Goal: Task Accomplishment & Management: Use online tool/utility

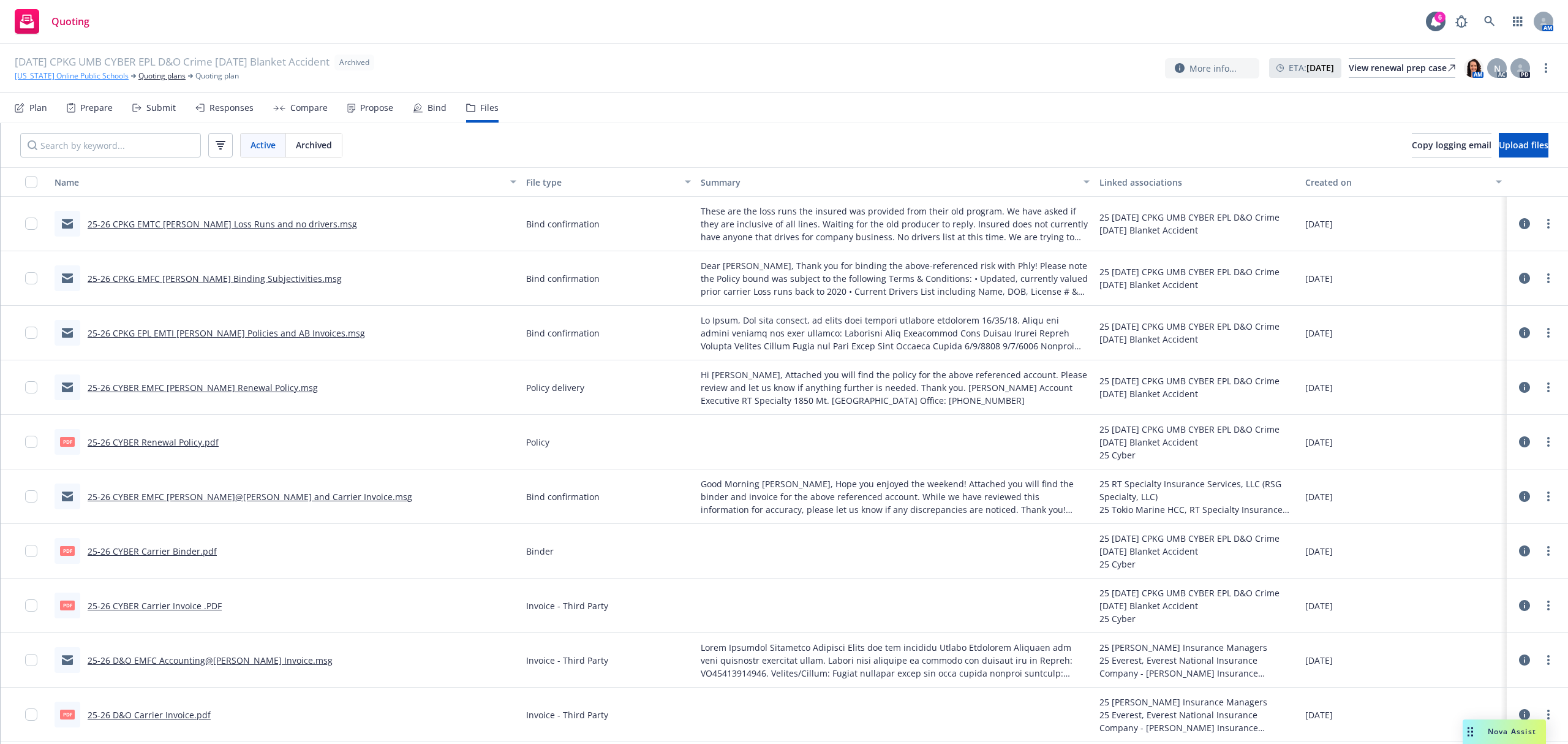
click at [69, 84] on div "[DATE] CPKG UMB CYBER EPL D&O Crime [DATE] Blanket Accident Archived [US_STATE]…" at bounding box center [784, 69] width 1568 height 49
click at [72, 79] on link "[US_STATE] Online Public Schools" at bounding box center [72, 76] width 114 height 11
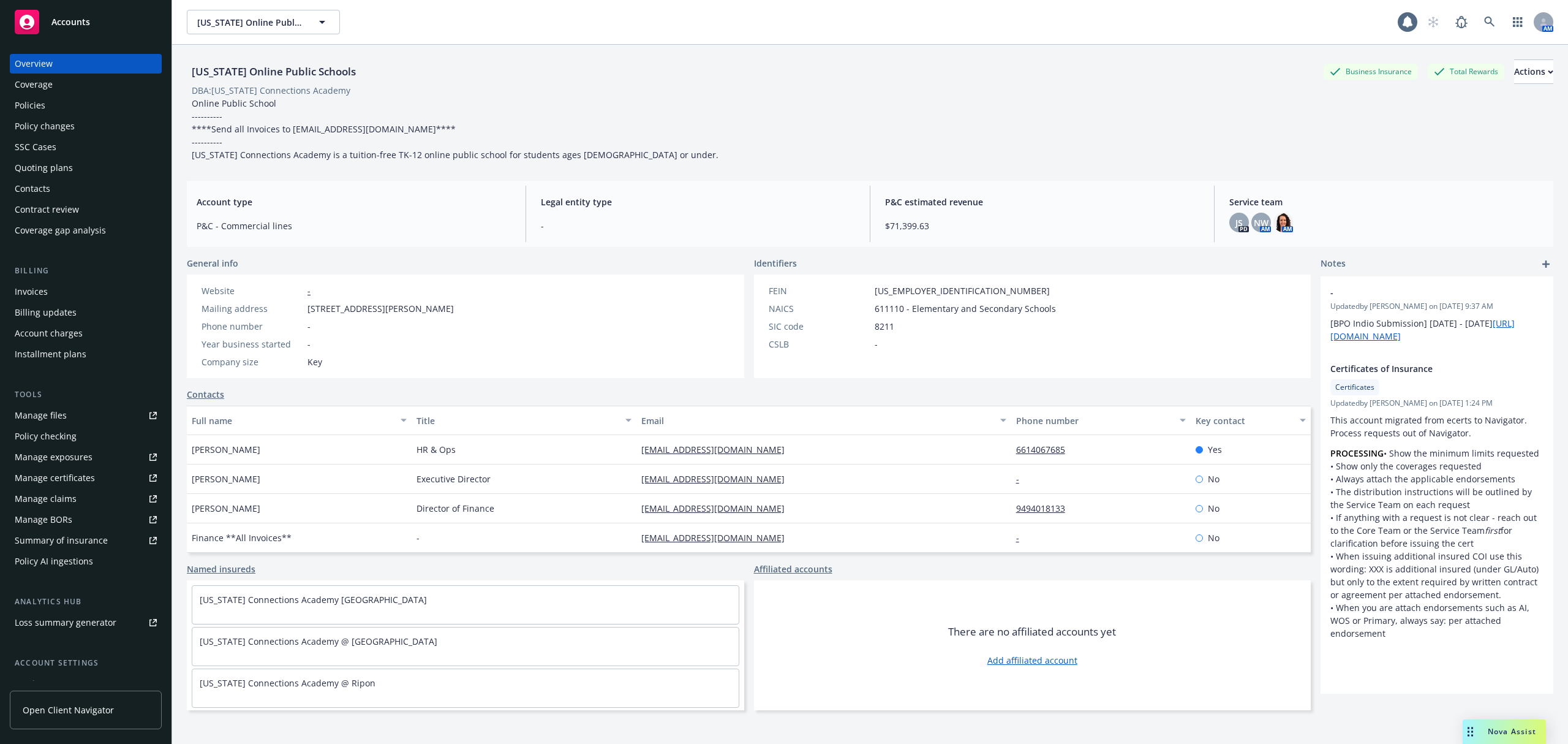
click at [76, 26] on span "Accounts" at bounding box center [70, 21] width 39 height 10
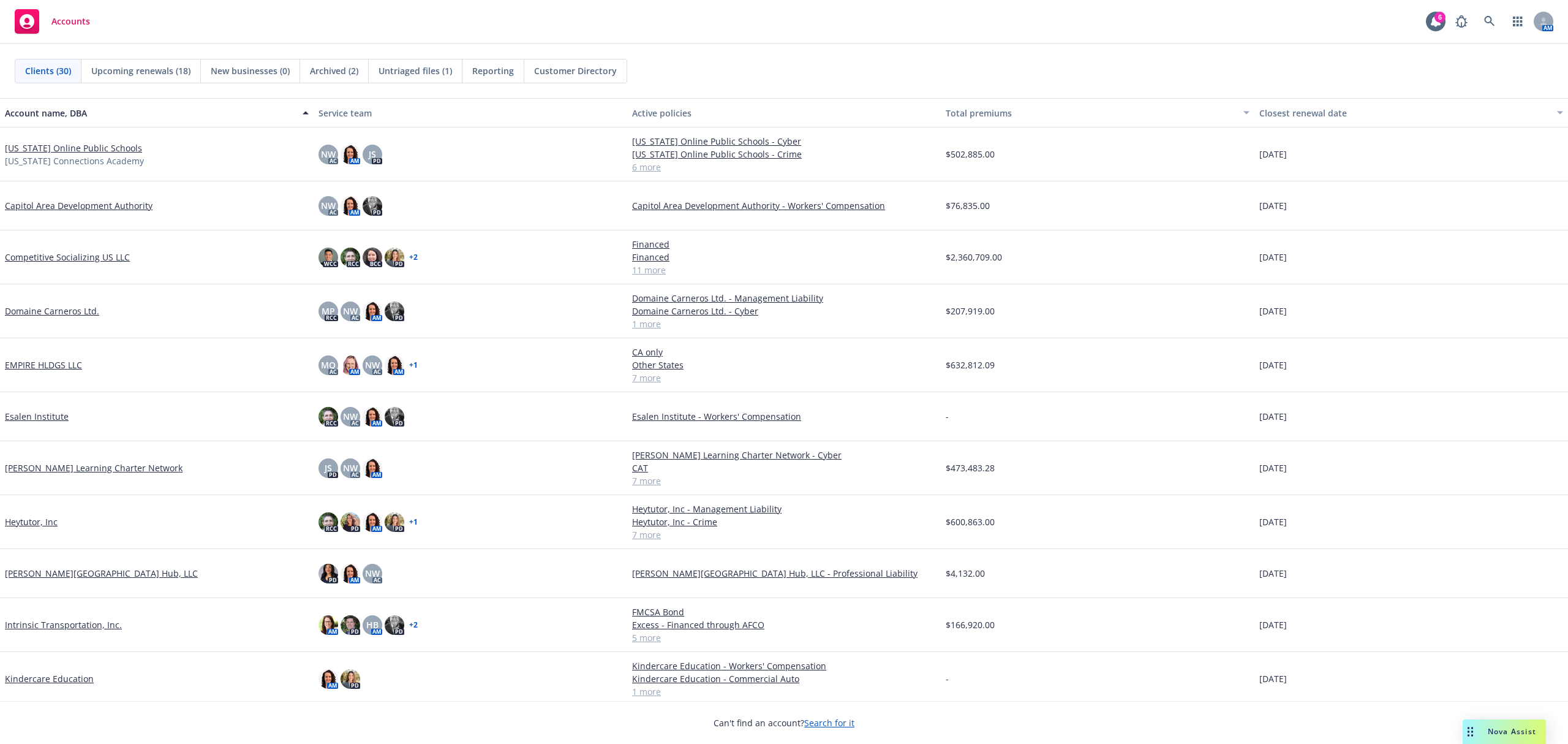
click at [23, 368] on link "EMPIRE HLDGS LLC" at bounding box center [44, 365] width 77 height 13
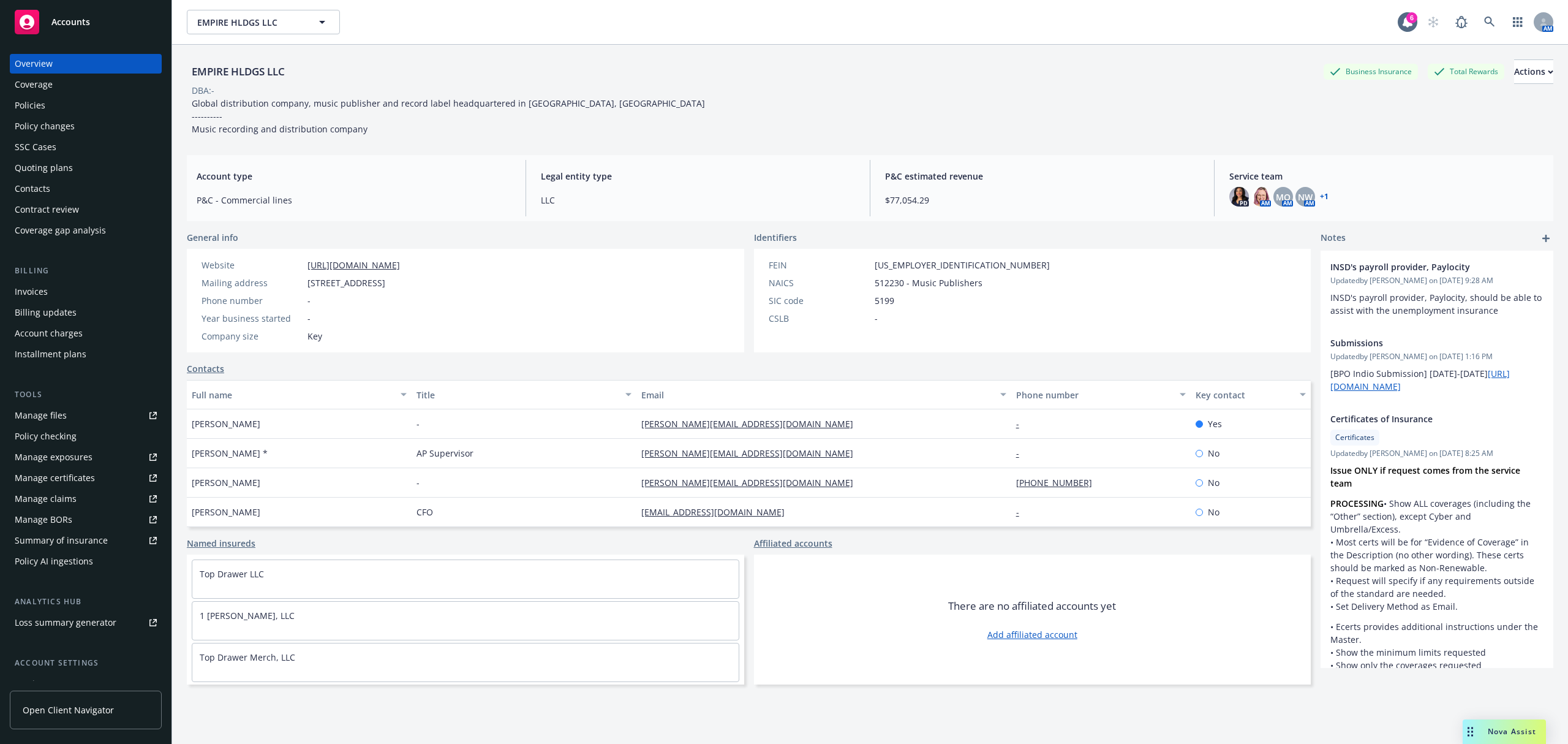
click at [35, 165] on div "Quoting plans" at bounding box center [44, 167] width 59 height 19
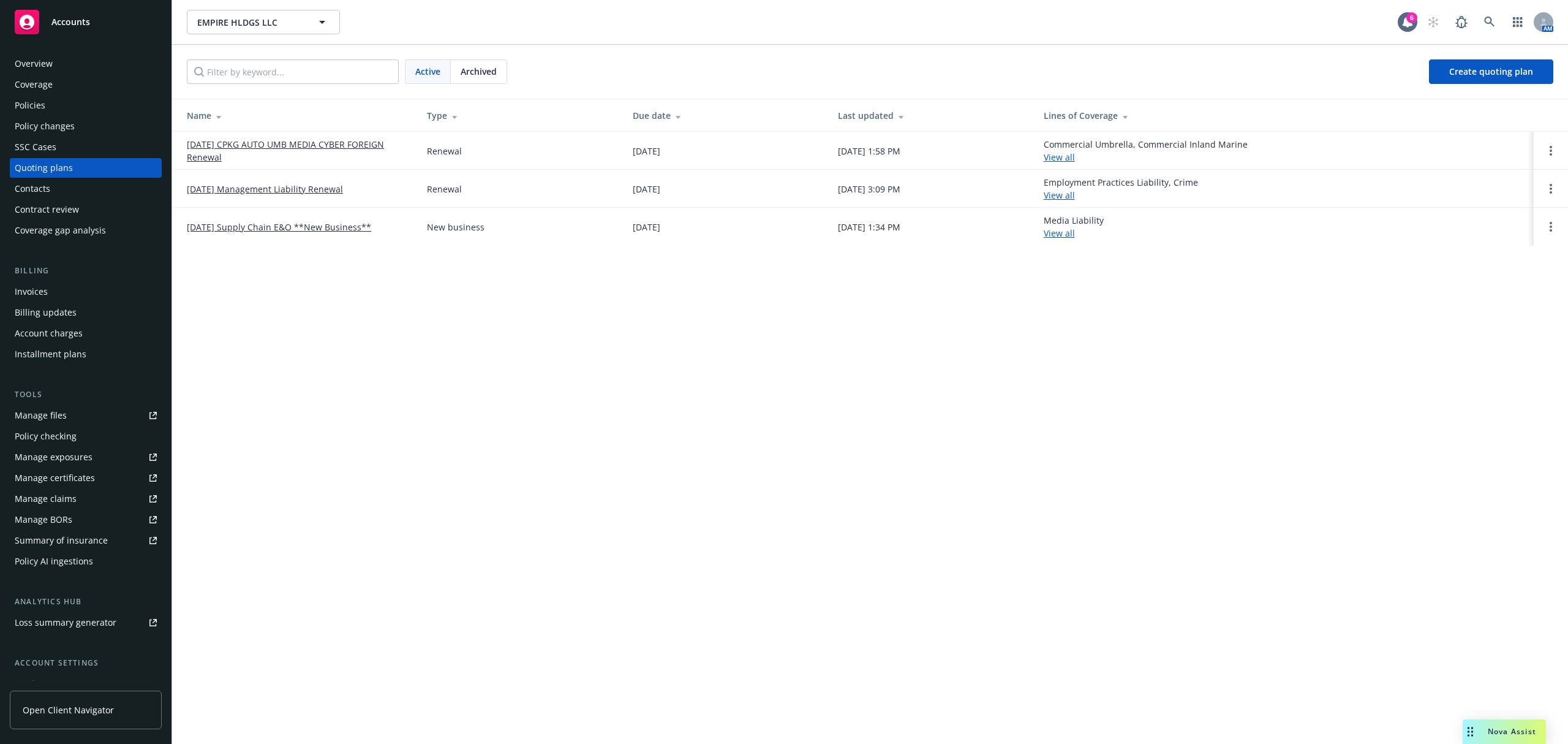
click at [273, 142] on link "10/19/25 CPKG AUTO UMB MEDIA CYBER FOREIGN Renewal" at bounding box center [297, 150] width 221 height 26
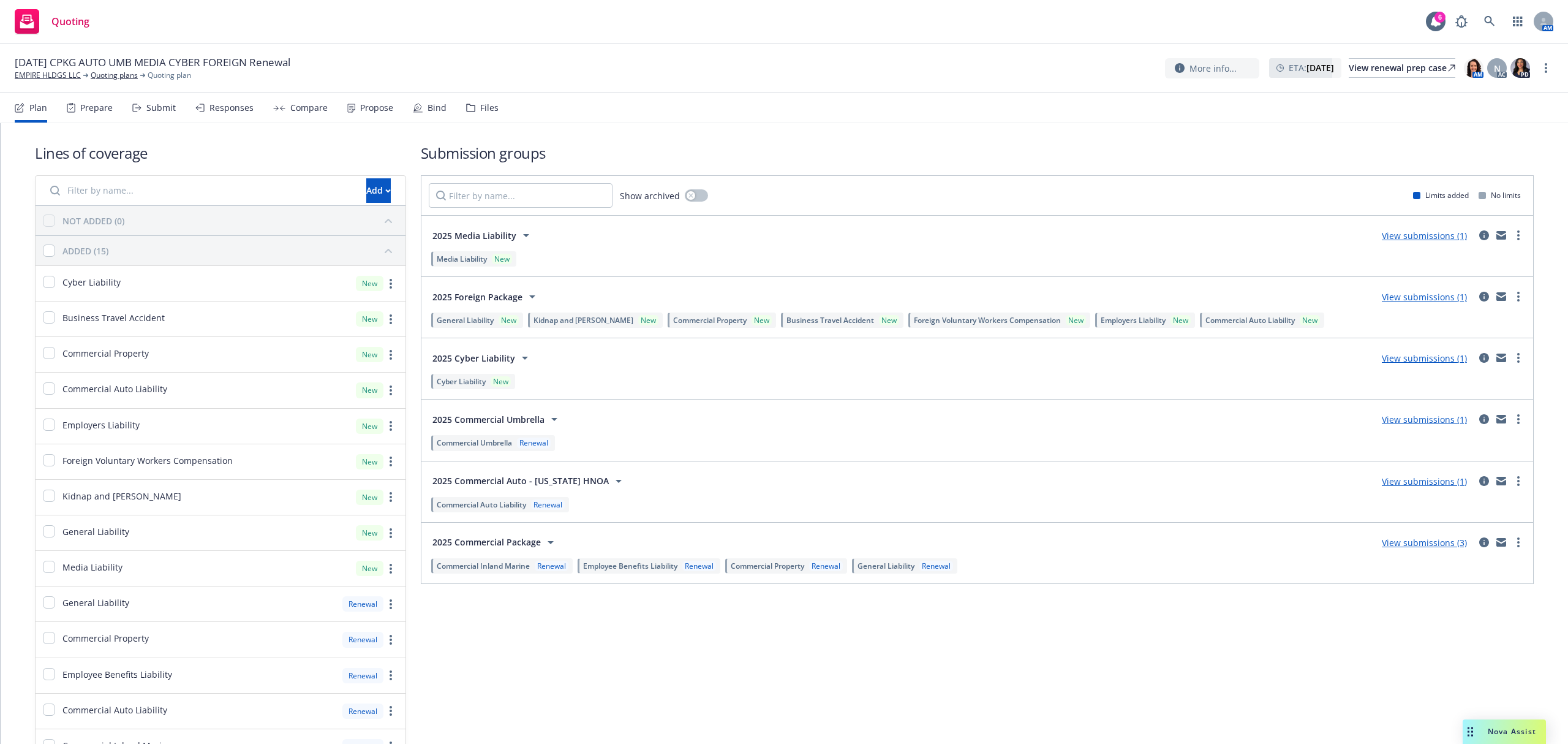
click at [153, 104] on div "Submit" at bounding box center [161, 107] width 30 height 10
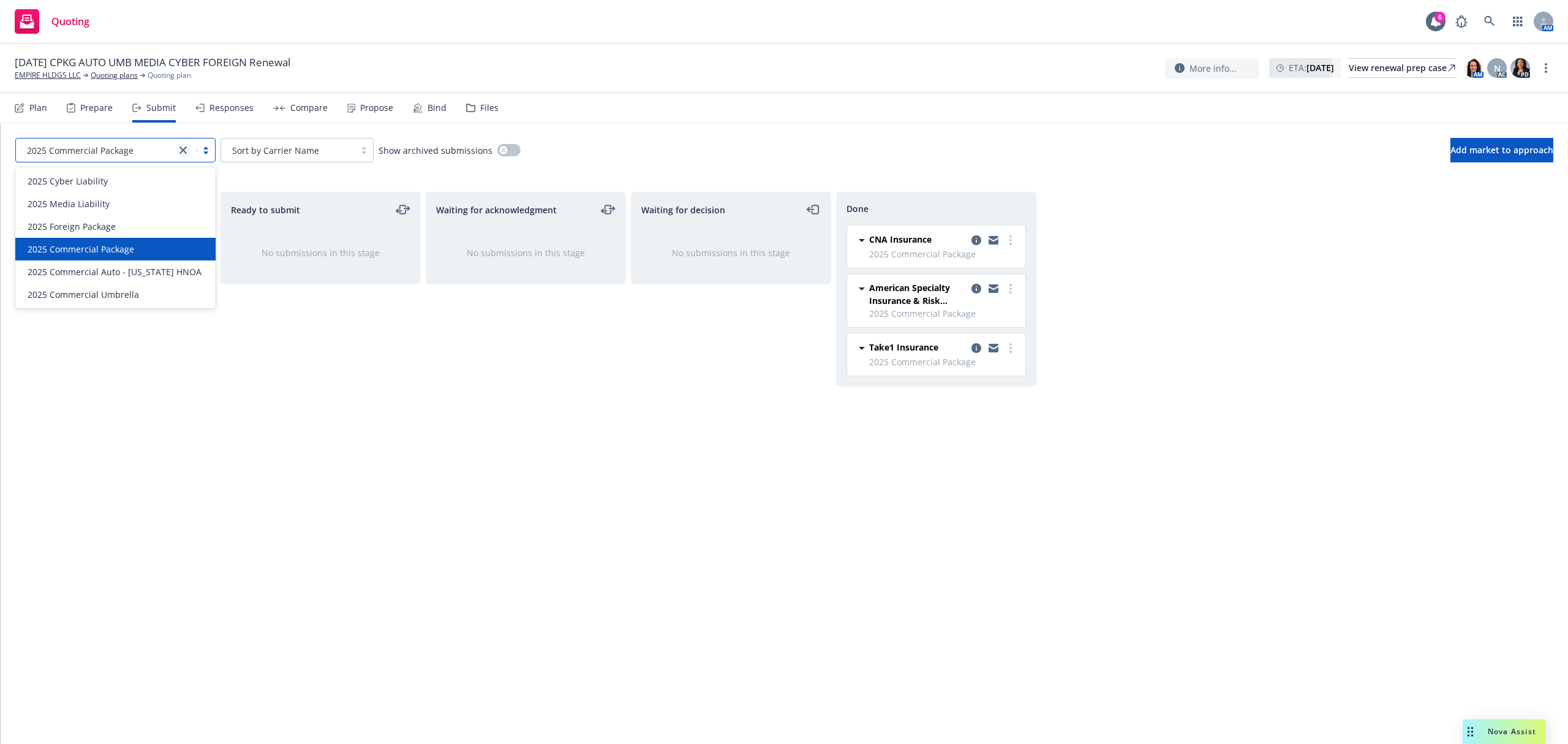
click at [180, 147] on icon "close" at bounding box center [183, 150] width 7 height 7
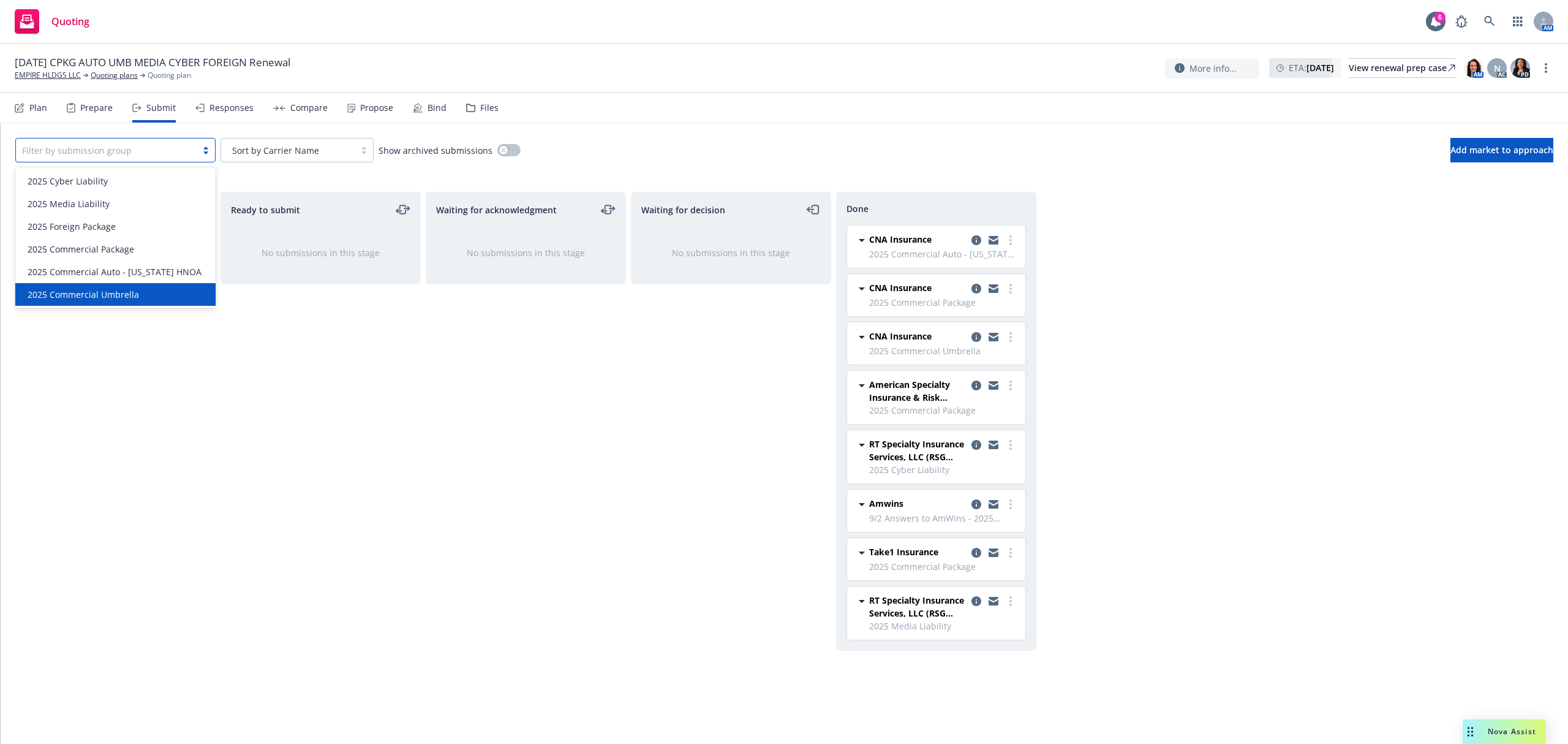
click at [103, 290] on span "2025 Commercial Umbrella" at bounding box center [83, 294] width 112 height 13
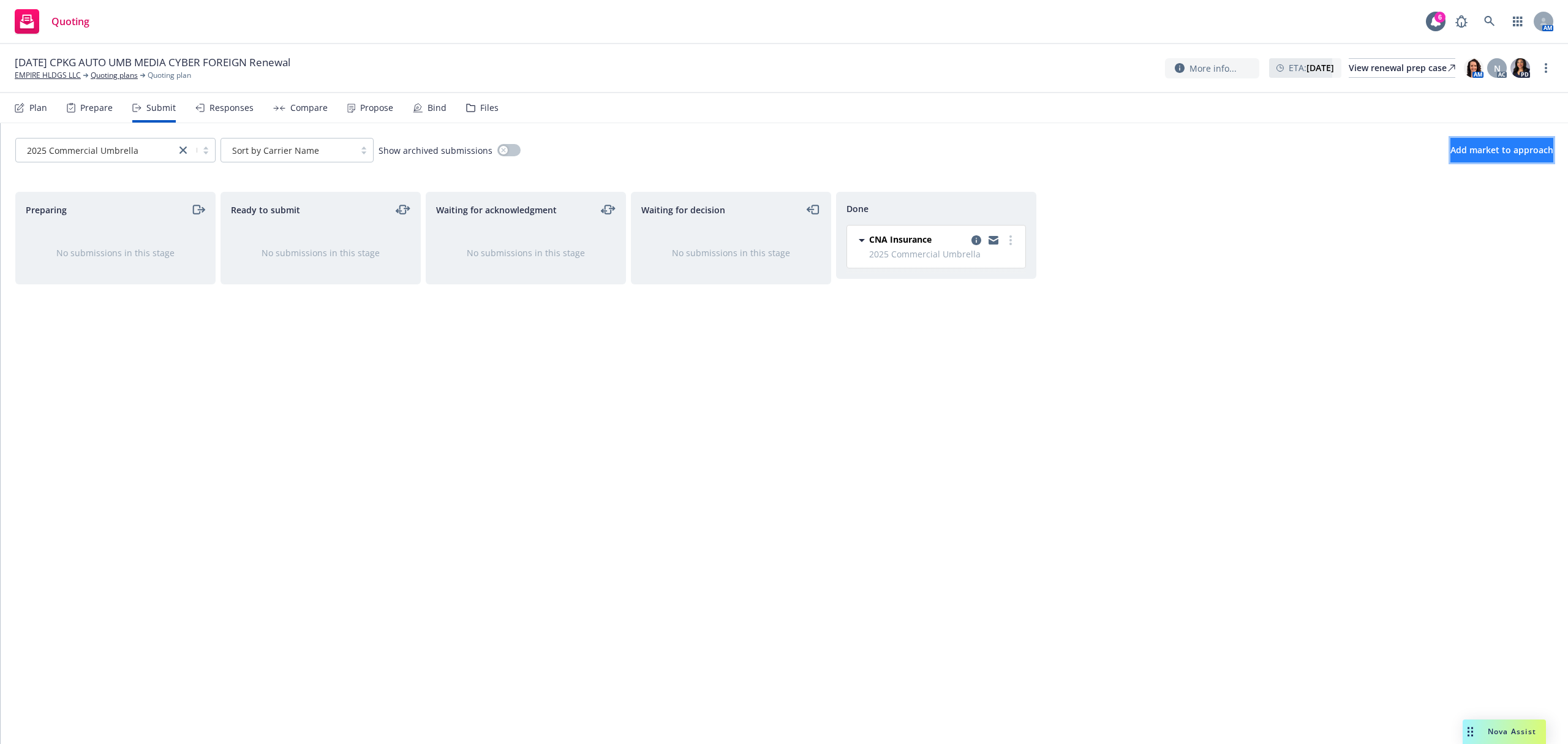
click at [1493, 147] on span "Add market to approach" at bounding box center [1501, 150] width 103 height 12
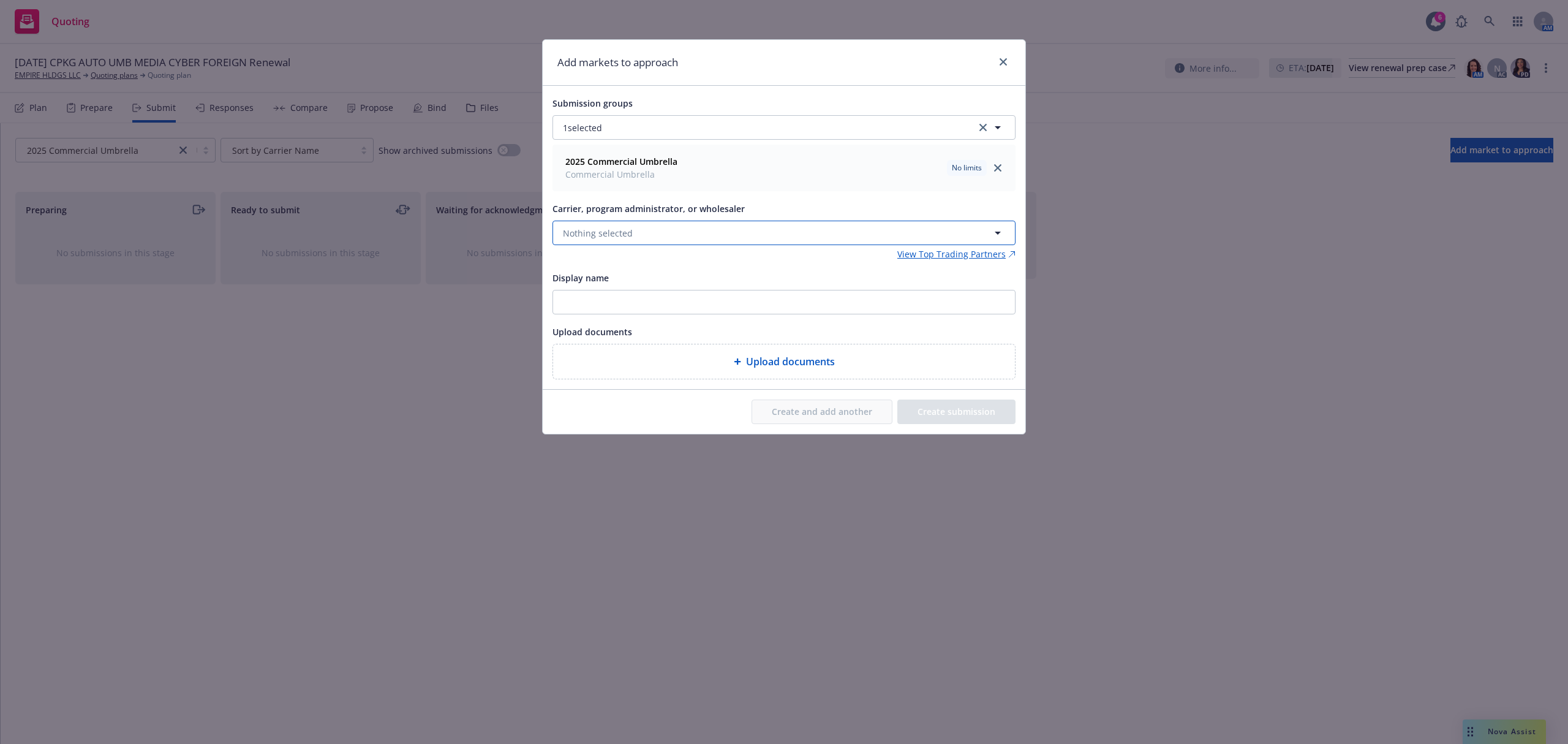
click at [601, 229] on span "Nothing selected" at bounding box center [598, 233] width 70 height 13
type input "take"
click at [643, 310] on span "Program Administrator" at bounding box center [613, 310] width 94 height 13
click at [944, 418] on button "Create submission" at bounding box center [957, 411] width 119 height 24
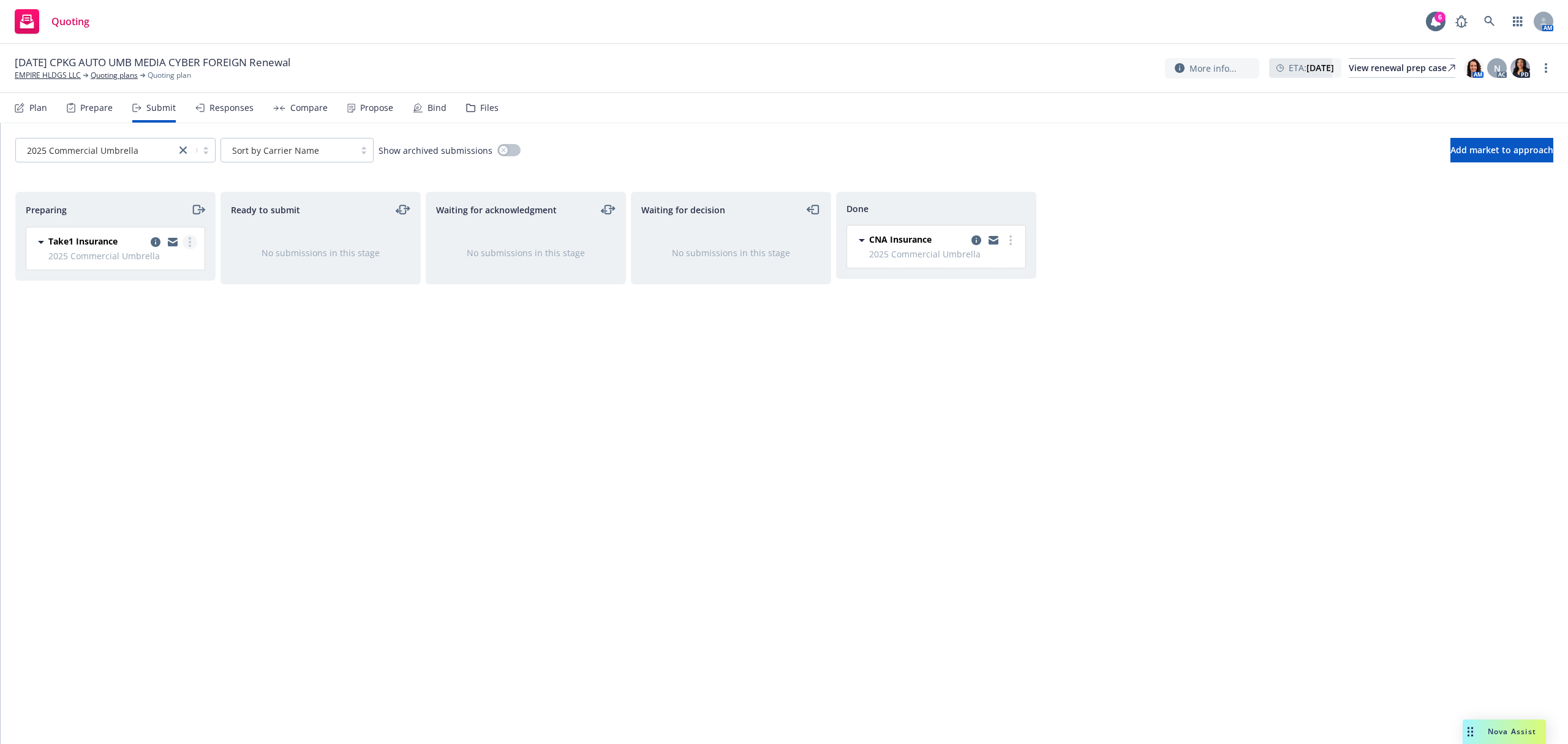
click at [190, 243] on circle "more" at bounding box center [190, 242] width 2 height 2
click at [161, 339] on span "Add accepted decision" at bounding box center [134, 341] width 122 height 12
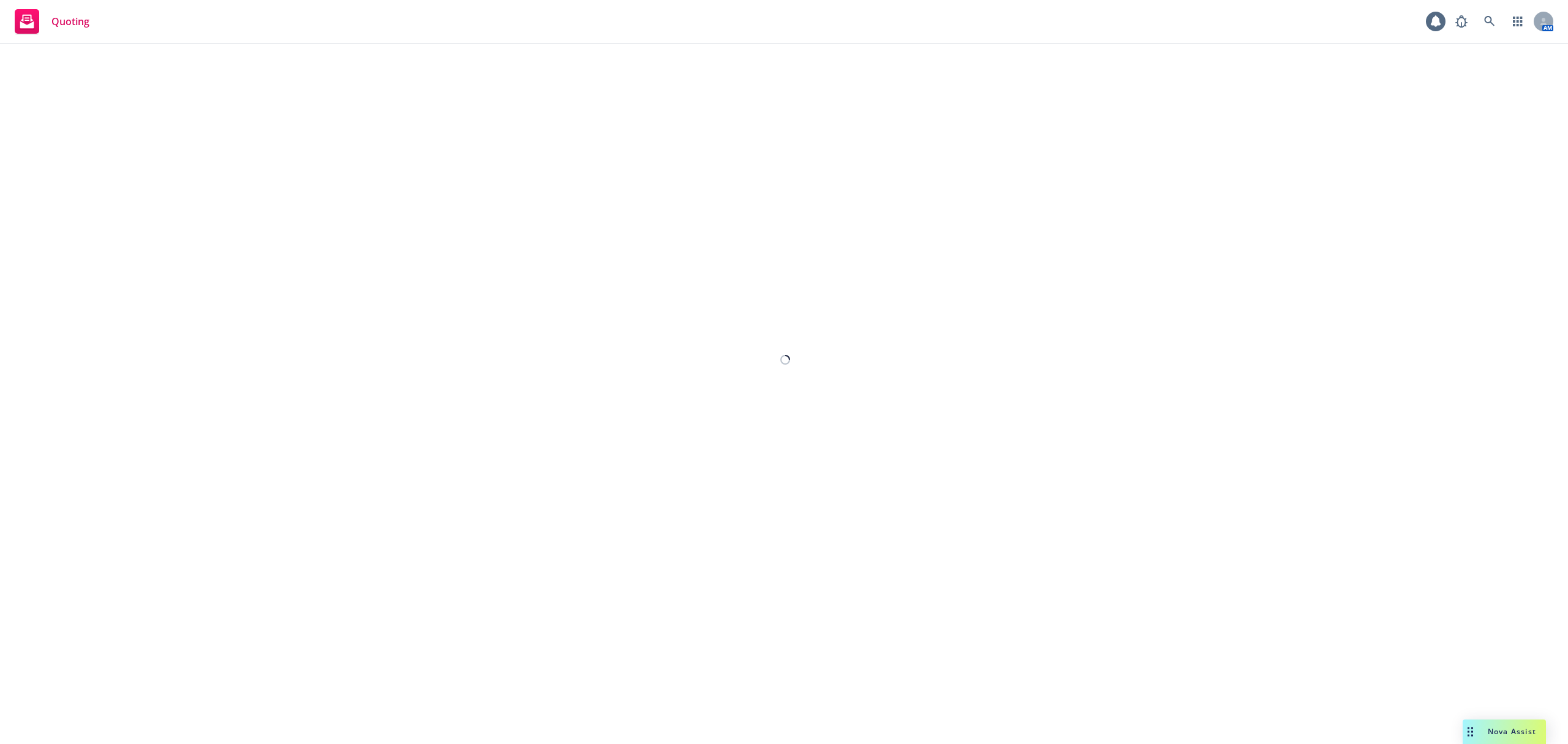
select select "12"
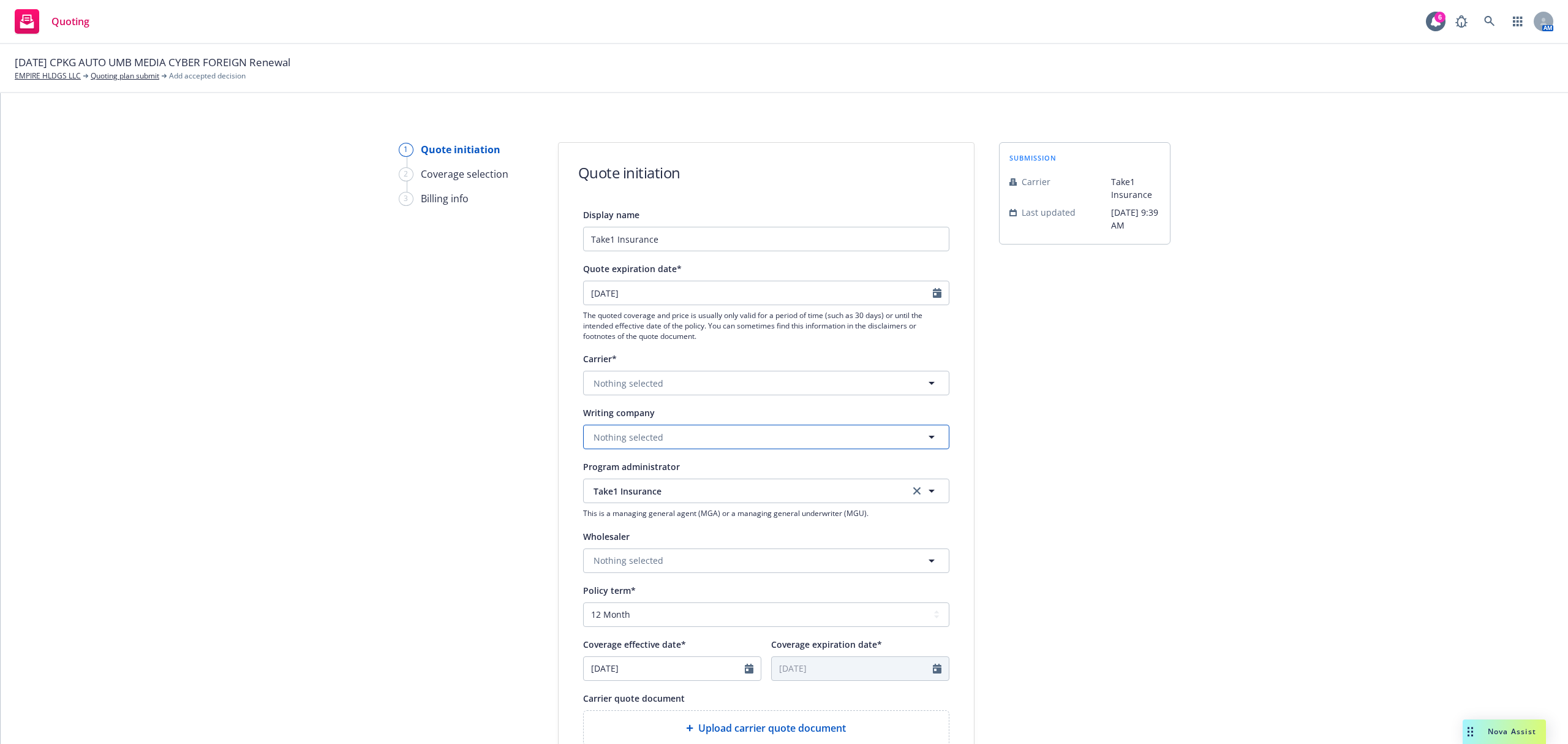
click at [618, 425] on button "Nothing selected" at bounding box center [766, 436] width 367 height 24
type input "[US_STATE] ins"
click at [647, 345] on strong "[US_STATE] Insurance Company" at bounding box center [662, 342] width 132 height 12
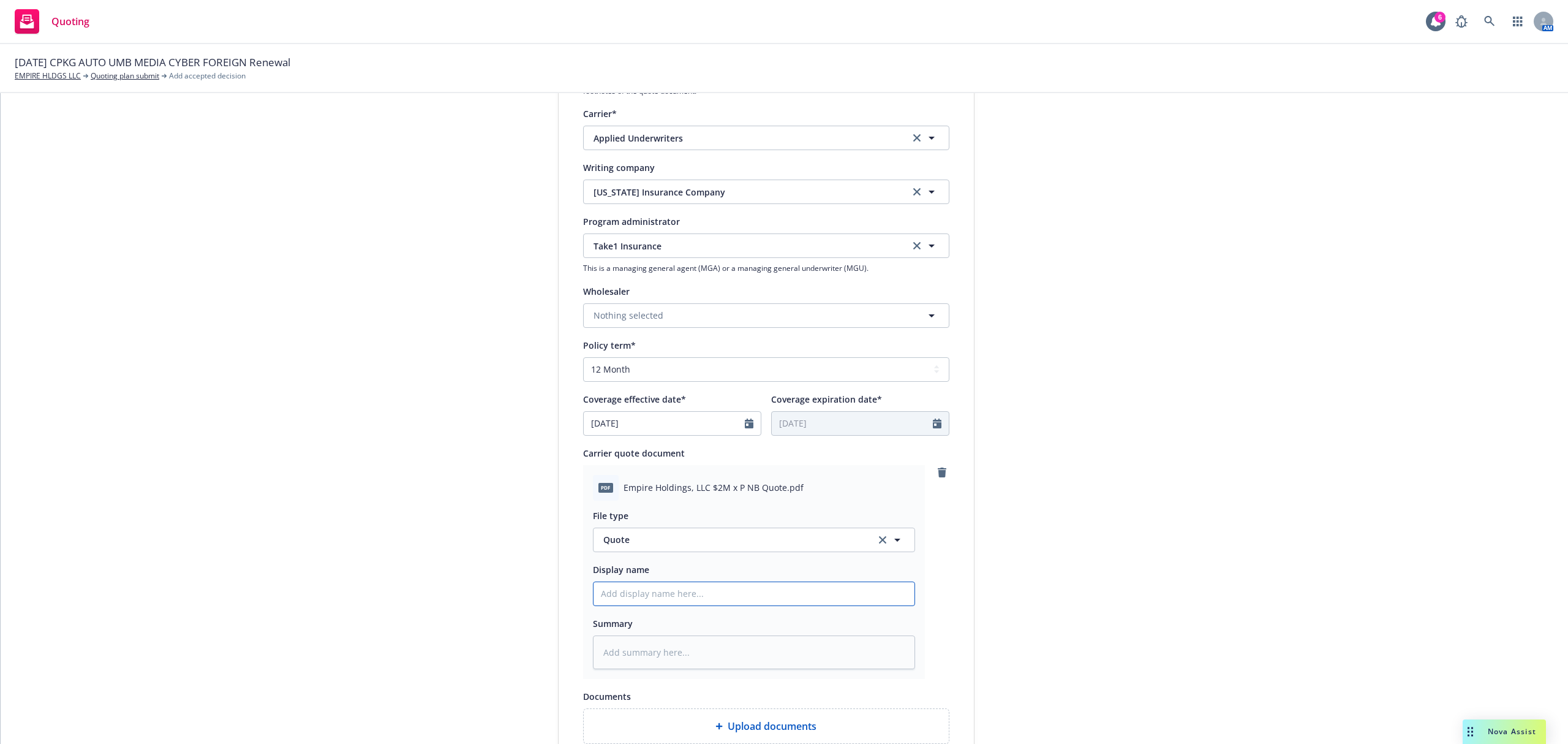
click at [673, 596] on input "Display name" at bounding box center [753, 594] width 321 height 23
type textarea "x"
type input "2"
type textarea "x"
type input "25"
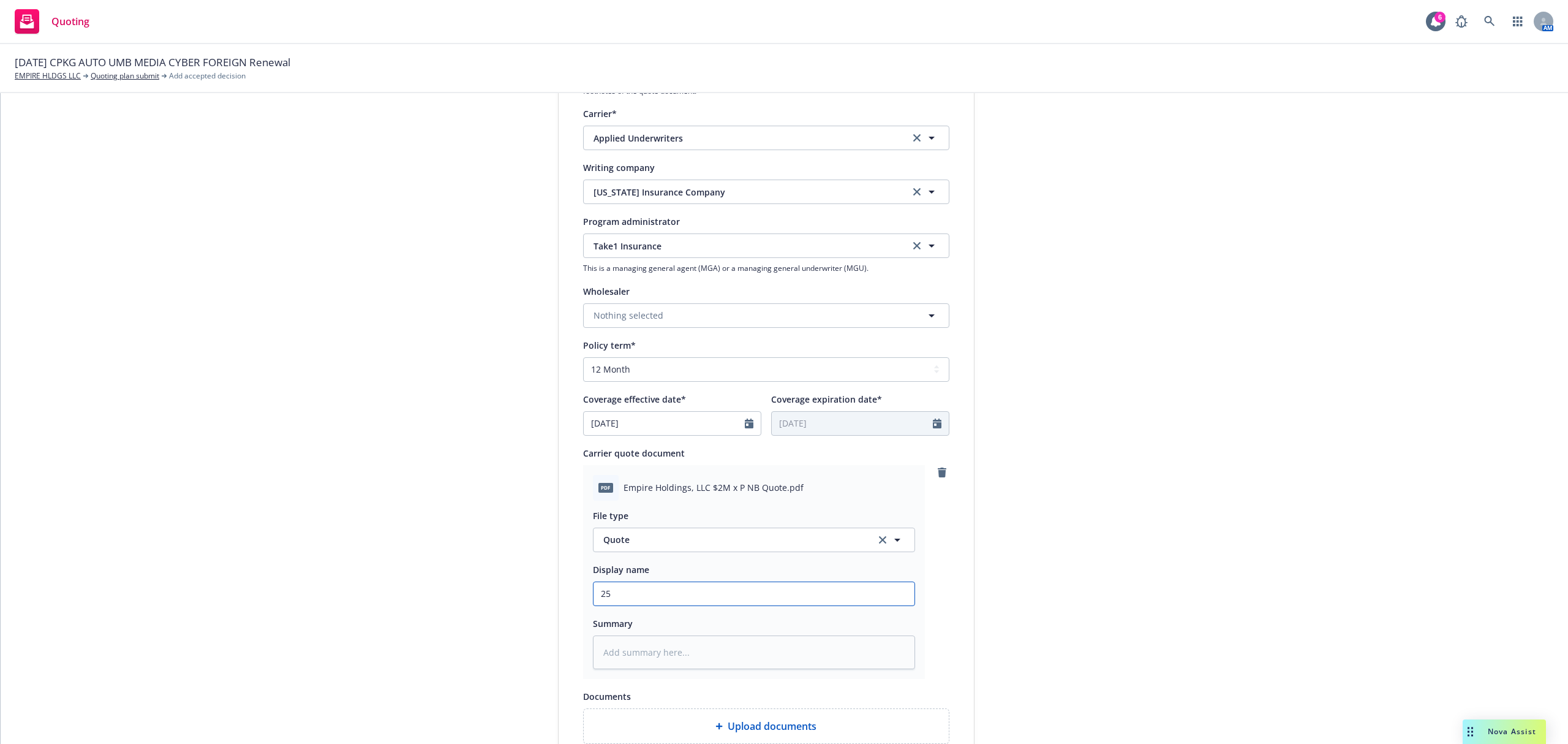
type textarea "x"
type input "25-"
type textarea "x"
type input "25-2"
type textarea "x"
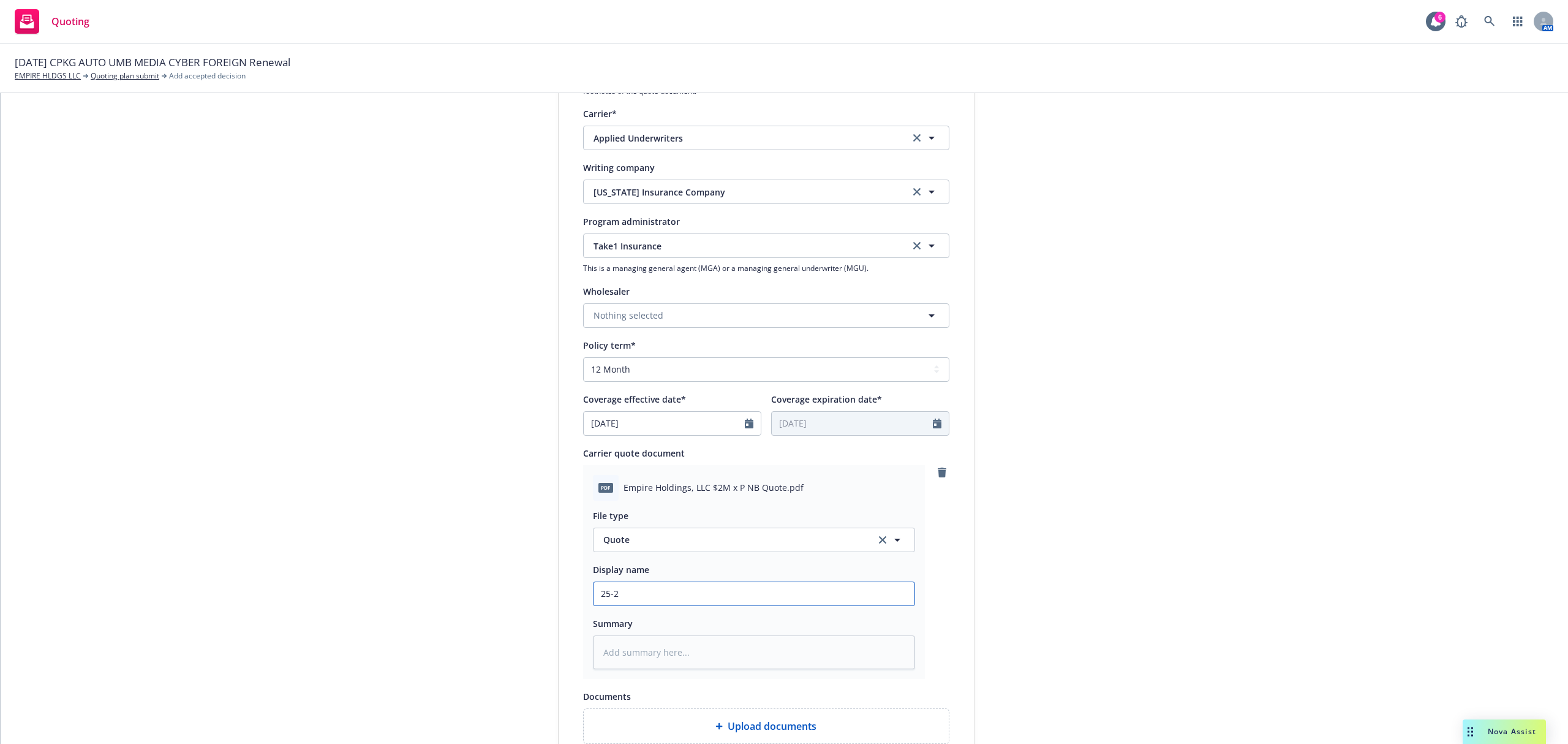
type input "25-26"
type textarea "x"
type input "25-26"
type textarea "x"
type input "25-26 E"
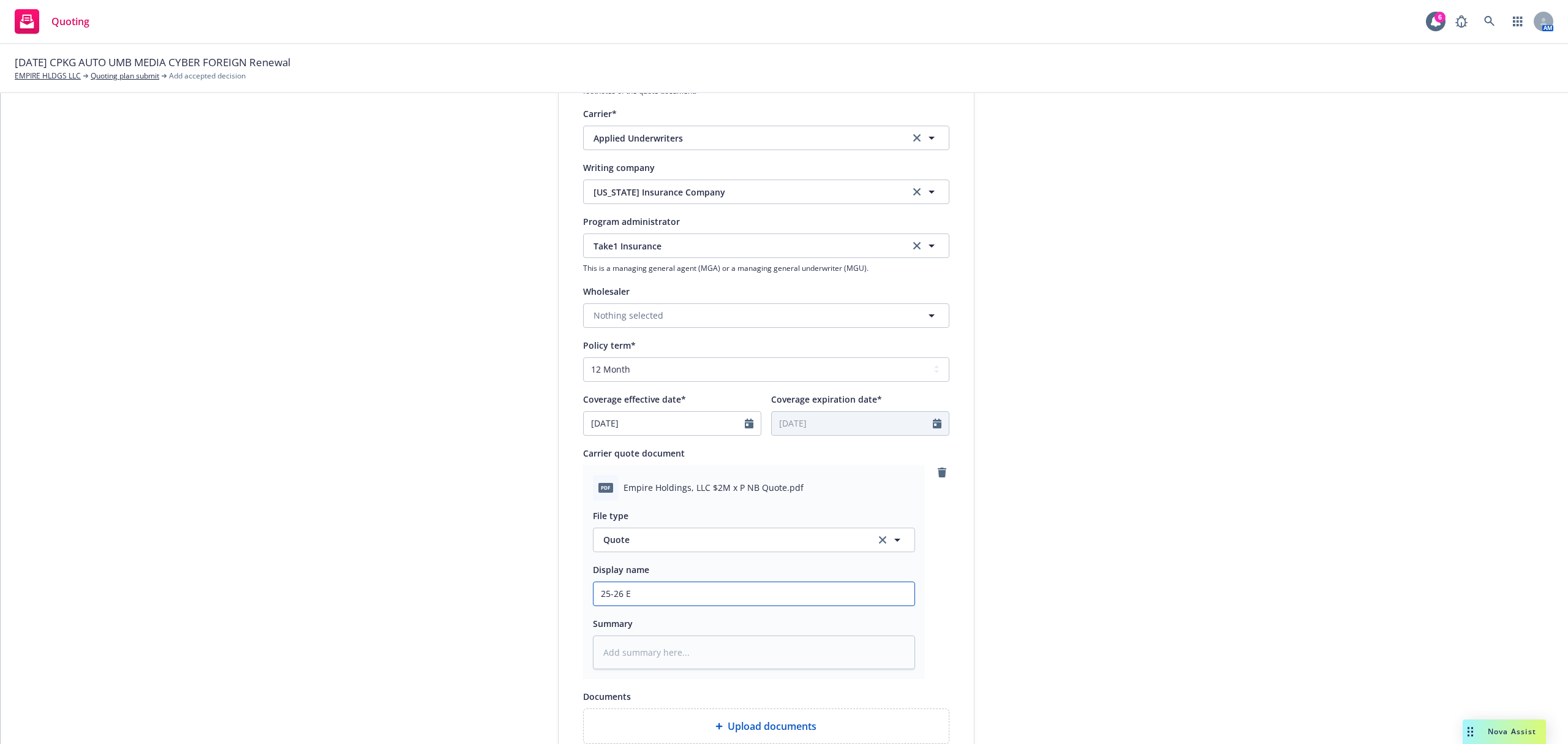
type textarea "x"
type input "25-26 EV"
type textarea "x"
type input "25-26 EVE"
type textarea "x"
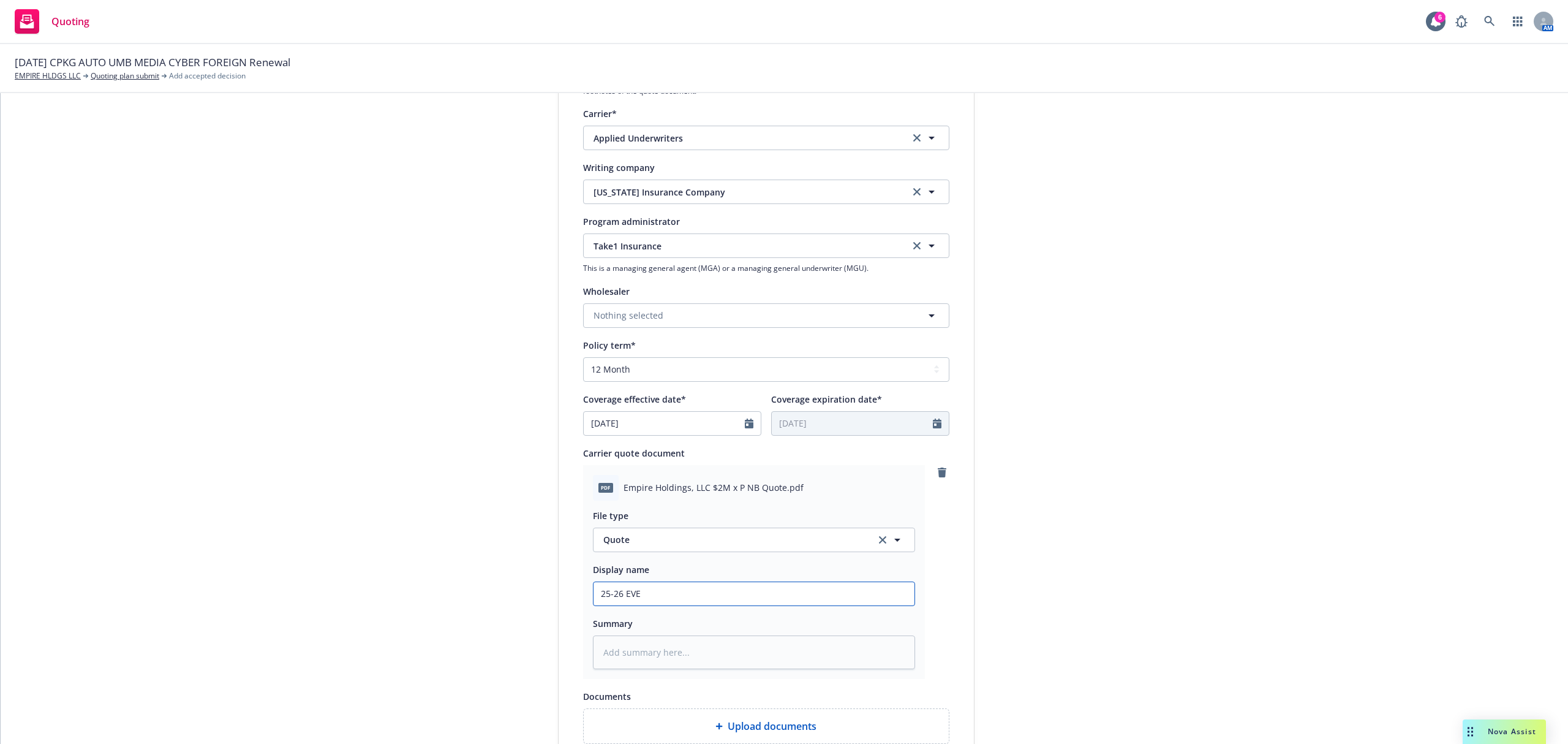
type input "25-26 EVEN"
type textarea "x"
type input "25-26 EVENT"
type textarea "x"
type input "25-26 EVENT"
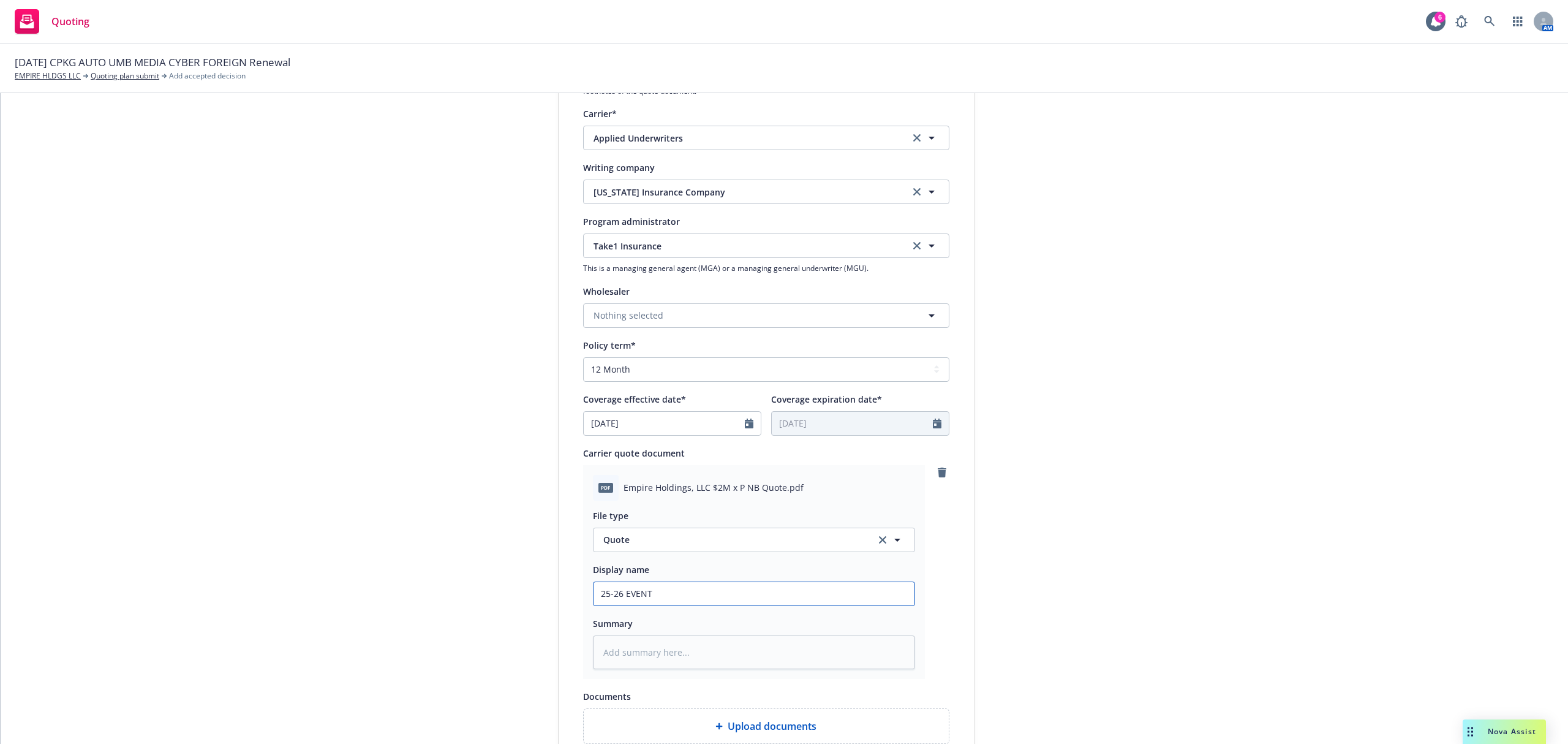
type textarea "x"
type input "25-26 EVENT U"
type textarea "x"
type input "25-26 EVENT UM"
type textarea "x"
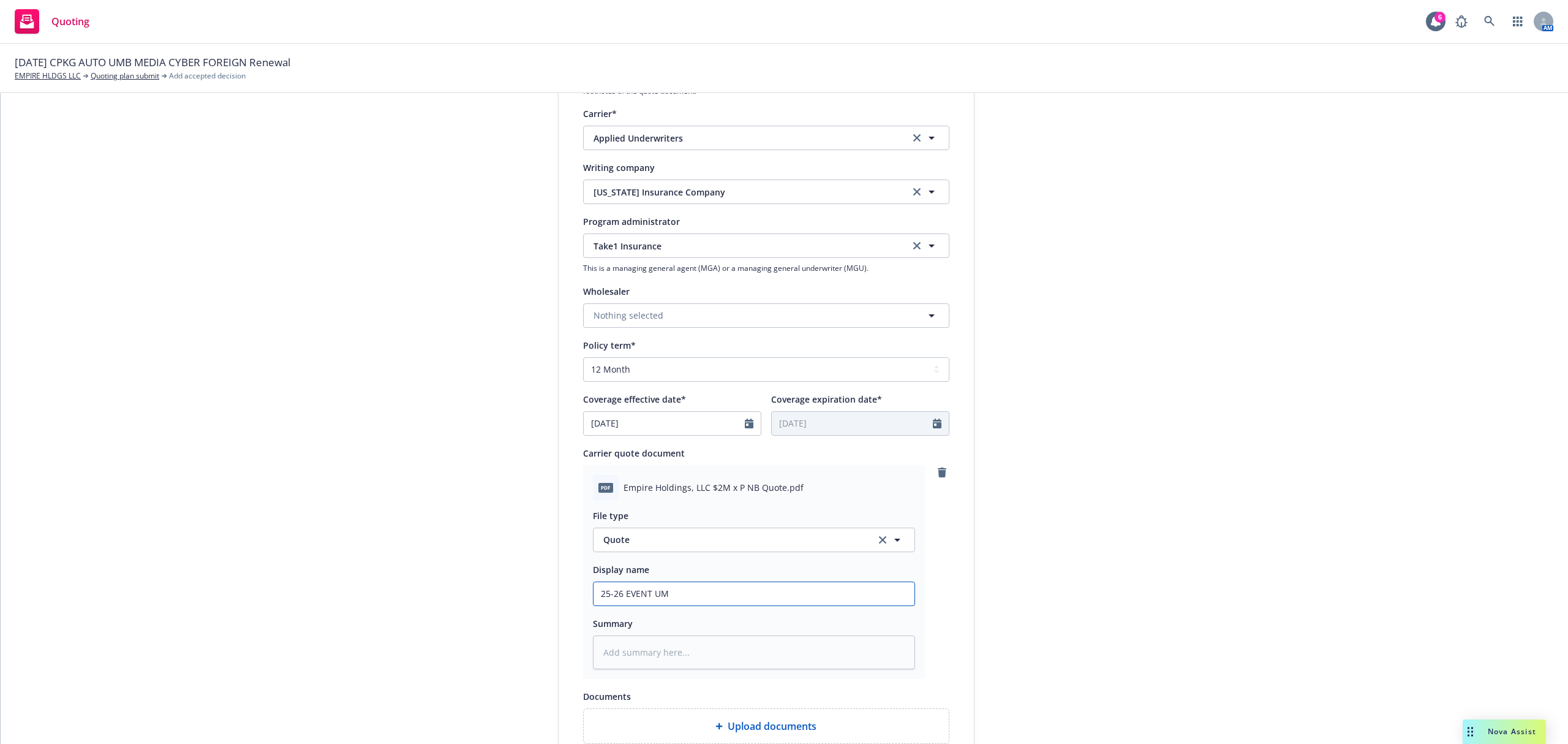
type input "25-26 EVENT UMB"
type textarea "x"
type input "25-26 EVENT UMB"
type textarea "x"
type input "25-26 EVENT UMB Q"
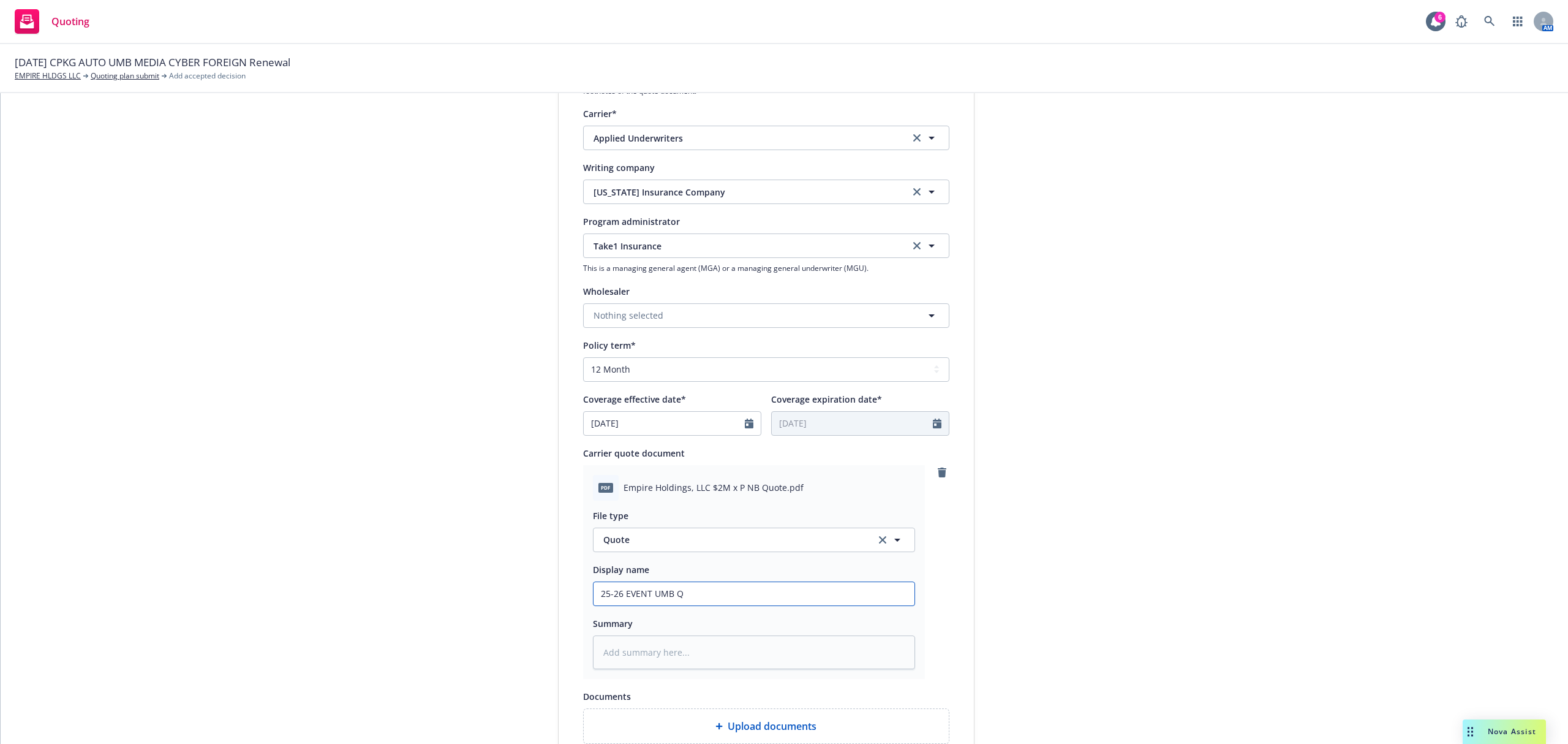
type textarea "x"
type input "25-26 EVENT UMB Qu"
type textarea "x"
type input "25-26 EVENT UMB Quo"
type textarea "x"
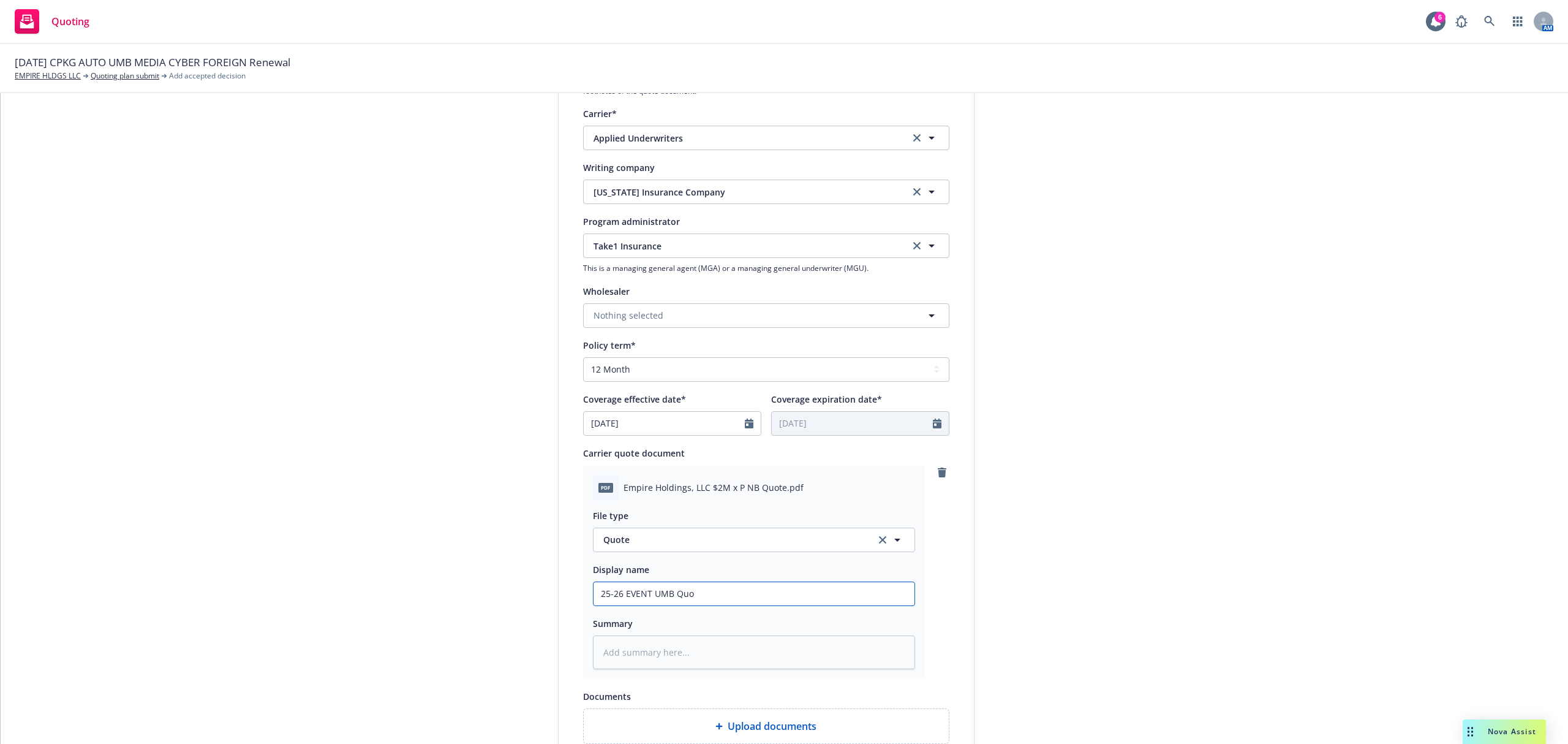
type input "25-26 EVENT UMB Quot"
type textarea "x"
type input "25-26 EVENT UMB Quote"
type textarea "x"
type input "25-26 EVENT UMB Quote"
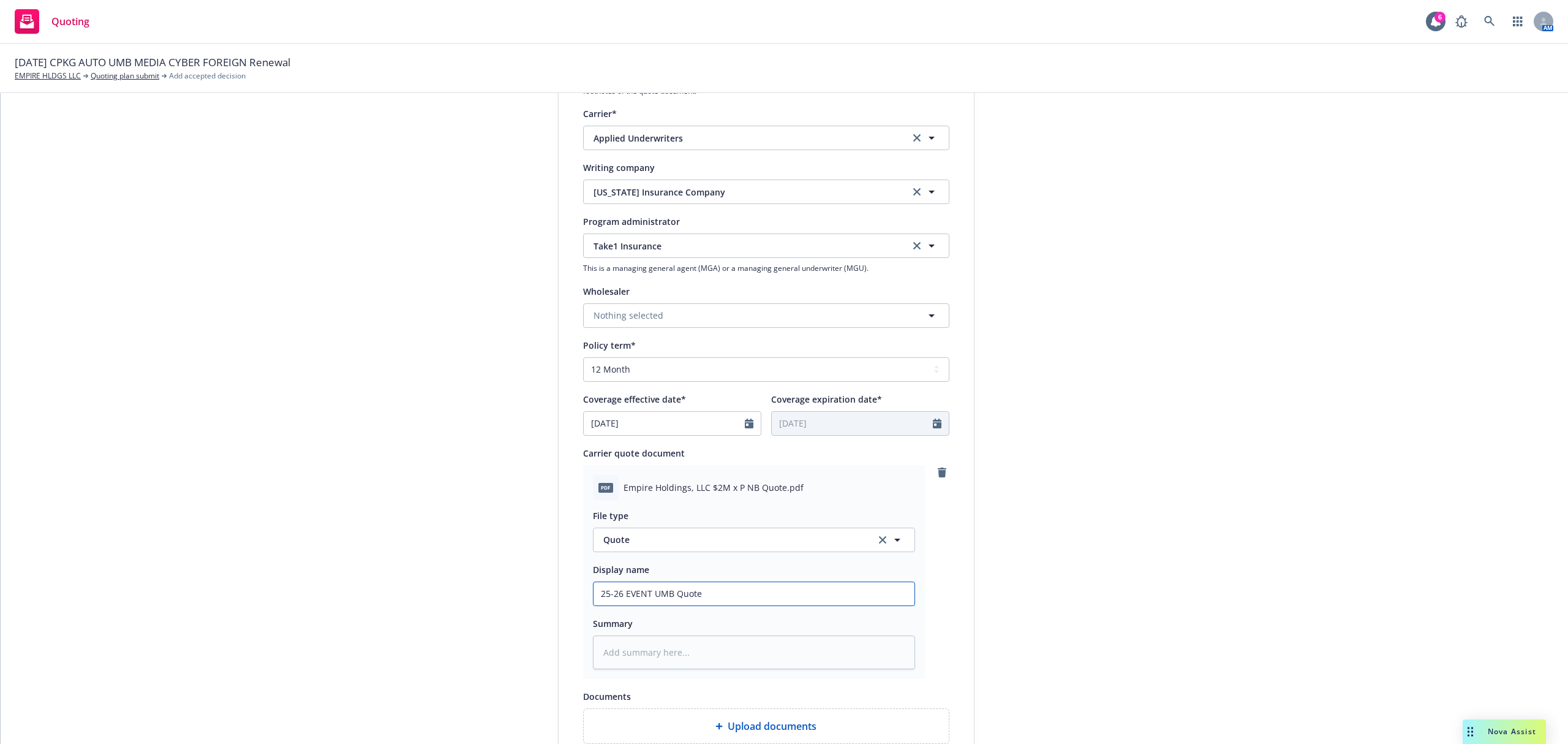
type textarea "x"
type input "25-26 EVENT UMB Quote f"
type textarea "x"
type input "25-26 EVENT UMB Quote fr"
type textarea "x"
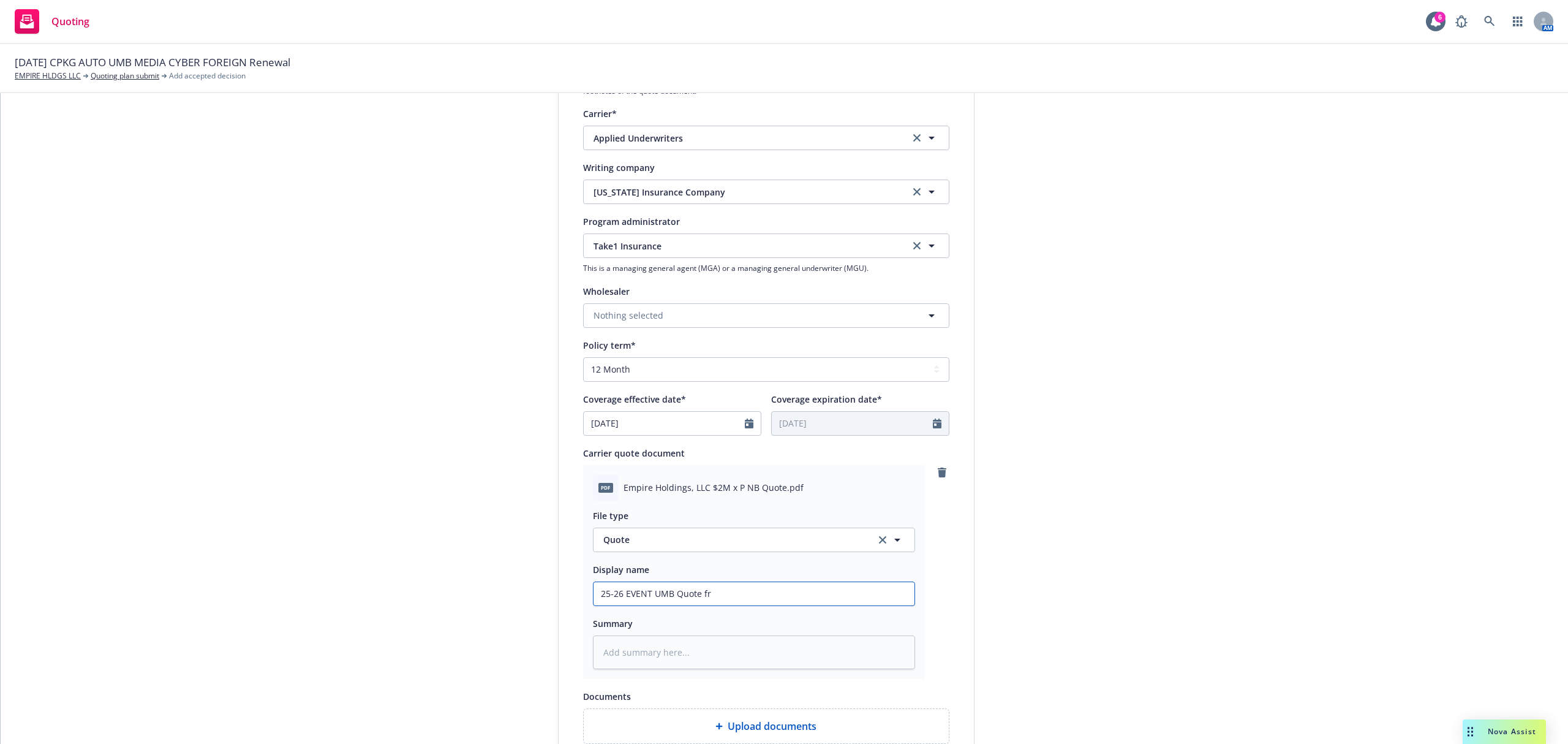
type input "25-26 EVENT UMB Quote fro"
type textarea "x"
type input "25-26 EVENT UMB Quote from"
type textarea "x"
type input "25-26 EVENT UMB Quote from"
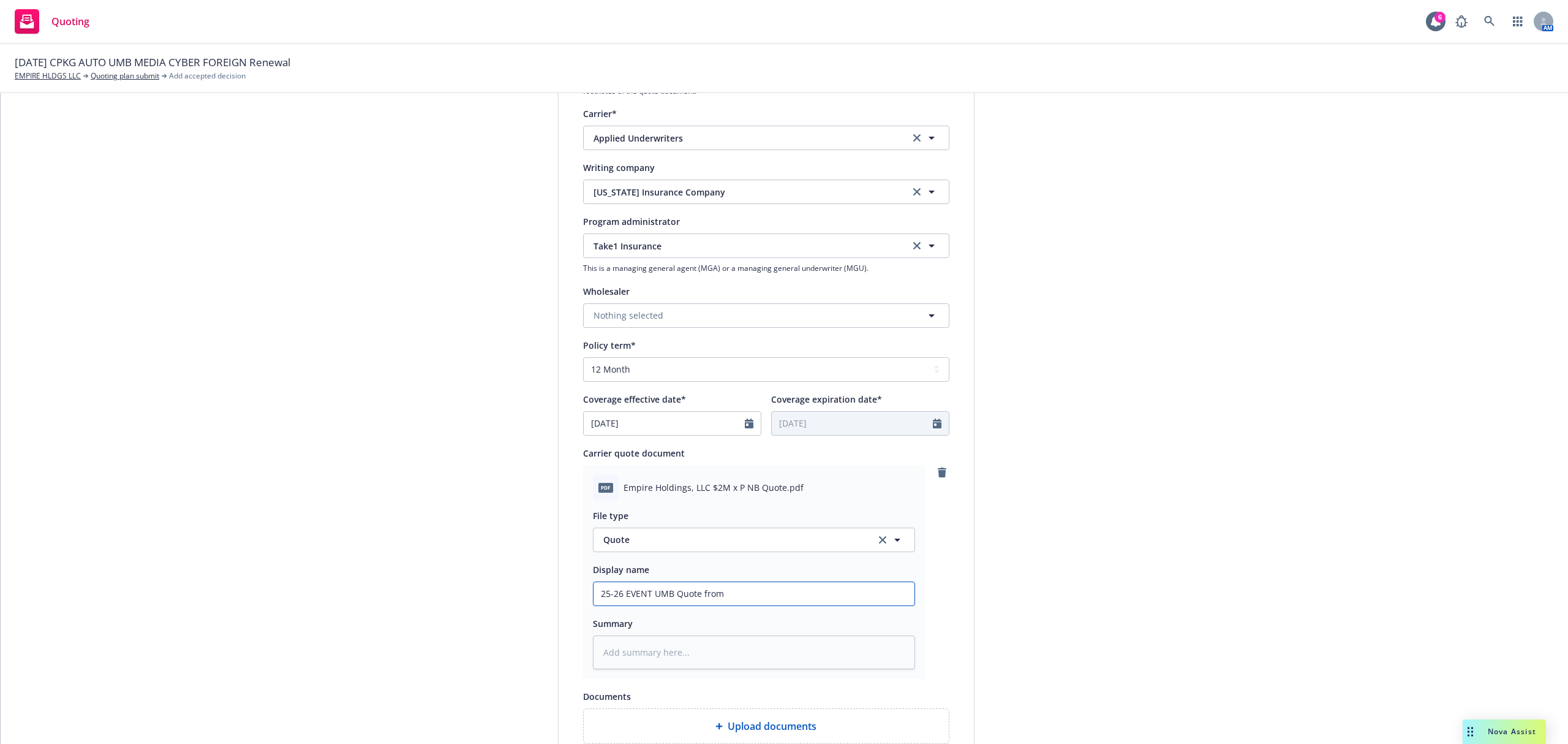
type textarea "x"
type input "25-26 EVENT UMB Quote from T"
type textarea "x"
type input "25-26 EVENT UMB Quote from Ta"
type textarea "x"
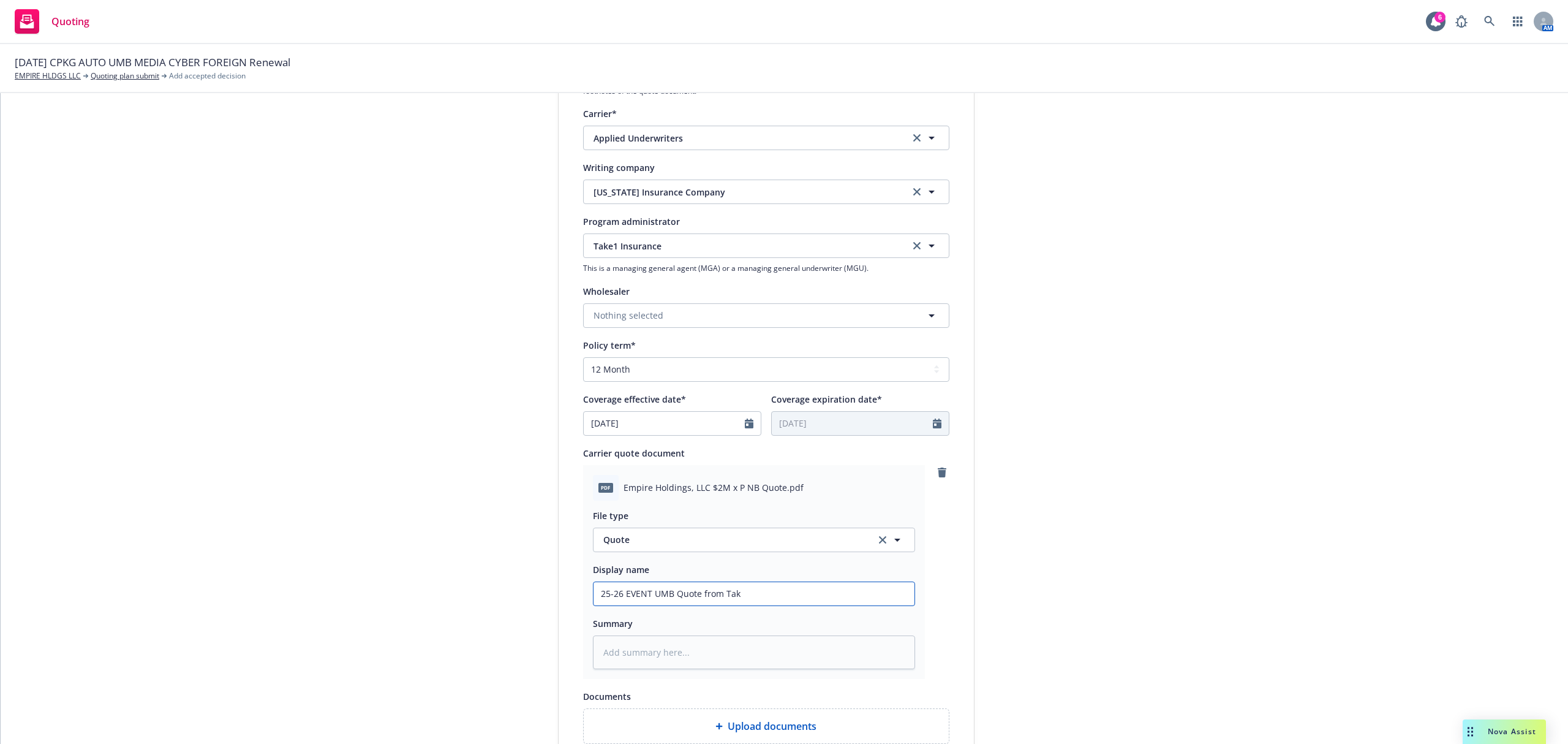
type input "25-26 EVENT UMB Quote from Take"
type textarea "x"
type input "25-26 EVENT UMB Quote from Takew"
type textarea "x"
type input "25-26 EVENT UMB Quote from Takew"
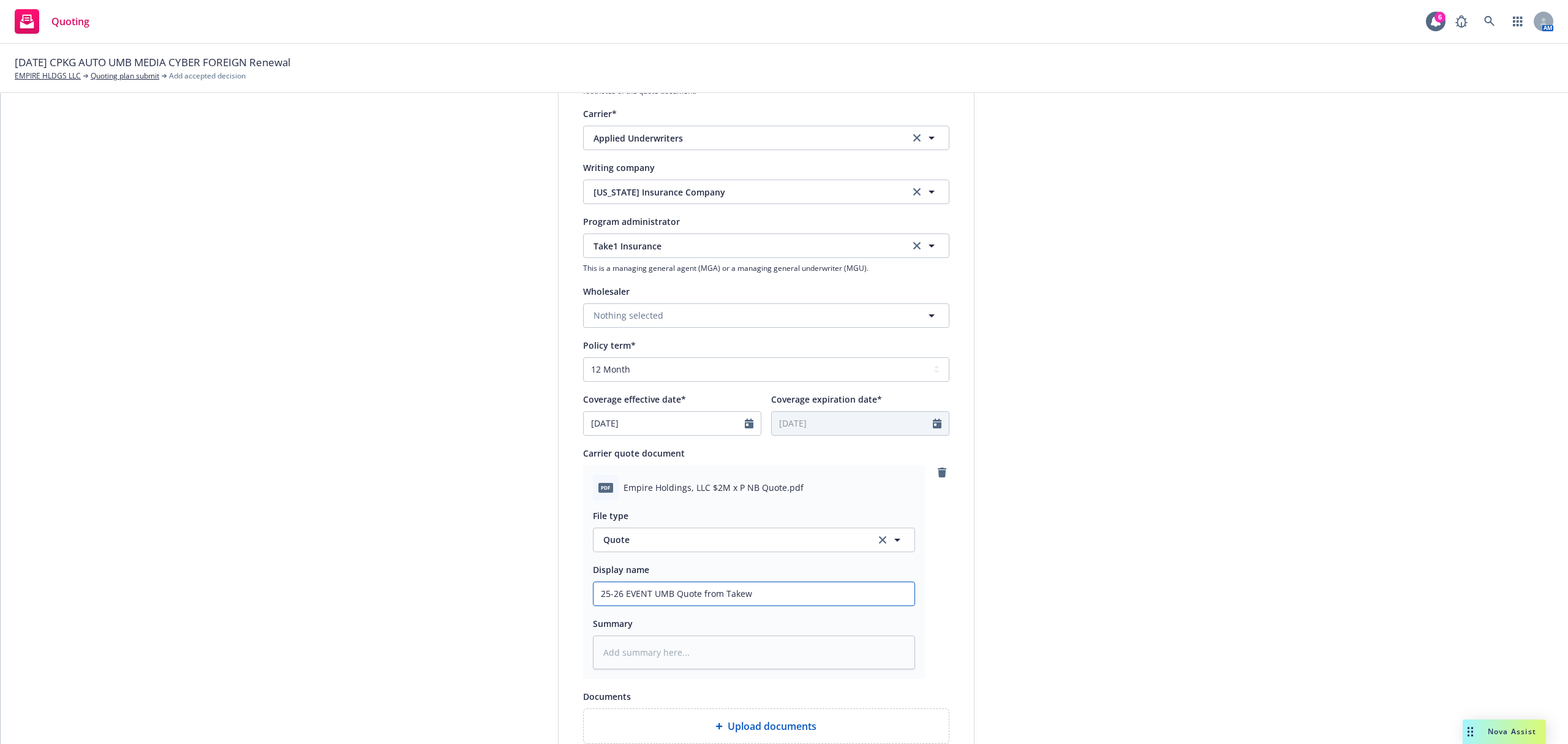
type textarea "x"
type input "25-26 EVENT UMB Quote from Takew"
type textarea "x"
type input "25-26 EVENT UMB Quote from Take"
type textarea "x"
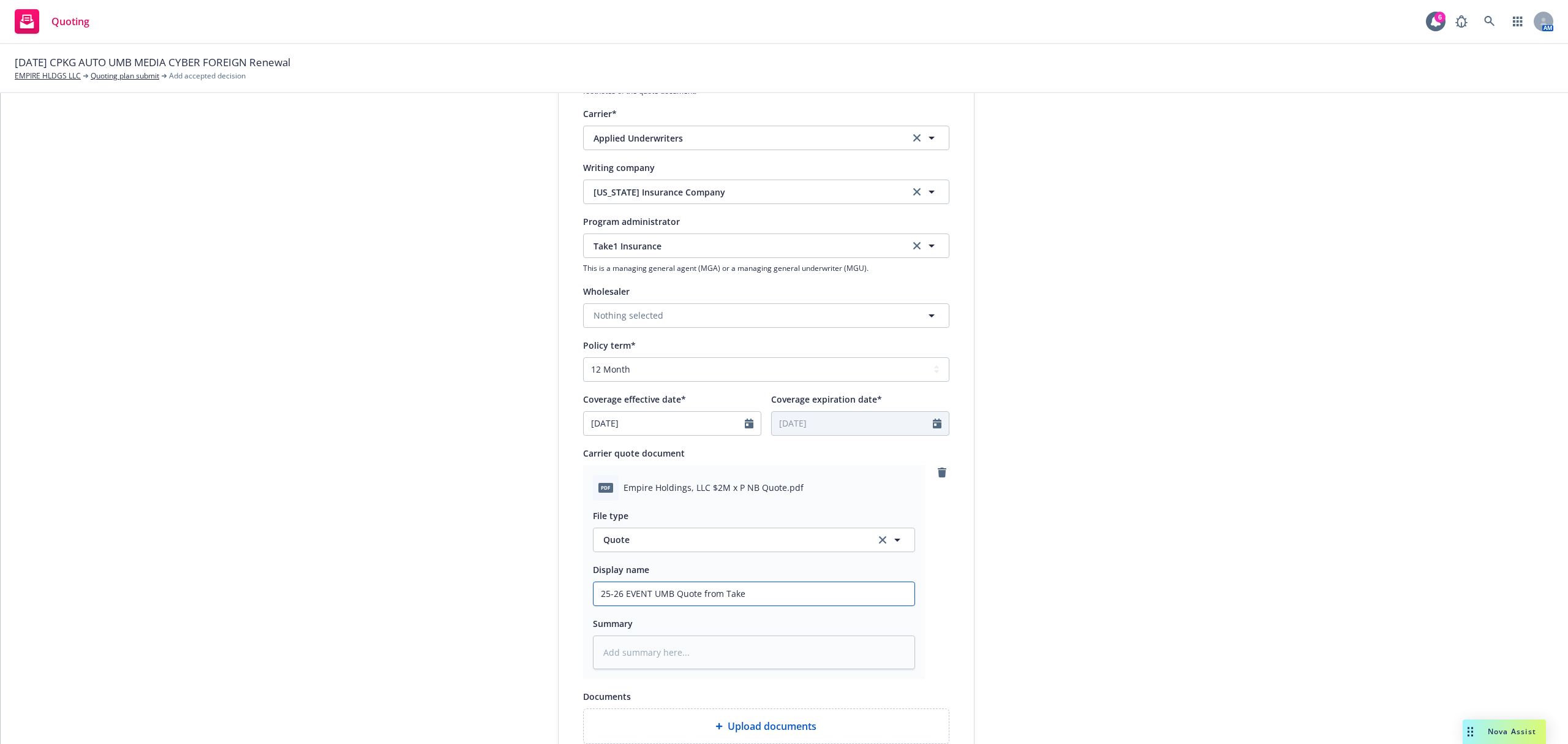
type input "25-26 EVENT UMB Quote from Take"
type textarea "x"
type input "25-26 EVENT UMB Quote from Take 1"
click at [662, 648] on textarea at bounding box center [754, 653] width 322 height 34
type textarea "x"
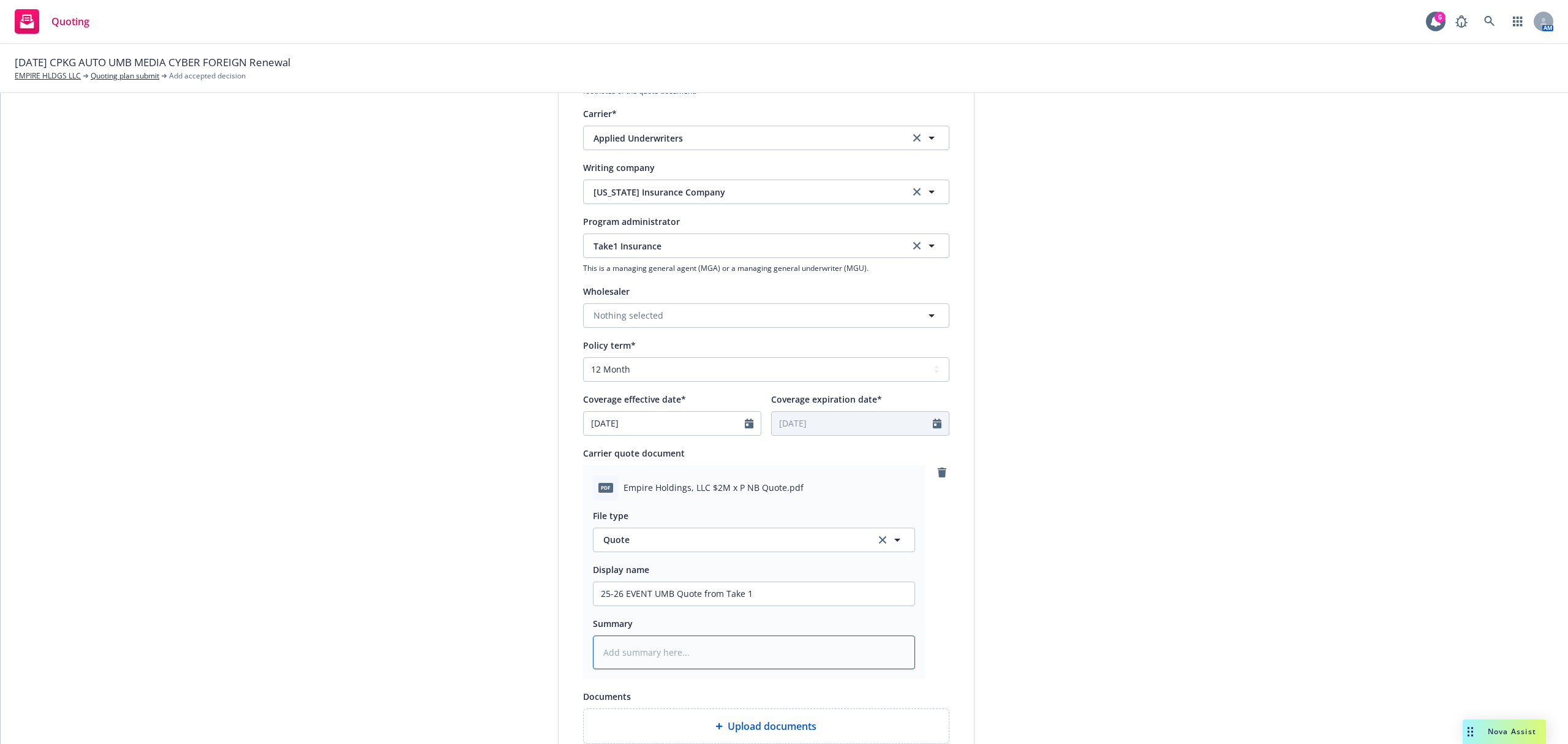
type textarea "$"
type textarea "x"
type textarea "$7"
type textarea "x"
type textarea "$7,"
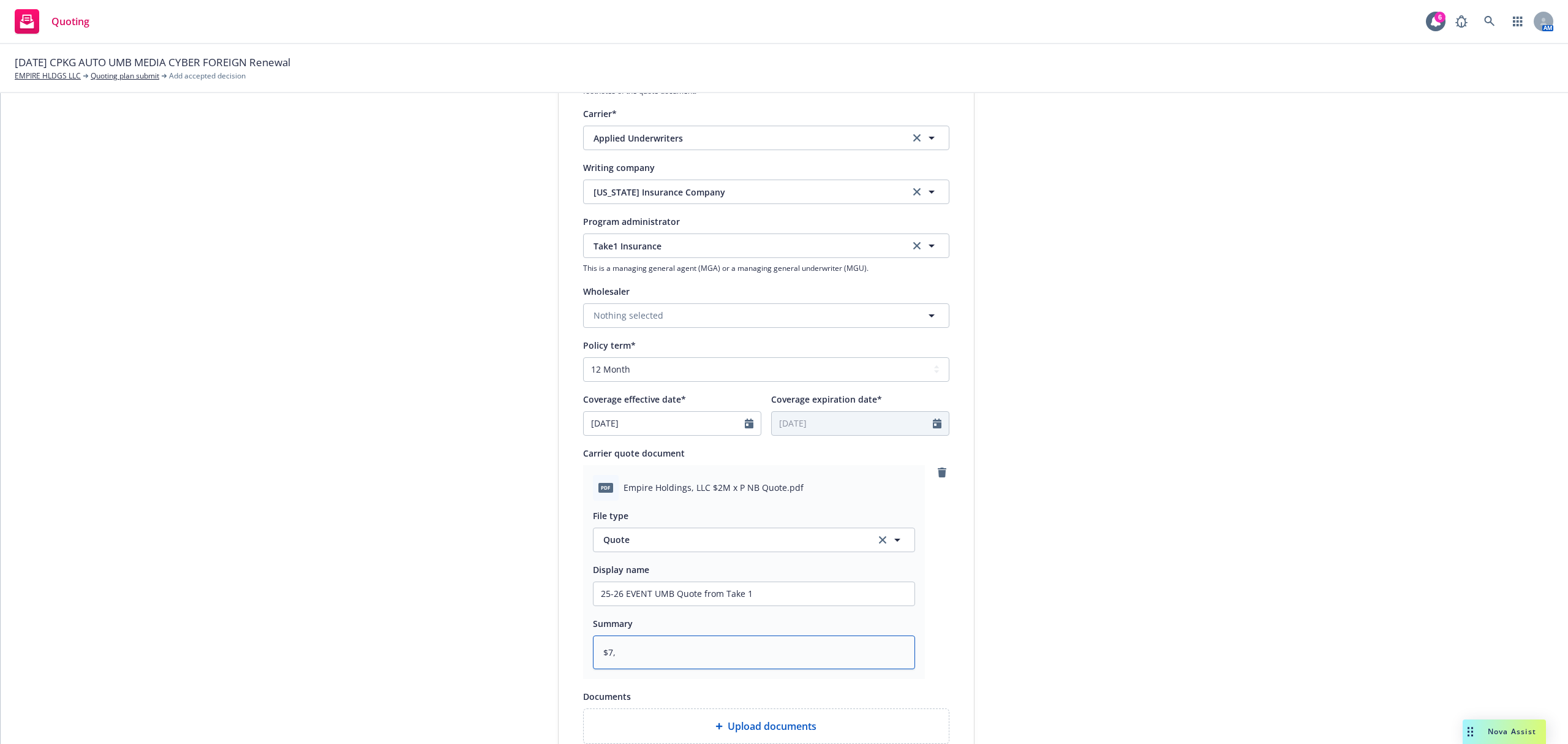
type textarea "x"
type textarea "$7,4"
type textarea "x"
type textarea "$7,41"
type textarea "x"
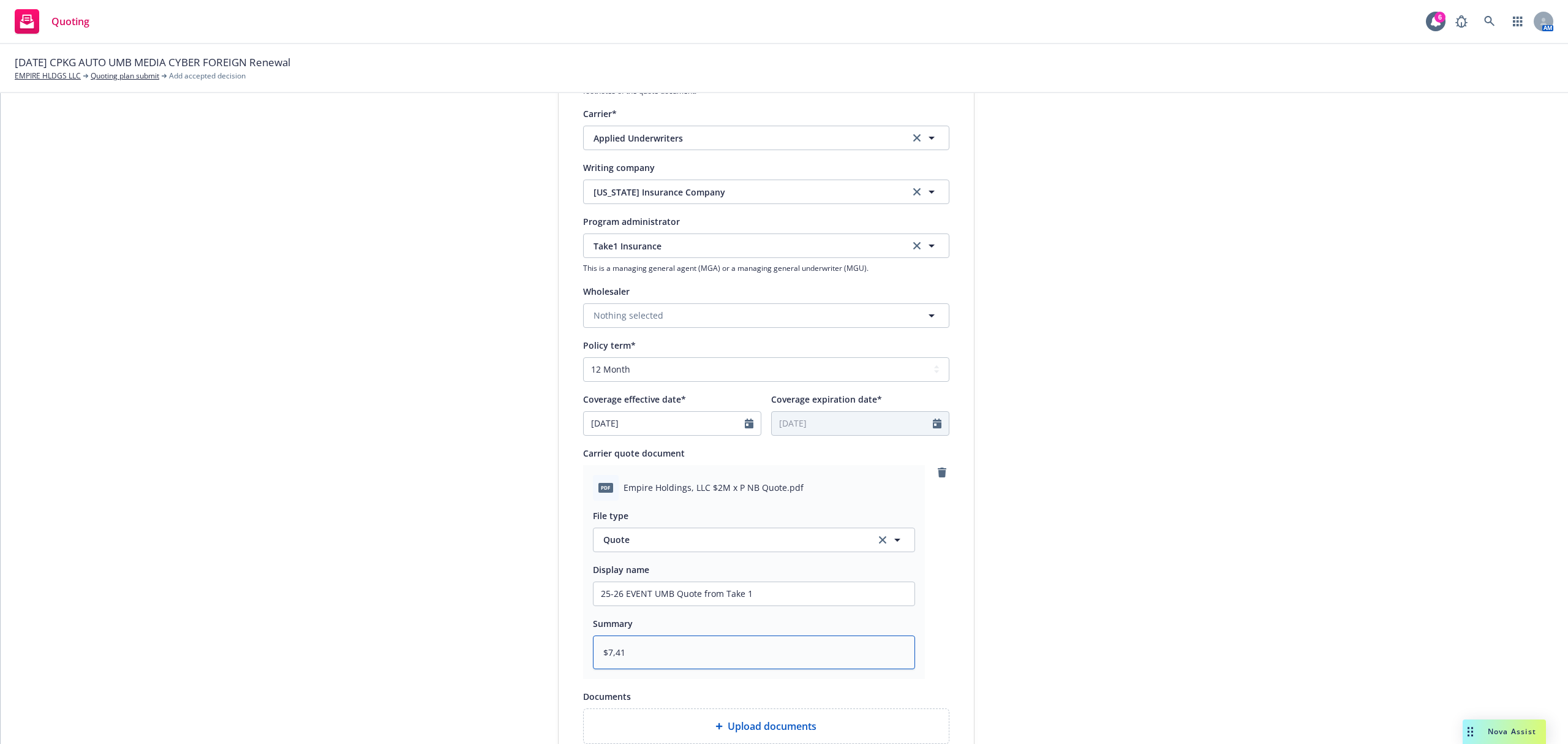
type textarea "$7,415"
type textarea "x"
type textarea "$7,415"
type textarea "x"
type textarea "$7,415 @"
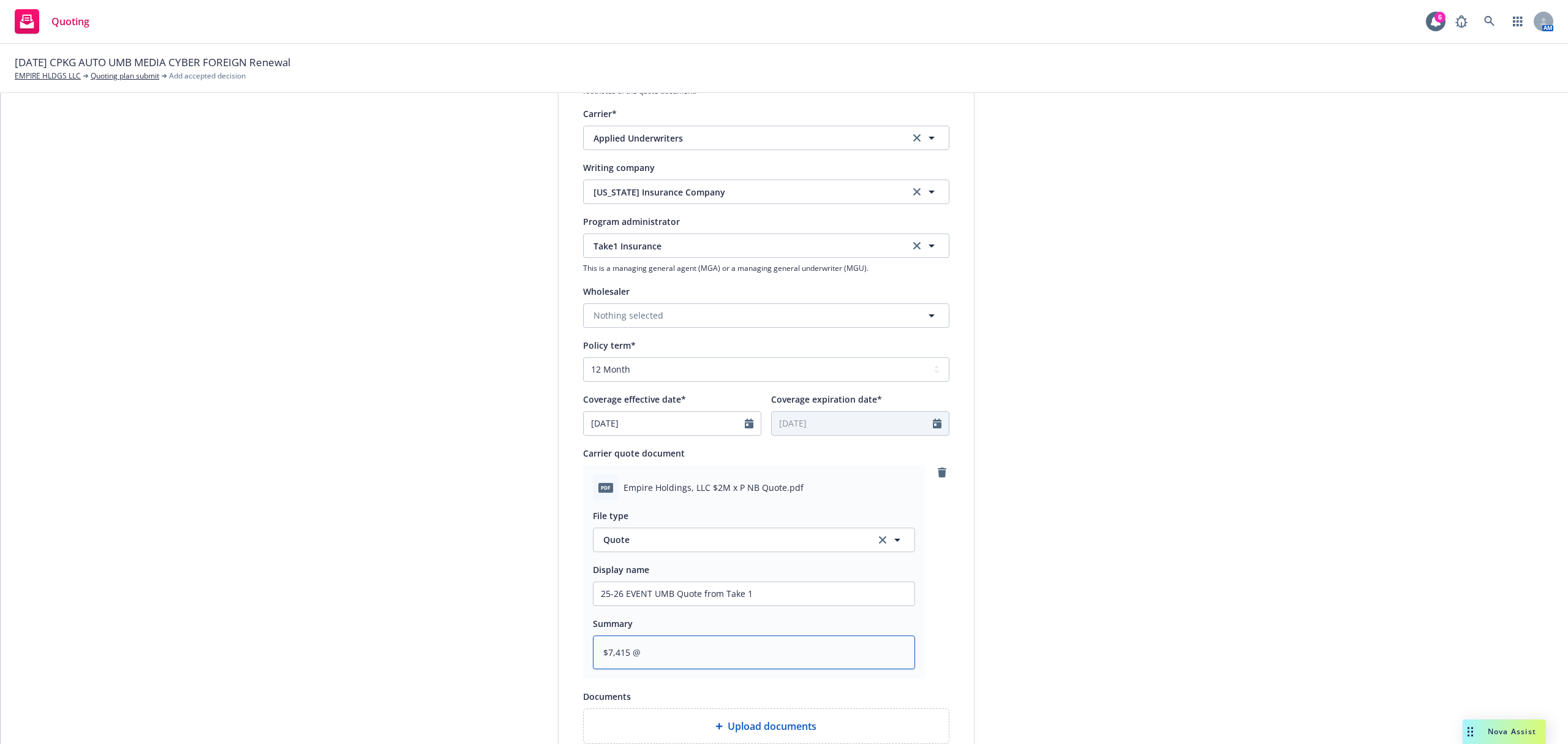
type textarea "x"
type textarea "$7,415 @"
click at [681, 645] on textarea "$7,415 @" at bounding box center [754, 653] width 322 height 34
type textarea "x"
type textarea "$7,415 @ 5"
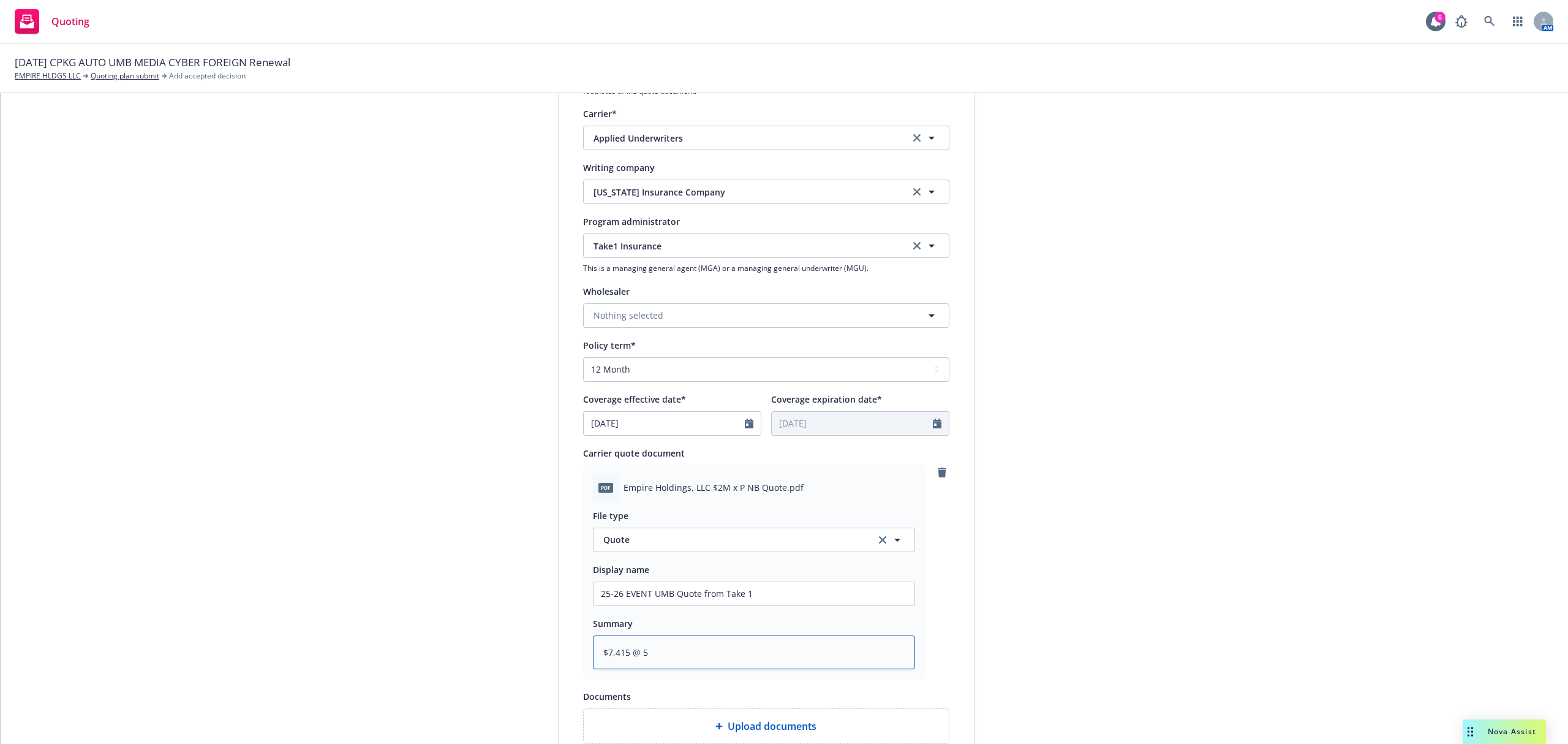
type textarea "x"
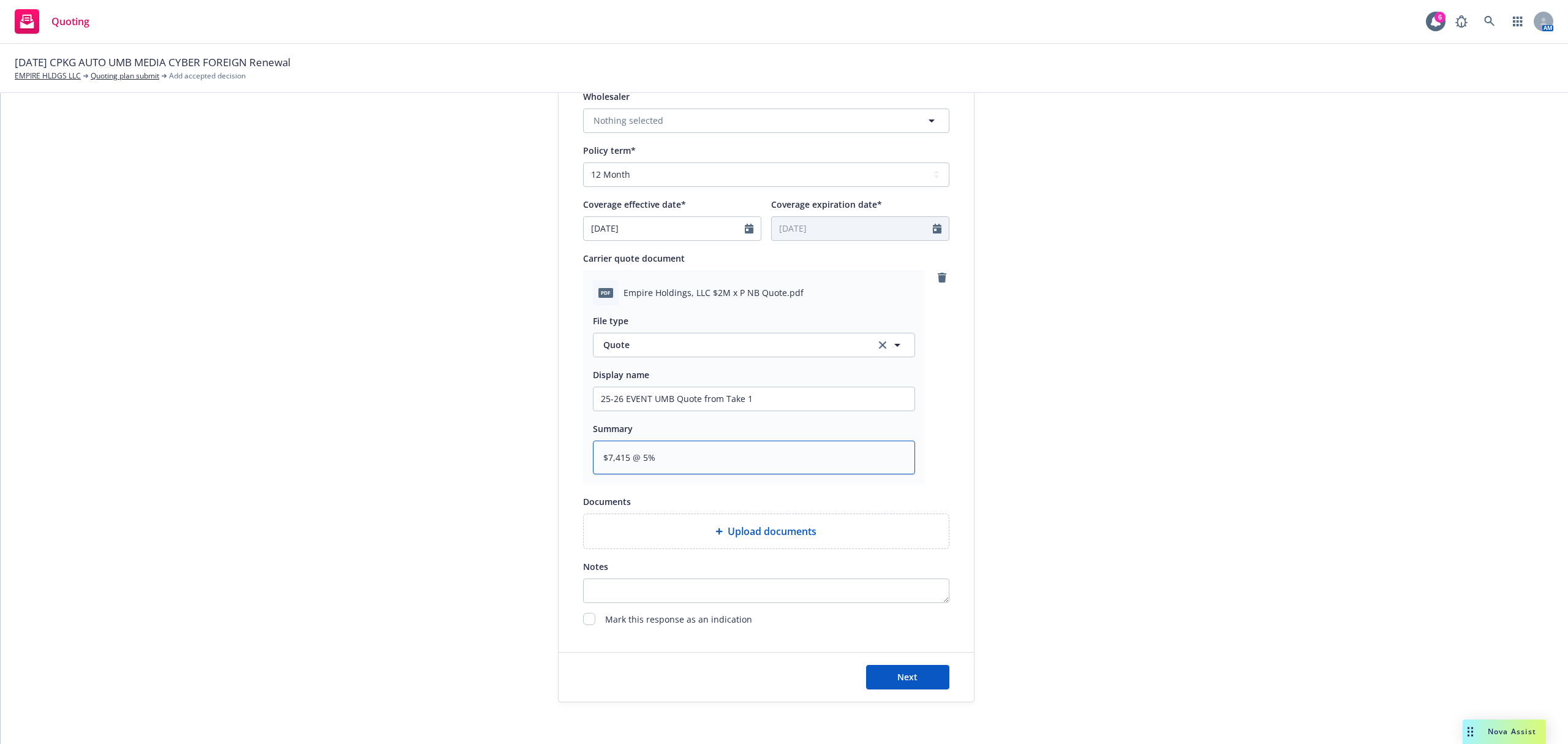
scroll to position [476, 0]
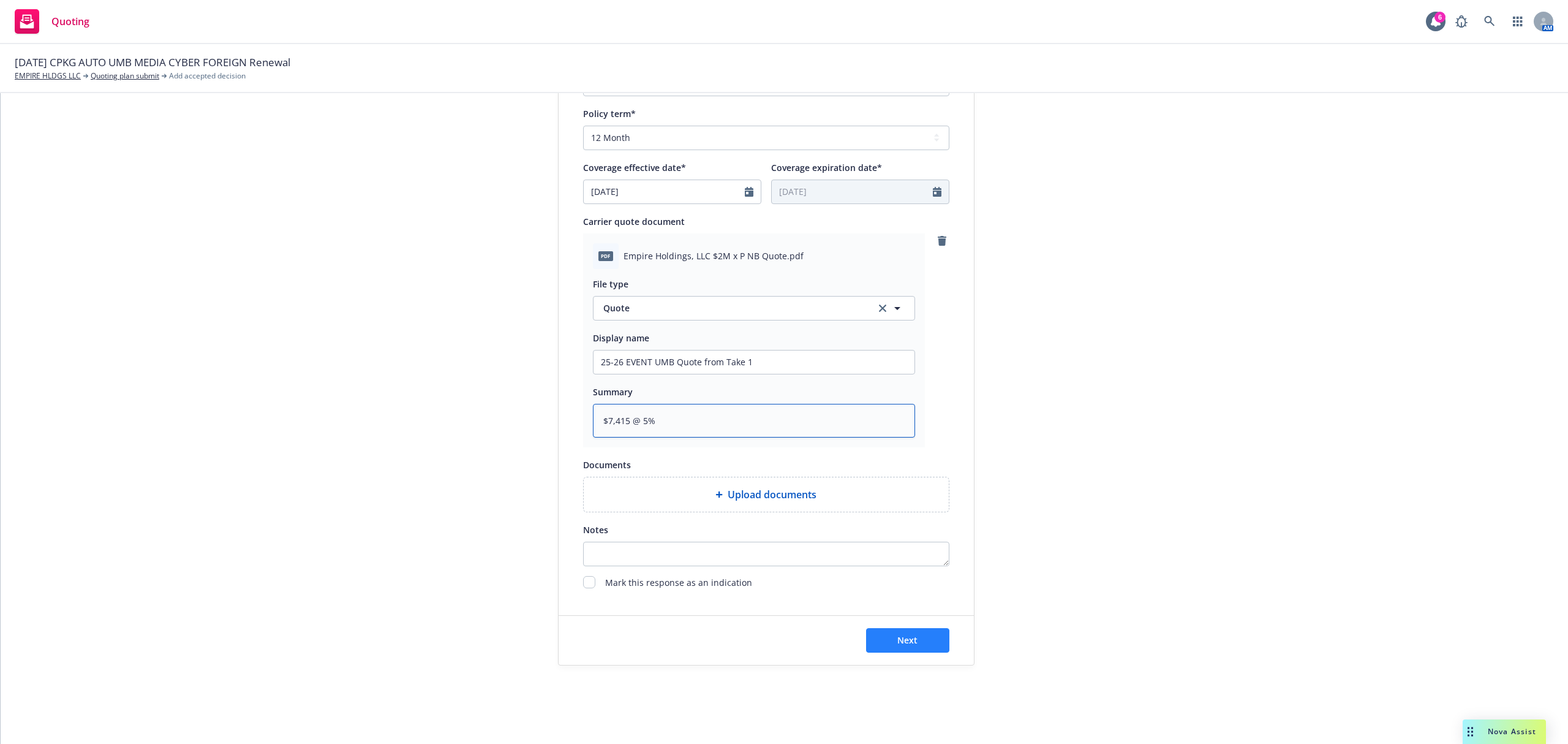
type textarea "$7,415 @ 5%"
click at [910, 640] on span "Next" at bounding box center [907, 640] width 20 height 12
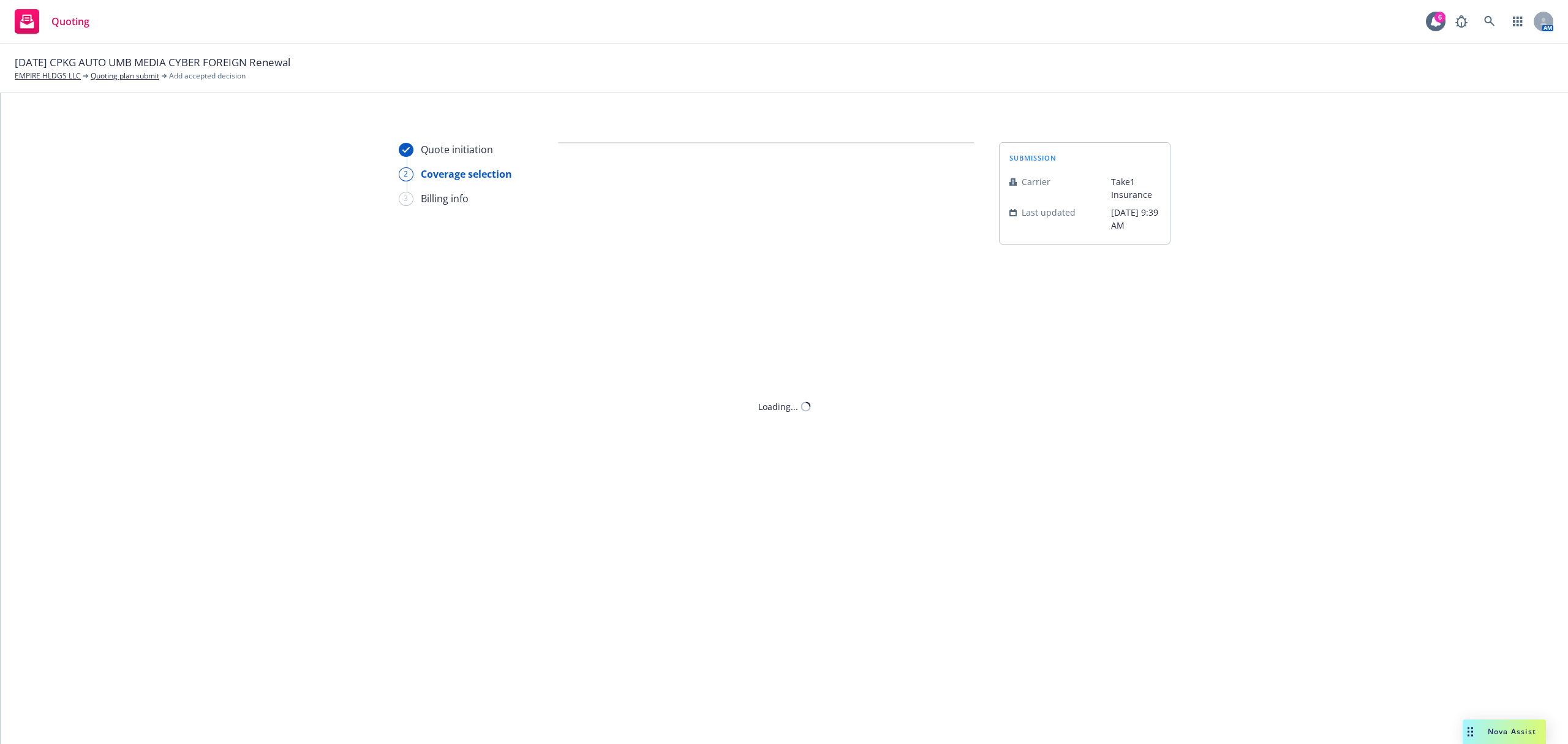
scroll to position [0, 0]
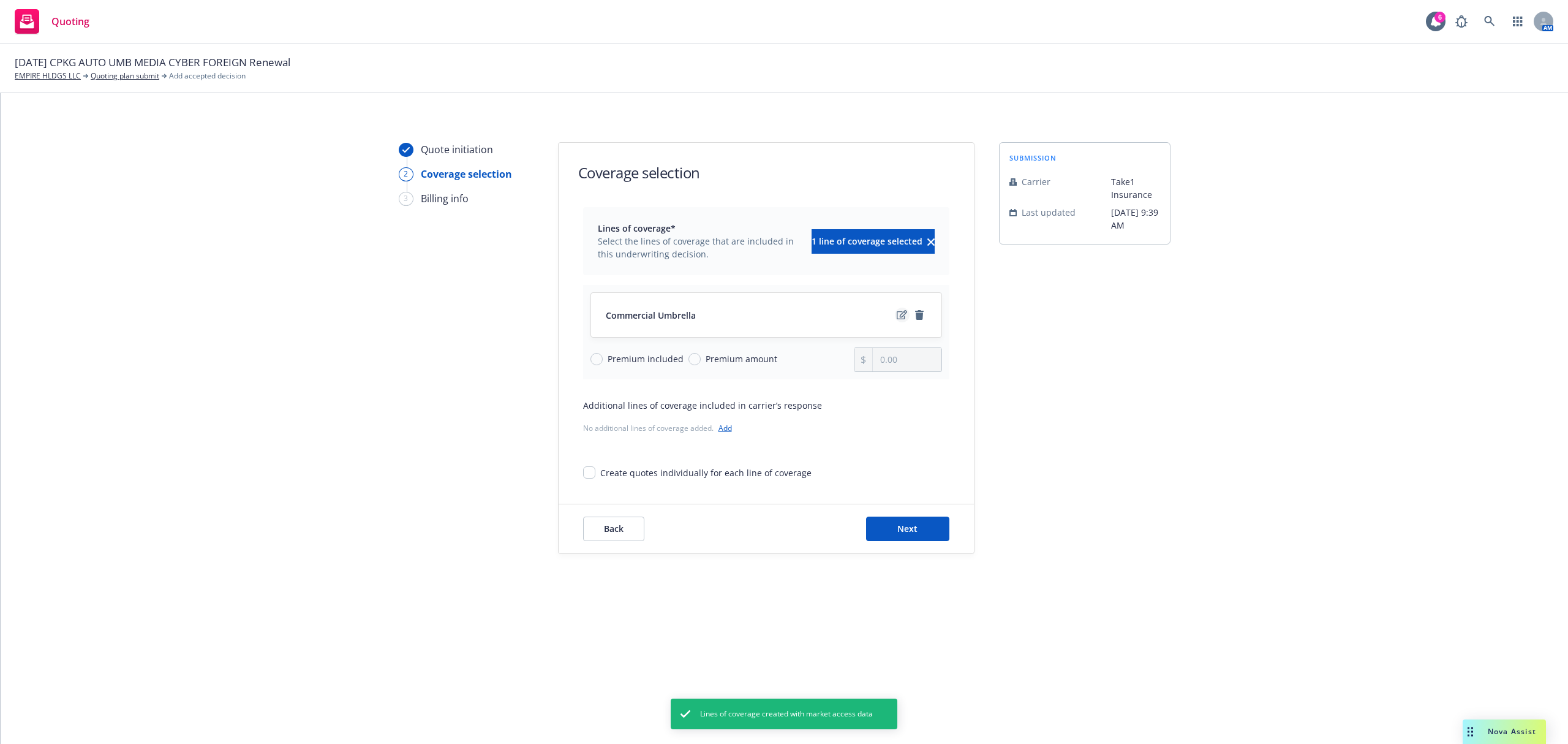
click at [900, 315] on icon "edit" at bounding box center [902, 314] width 10 height 9
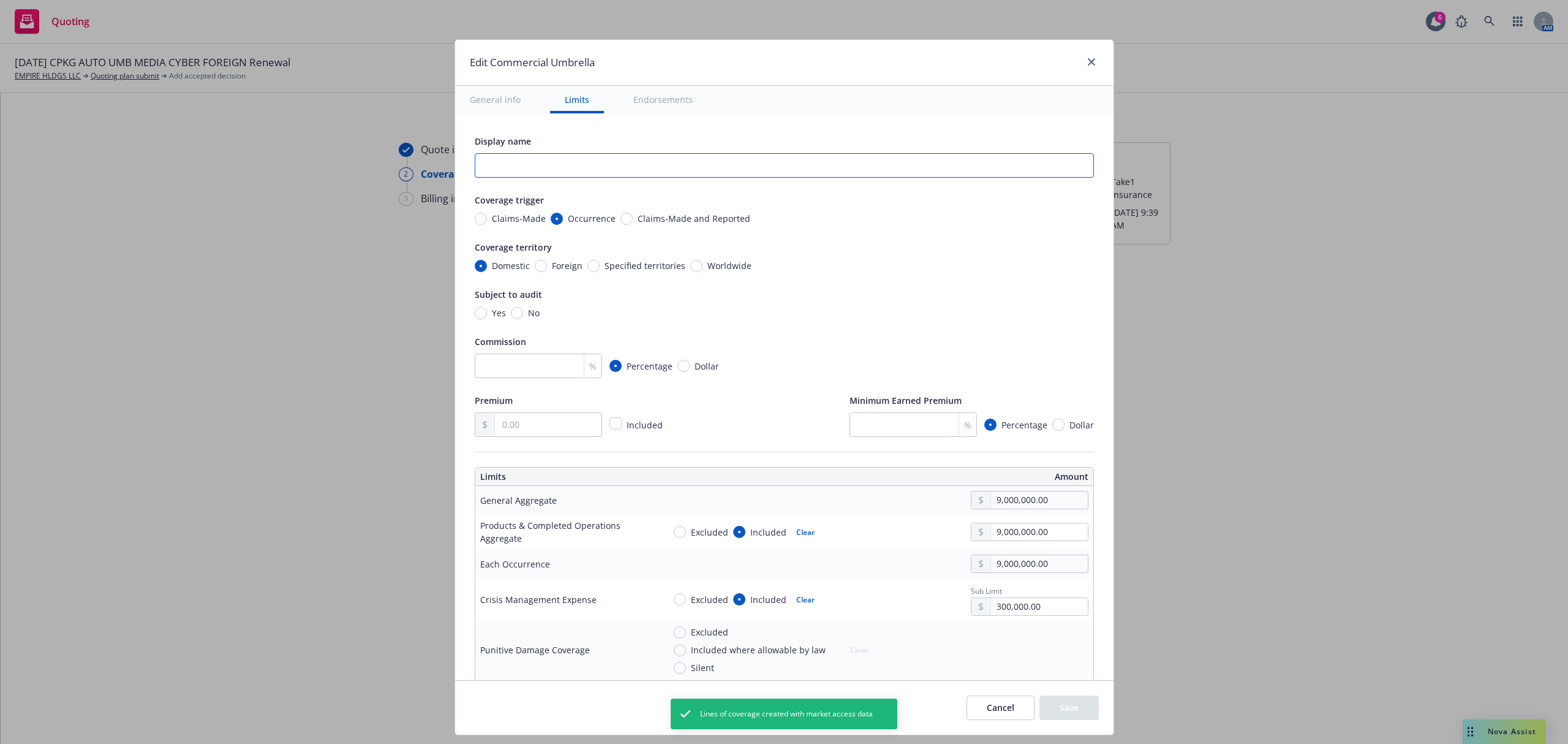
click at [515, 158] on input "text" at bounding box center [784, 165] width 619 height 24
type textarea "x"
type input "E"
type textarea "x"
type input "Ev"
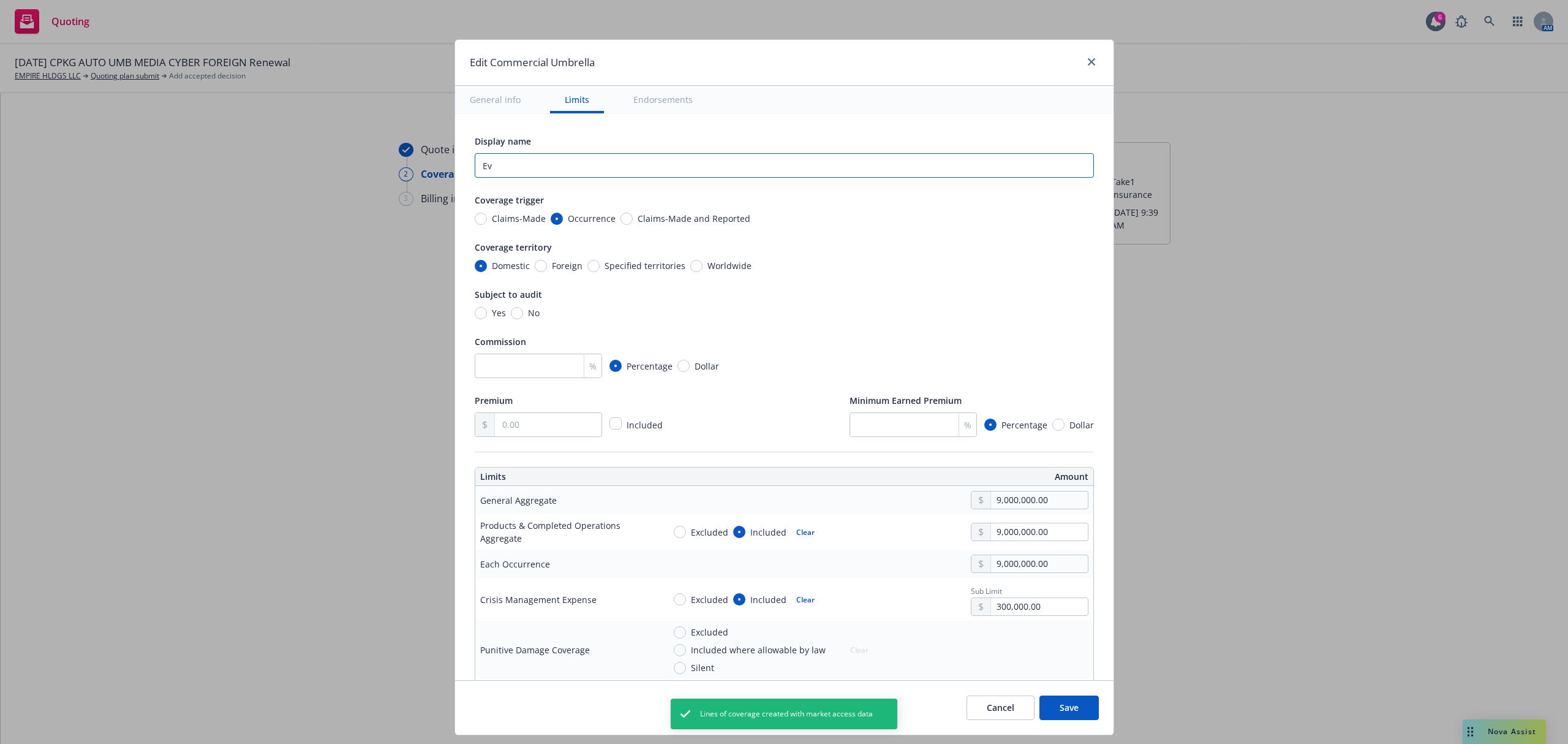
type textarea "x"
type input "Eve"
type textarea "x"
type input "Even"
type textarea "x"
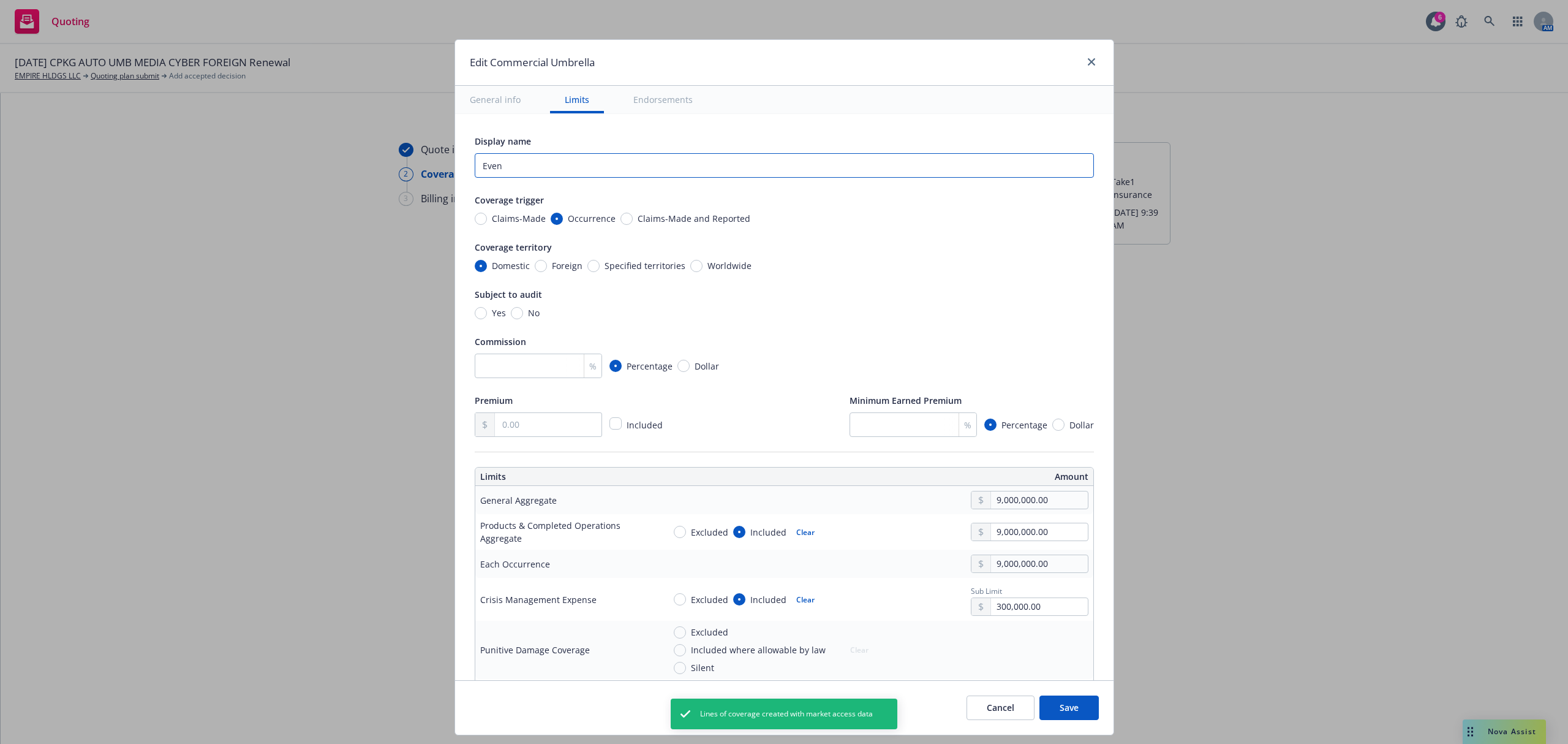
type input "Event"
type textarea "x"
type input "Event"
type textarea "x"
type input "Event U"
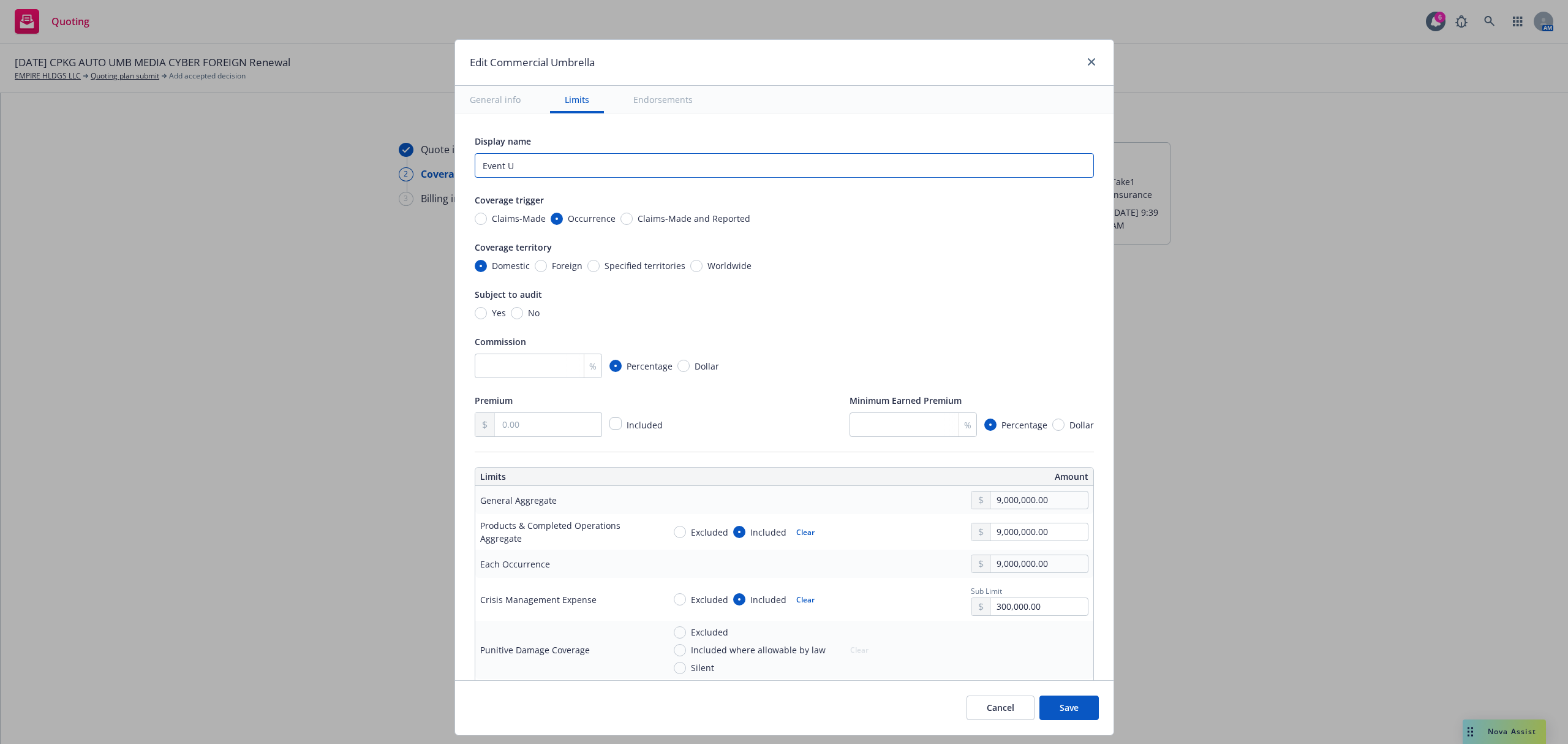
type textarea "x"
type input "Event UM"
type textarea "x"
type input "Event UMB"
type textarea "x"
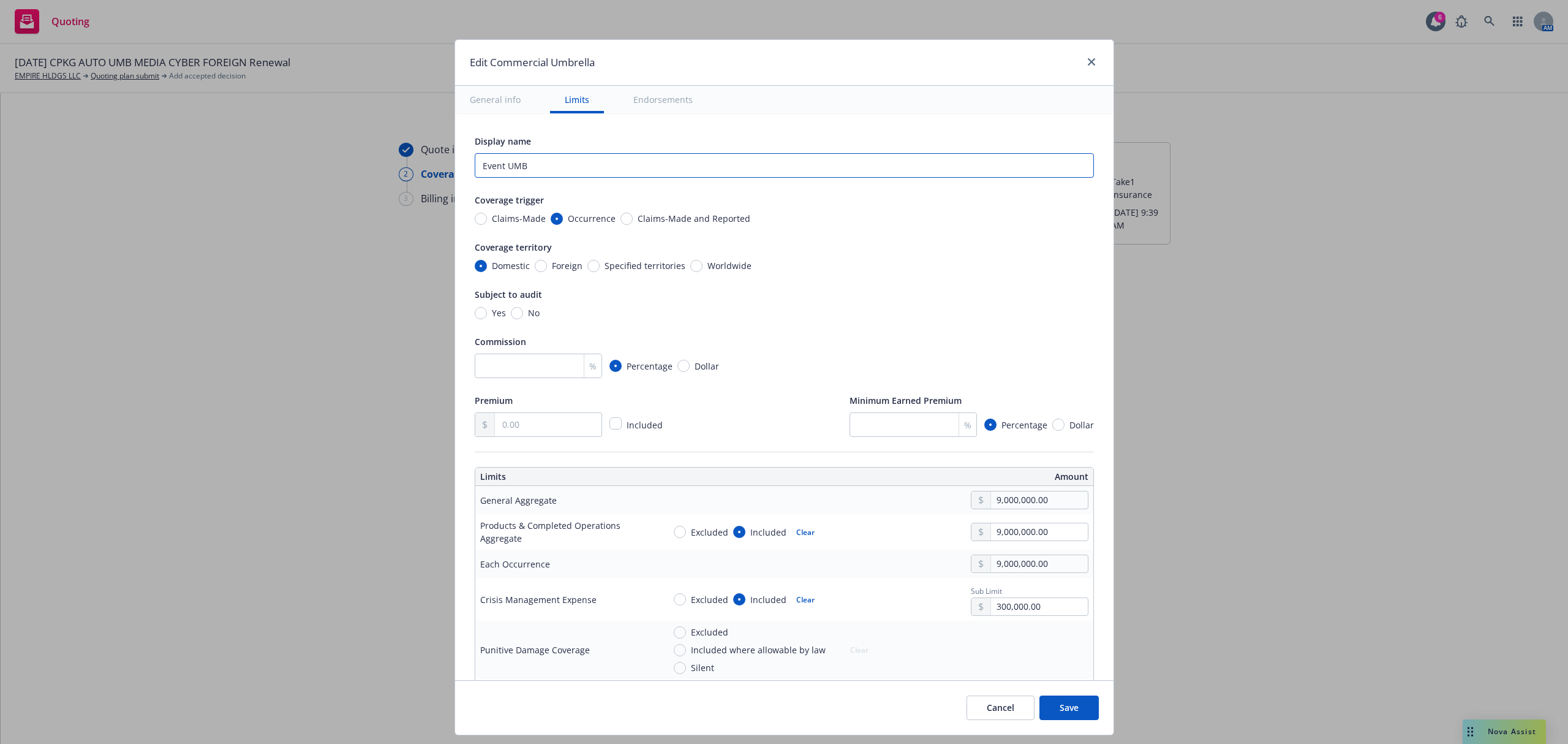
type input "Event UMB"
type textarea "x"
type input "Event UMB $"
type textarea "x"
type input "Event UMB $2"
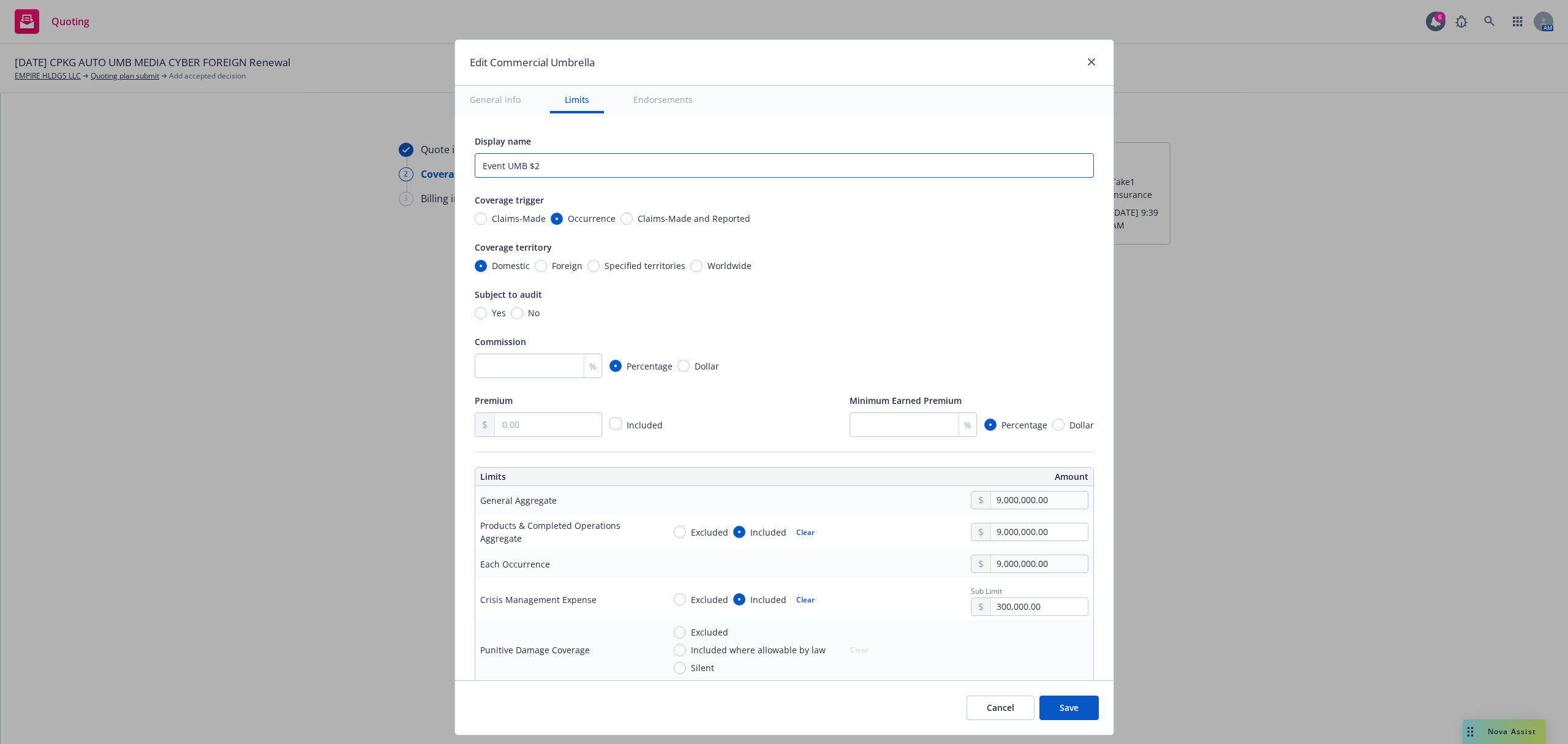
type textarea "x"
type input "Event UMB $2M"
type textarea "x"
type input "Event UMB $2Mi"
type textarea "x"
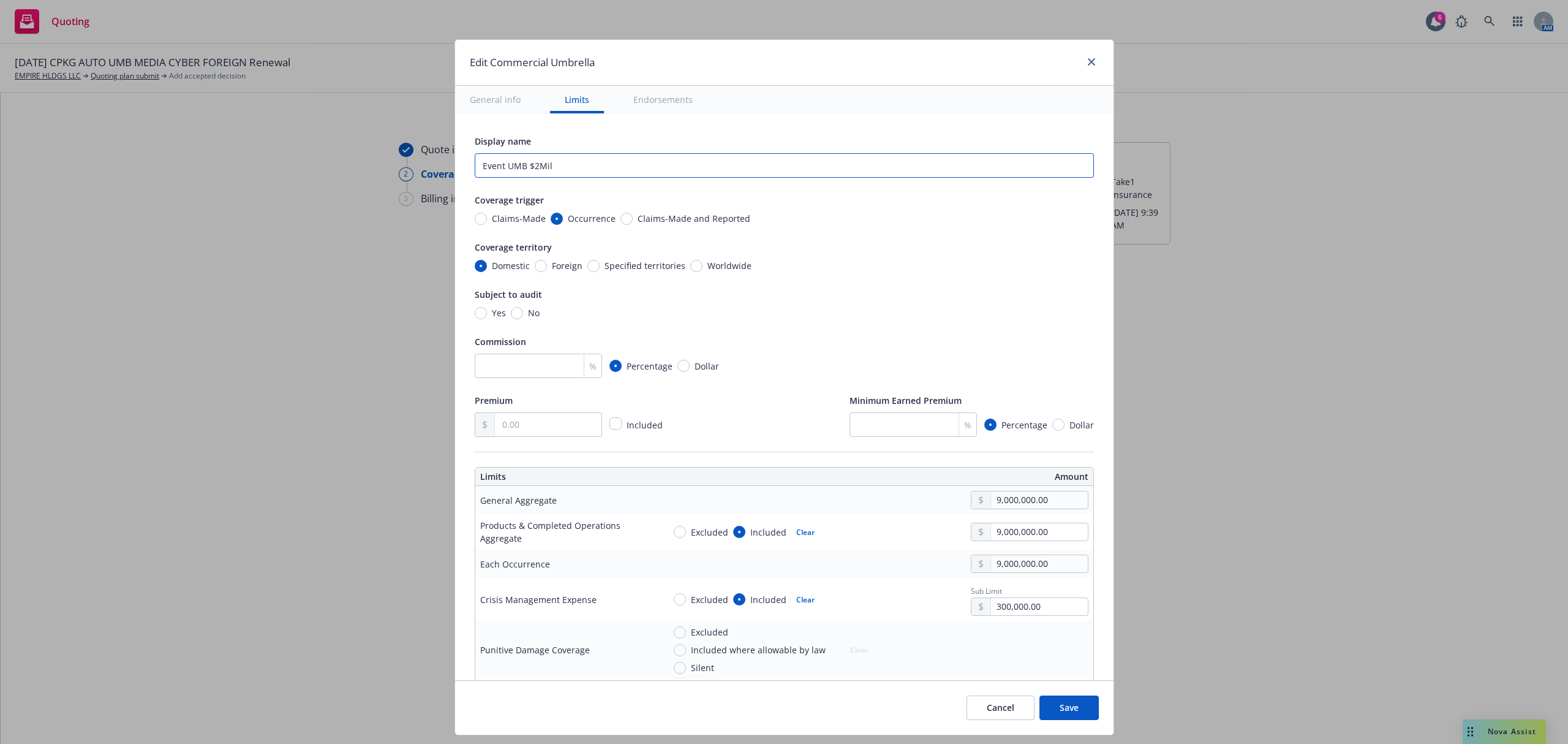
type input "Event UMB $2Mil"
click at [991, 499] on input "9,000,000.00" at bounding box center [1039, 499] width 96 height 17
type textarea "x"
type input "2,000,000.00"
click at [993, 572] on button "$2,000,000.00" at bounding box center [1019, 577] width 105 height 23
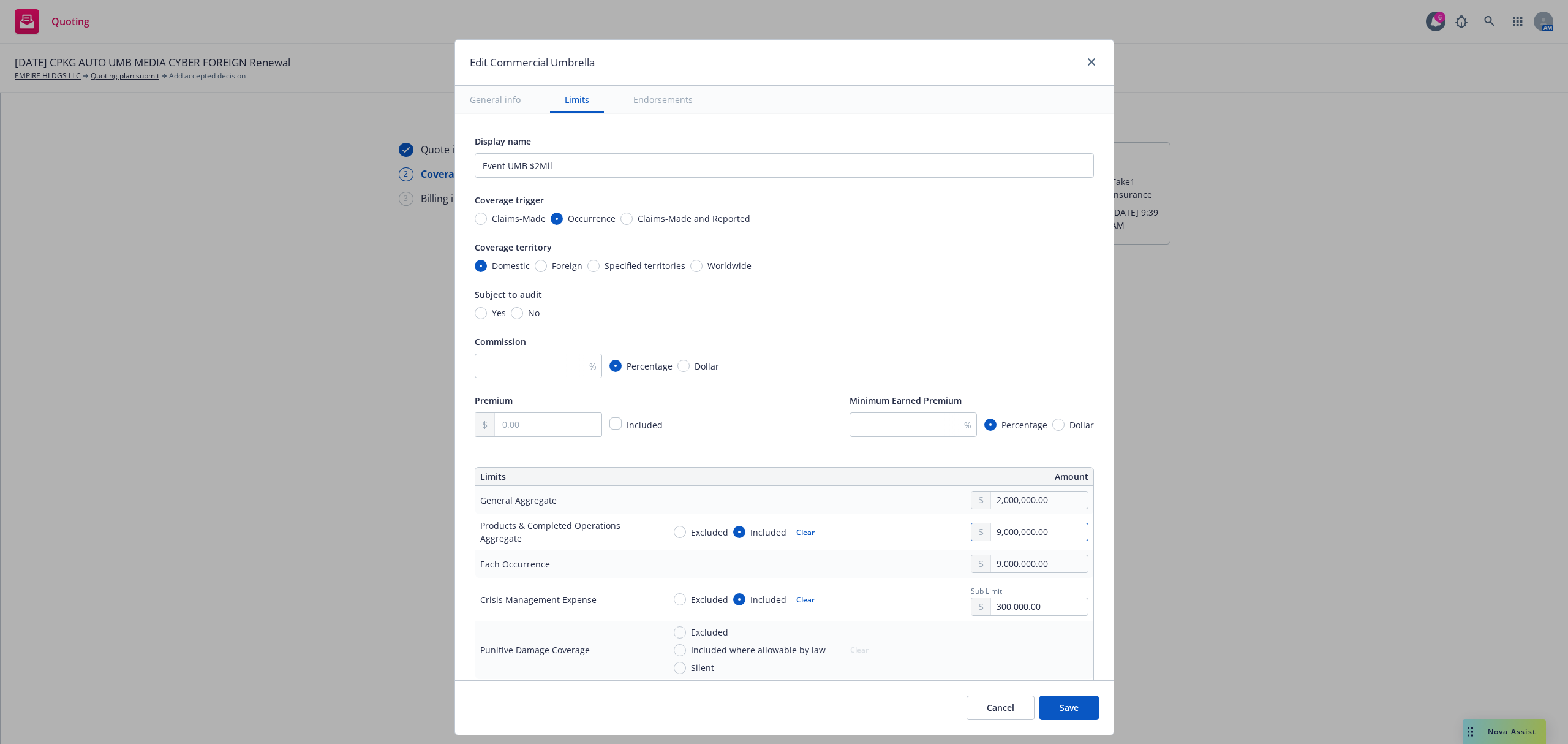
click at [991, 534] on input "9,000,000.00" at bounding box center [1039, 531] width 96 height 17
type textarea "x"
type input "2,000,000.00"
click at [986, 621] on div "Quick select $1,000,000.00 $2,000,000.00 $5,000,000.00 $10,000,000.00" at bounding box center [1019, 611] width 107 height 124
click at [995, 565] on input "9,000,000.00" at bounding box center [1039, 563] width 96 height 17
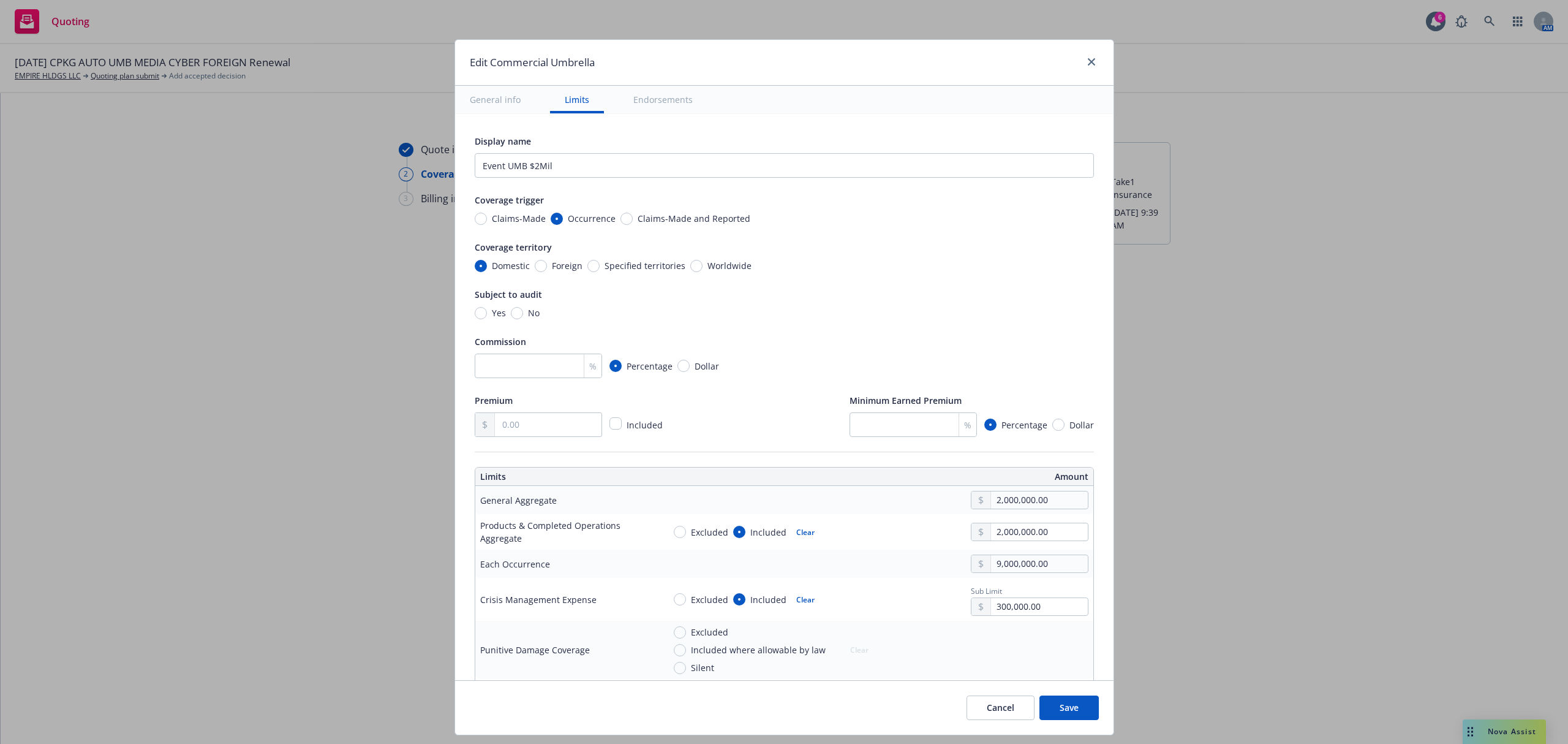
type textarea "x"
type input "2,000,000.00"
click at [986, 638] on button "$2,000,000.00" at bounding box center [1019, 643] width 105 height 23
click at [794, 602] on button "Clear" at bounding box center [805, 599] width 33 height 17
type textarea "x"
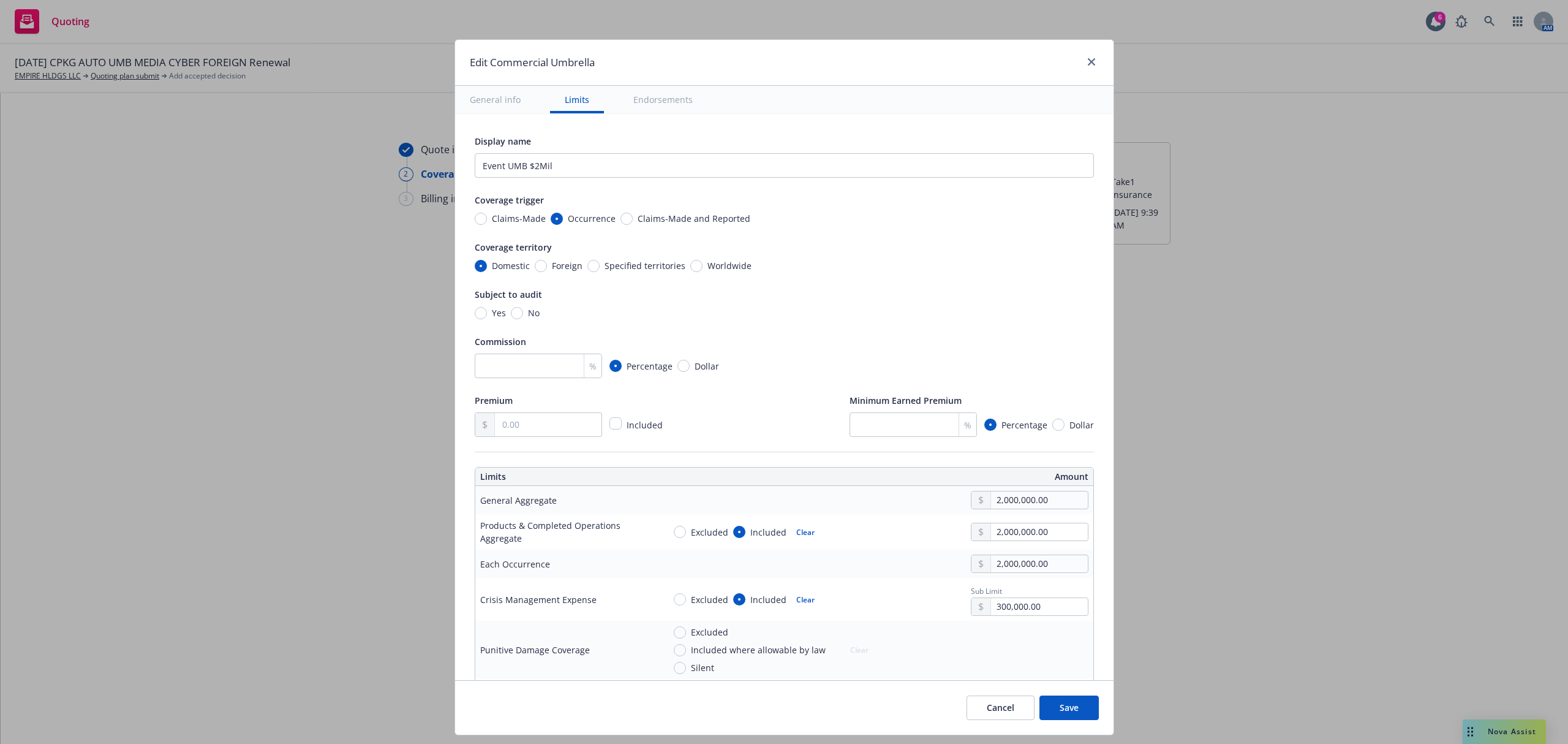
radio input "false"
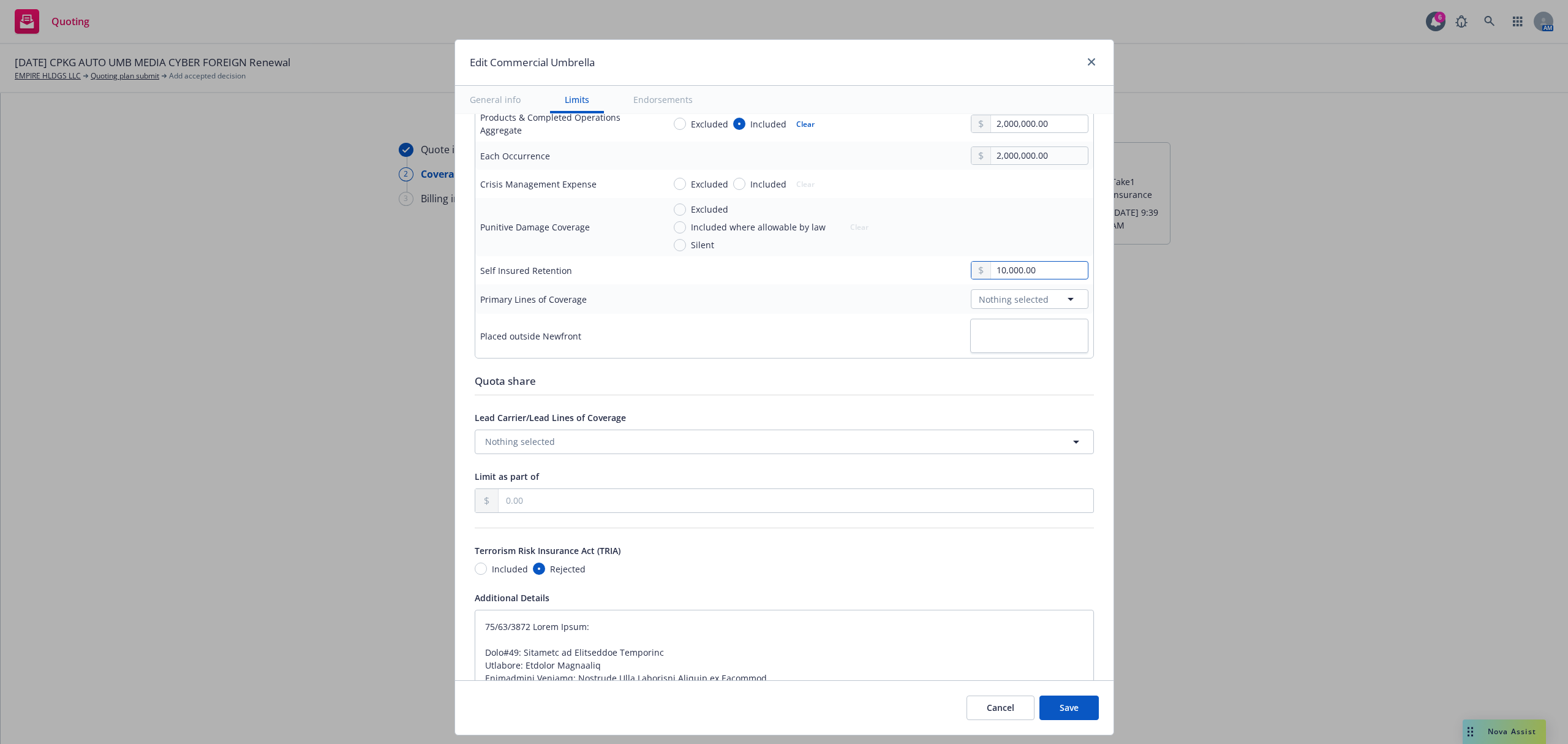
drag, startPoint x: 1030, startPoint y: 277, endPoint x: 897, endPoint y: 281, distance: 133.1
click at [897, 279] on div "10,000.00" at bounding box center [875, 270] width 424 height 19
type textarea "x"
click at [1005, 299] on span "Nothing selected" at bounding box center [1013, 299] width 70 height 13
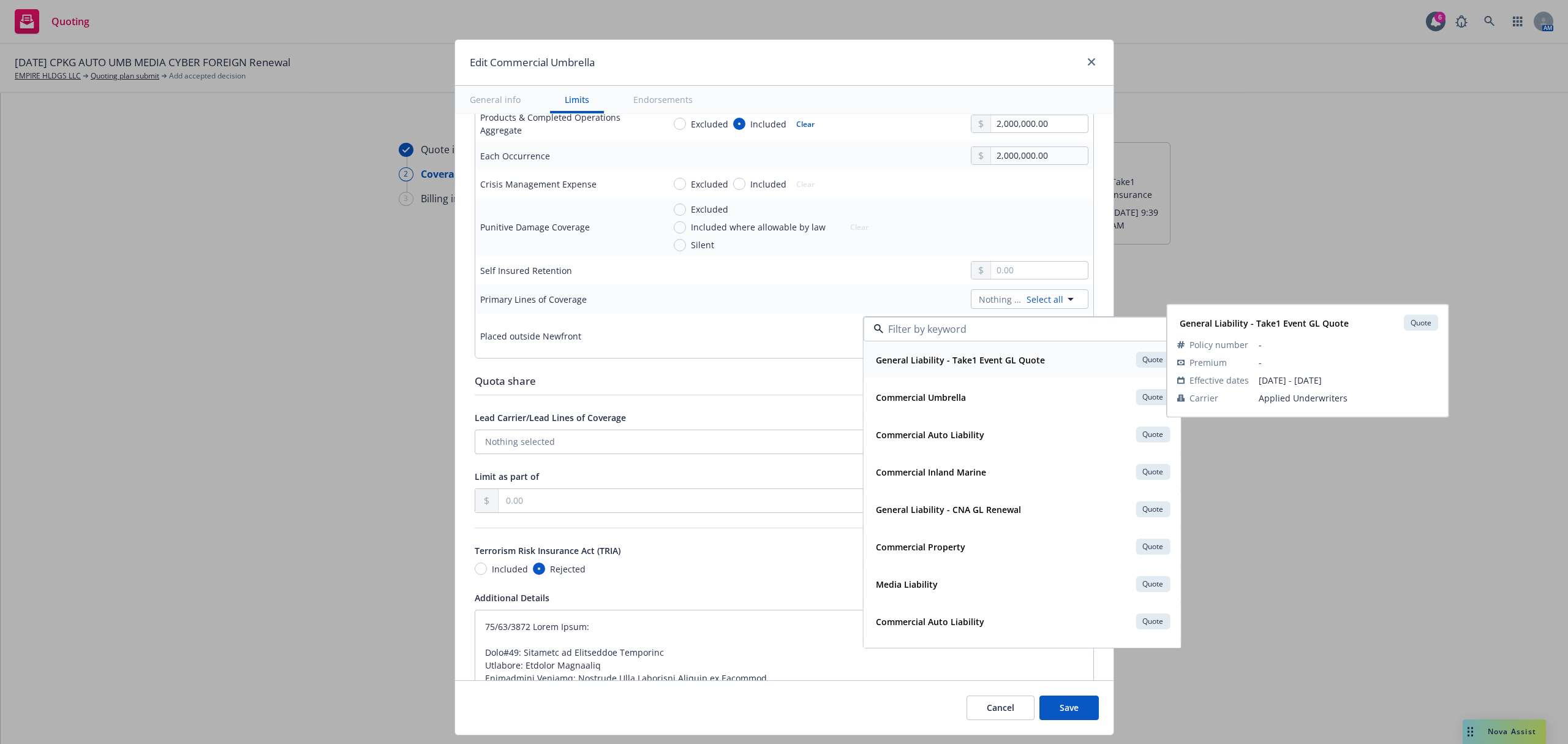
click at [958, 360] on strong "General Liability - Take1 Event GL Quote" at bounding box center [961, 360] width 169 height 12
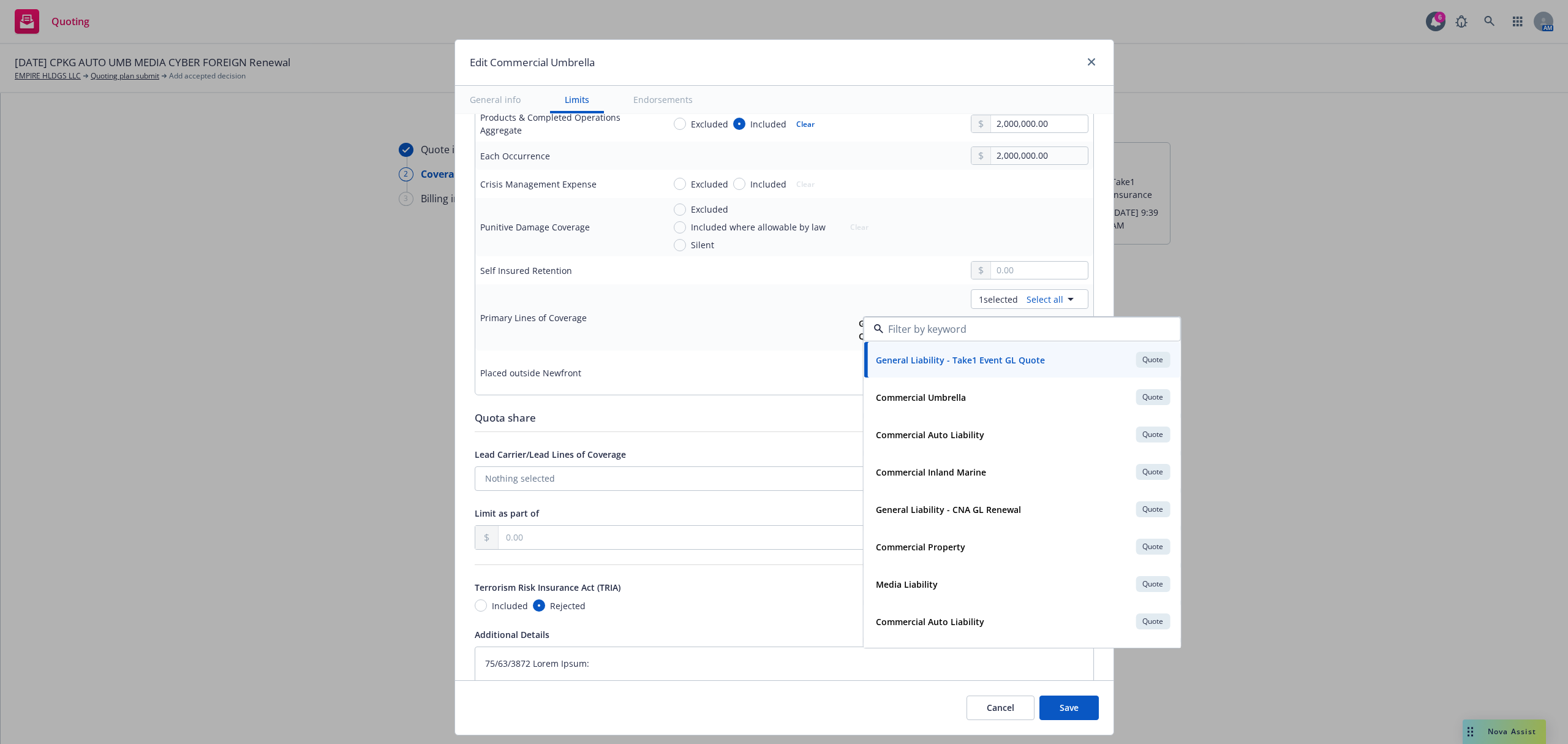
click at [709, 386] on div at bounding box center [875, 373] width 424 height 34
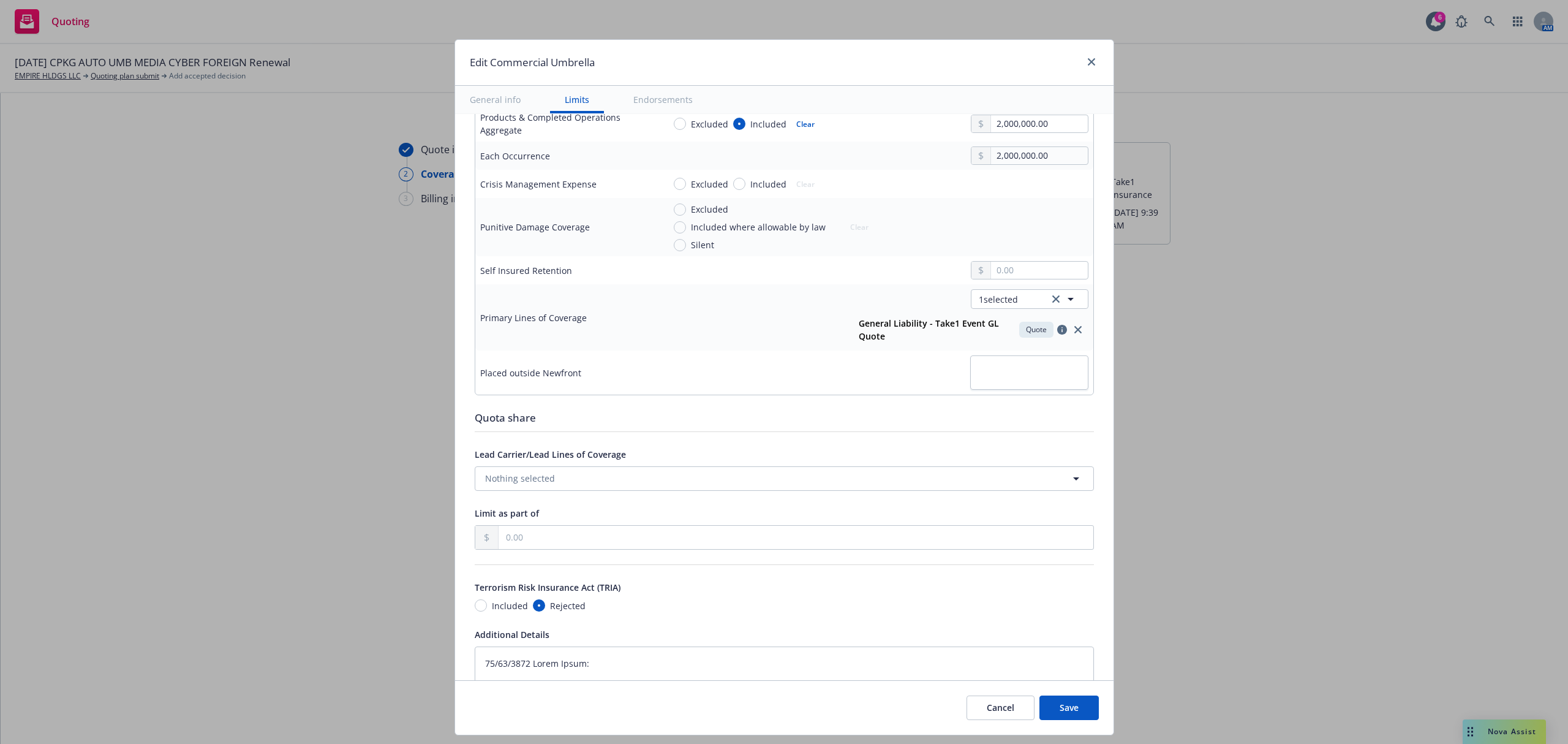
scroll to position [735, 0]
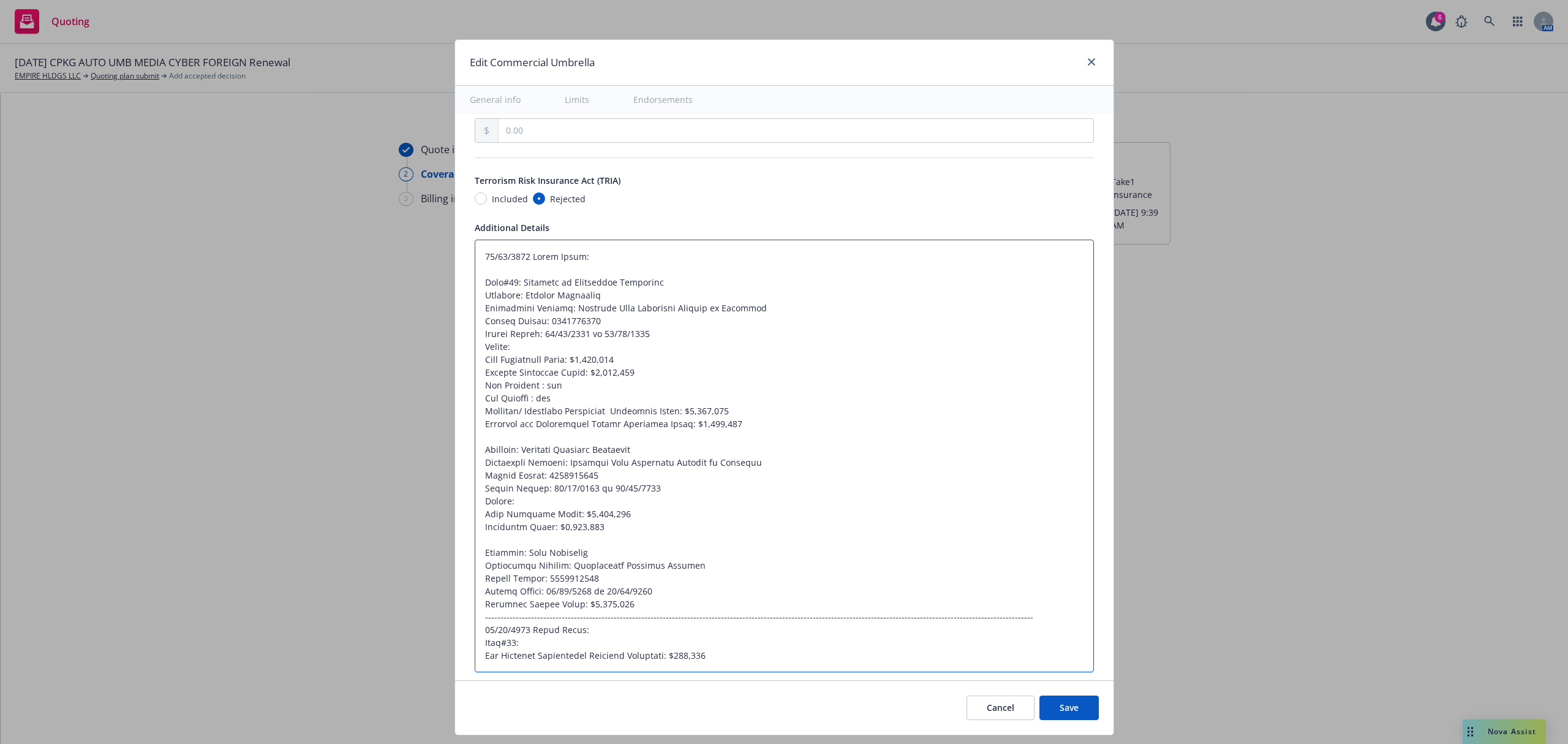
type textarea "x"
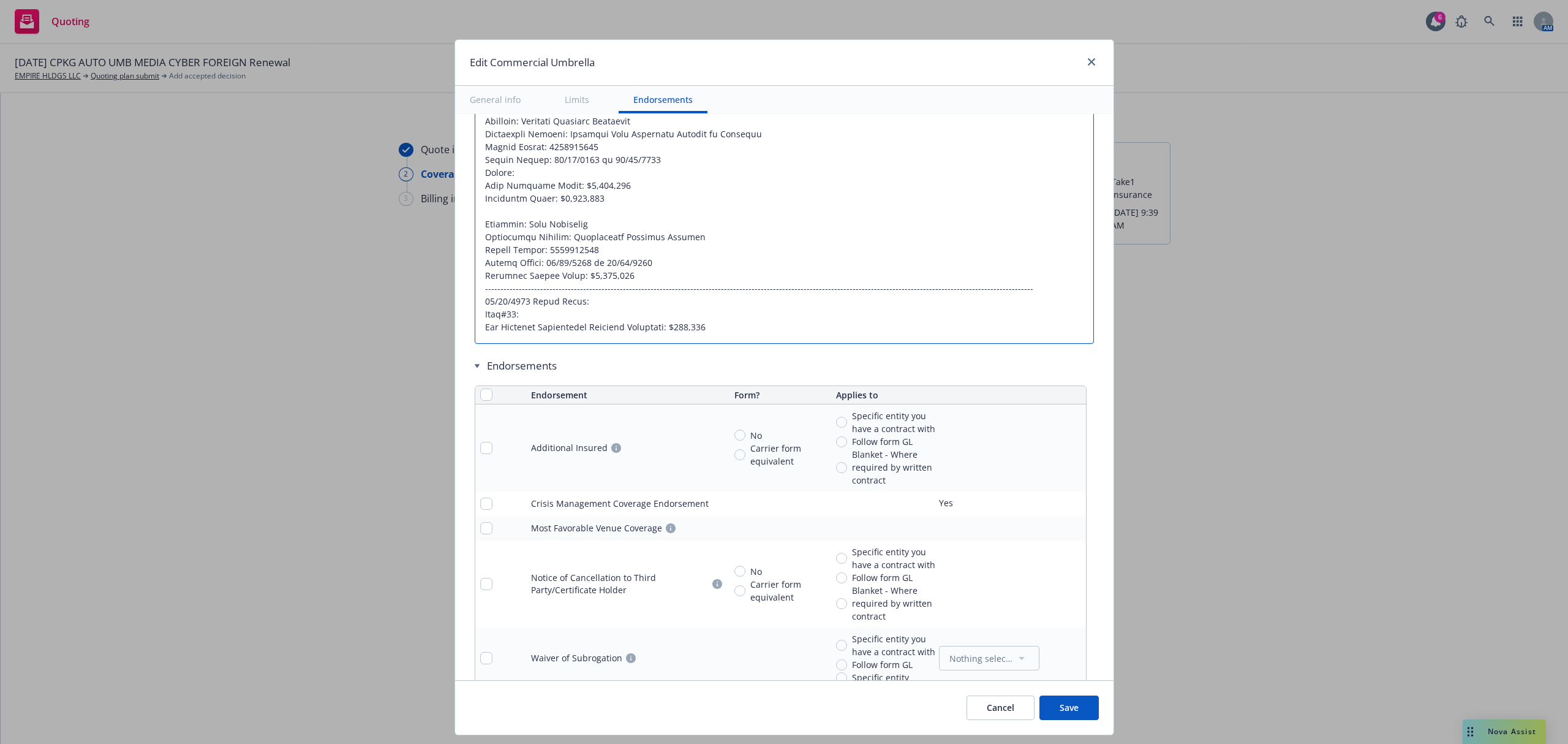
drag, startPoint x: 476, startPoint y: 341, endPoint x: 813, endPoint y: 427, distance: 347.8
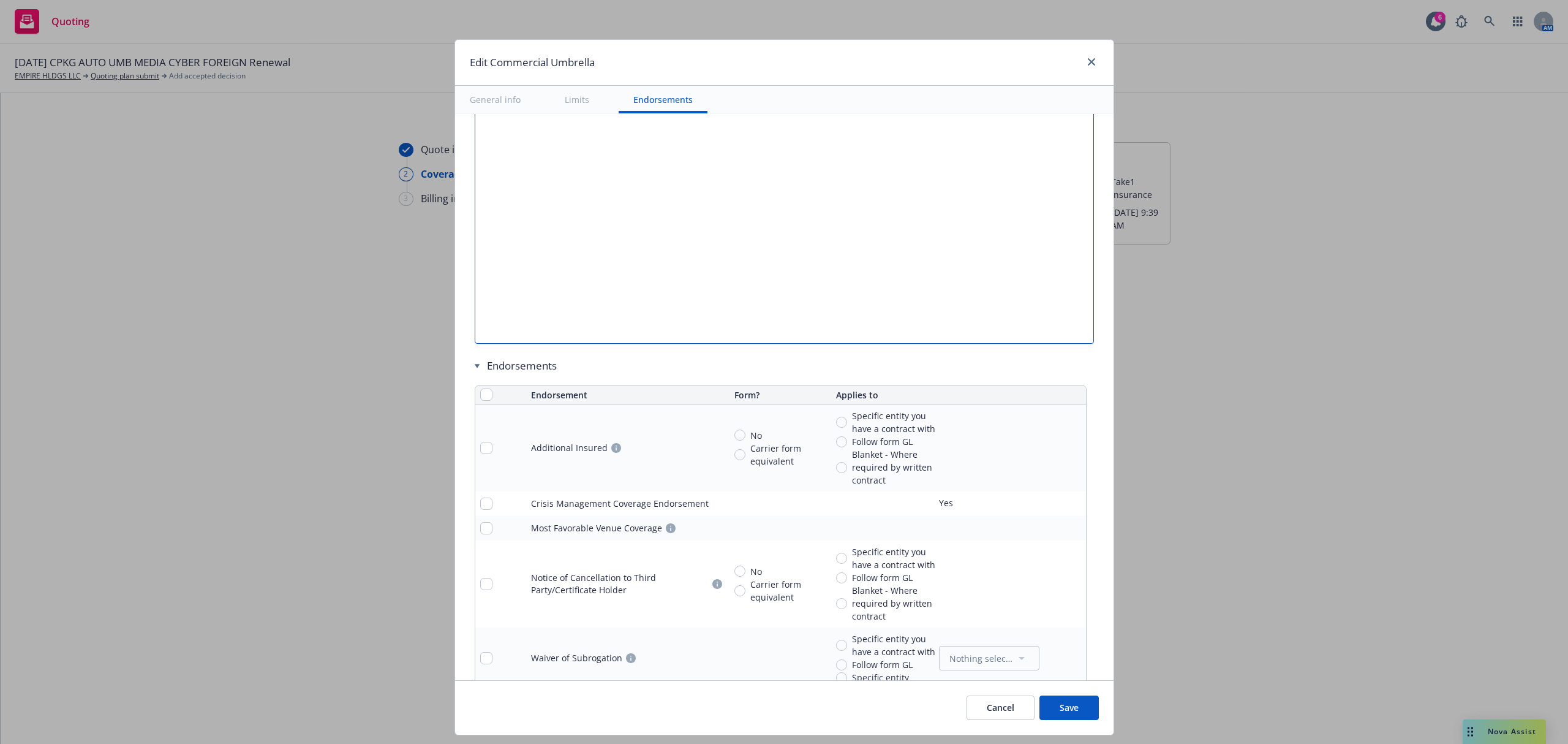
scroll to position [745, 0]
click at [480, 399] on input "checkbox" at bounding box center [486, 393] width 13 height 13
checkbox input "true"
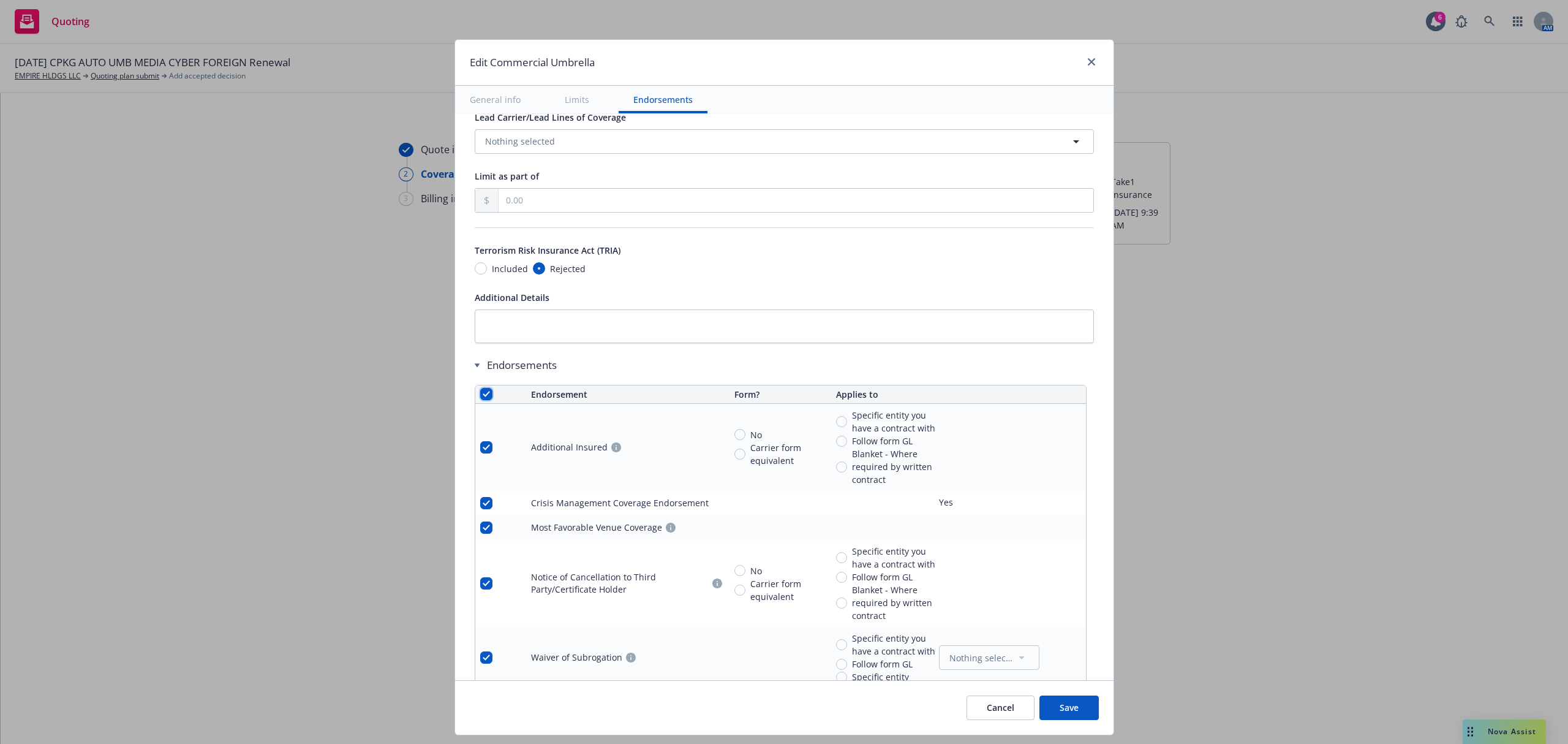
checkbox input "true"
click at [750, 711] on span "Remove endorsements" at bounding box center [764, 716] width 96 height 12
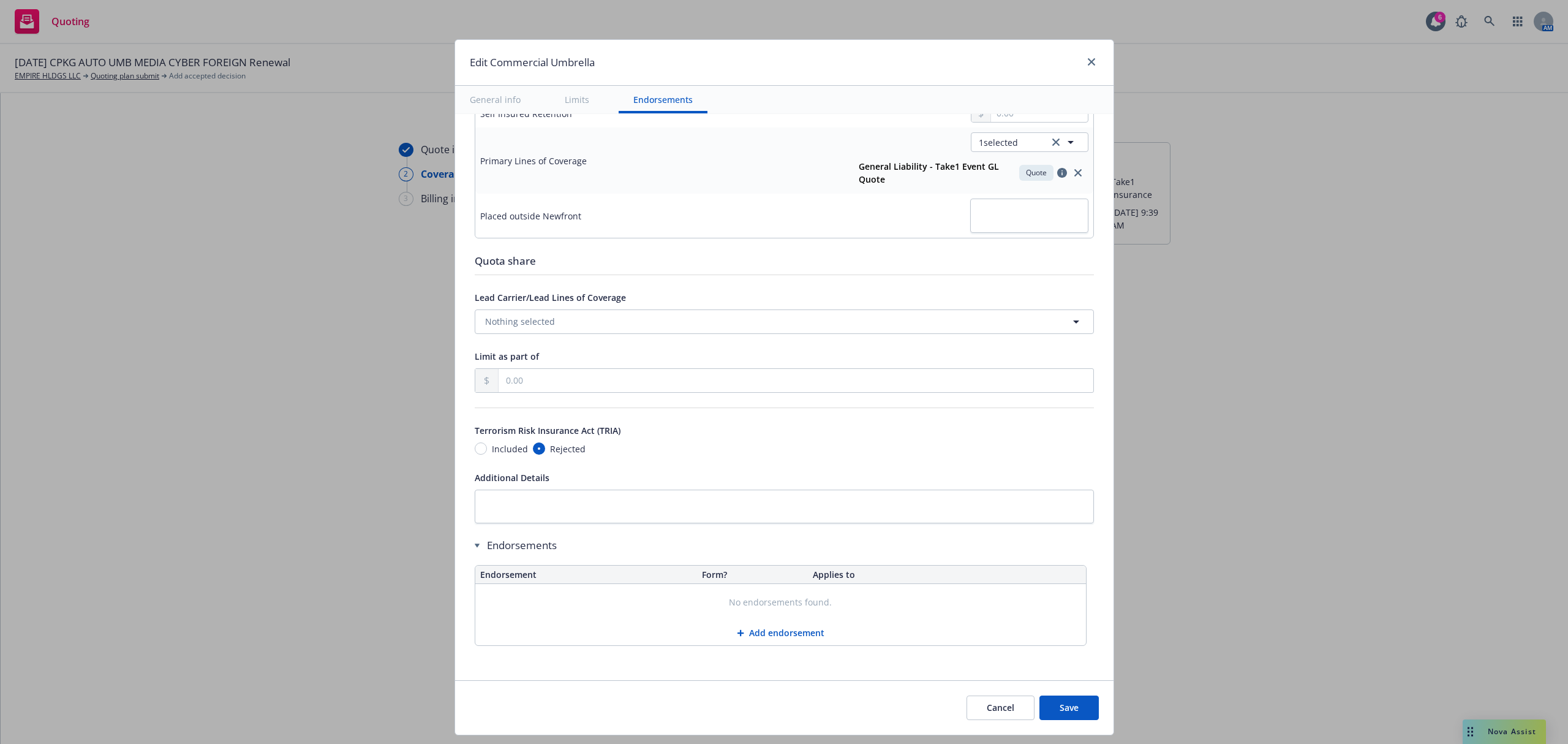
scroll to position [568, 0]
click at [1078, 714] on button "Save" at bounding box center [1069, 708] width 59 height 24
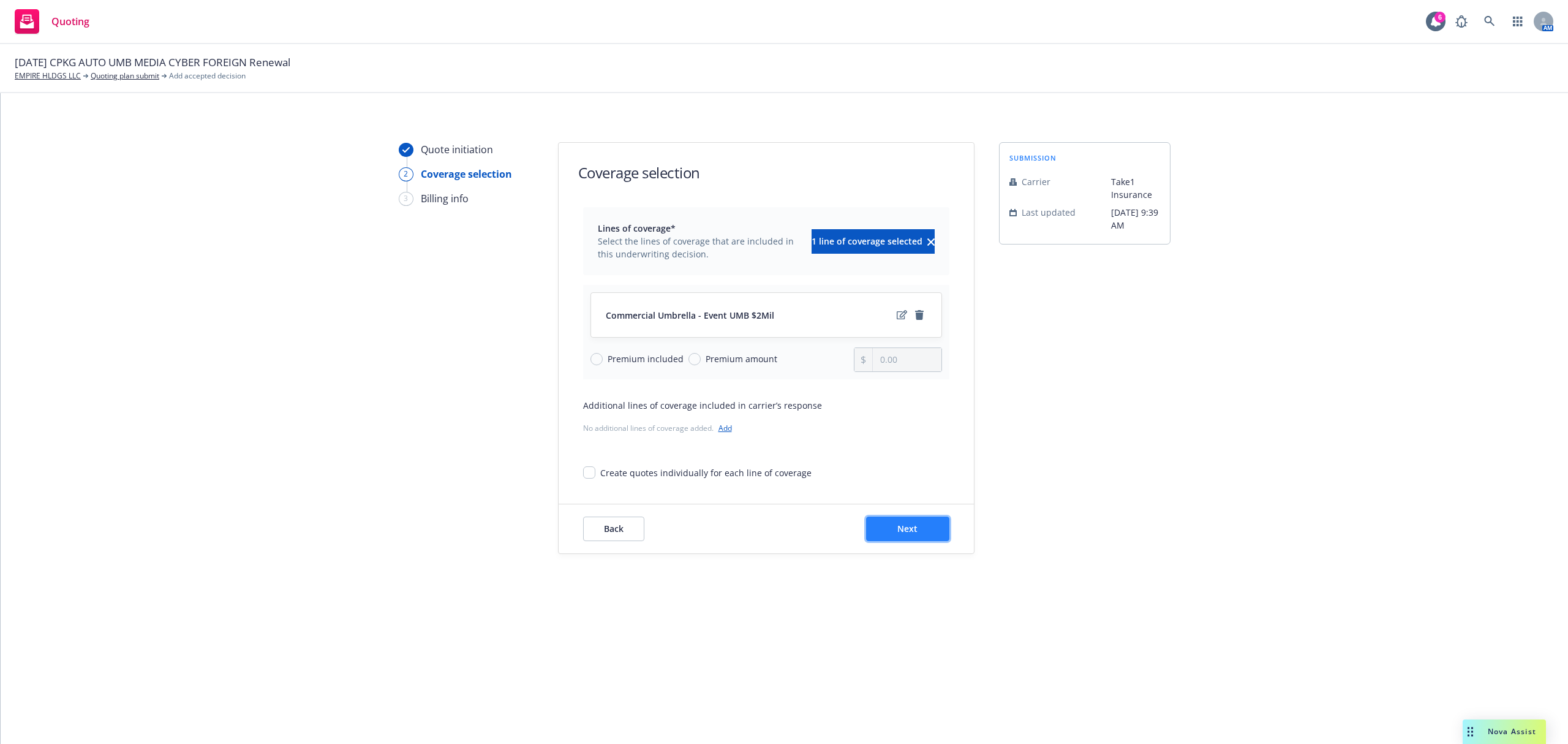
click at [931, 530] on button "Next" at bounding box center [907, 528] width 83 height 24
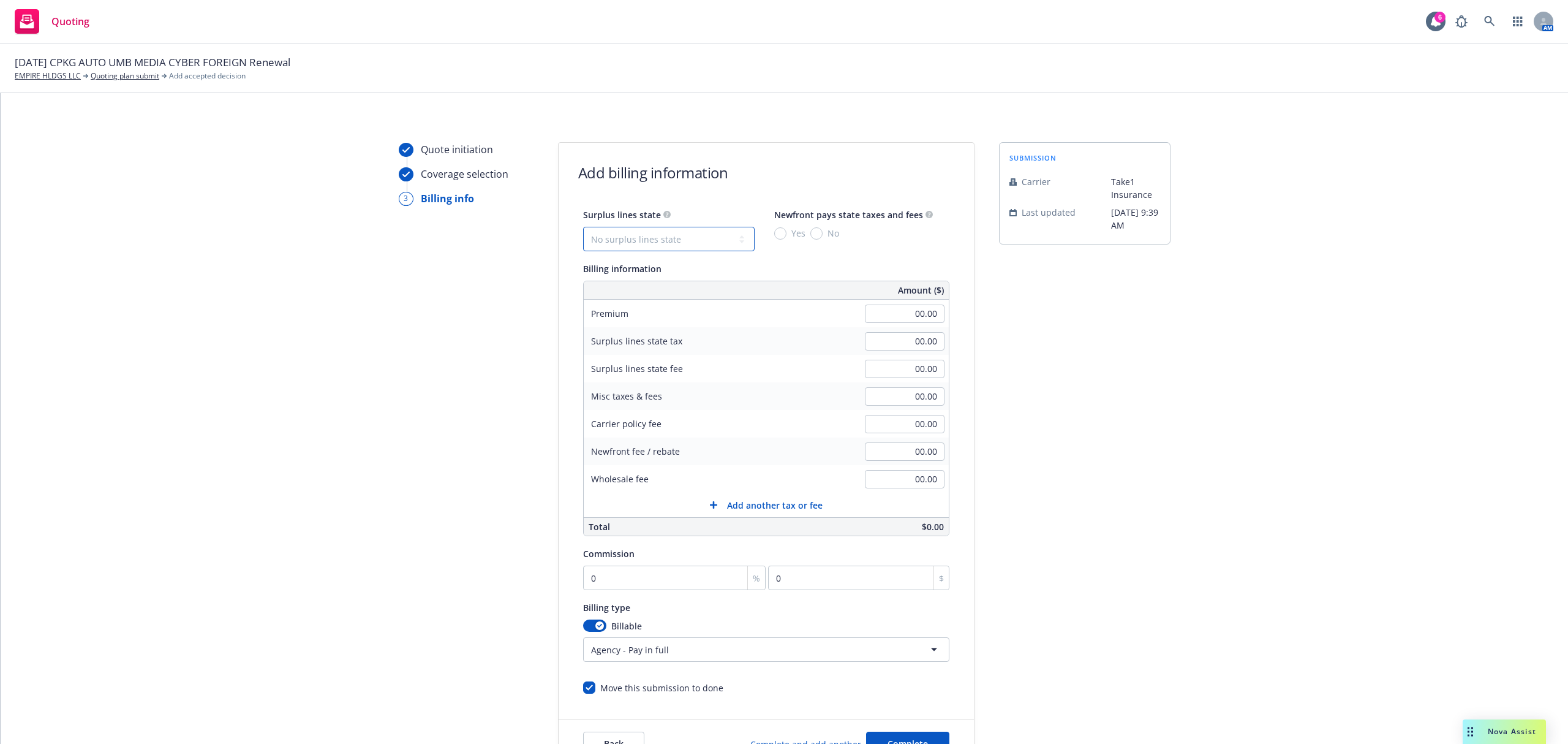
click at [648, 244] on select "No surplus lines state [US_STATE] [US_STATE] [US_STATE] [US_STATE] [US_STATE] […" at bounding box center [669, 239] width 172 height 24
select select "CA"
click at [583, 227] on select "No surplus lines state [US_STATE] [US_STATE] [US_STATE] [US_STATE] [US_STATE] […" at bounding box center [669, 239] width 172 height 24
click at [811, 233] on input "No" at bounding box center [816, 233] width 13 height 13
radio input "true"
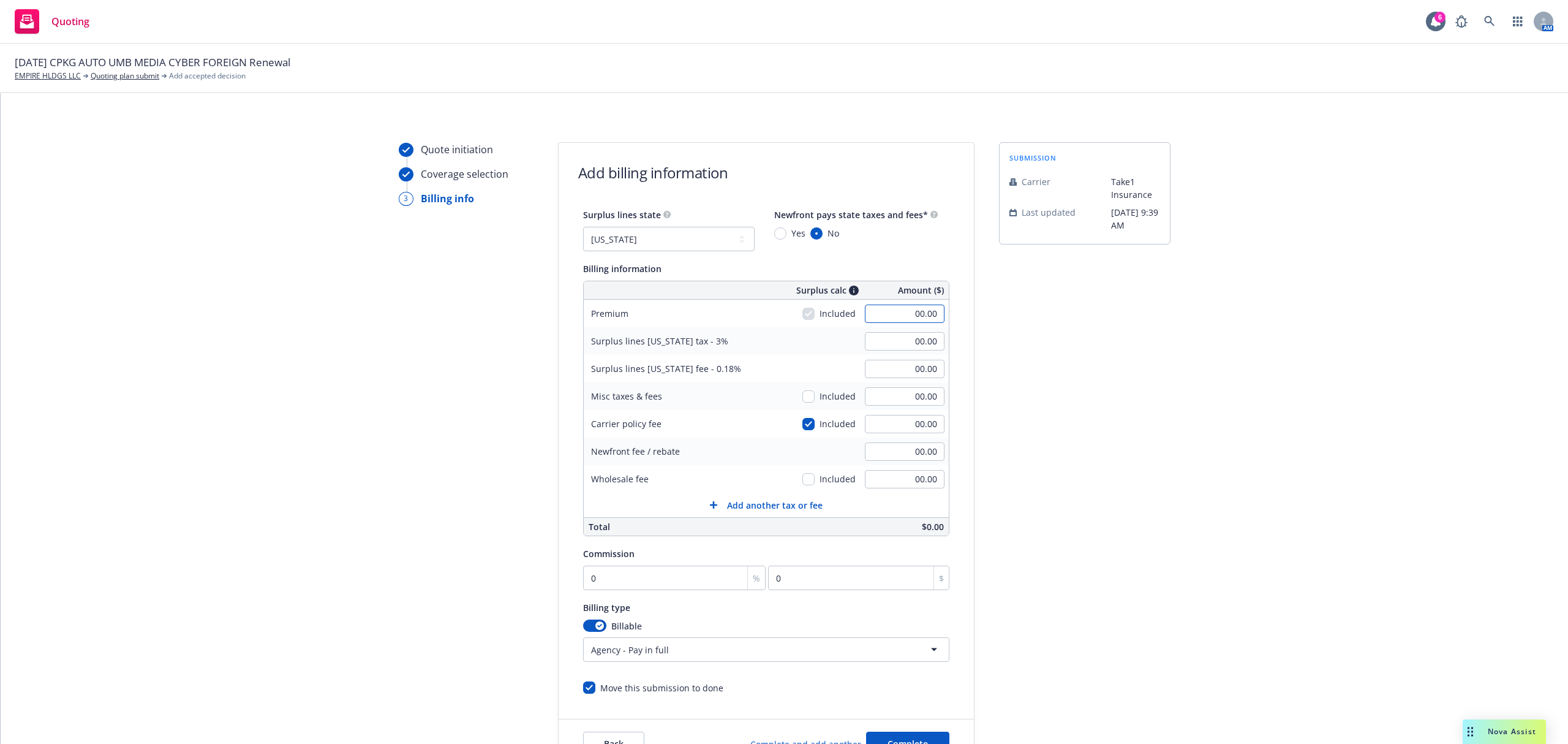
click at [890, 314] on input "00.00" at bounding box center [905, 313] width 80 height 19
type input "7,415.00"
type input "222.45"
type input "13.35"
click at [868, 351] on input "222.45" at bounding box center [905, 341] width 80 height 19
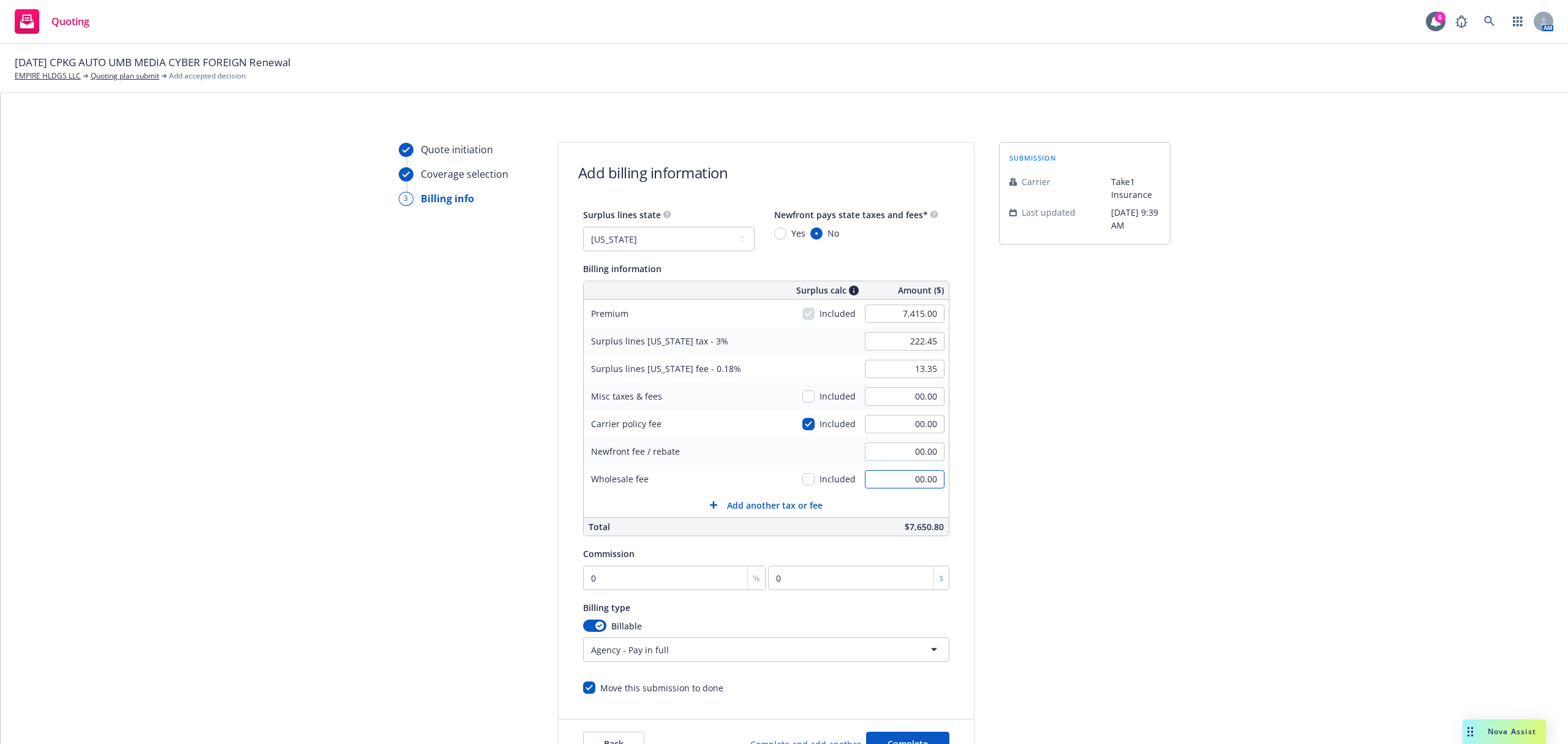
click at [886, 478] on input "00.00" at bounding box center [905, 479] width 80 height 19
type input "275.00"
click at [890, 420] on input "00.00" at bounding box center [905, 424] width 80 height 19
click at [884, 319] on input "7,415.00" at bounding box center [905, 313] width 80 height 19
type input "7,755.00"
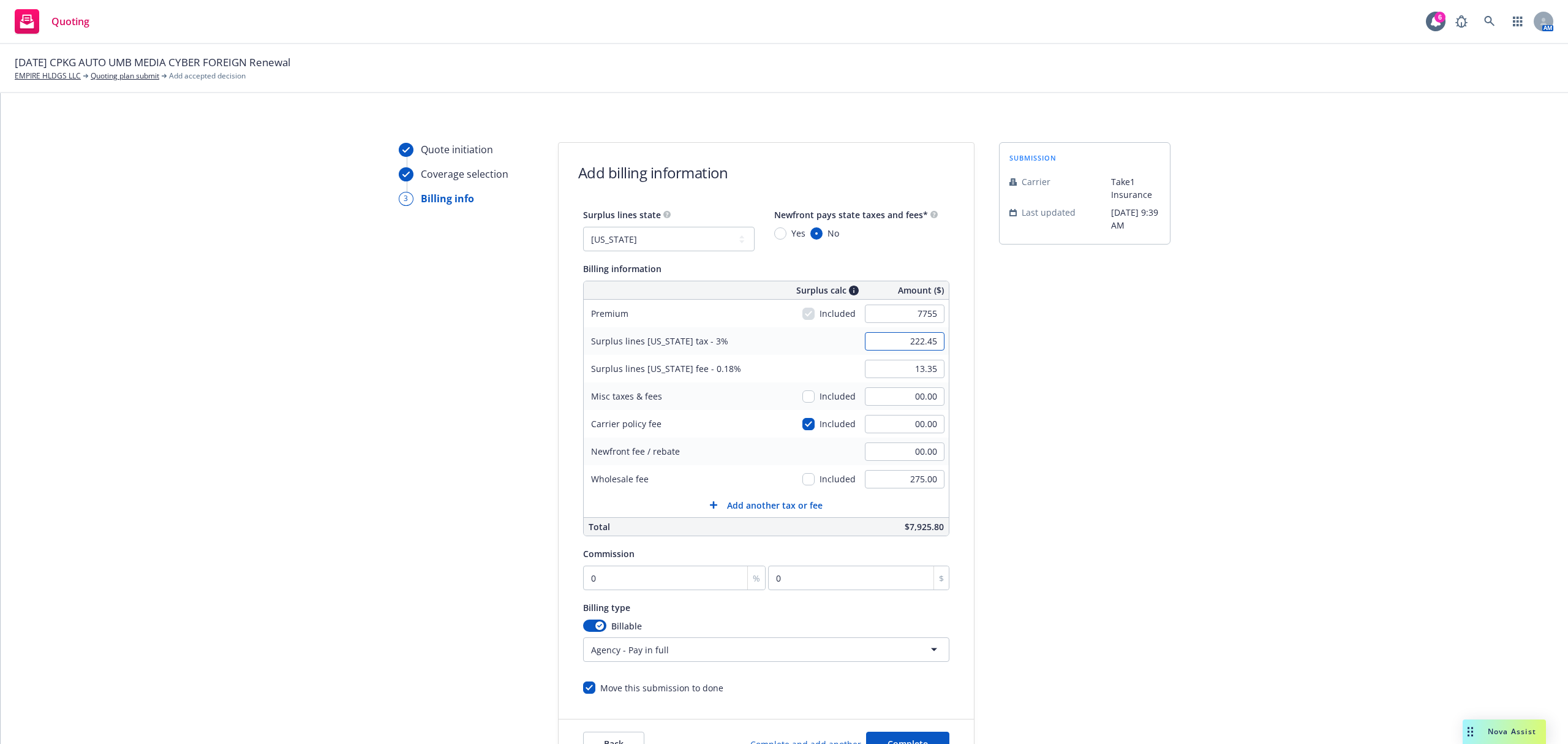
type input "232.65"
type input "13.96"
click at [883, 336] on input "232.65" at bounding box center [905, 341] width 80 height 19
type input "7140"
click button "Complete" at bounding box center [907, 743] width 83 height 24
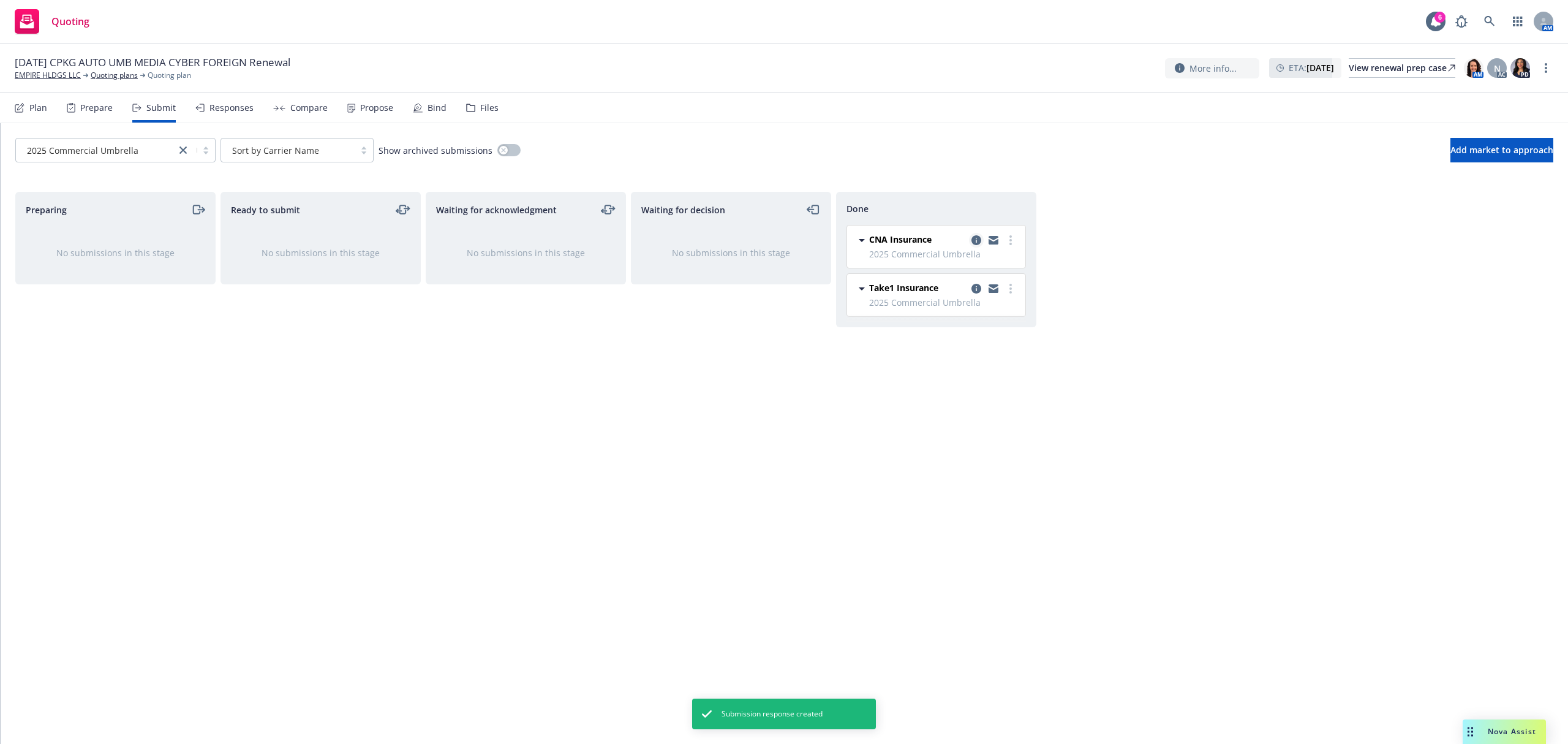
click at [980, 246] on link "copy logging email" at bounding box center [976, 240] width 15 height 15
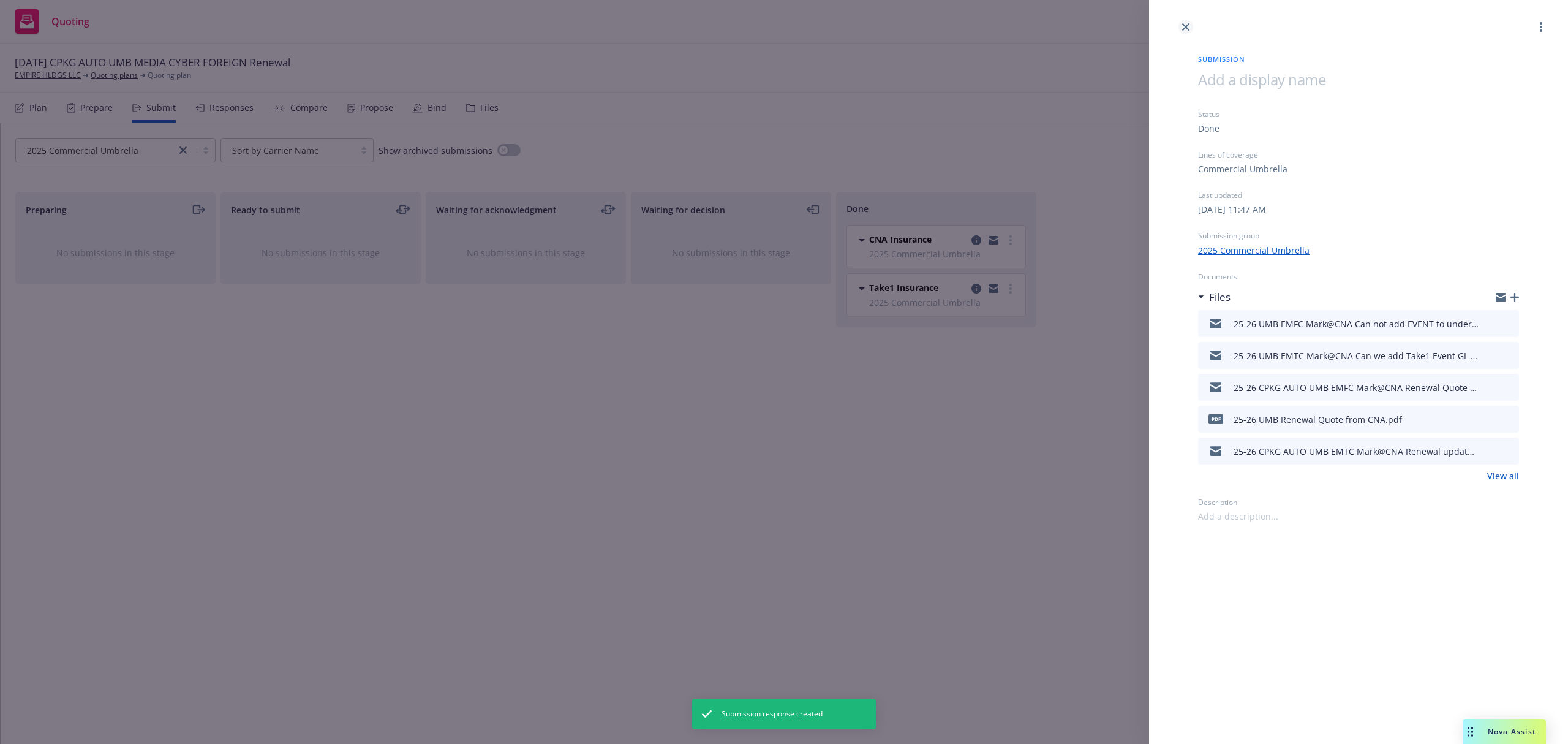
click at [1182, 30] on icon "close" at bounding box center [1186, 27] width 7 height 7
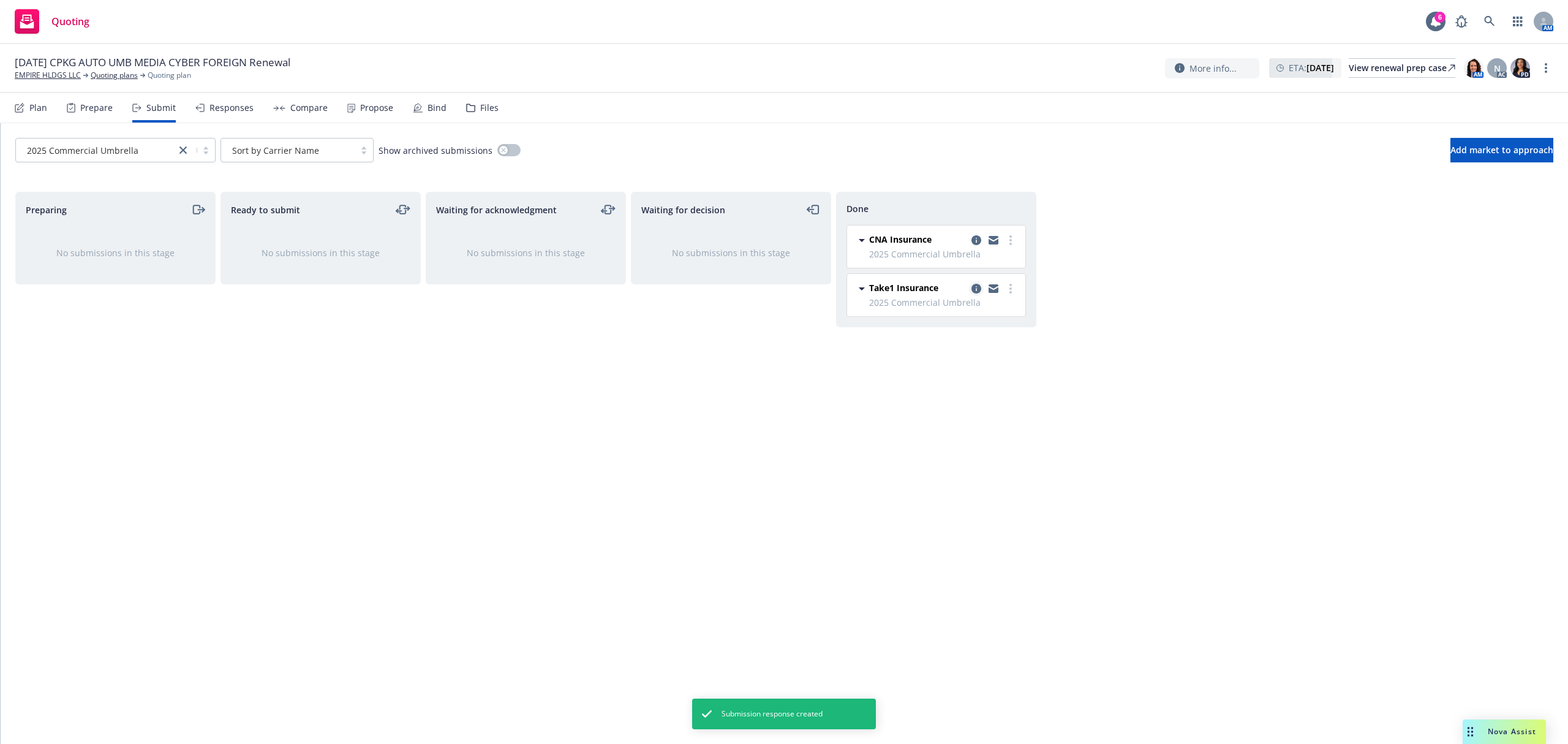
click at [975, 288] on icon "copy logging email" at bounding box center [976, 288] width 10 height 10
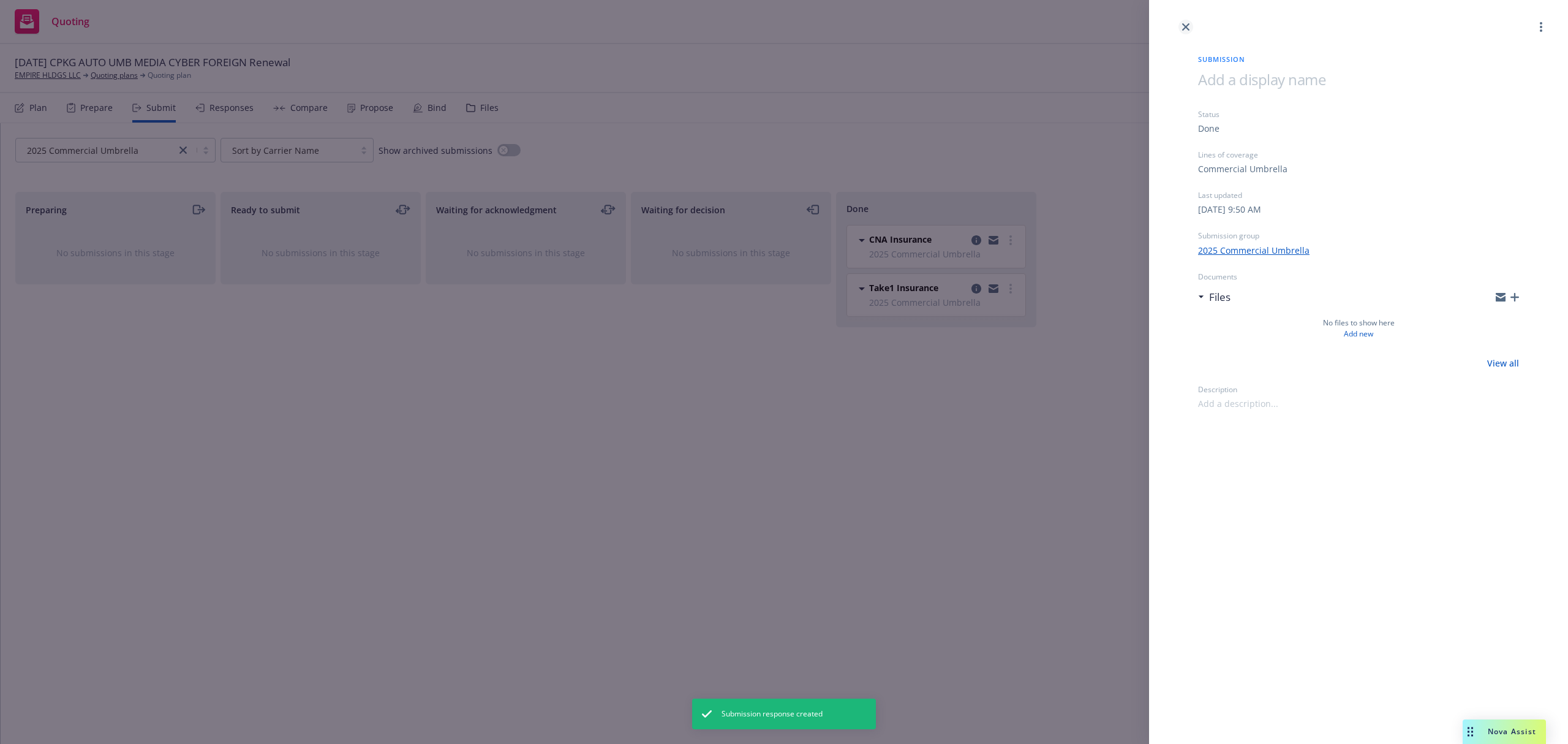
click at [1189, 25] on icon "close" at bounding box center [1186, 27] width 7 height 7
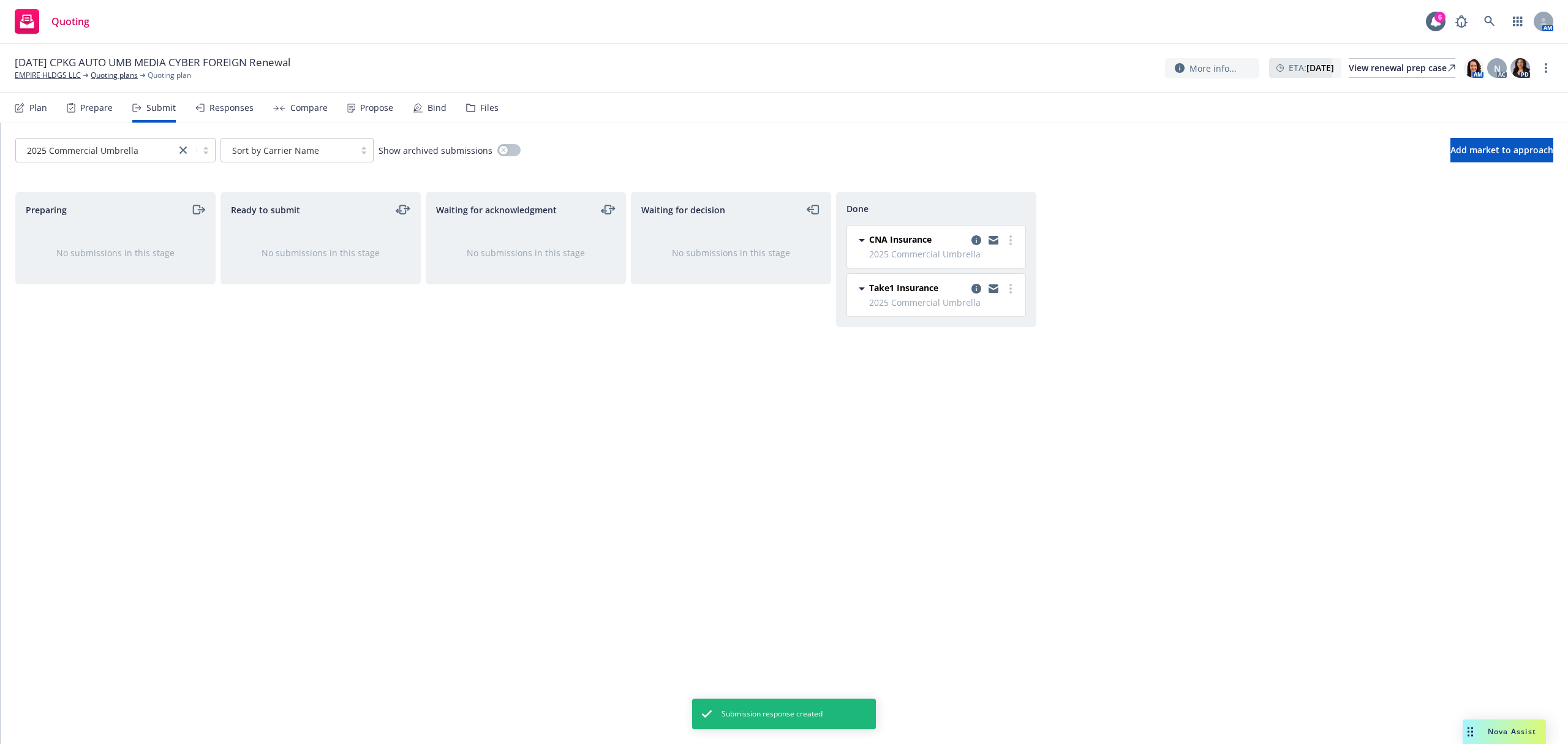
click at [214, 105] on div "Responses" at bounding box center [232, 107] width 44 height 10
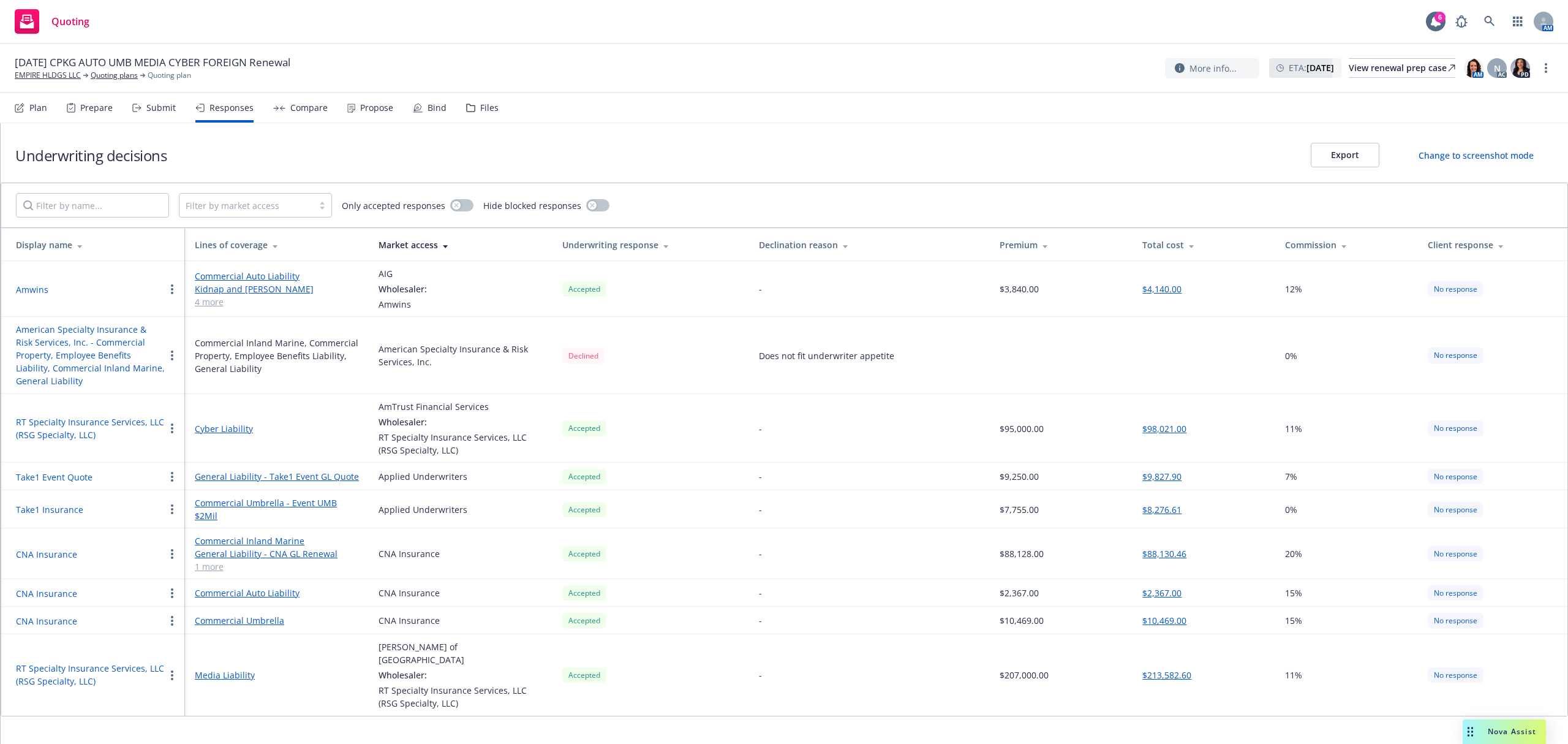
click at [1164, 505] on button "$8,276.61" at bounding box center [1161, 509] width 39 height 13
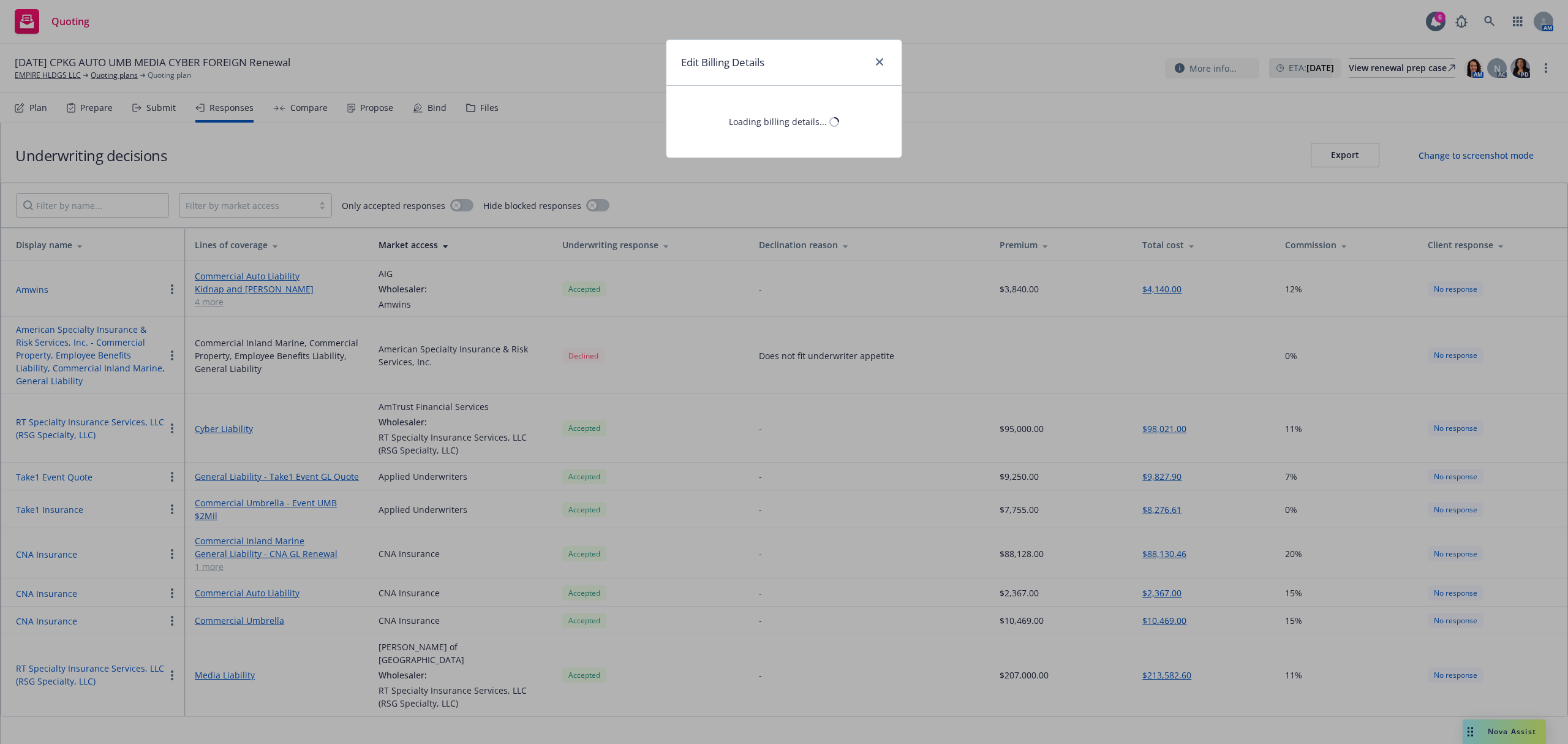
select select "CA"
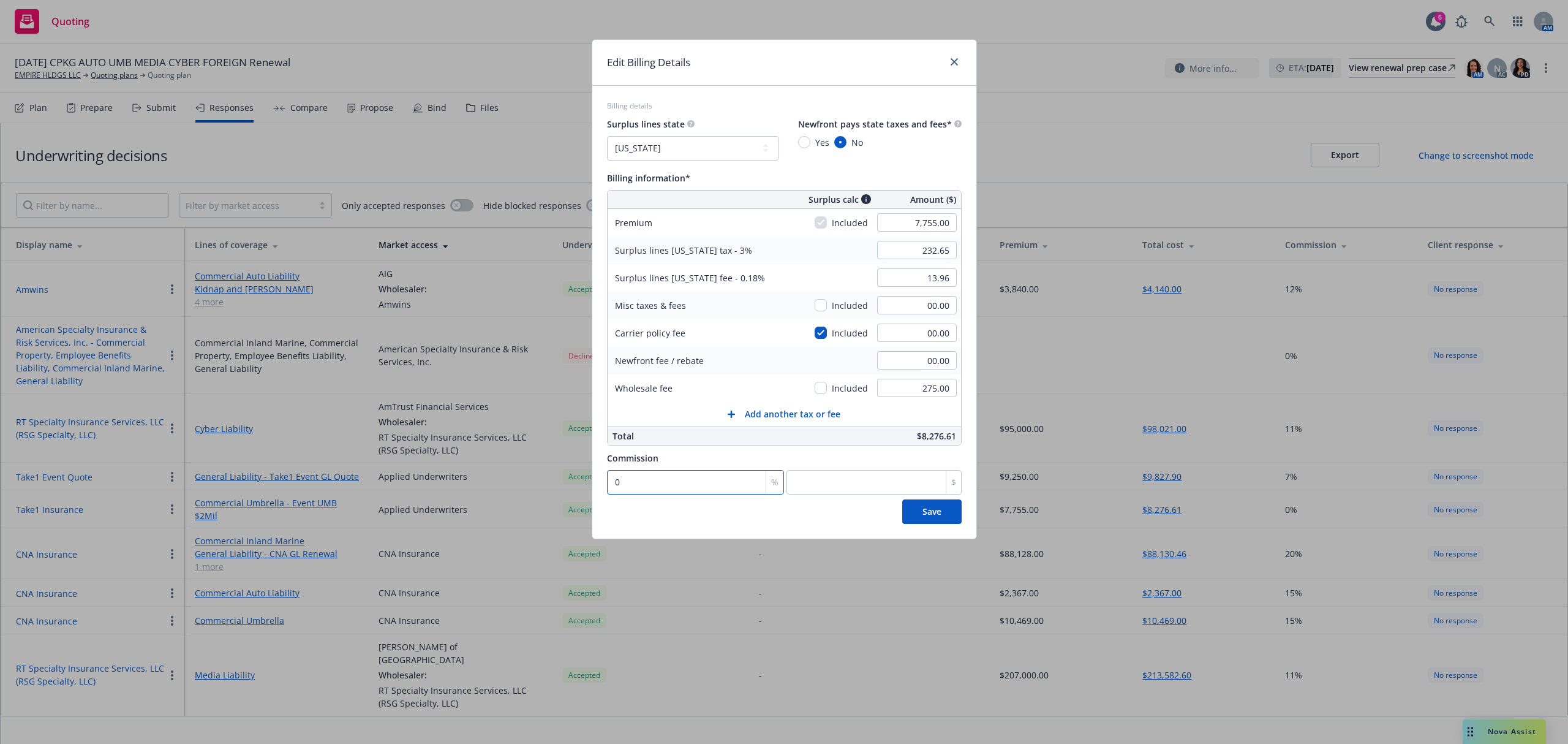
click at [678, 482] on input "0" at bounding box center [695, 482] width 177 height 24
type input "5"
type input "387.75"
type input "5"
click at [890, 226] on input "7,755.00" at bounding box center [917, 222] width 80 height 19
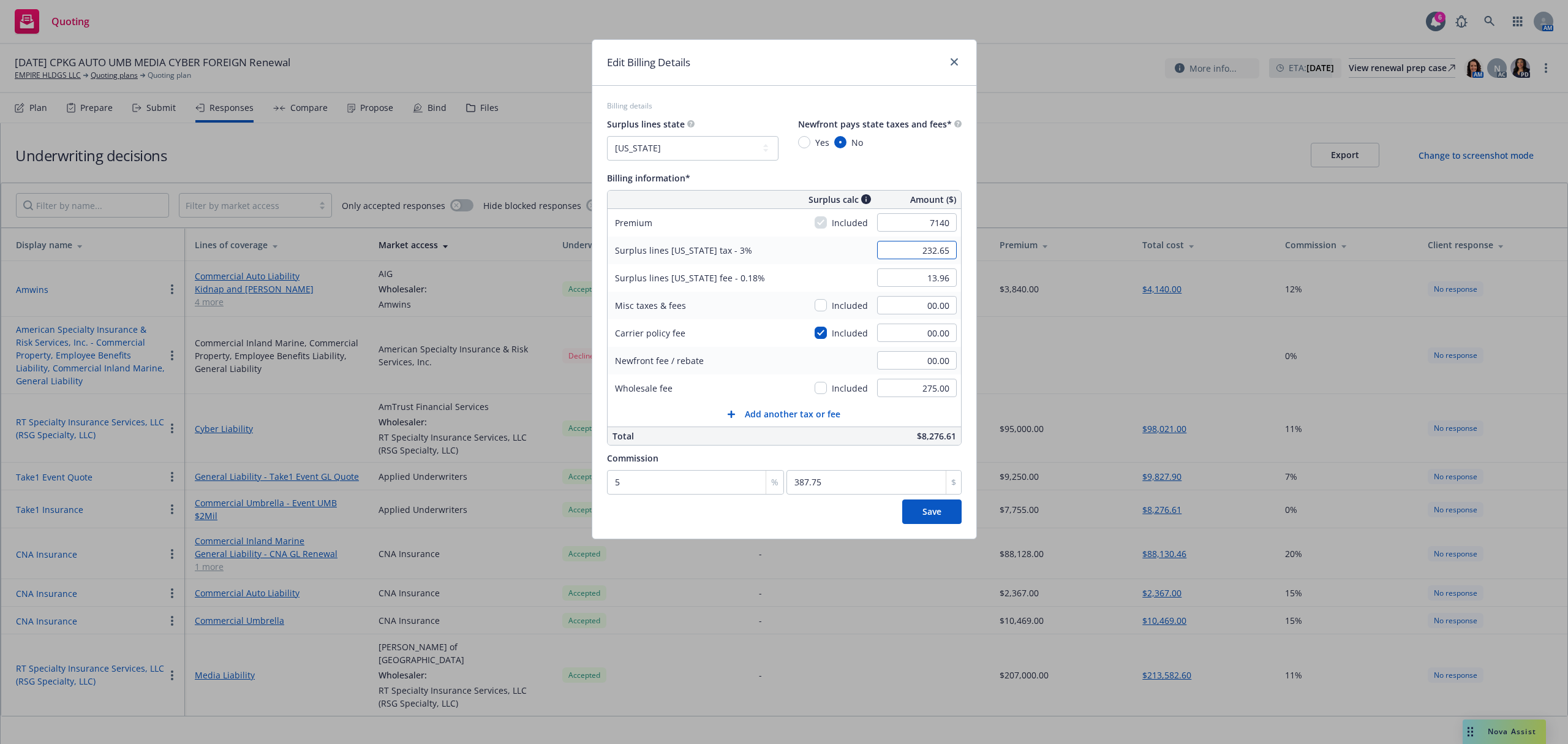
type input "7,140.00"
type input "214.20"
type input "12.85"
type input "357"
click at [892, 251] on input "214.20" at bounding box center [917, 250] width 80 height 19
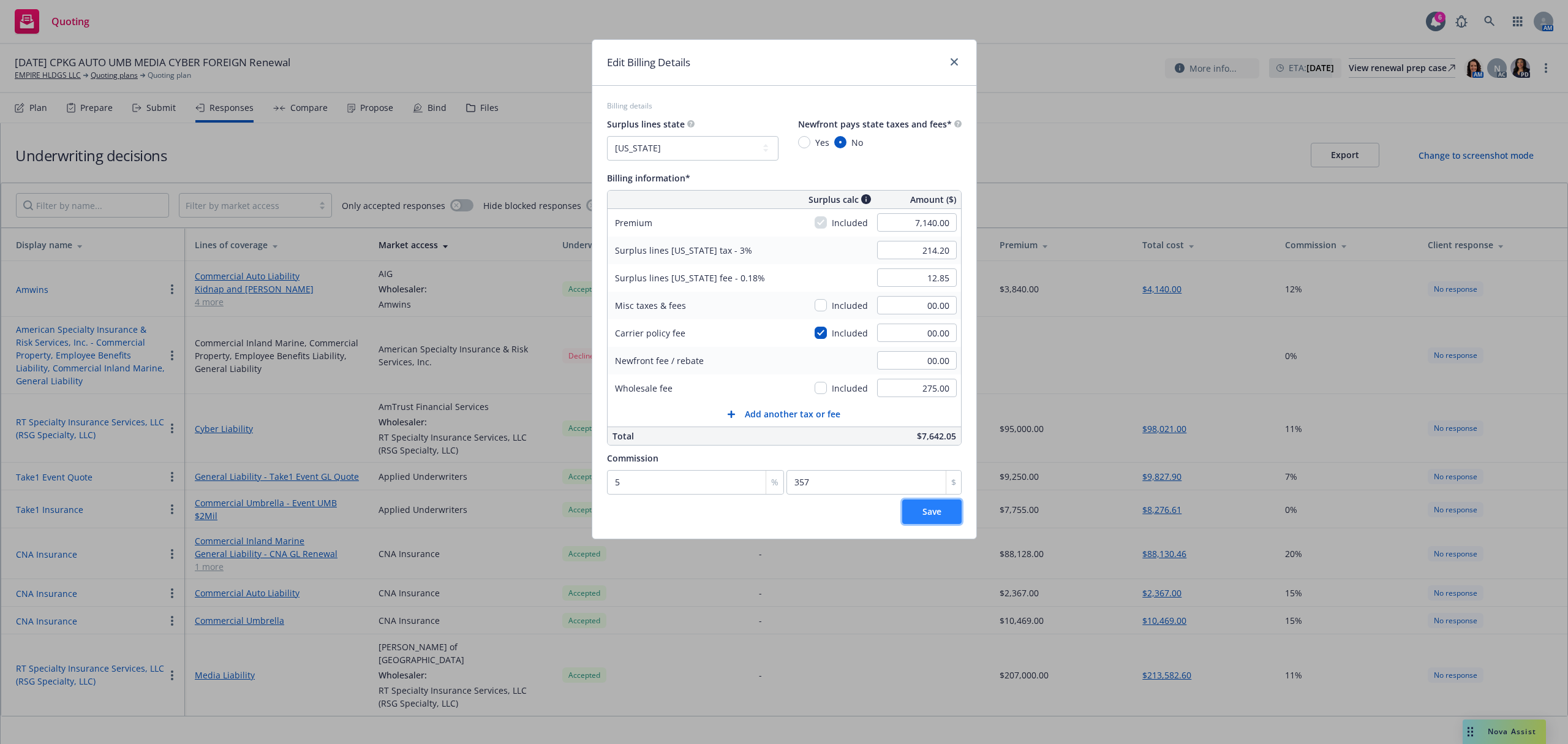
click at [927, 508] on span "Save" at bounding box center [932, 511] width 19 height 12
type input "0"
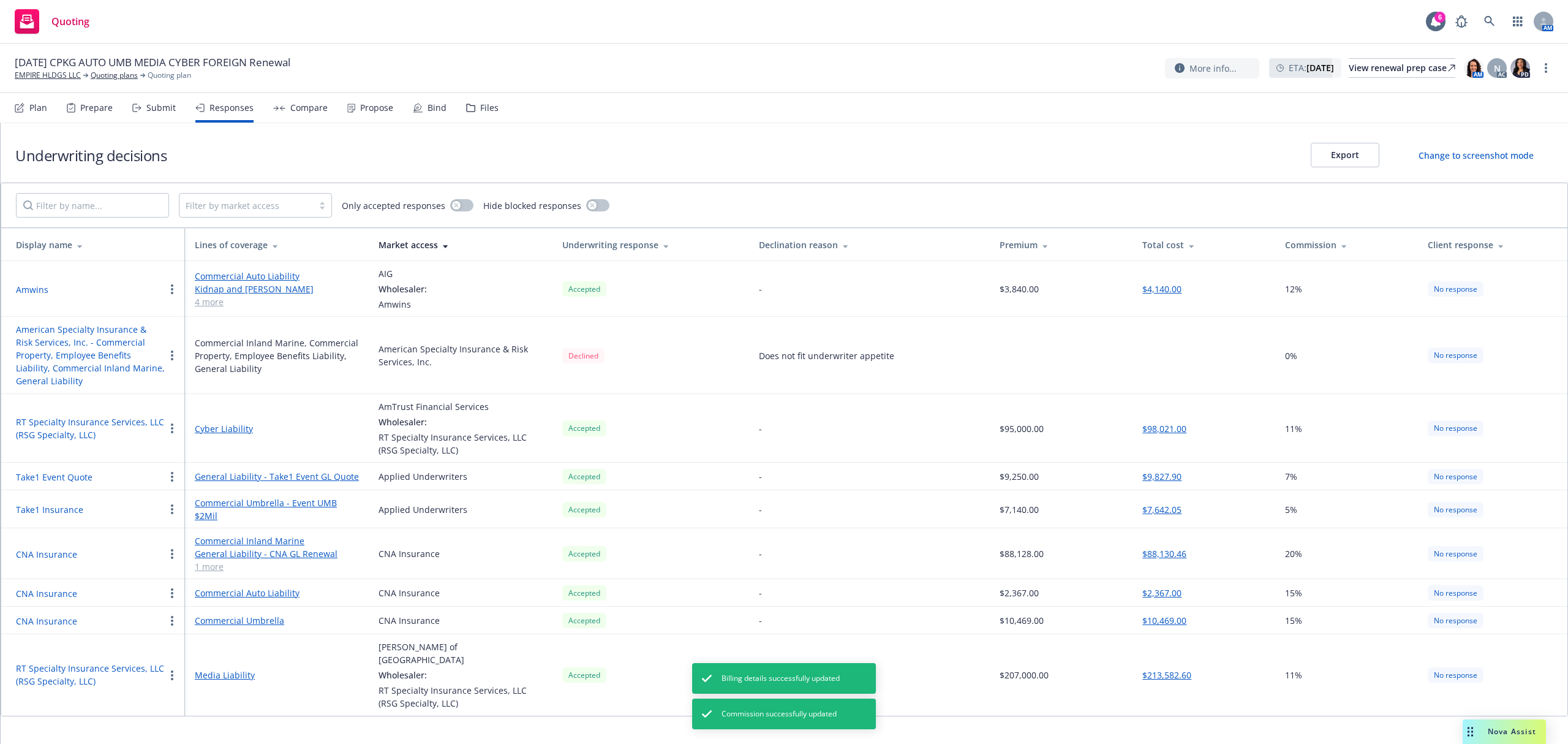
click at [424, 101] on div "Bind" at bounding box center [429, 108] width 33 height 30
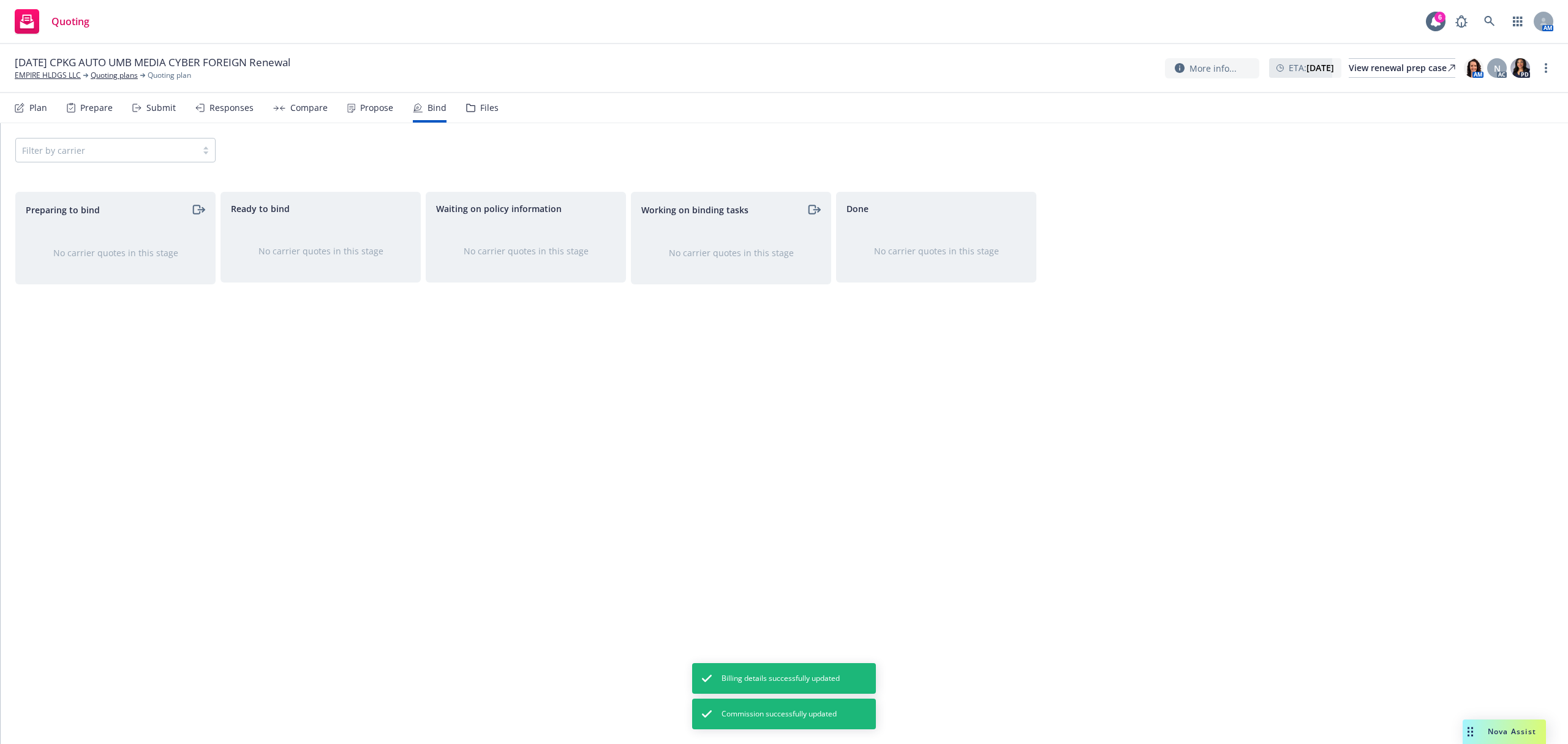
click at [158, 147] on div "Filter by carrier" at bounding box center [116, 150] width 200 height 24
click at [218, 108] on div "Responses" at bounding box center [232, 107] width 44 height 10
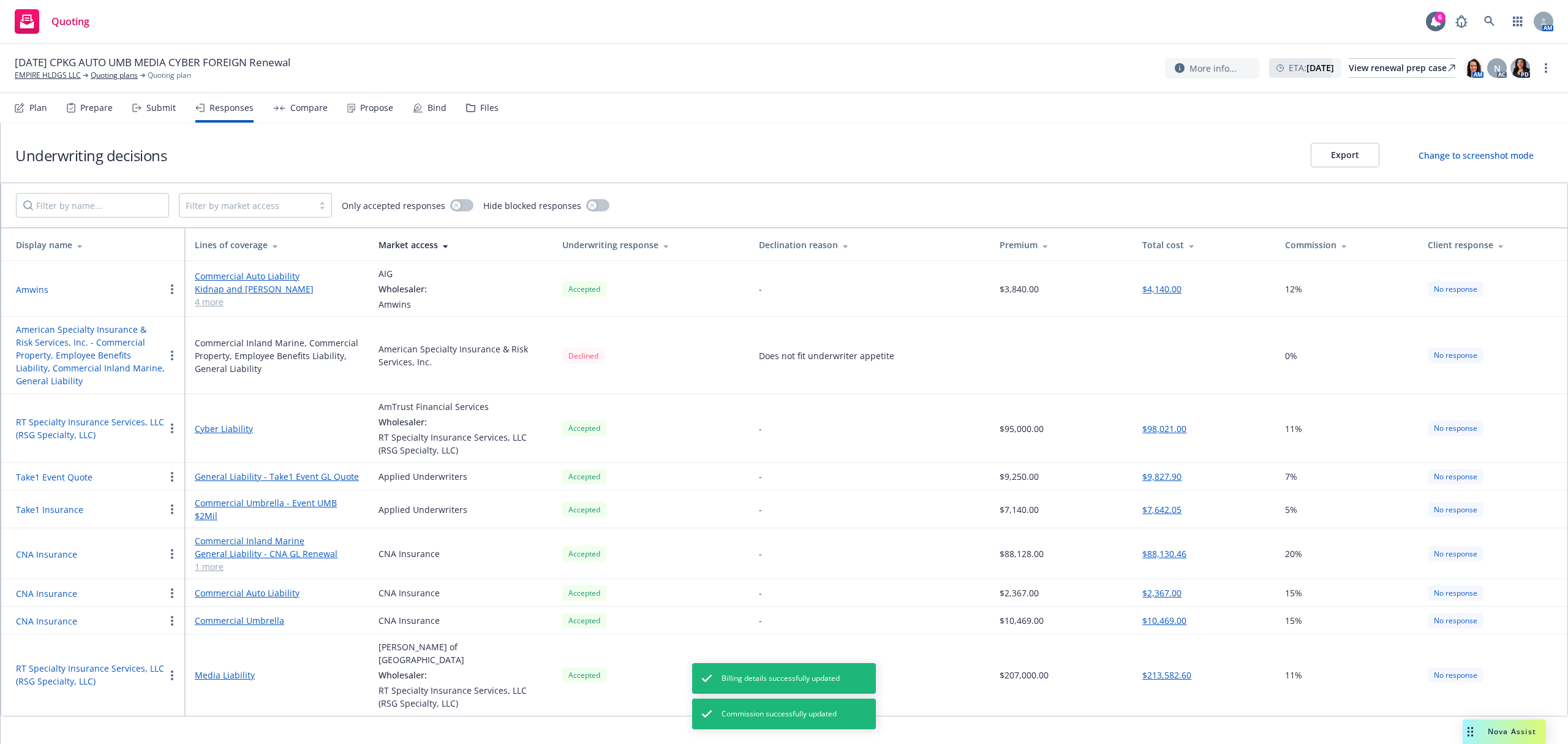
click at [152, 104] on div "Submit" at bounding box center [161, 107] width 30 height 10
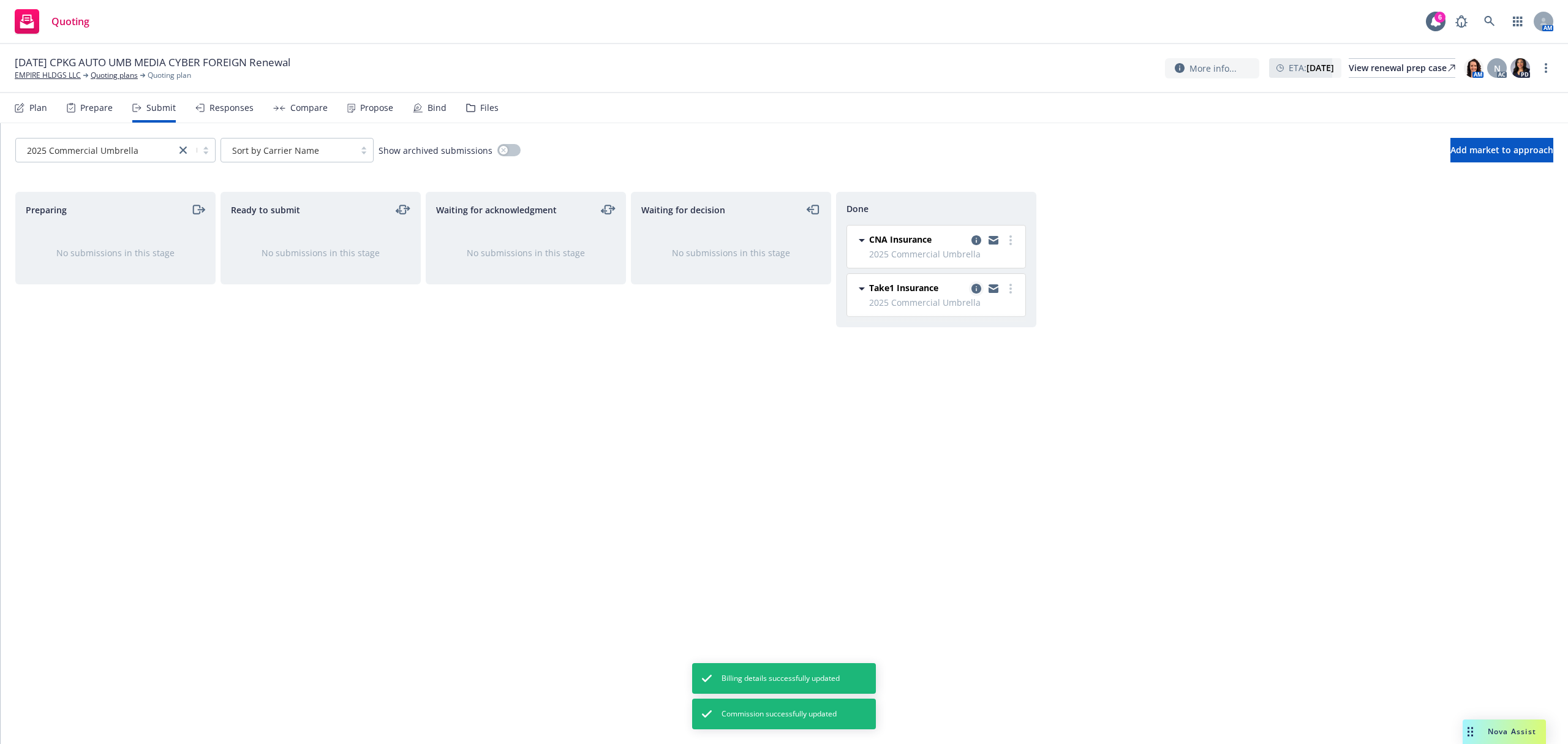
click at [975, 292] on icon "copy logging email" at bounding box center [976, 288] width 10 height 10
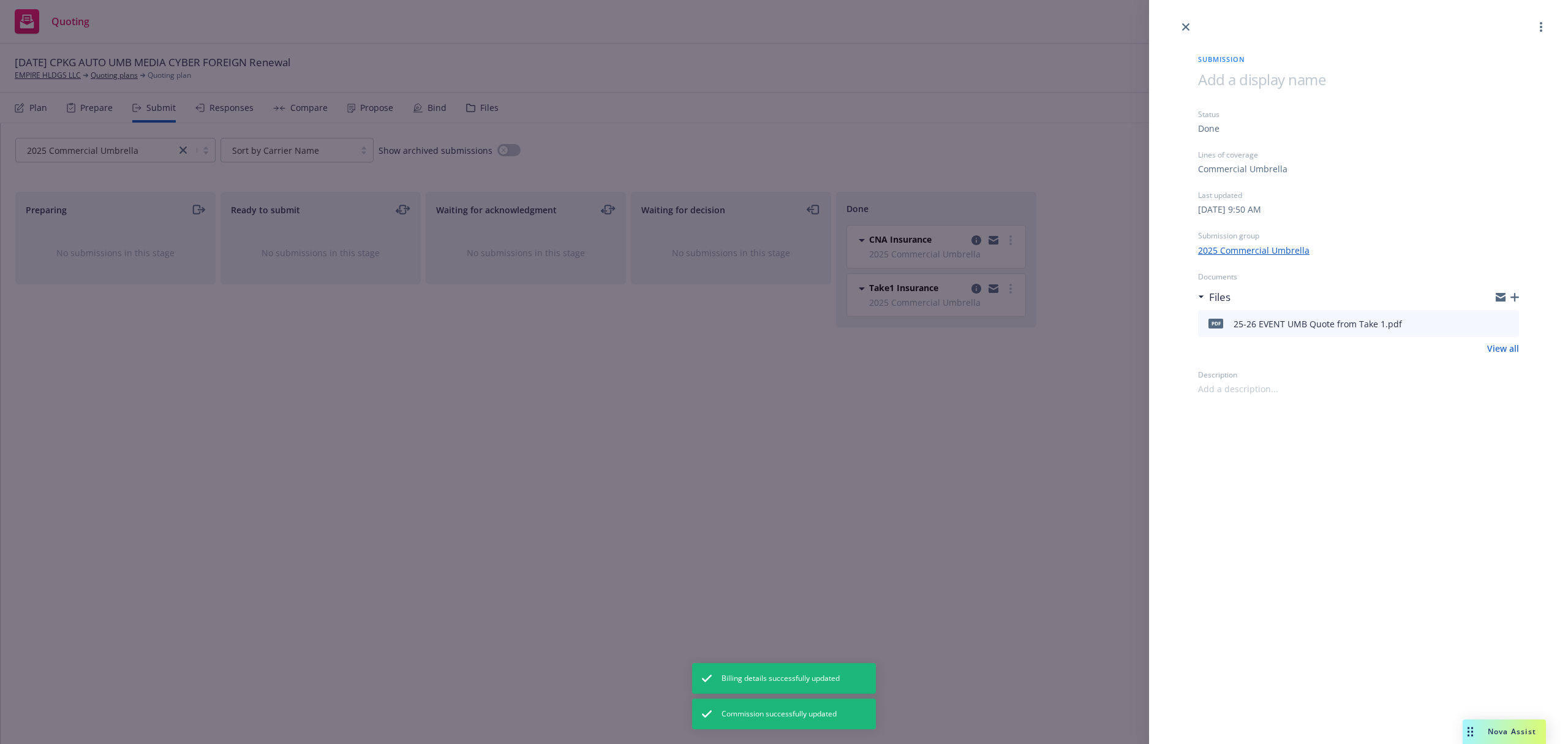
click at [1518, 293] on icon "button" at bounding box center [1515, 297] width 9 height 9
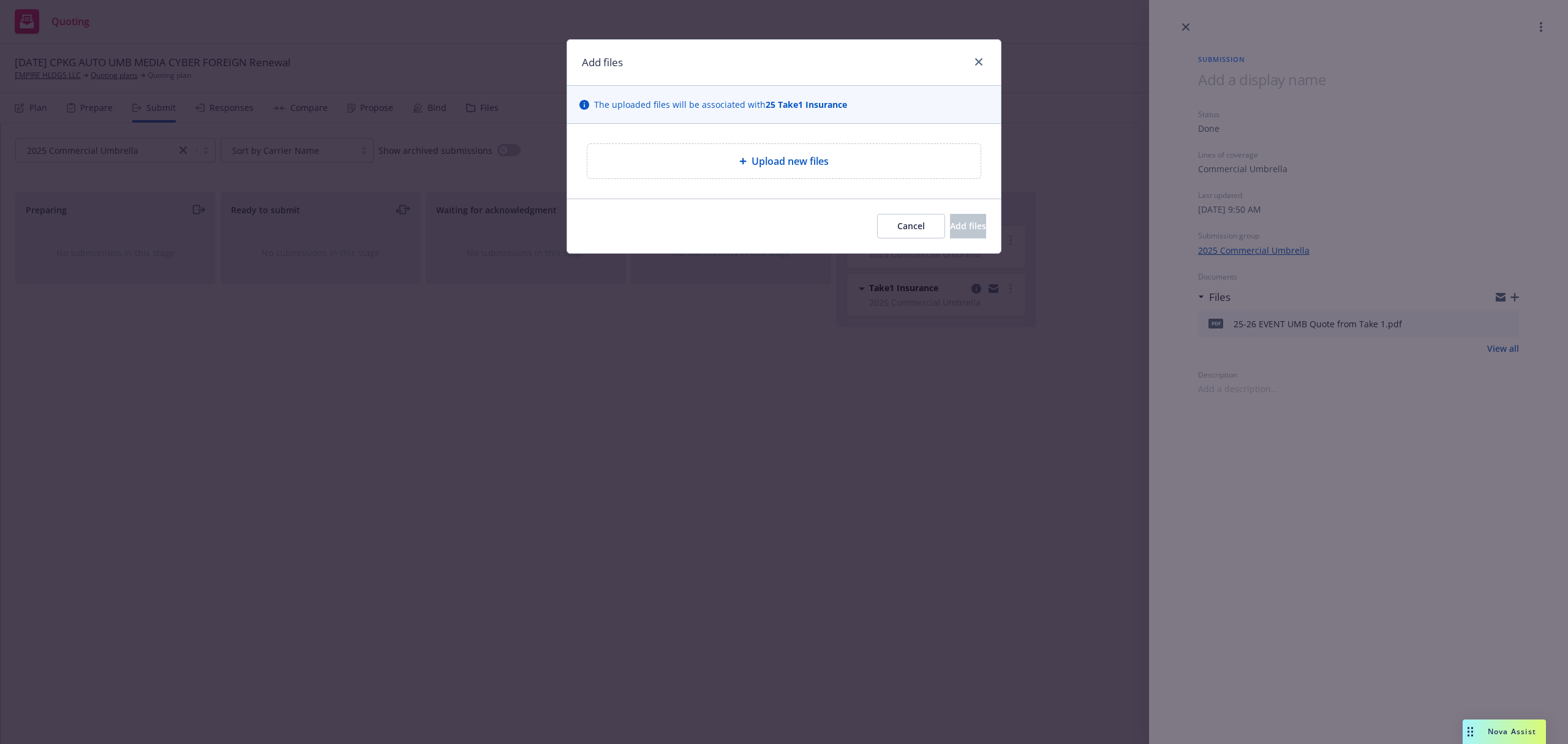
type textarea "x"
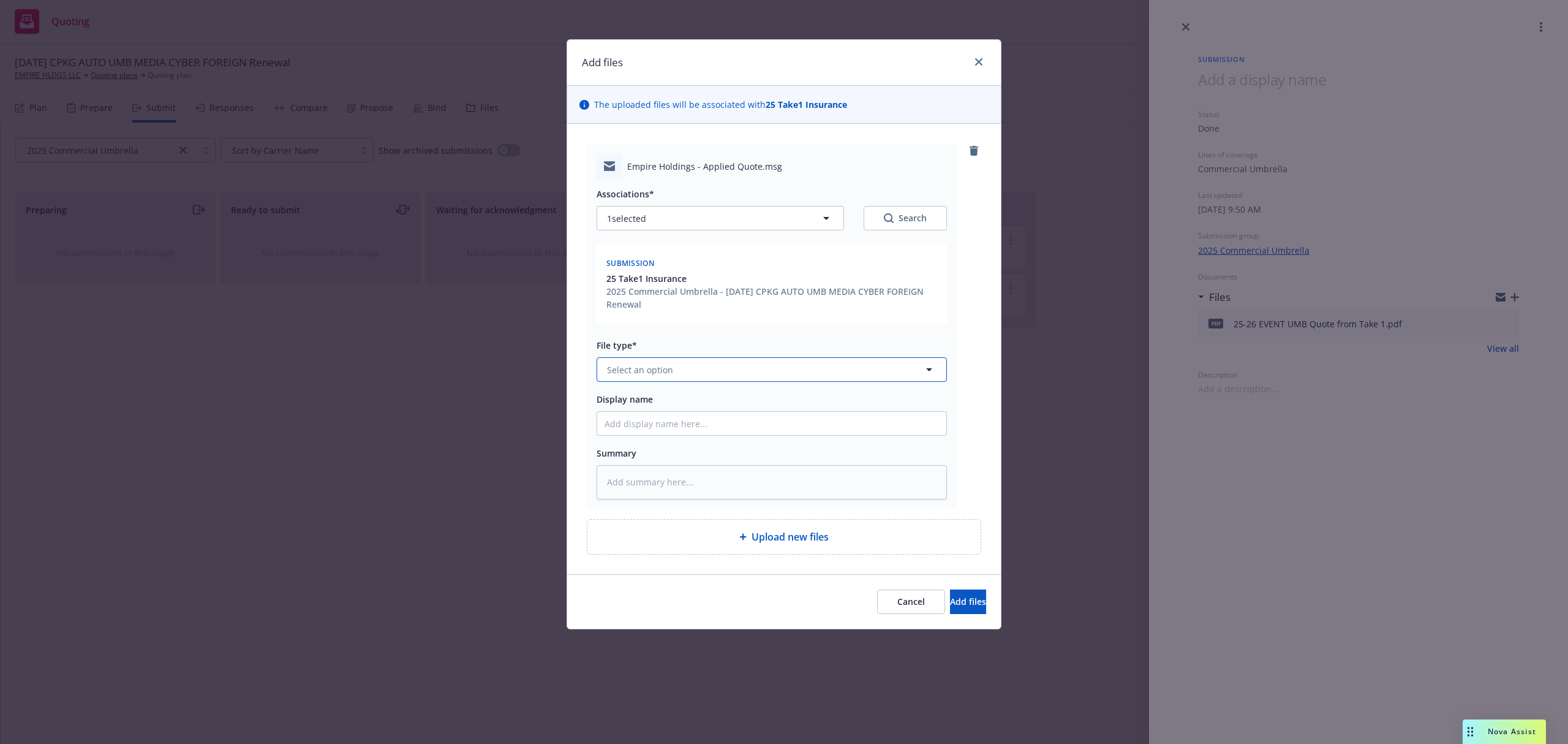
click at [677, 373] on button "Select an option" at bounding box center [771, 369] width 350 height 24
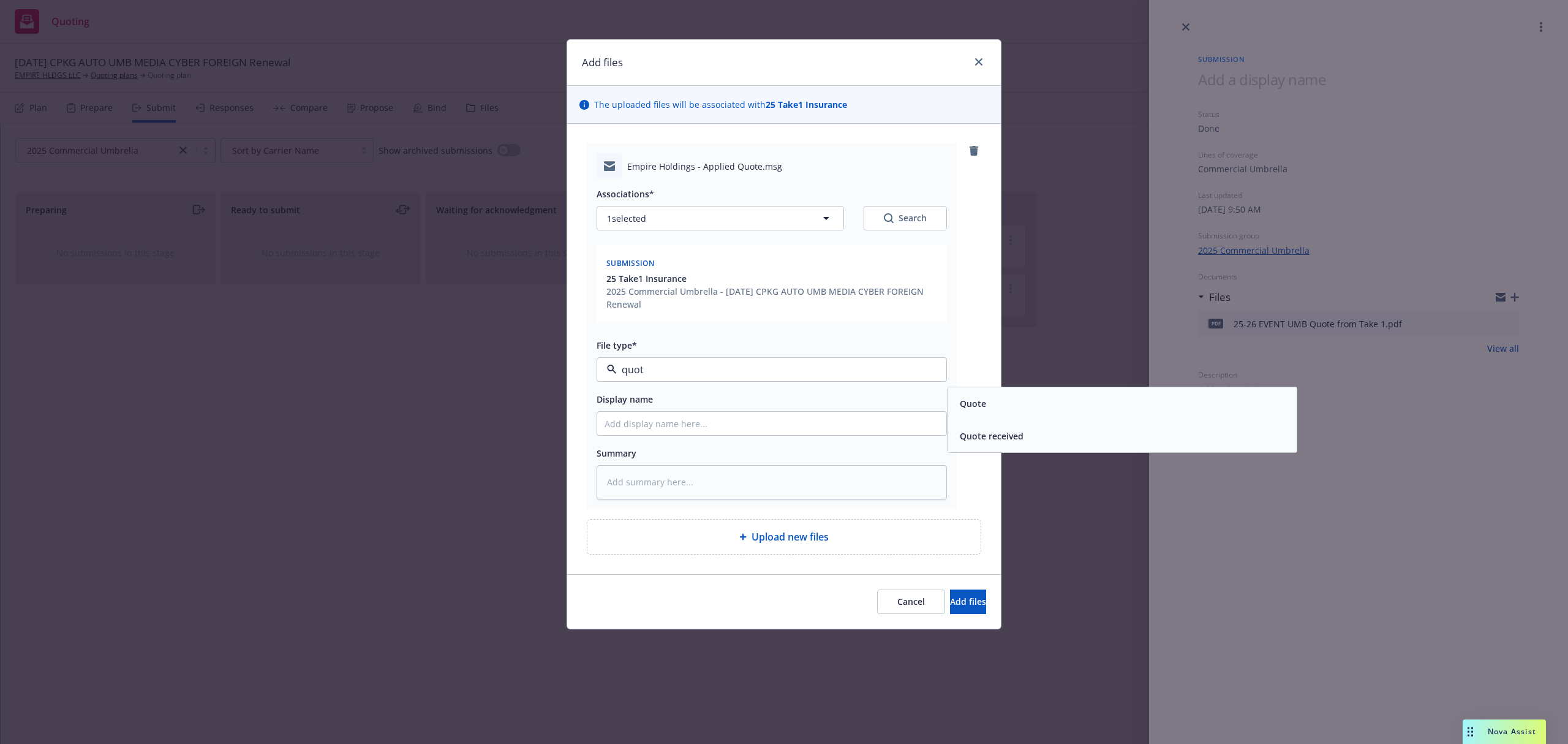
type input "quote"
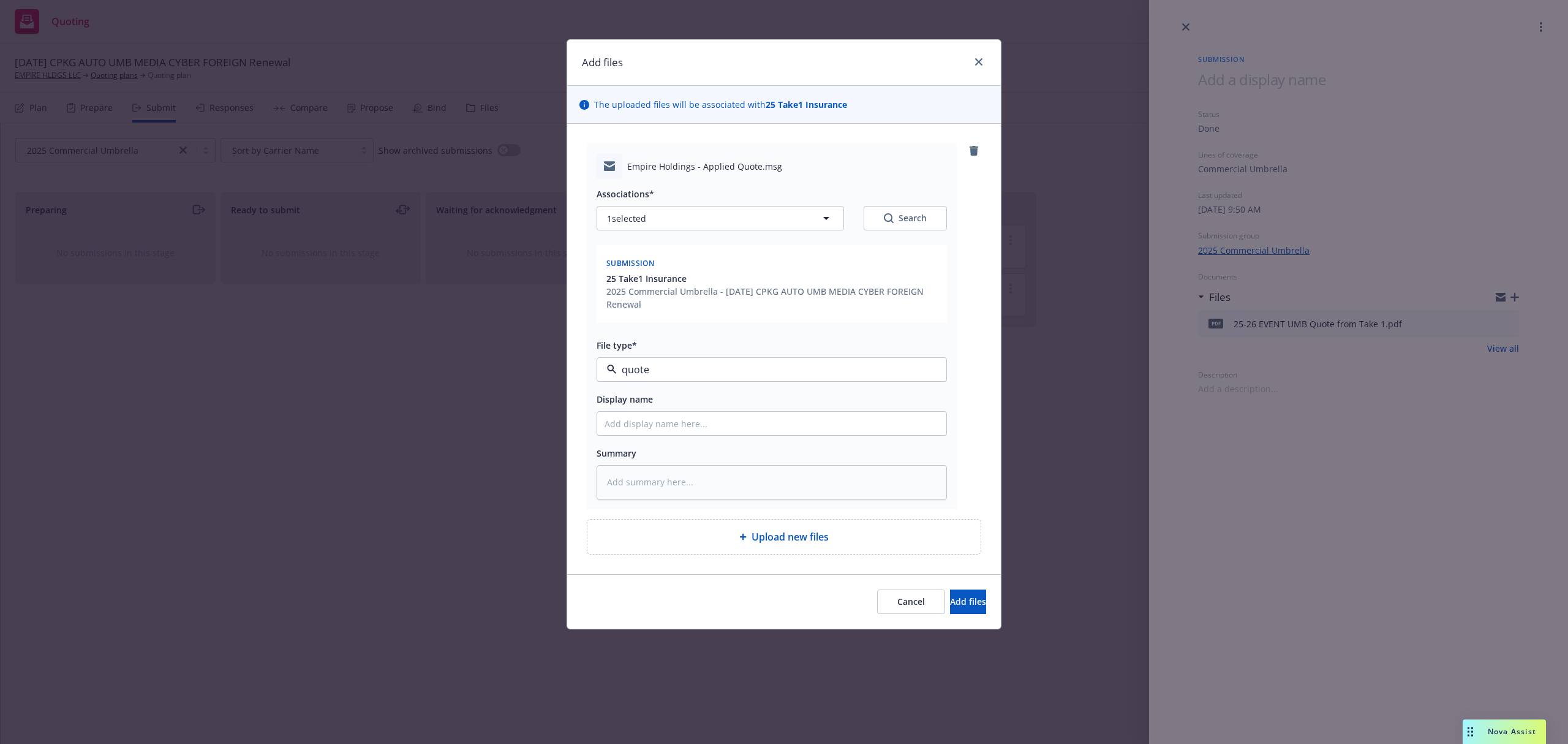
type textarea "x"
type input "2"
type textarea "x"
type input "25"
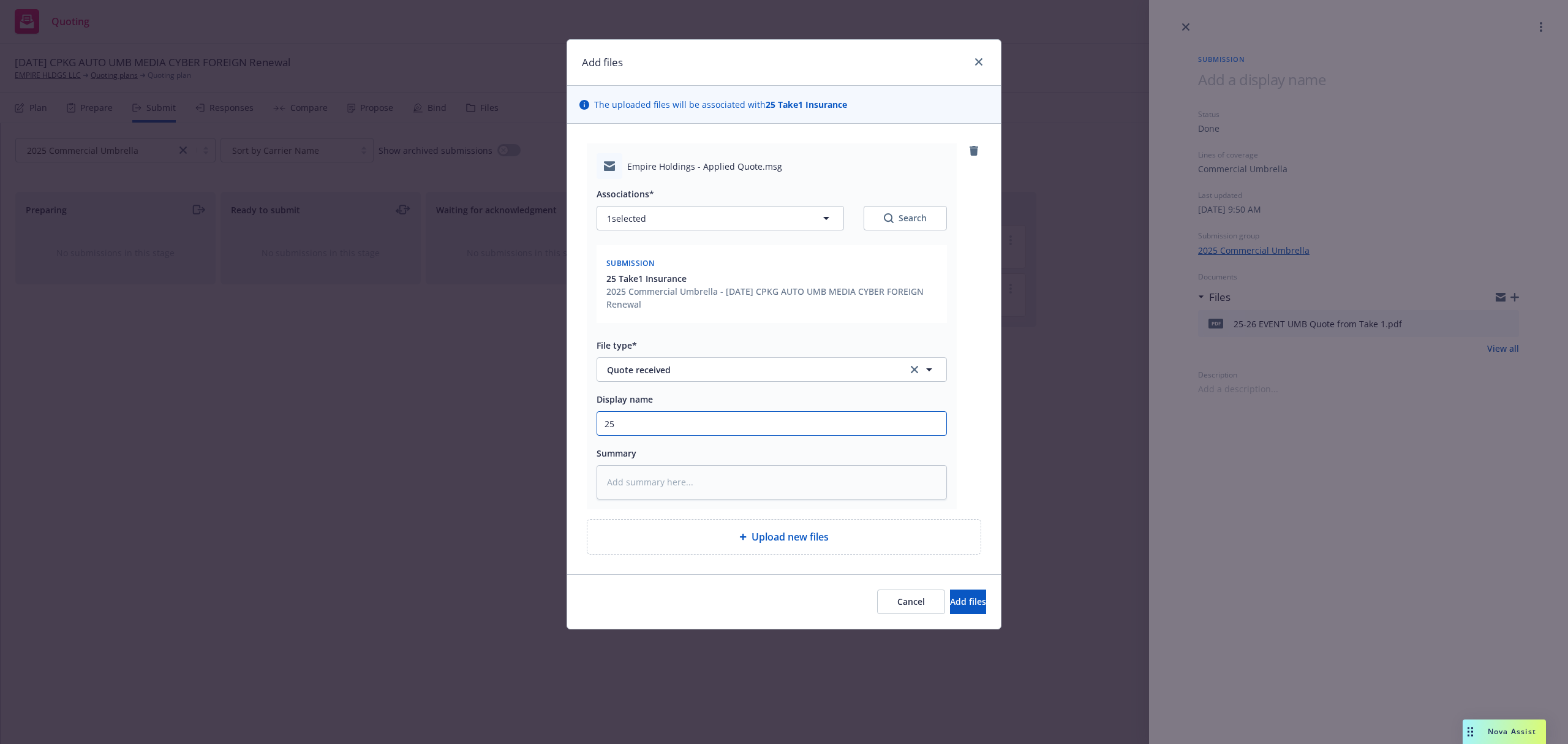
type textarea "x"
type input "25-"
type textarea "x"
type input "25-2"
type textarea "x"
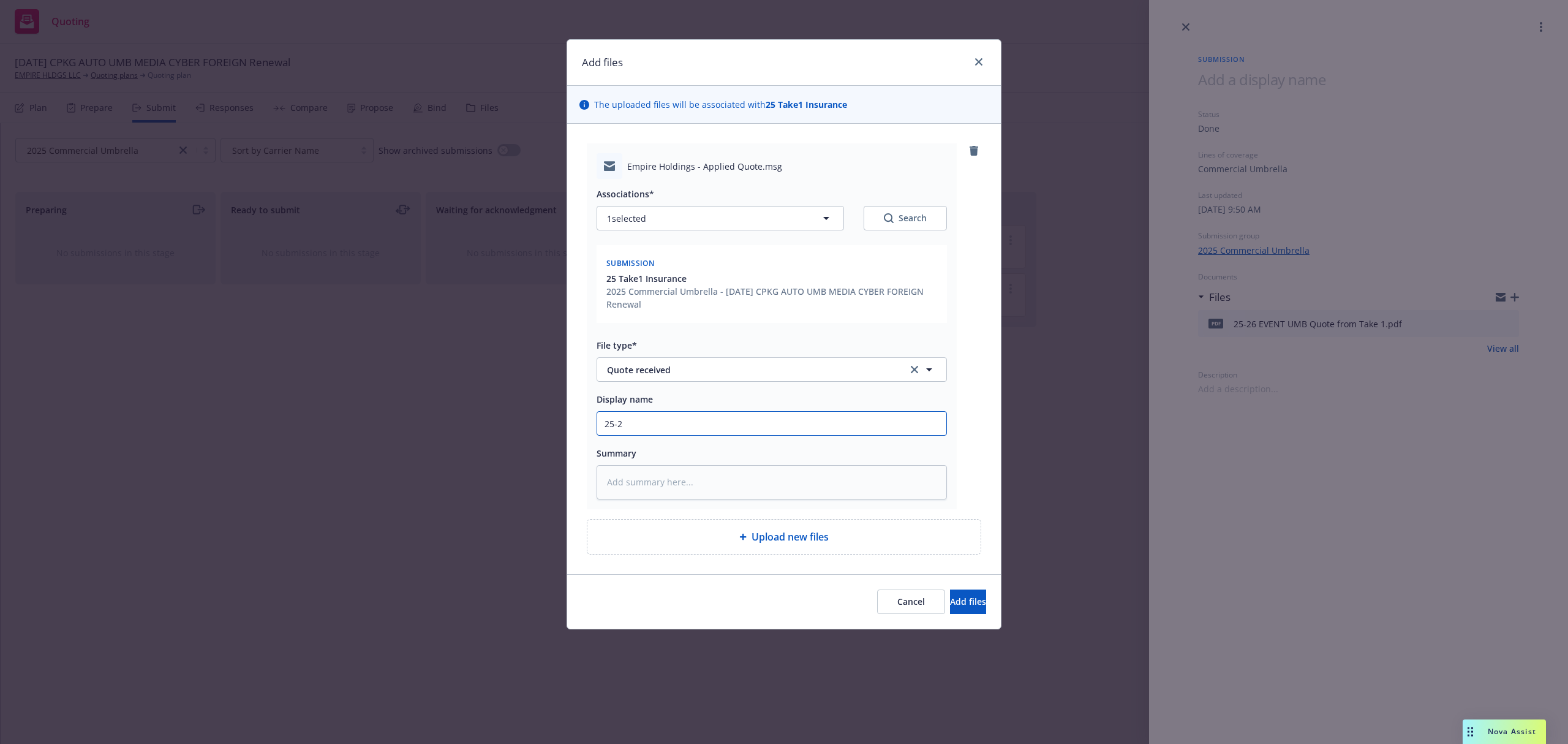
type input "25-26"
type textarea "x"
type input "25-26"
type textarea "x"
type input "25-26 E"
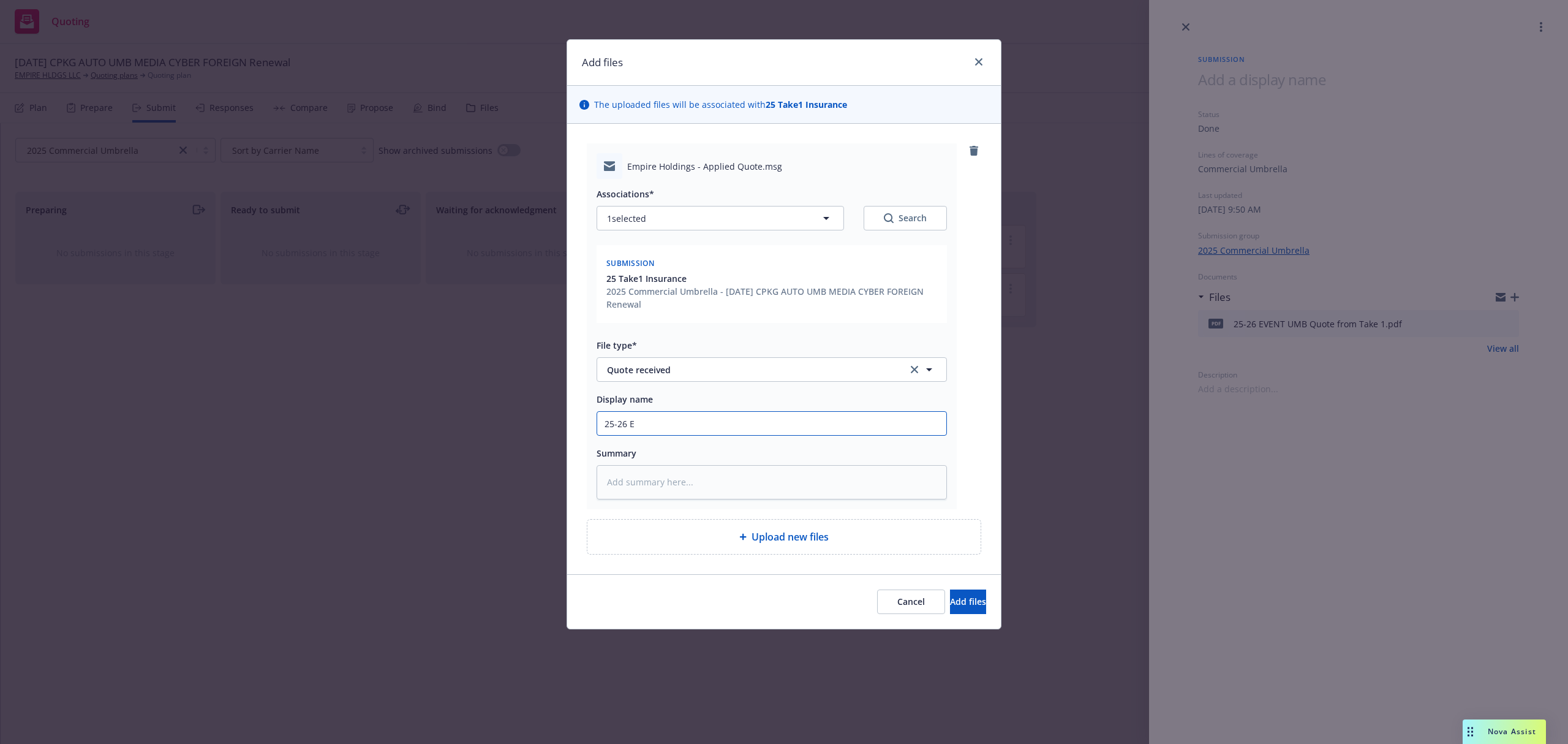
type textarea "x"
type input "25-26 EV"
type textarea "x"
type input "25-26 EVE"
type textarea "x"
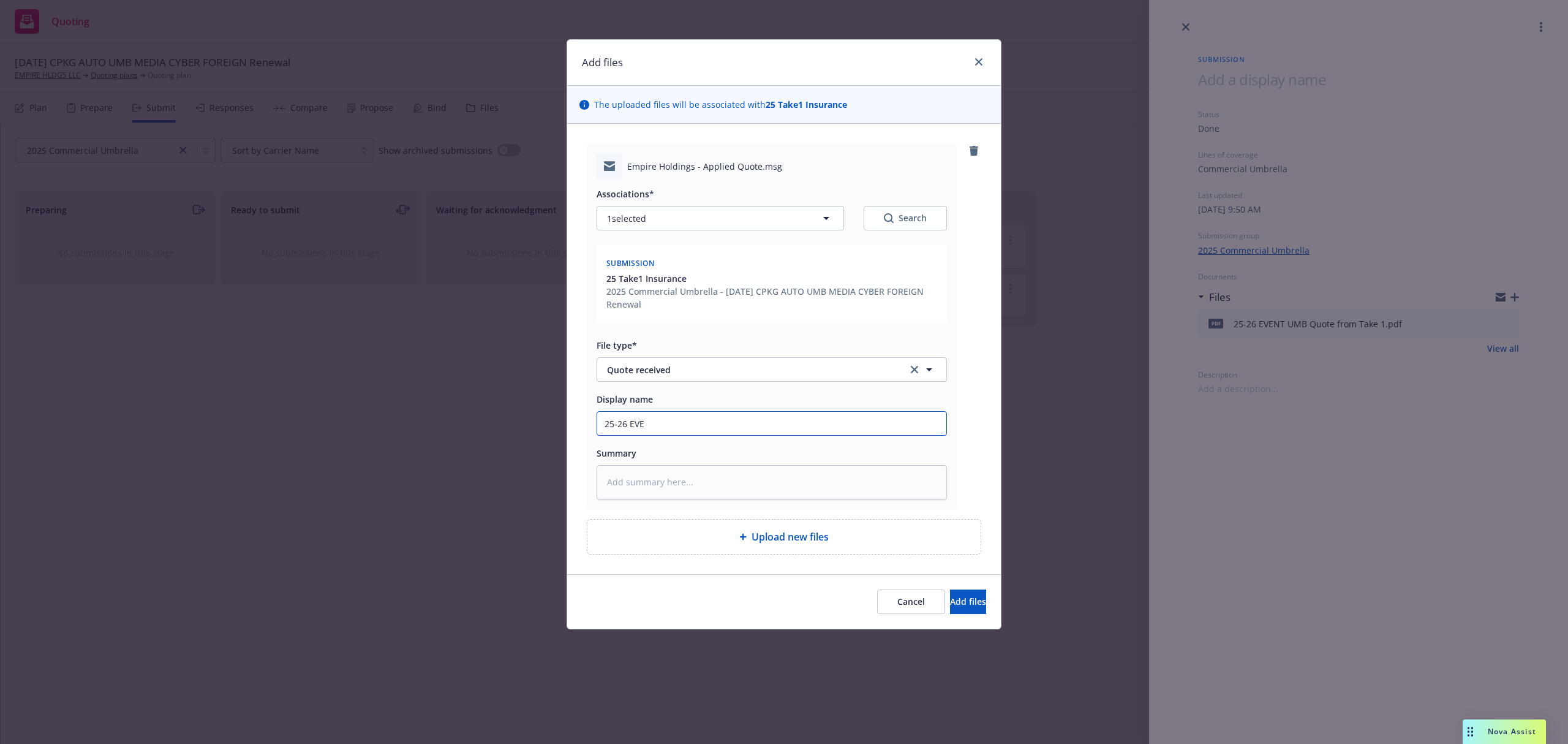
type input "25-26 EVEN"
type textarea "x"
type input "25-26 EVENT"
type textarea "x"
type input "25-26 EVENT"
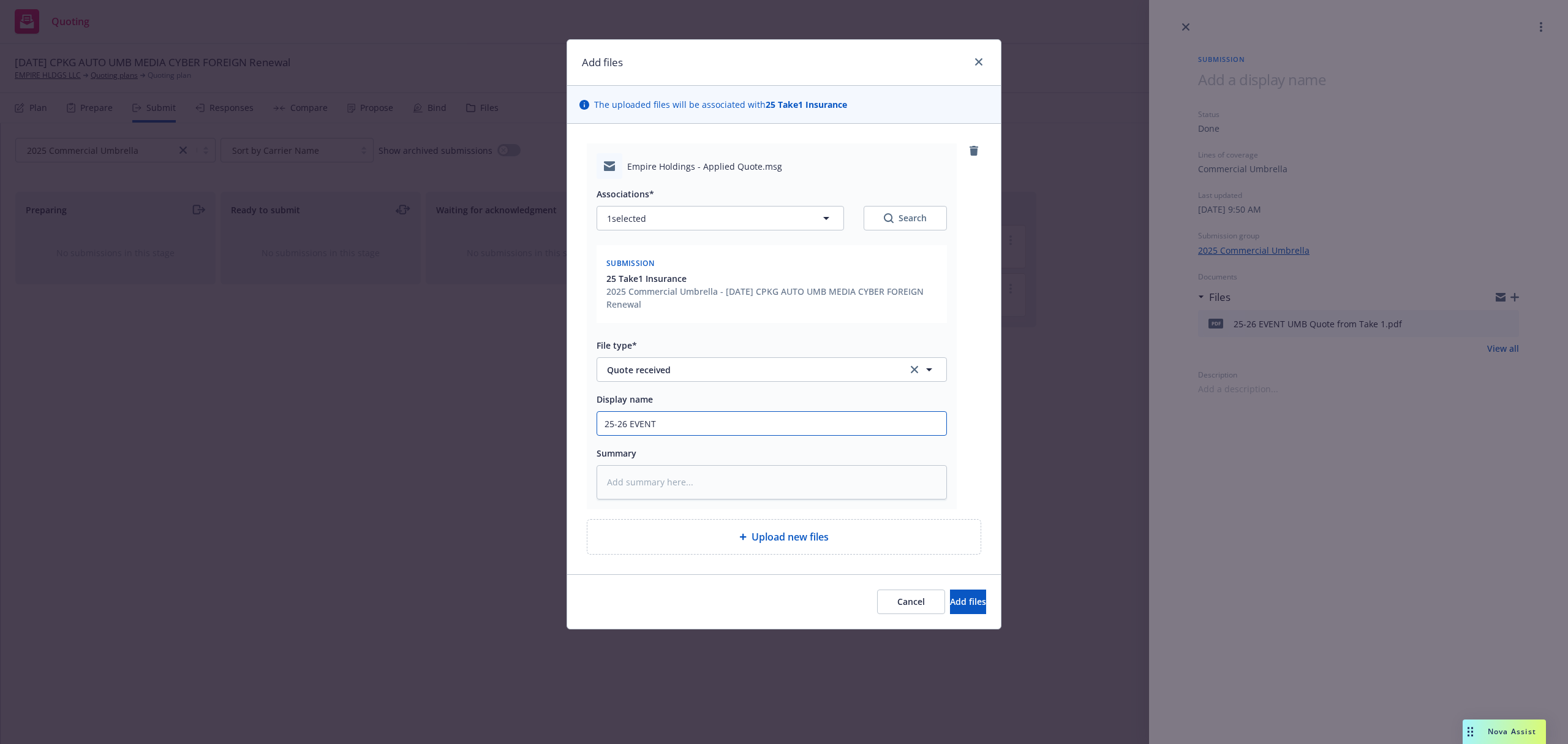
type textarea "x"
type input "25-26 EVENT U"
type textarea "x"
type input "25-26 EVENT UM"
type textarea "x"
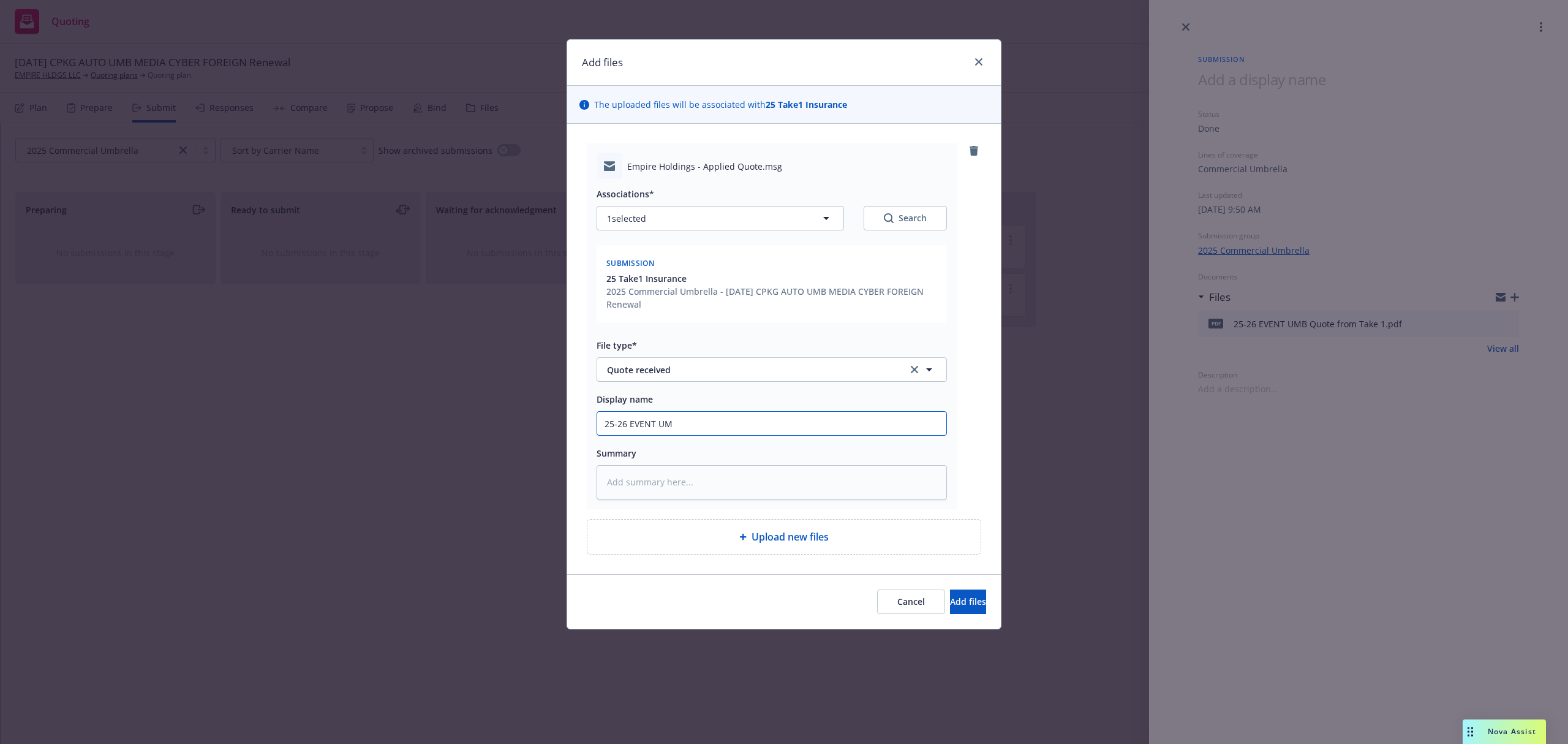
type input "25-26 EVENT UMB"
type textarea "x"
type input "25-26 EVENT UMB"
paste textarea "[PERSON_NAME], Please see the attached New Business Quote "A"; all subjectiviti…"
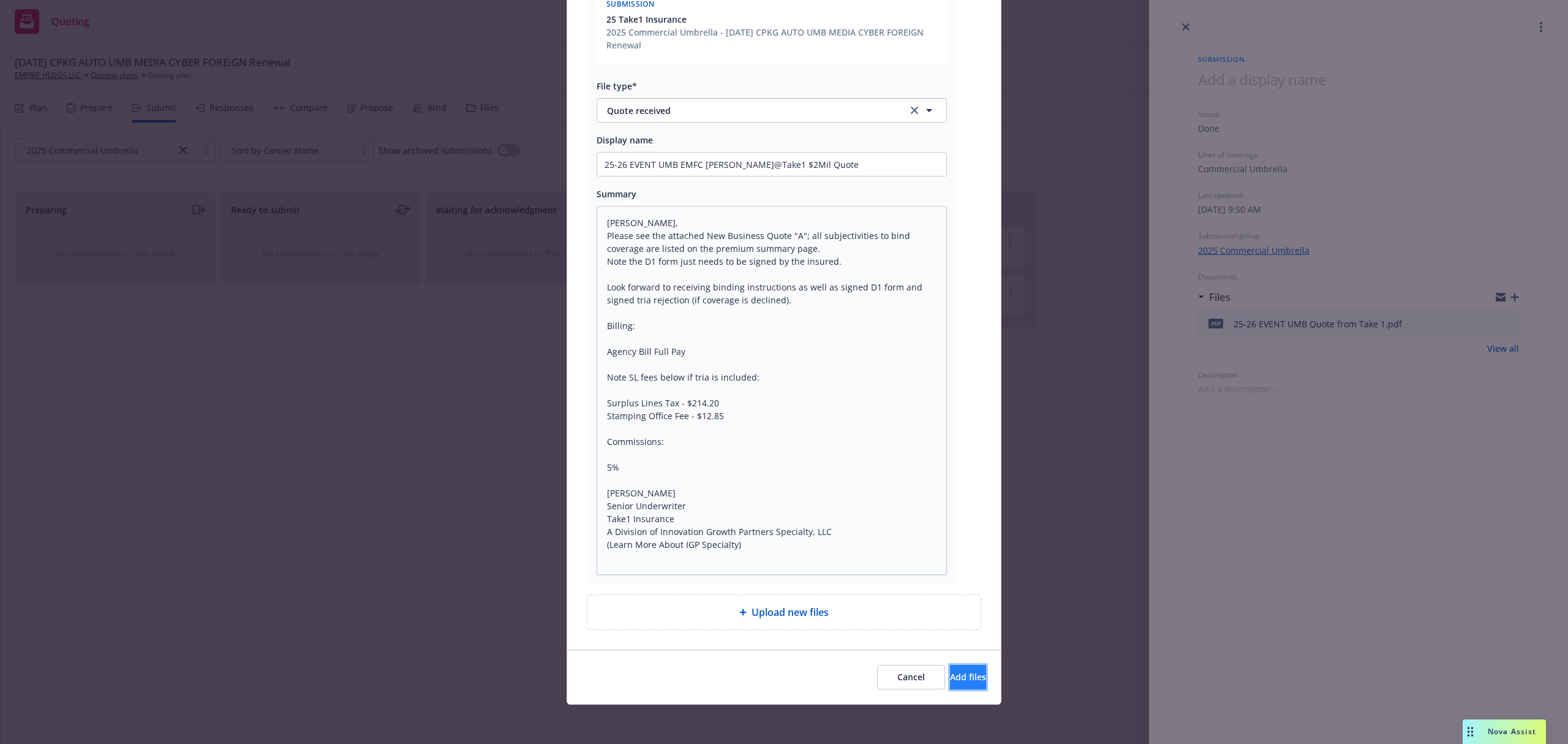
click at [950, 668] on button "Add files" at bounding box center [968, 677] width 36 height 24
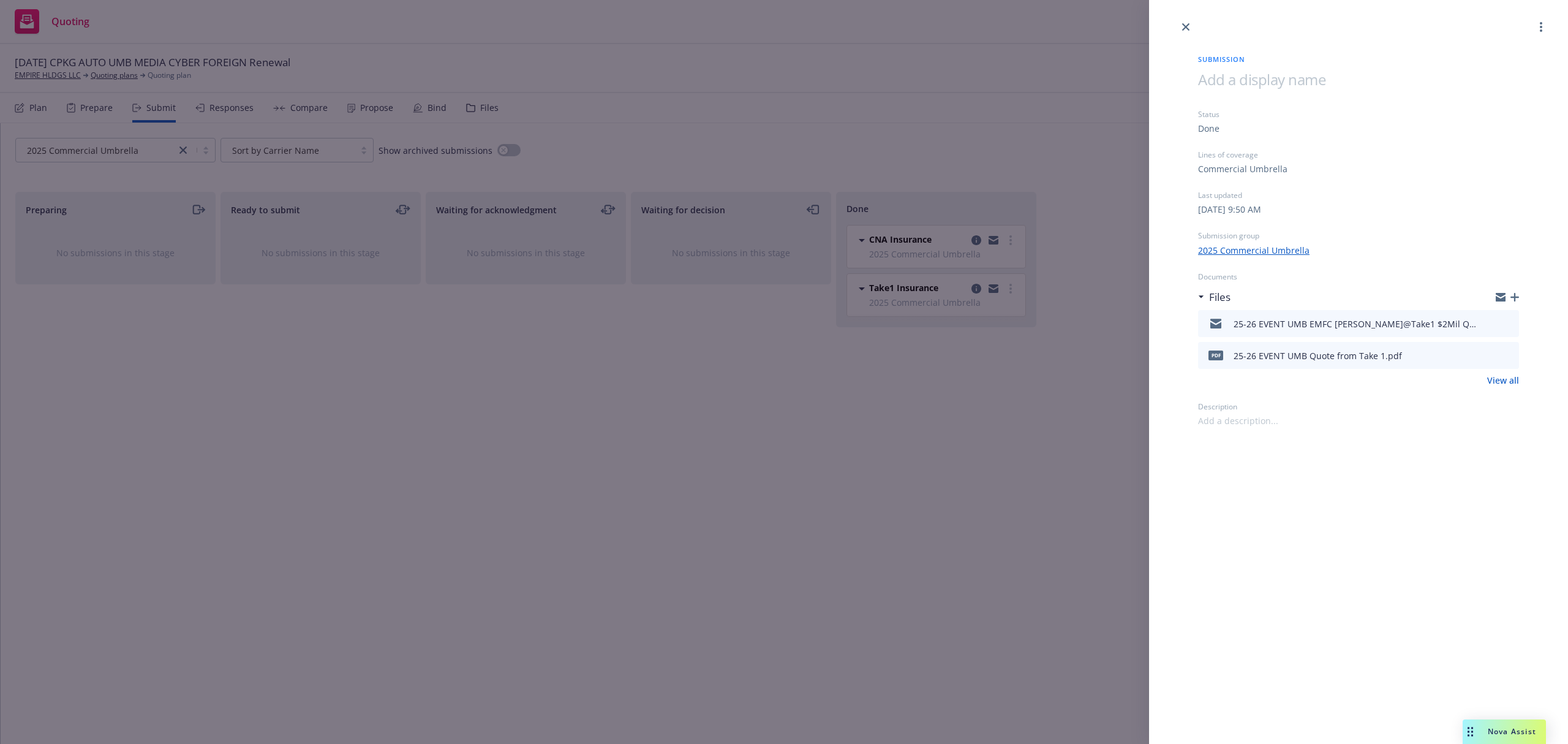
drag, startPoint x: 1189, startPoint y: 27, endPoint x: 1180, endPoint y: 27, distance: 9.0
click at [1189, 27] on icon "close" at bounding box center [1186, 27] width 7 height 7
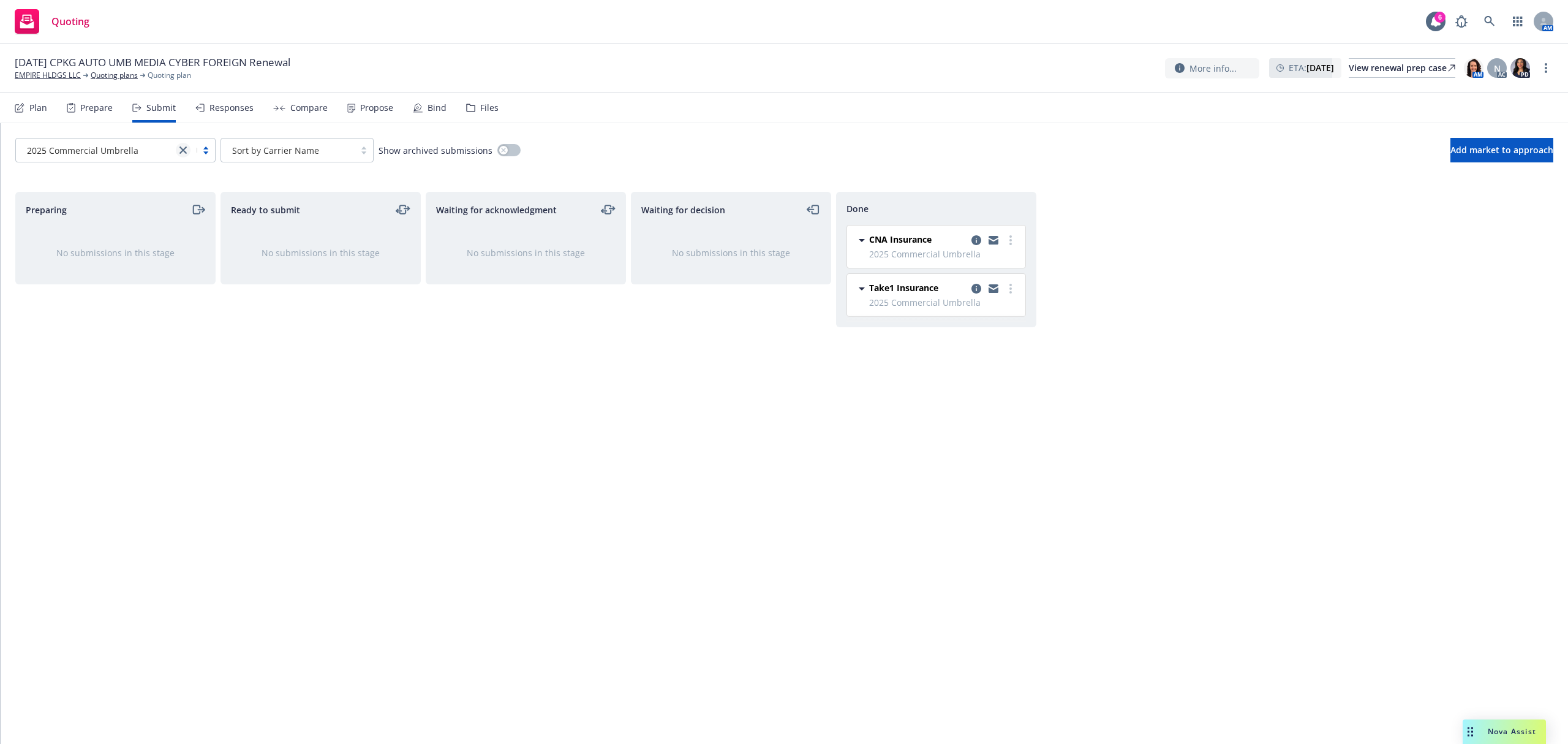
click at [176, 150] on link "close" at bounding box center [183, 150] width 15 height 15
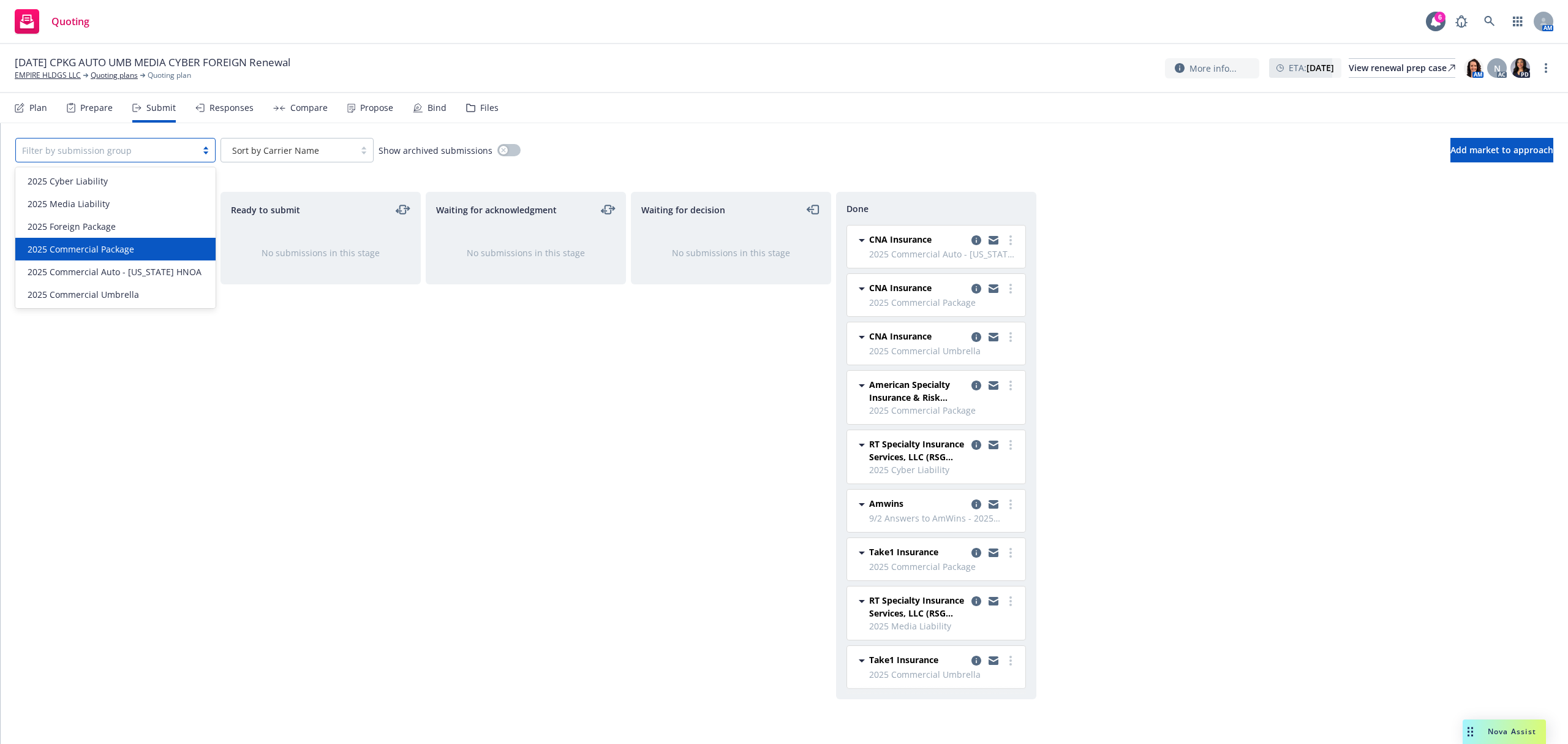
click at [147, 250] on div "2025 Commercial Package" at bounding box center [116, 248] width 186 height 13
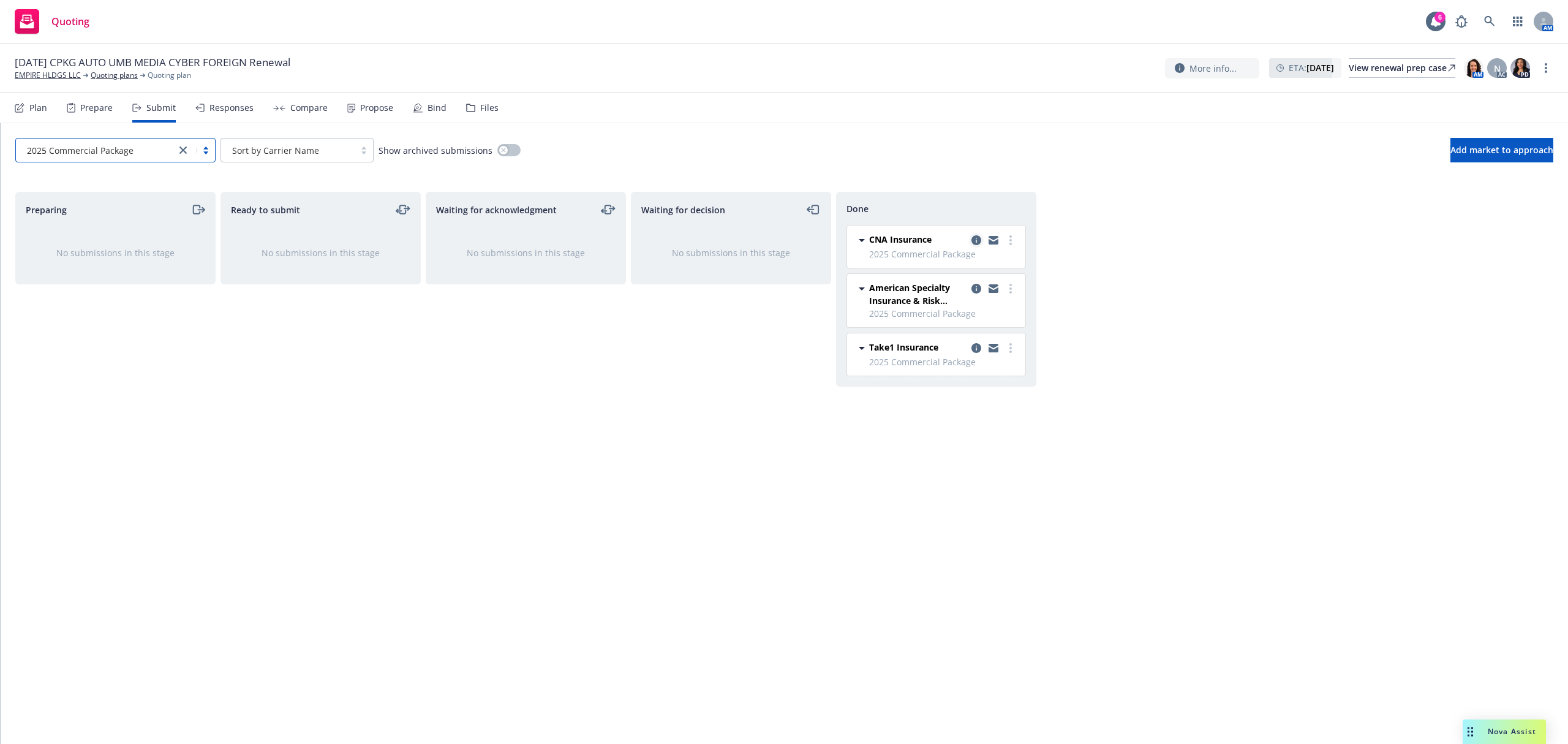
click at [975, 239] on icon "copy logging email" at bounding box center [976, 240] width 10 height 10
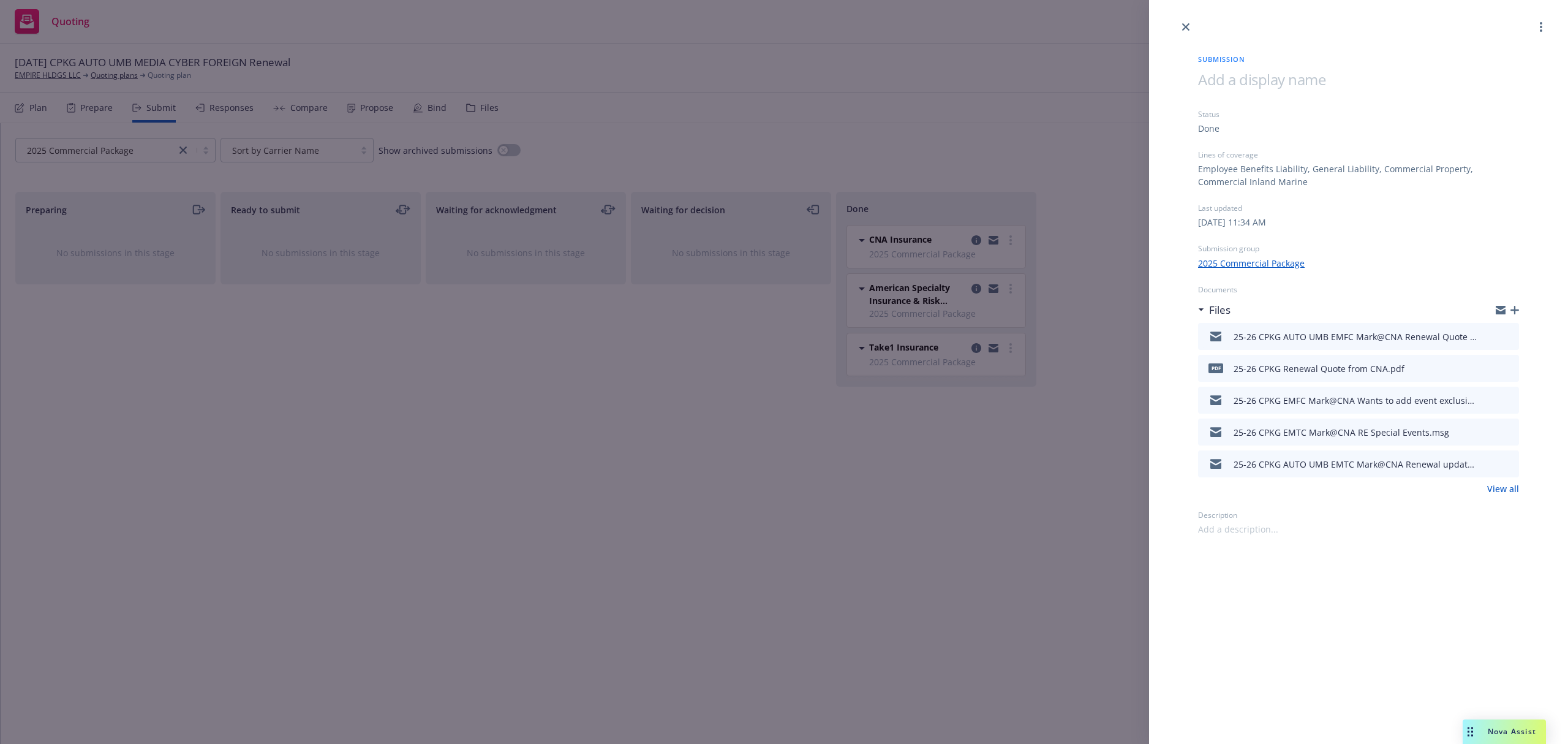
click at [1514, 306] on icon "button" at bounding box center [1515, 310] width 9 height 9
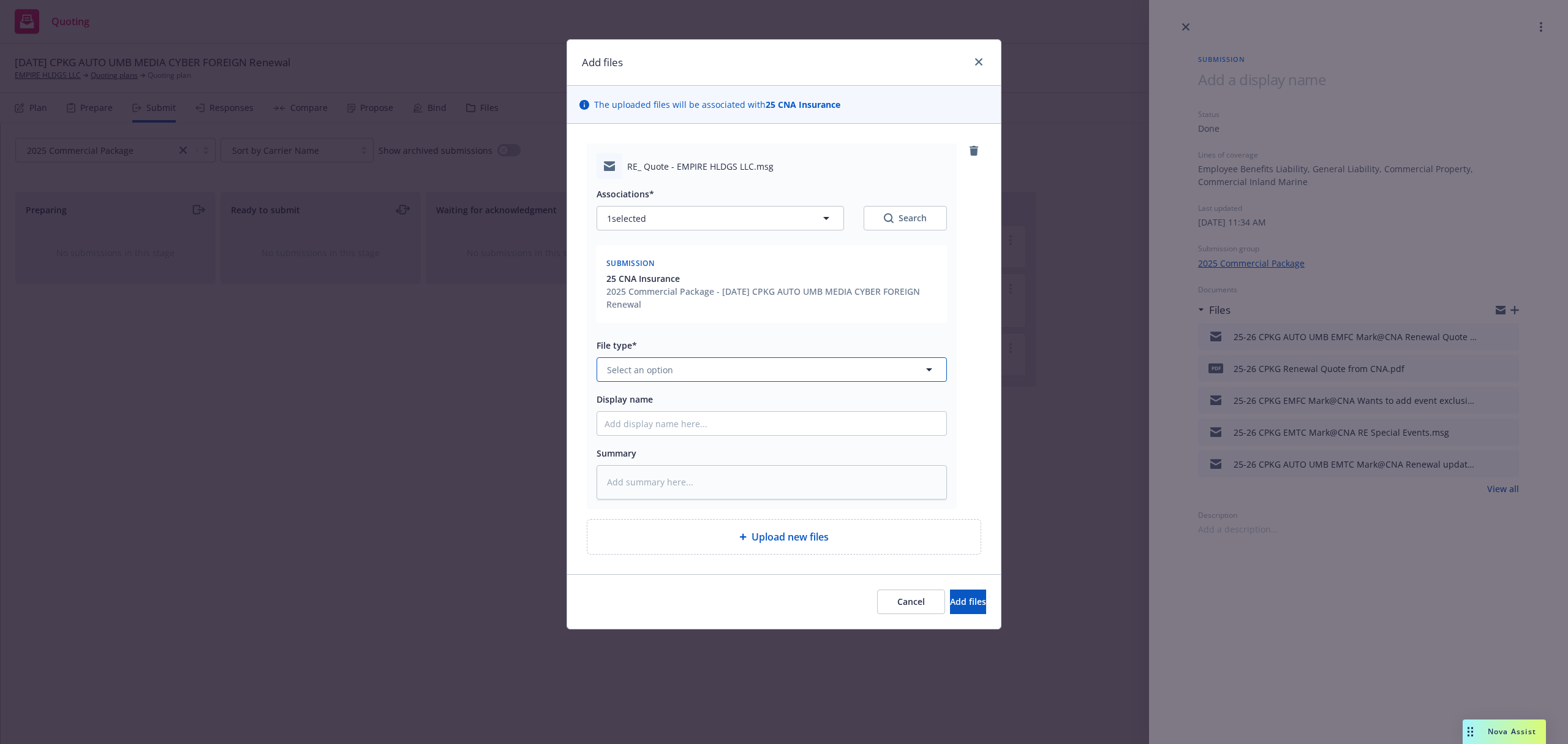
click at [657, 371] on span "Select an option" at bounding box center [640, 369] width 66 height 13
paste textarea "Hi [PERSON_NAME], Thanks for bringing this up and apologies for not pointing th…"
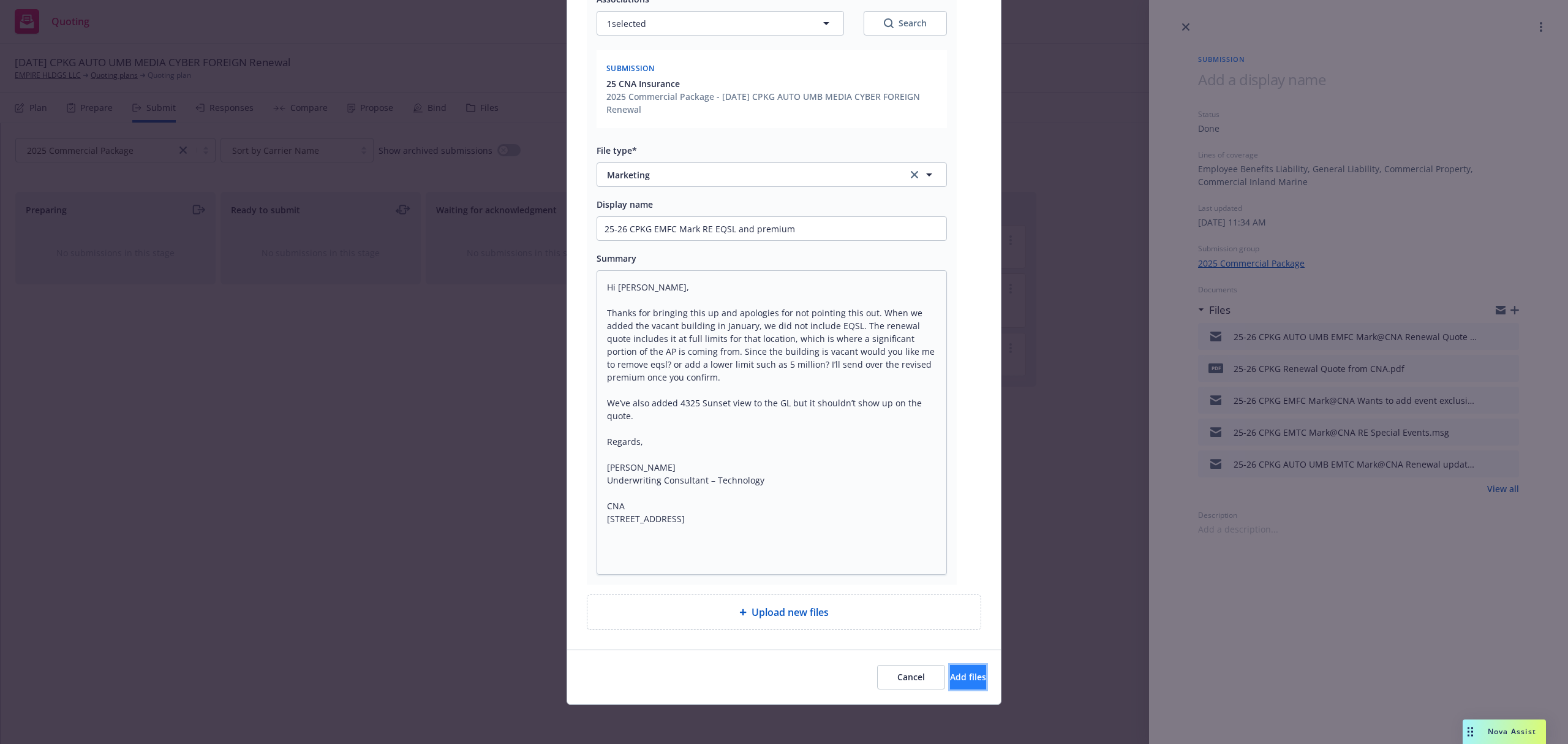
click at [950, 671] on span "Add files" at bounding box center [968, 677] width 36 height 12
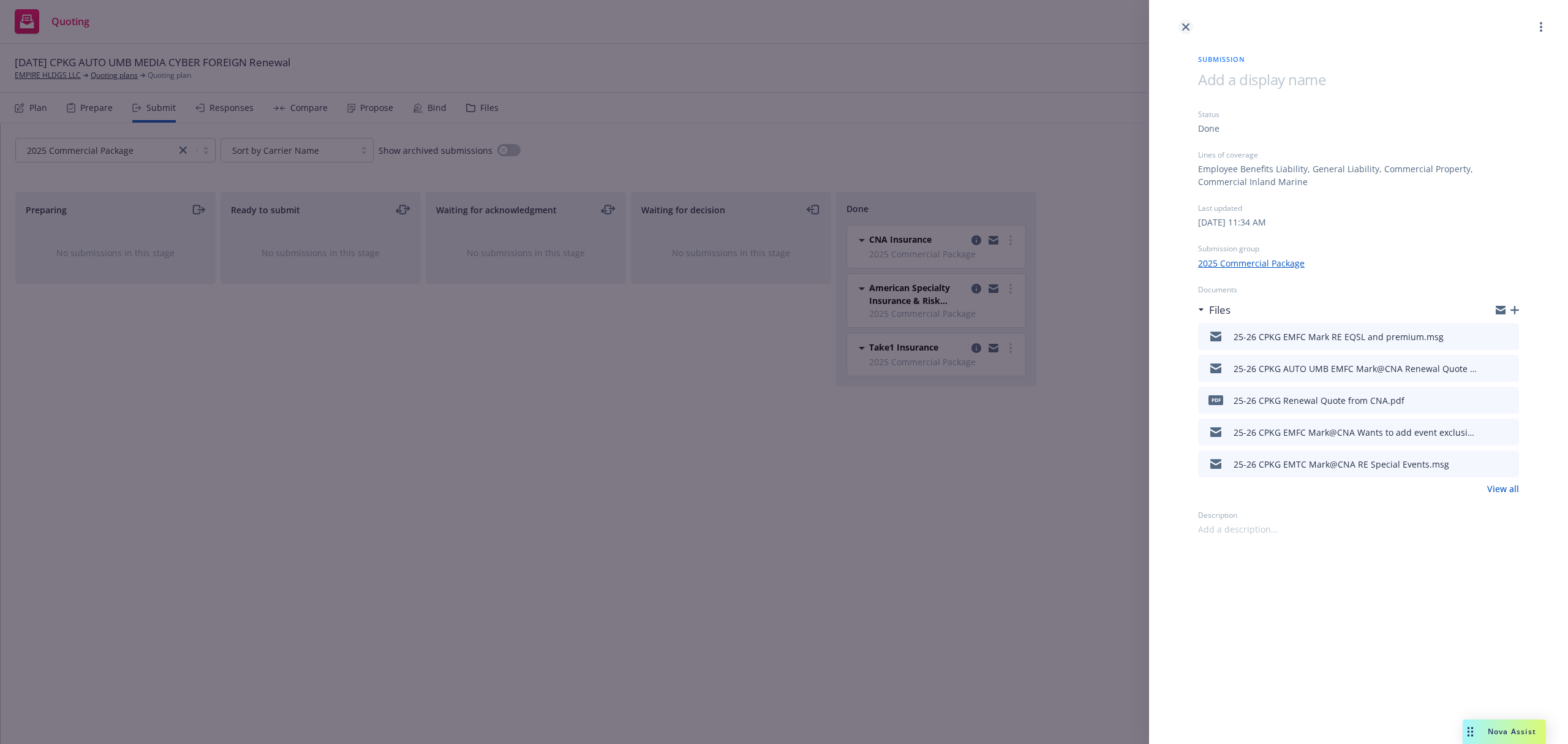
click at [1186, 24] on icon "close" at bounding box center [1186, 27] width 7 height 7
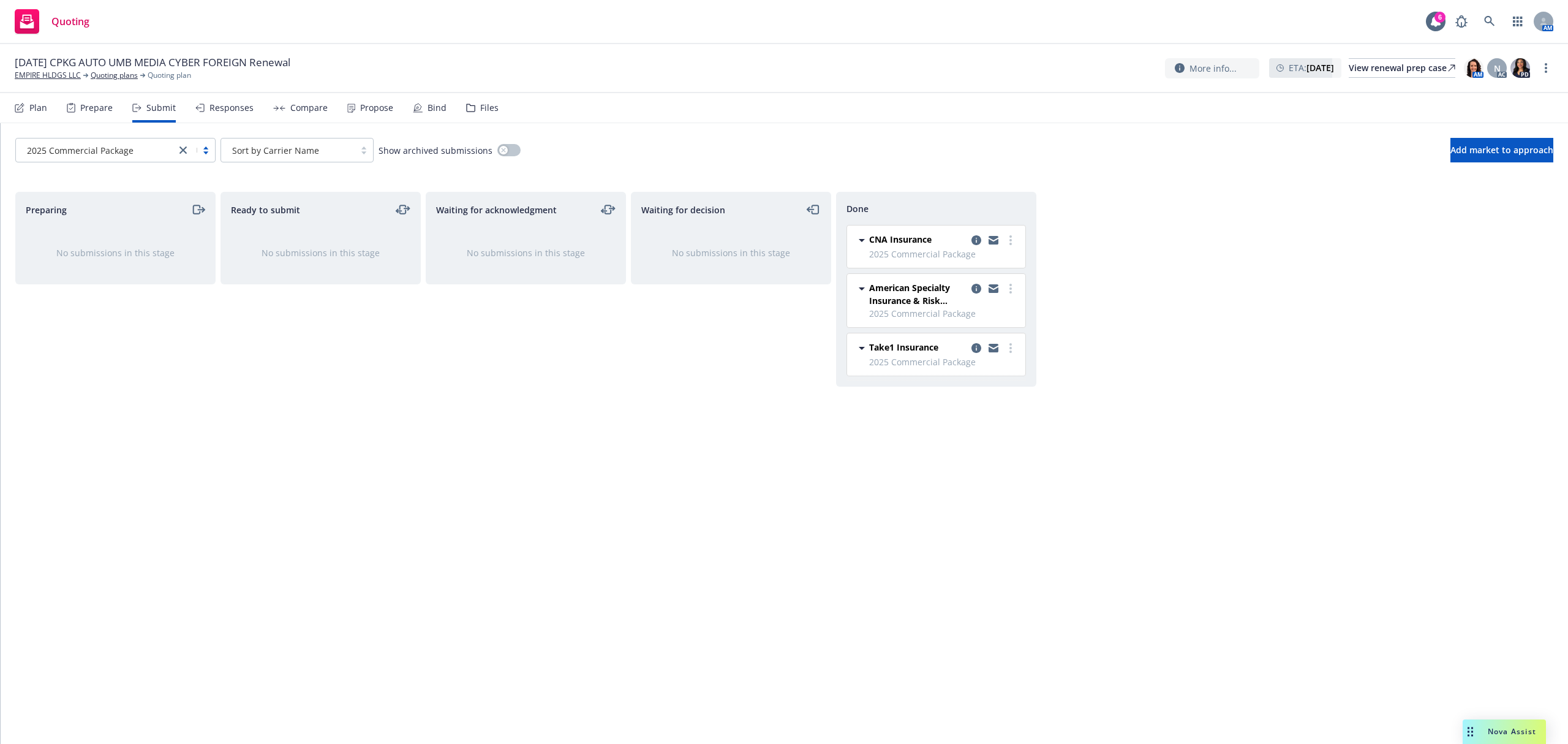
click at [179, 148] on icon "close" at bounding box center [183, 150] width 7 height 7
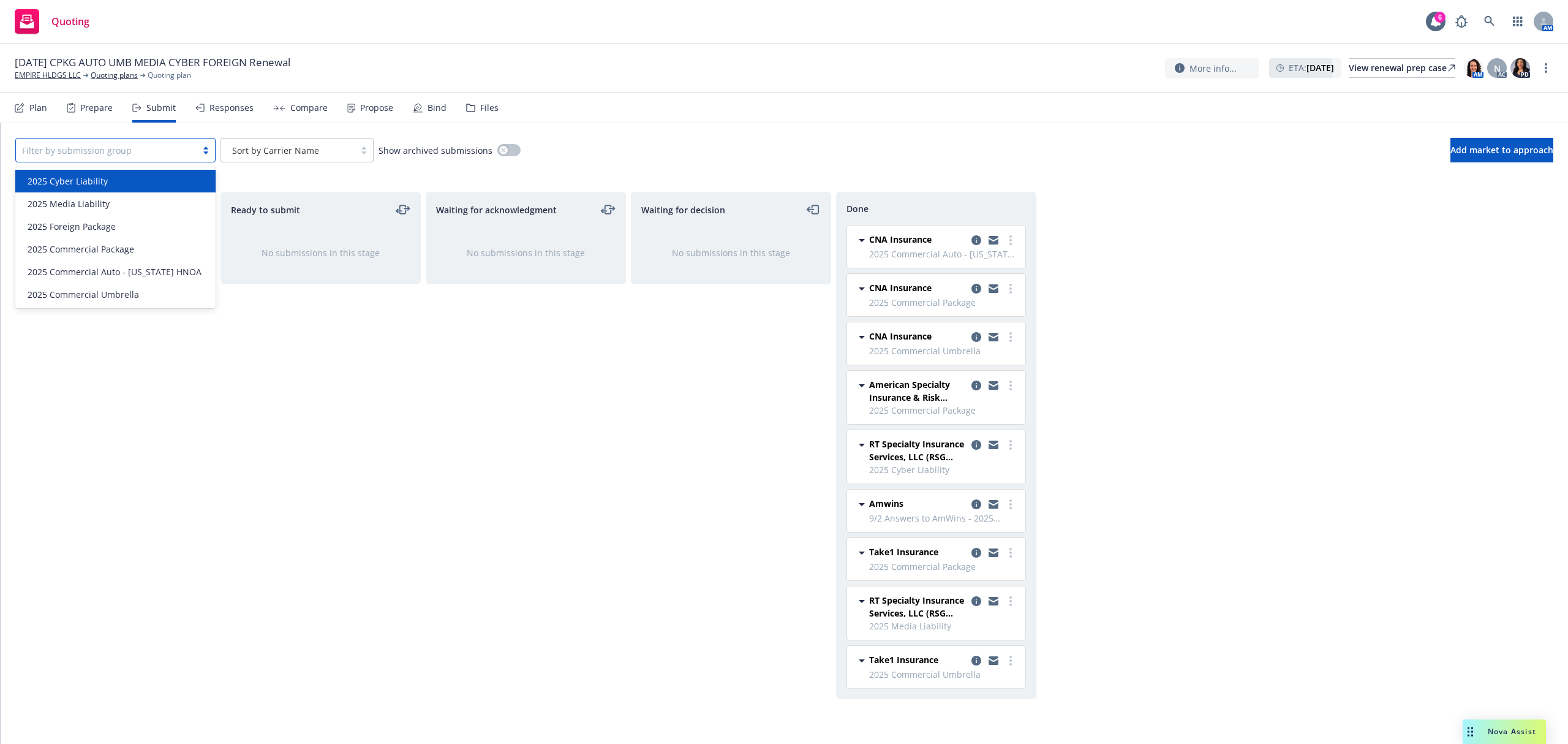
click at [145, 182] on div "2025 Cyber Liability" at bounding box center [116, 181] width 186 height 13
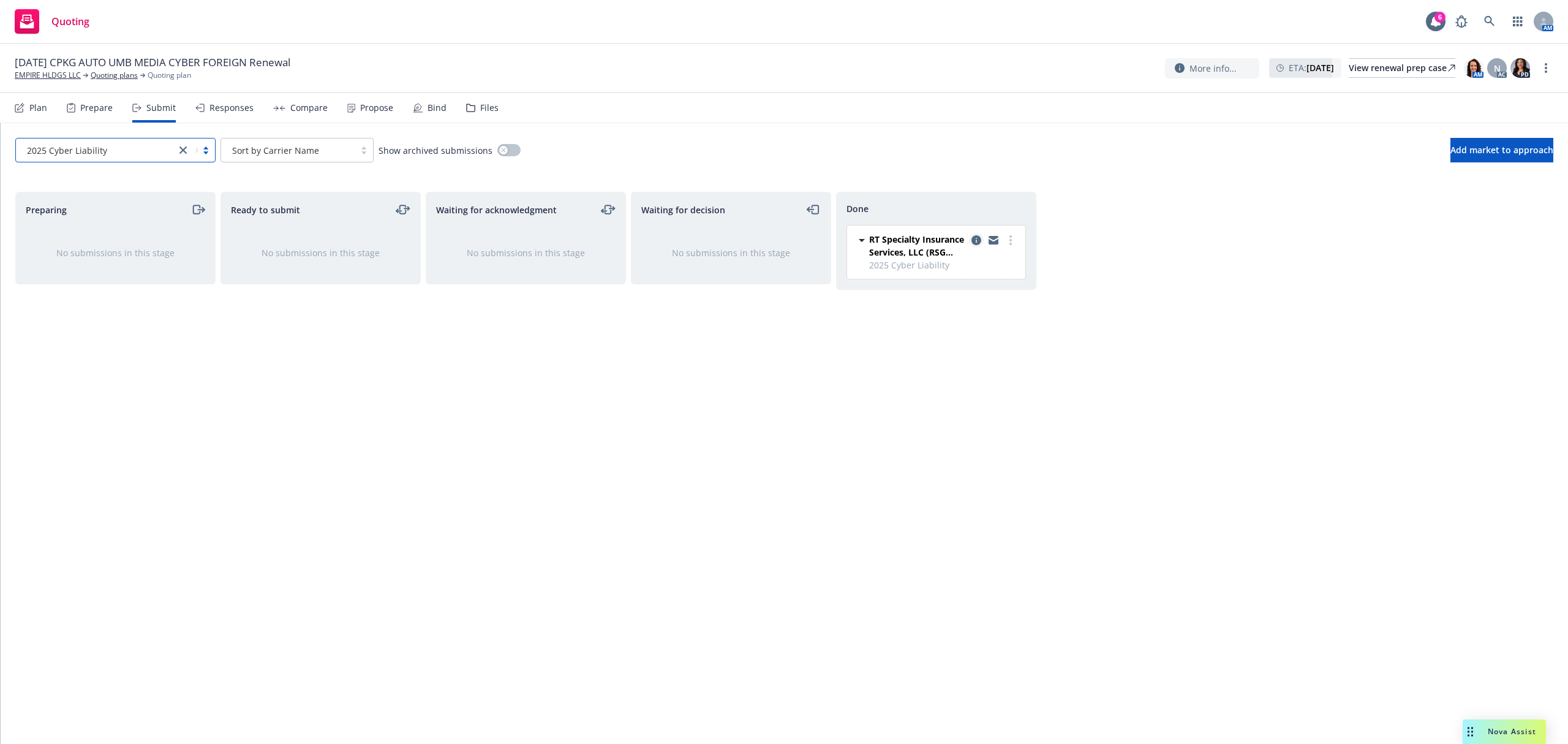
click at [970, 242] on link "copy logging email" at bounding box center [976, 240] width 15 height 15
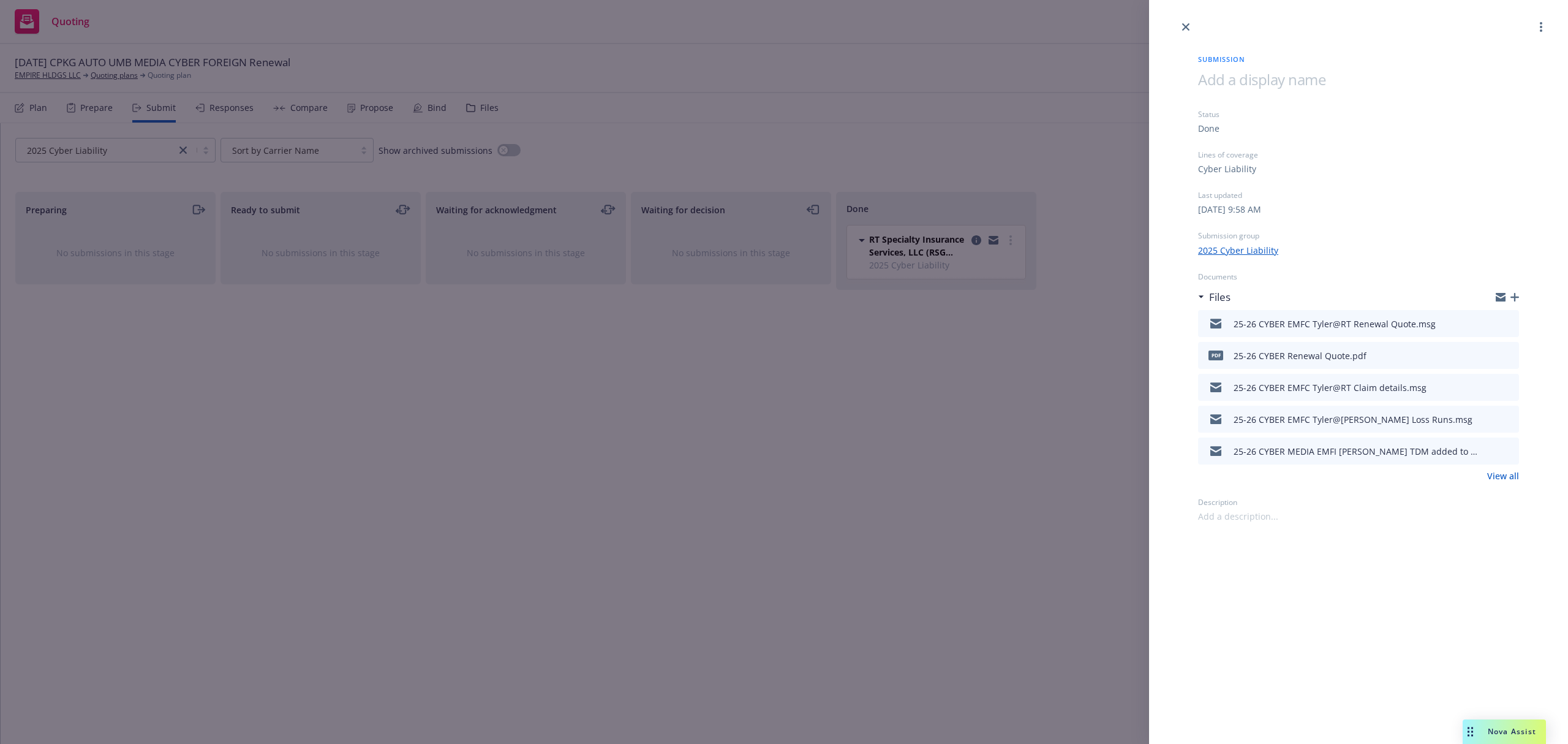
click at [1515, 295] on icon "button" at bounding box center [1515, 297] width 9 height 9
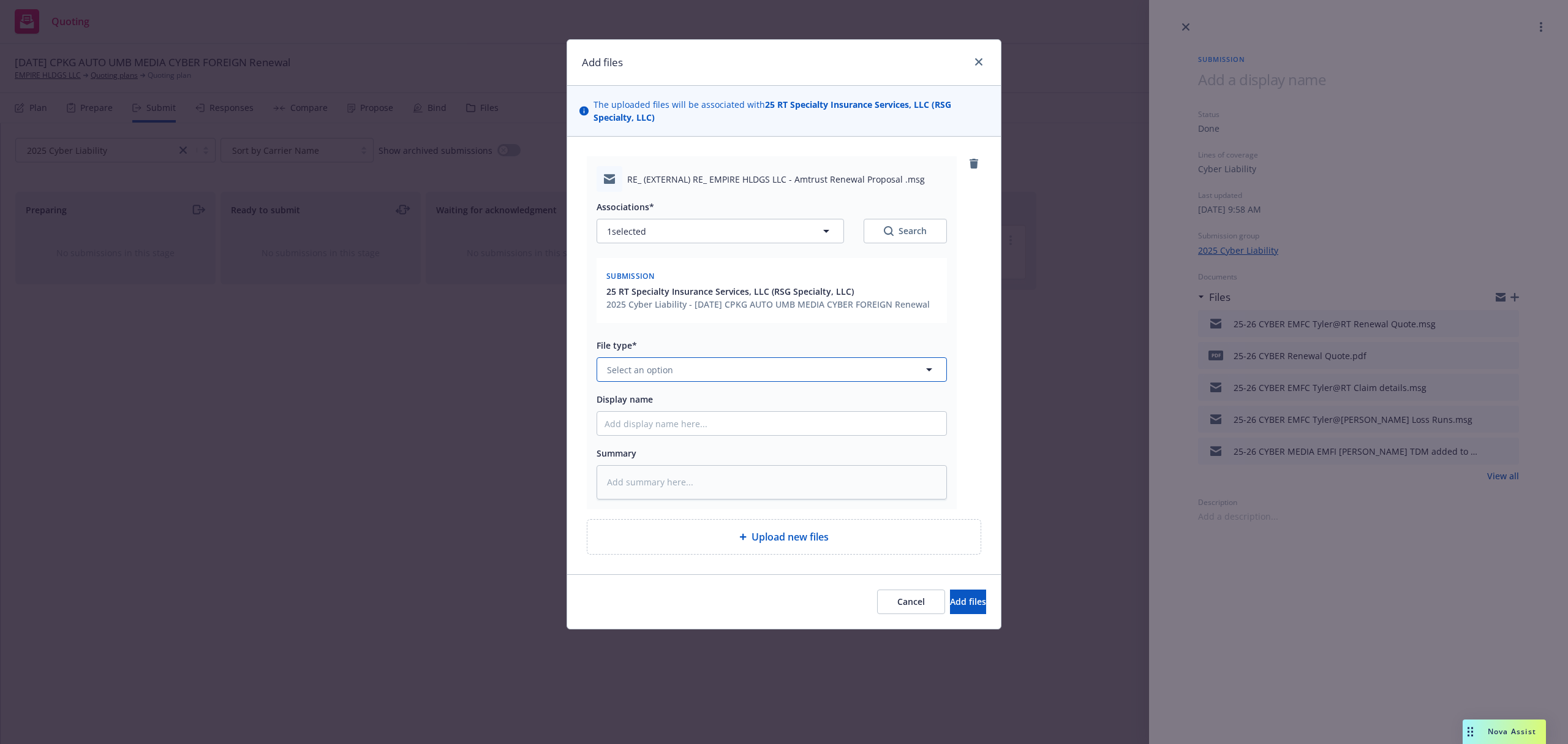
click at [633, 373] on span "Select an option" at bounding box center [640, 369] width 66 height 13
paste textarea "Loremi, Dolo Sita consecte adi elitseddo eiu temp incid utlabor etdo Magnaal: E…"
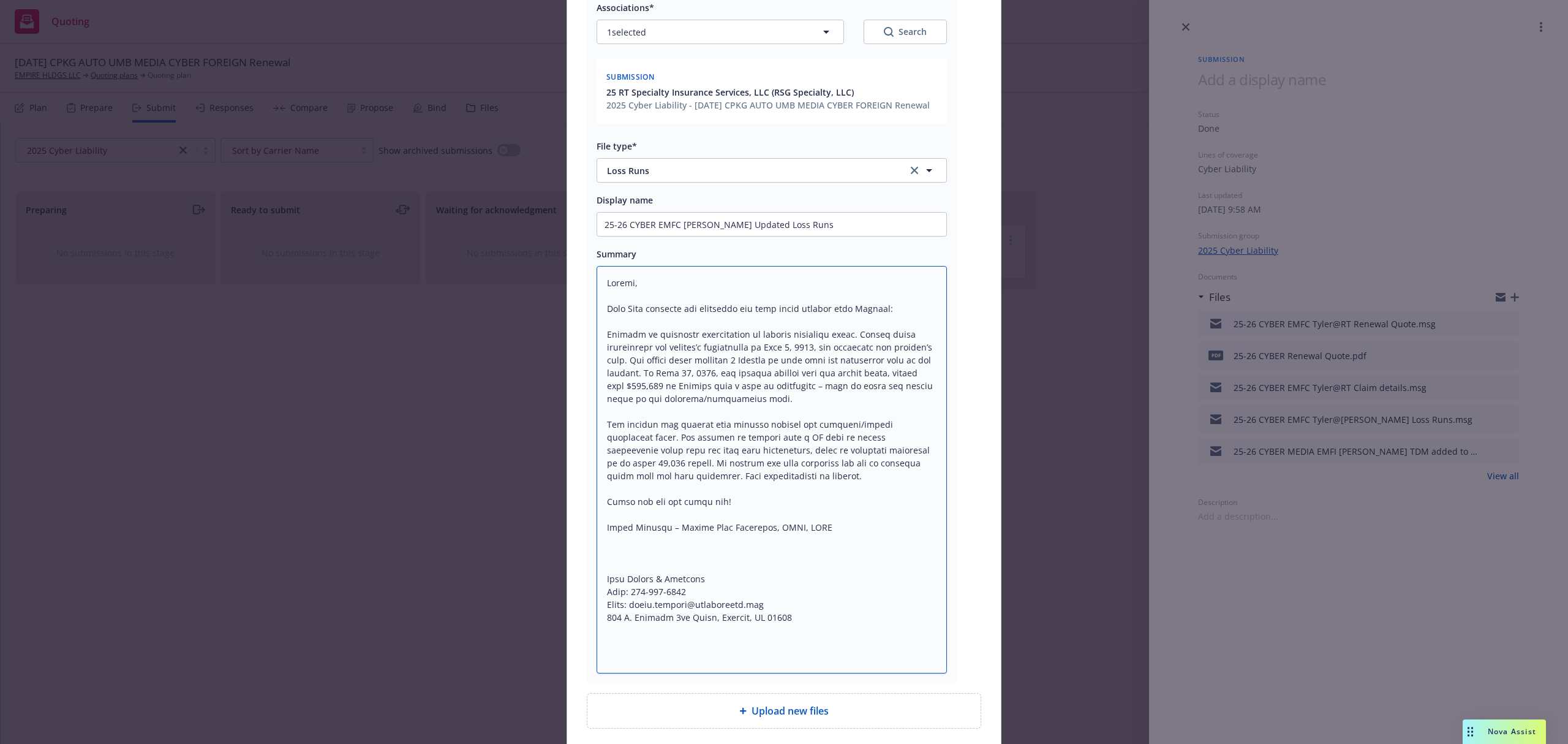
scroll to position [299, 0]
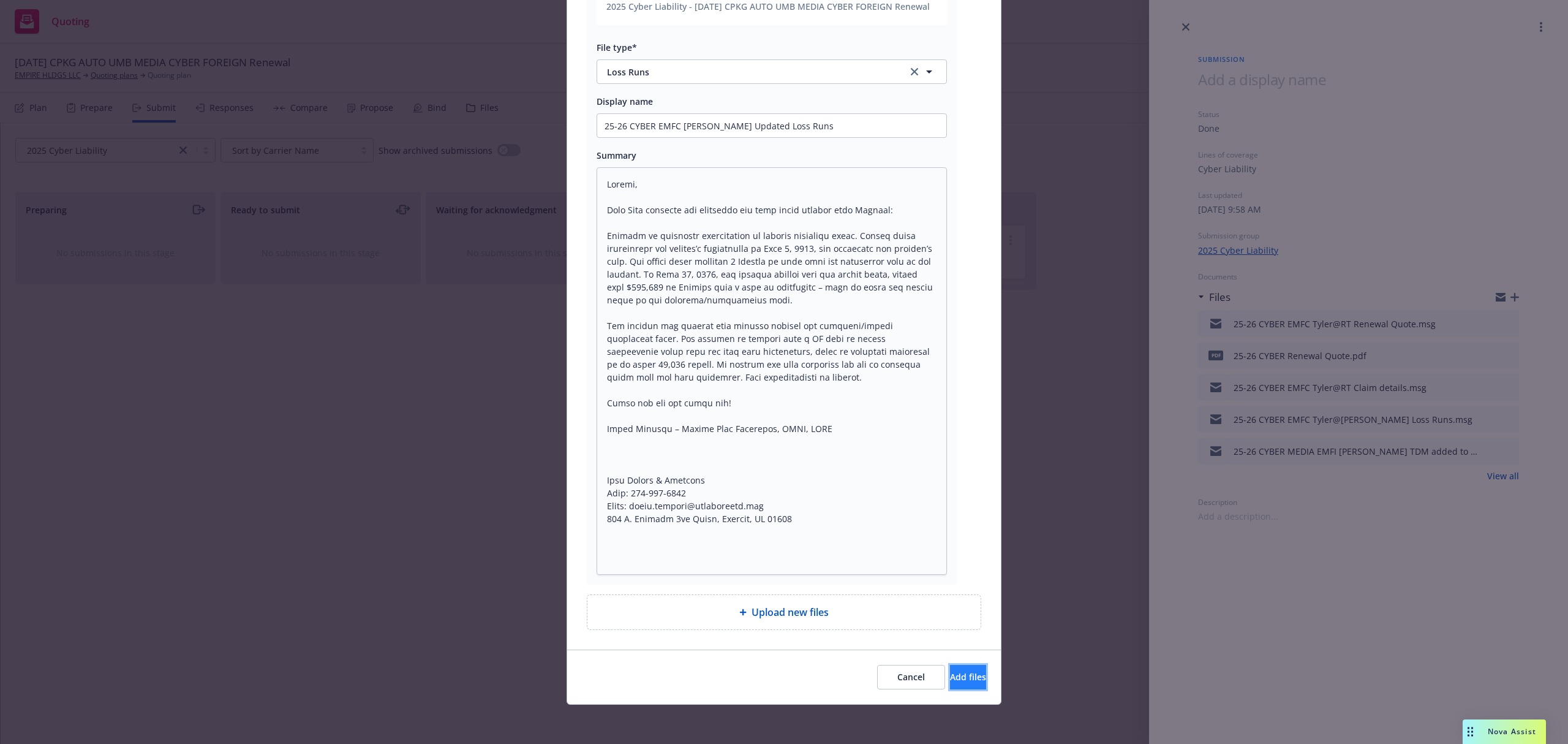
click at [951, 677] on span "Add files" at bounding box center [968, 677] width 36 height 12
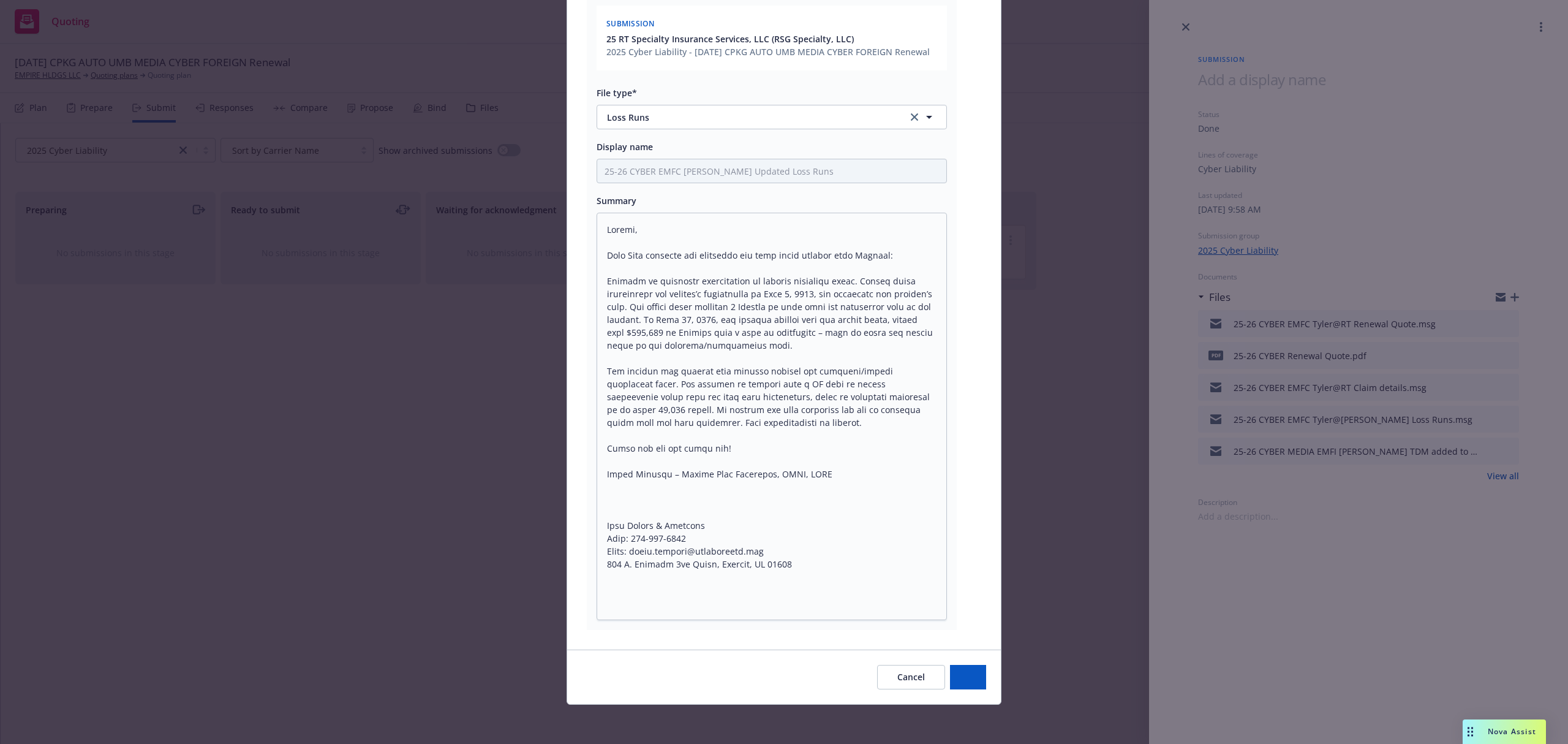
scroll to position [253, 0]
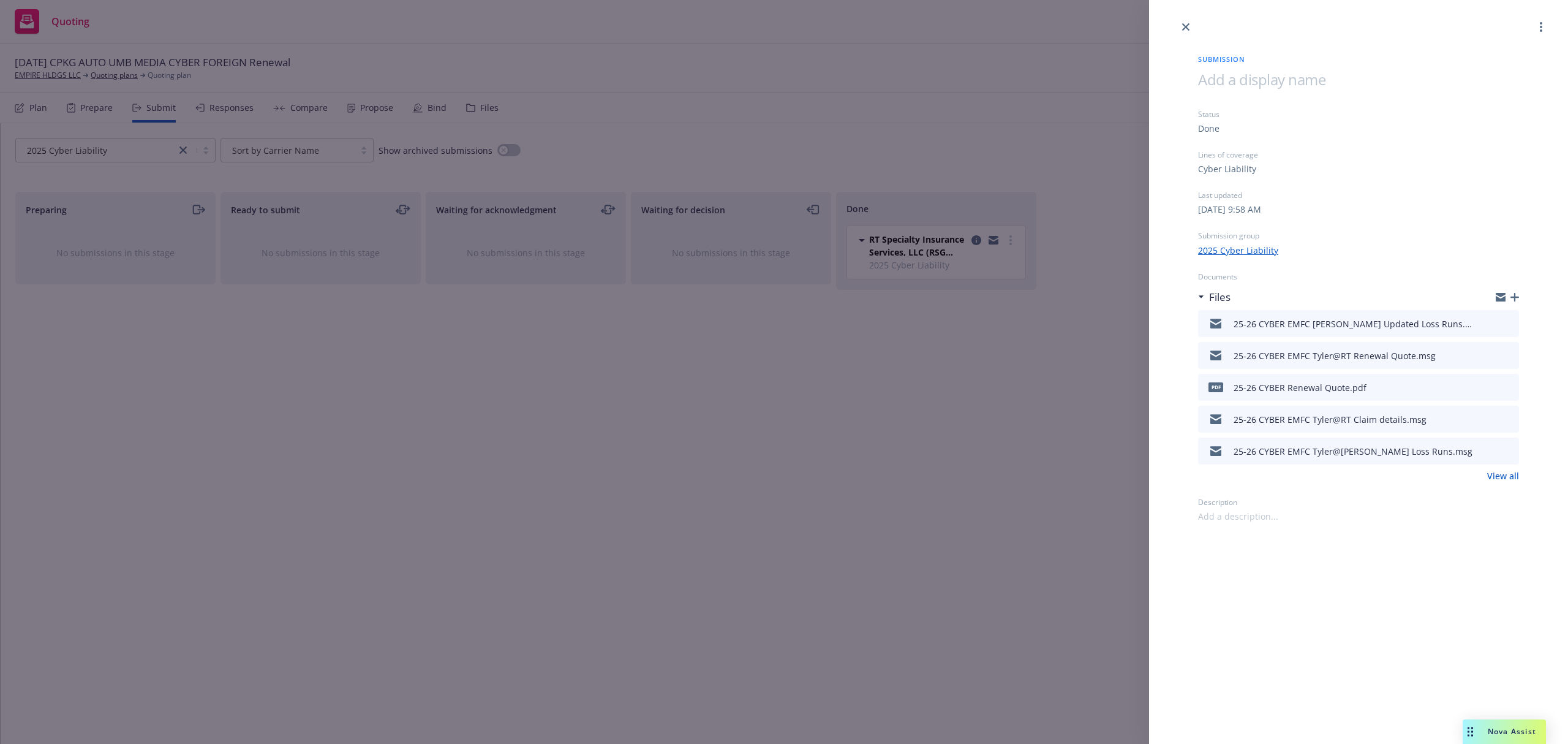
click at [1184, 25] on icon "close" at bounding box center [1186, 27] width 7 height 7
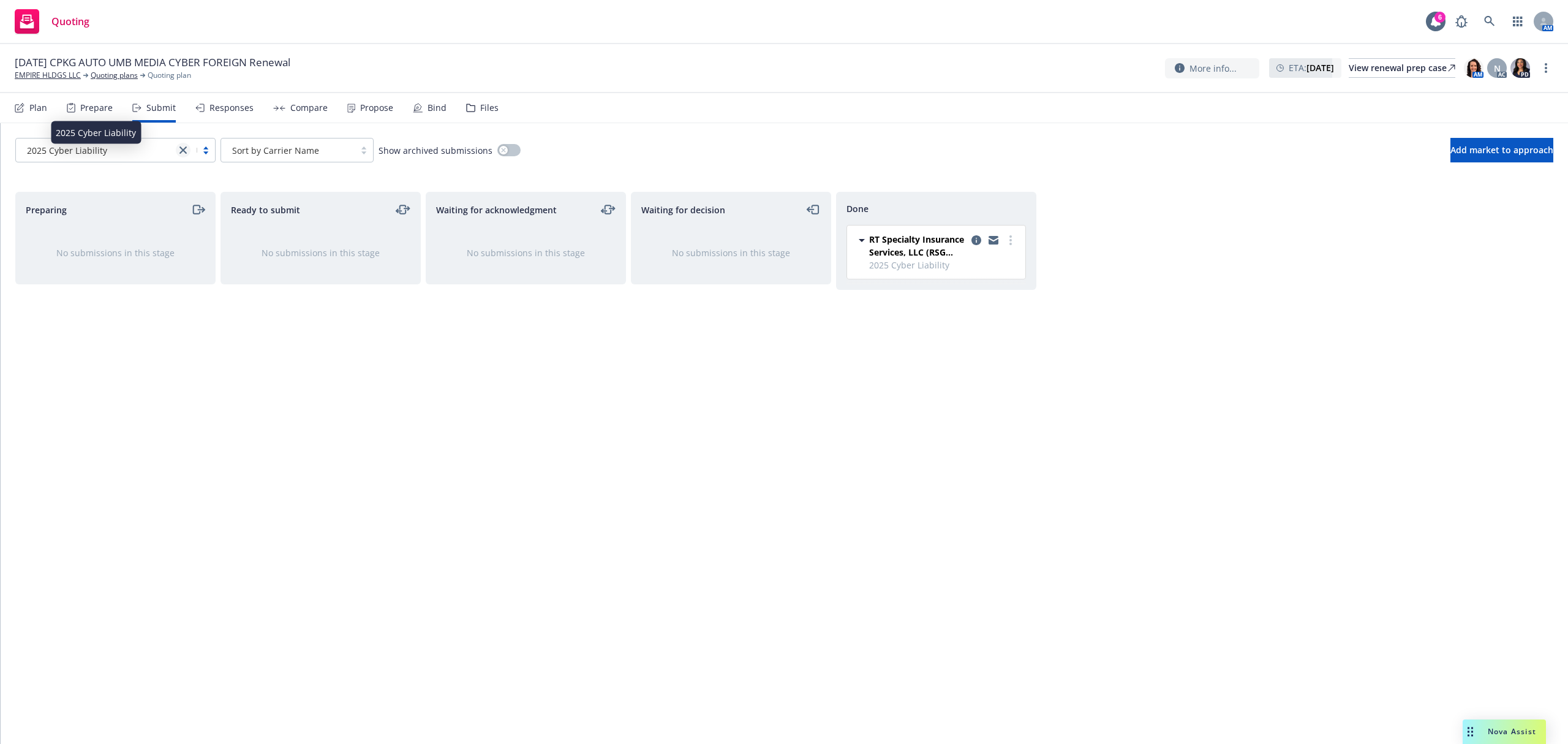
click at [177, 148] on link "close" at bounding box center [183, 150] width 15 height 15
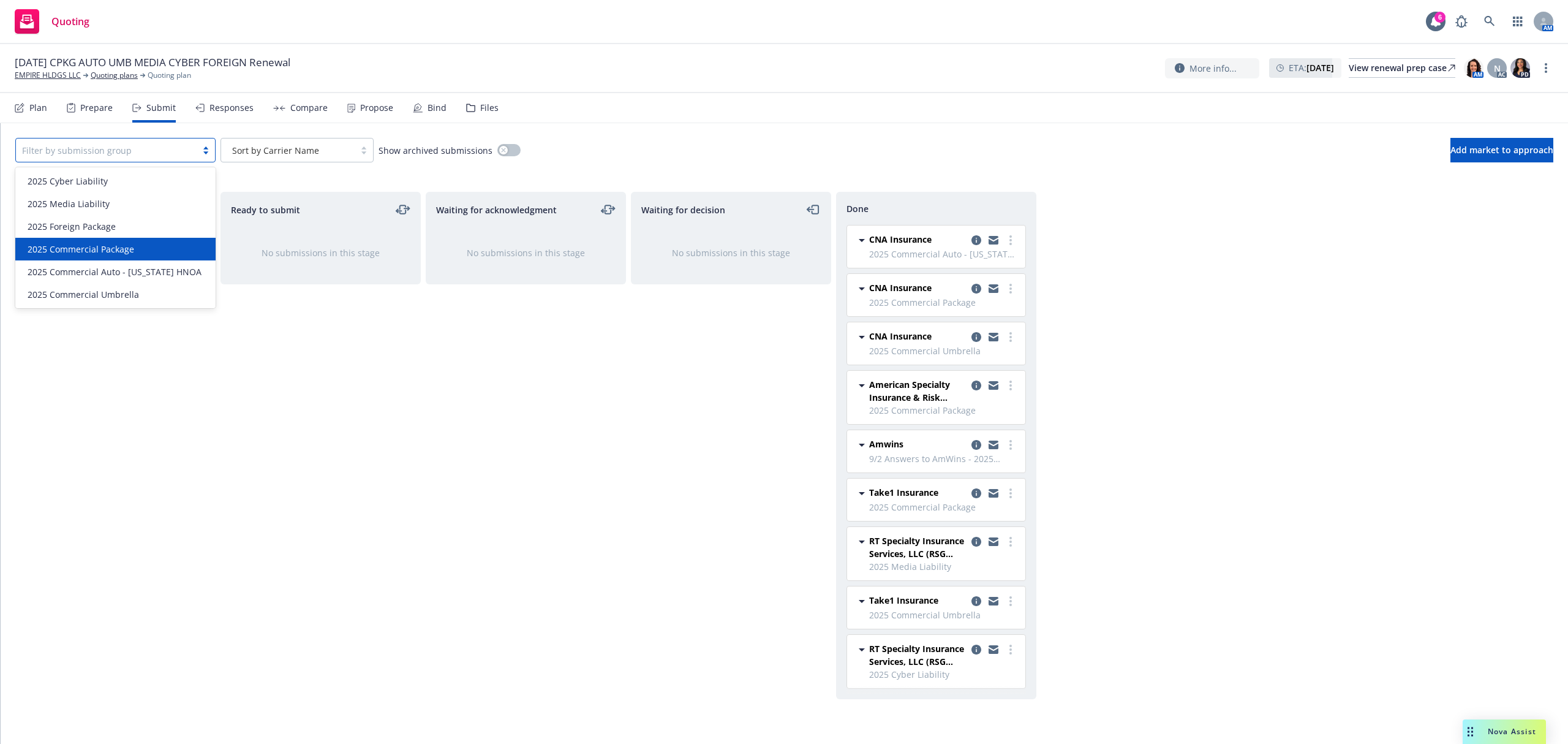
click at [144, 246] on div "2025 Commercial Package" at bounding box center [116, 248] width 186 height 13
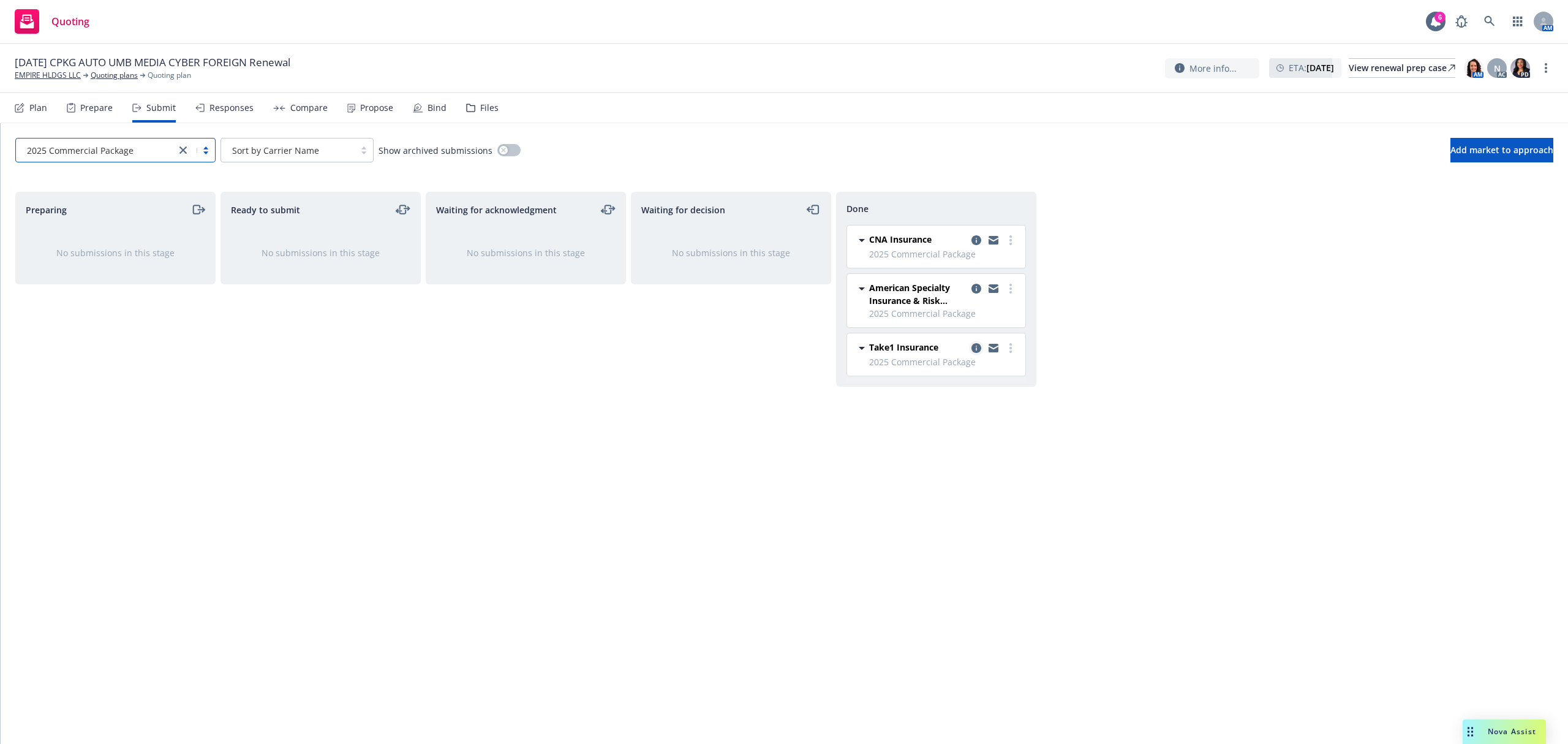
click at [974, 345] on icon "copy logging email" at bounding box center [976, 348] width 10 height 10
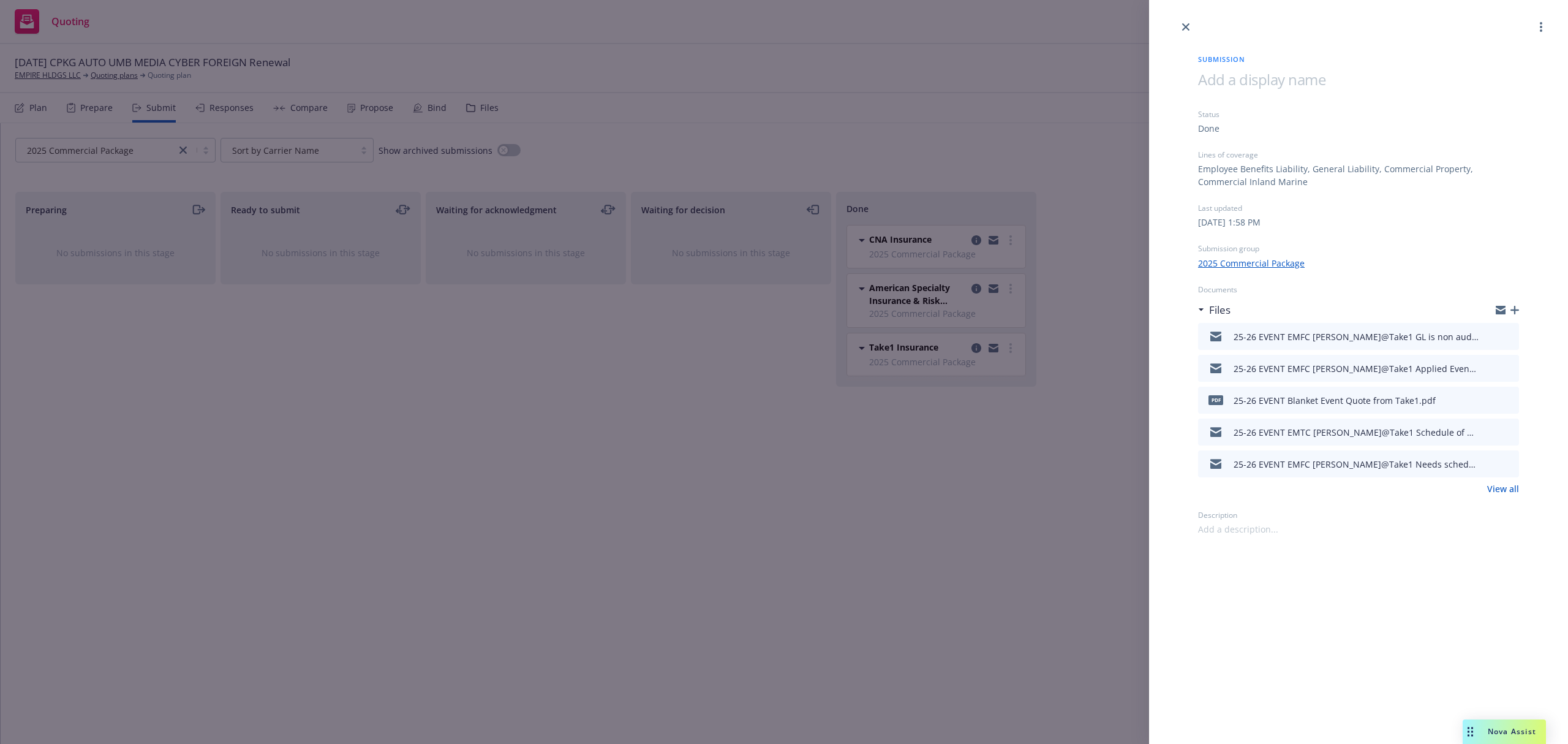
click at [1515, 308] on icon "button" at bounding box center [1515, 310] width 9 height 9
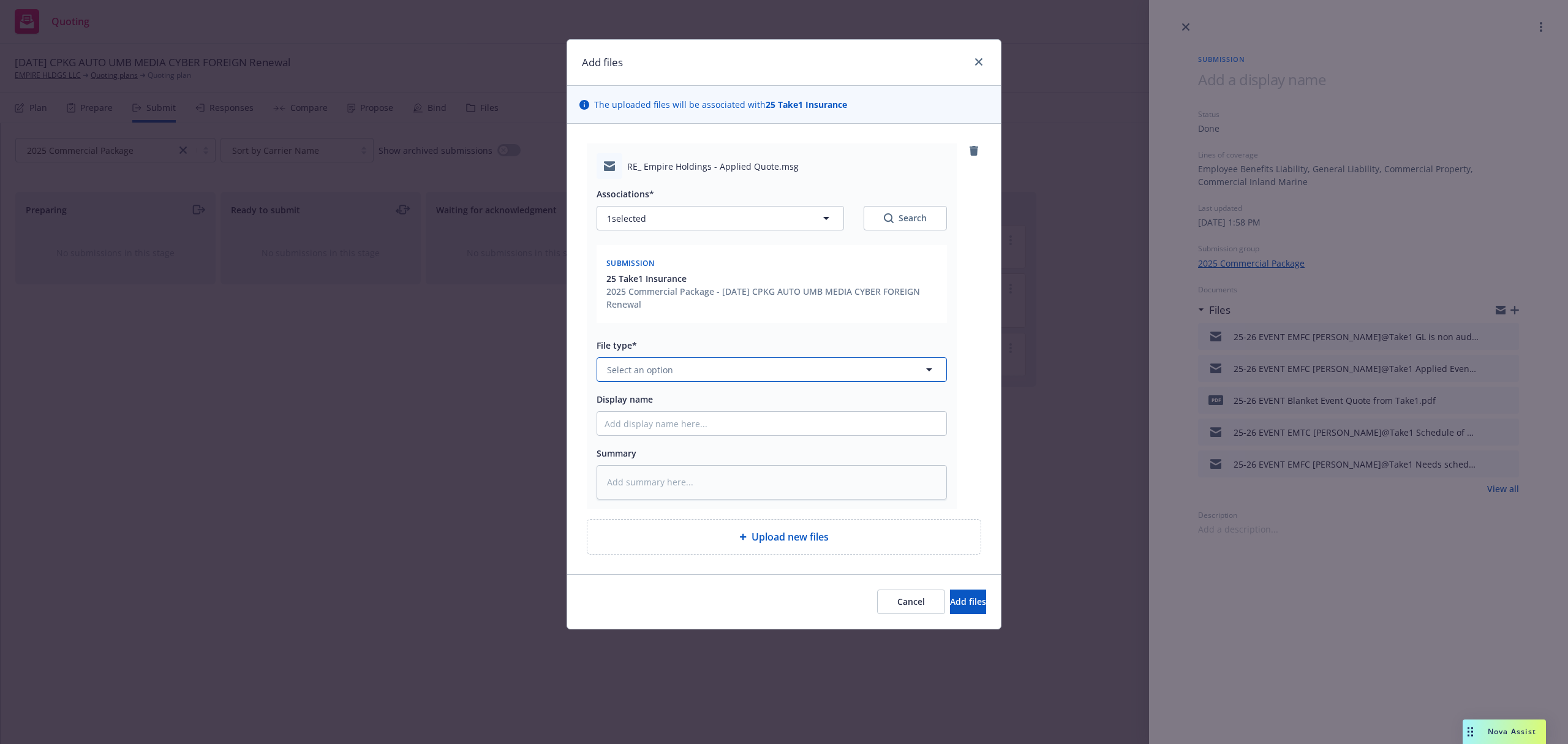
click at [665, 362] on button "Select an option" at bounding box center [771, 369] width 350 height 24
paste textarea "[PERSON_NAME], See attached exclusion form. [PERSON_NAME] Senior Underwriter Ta…"
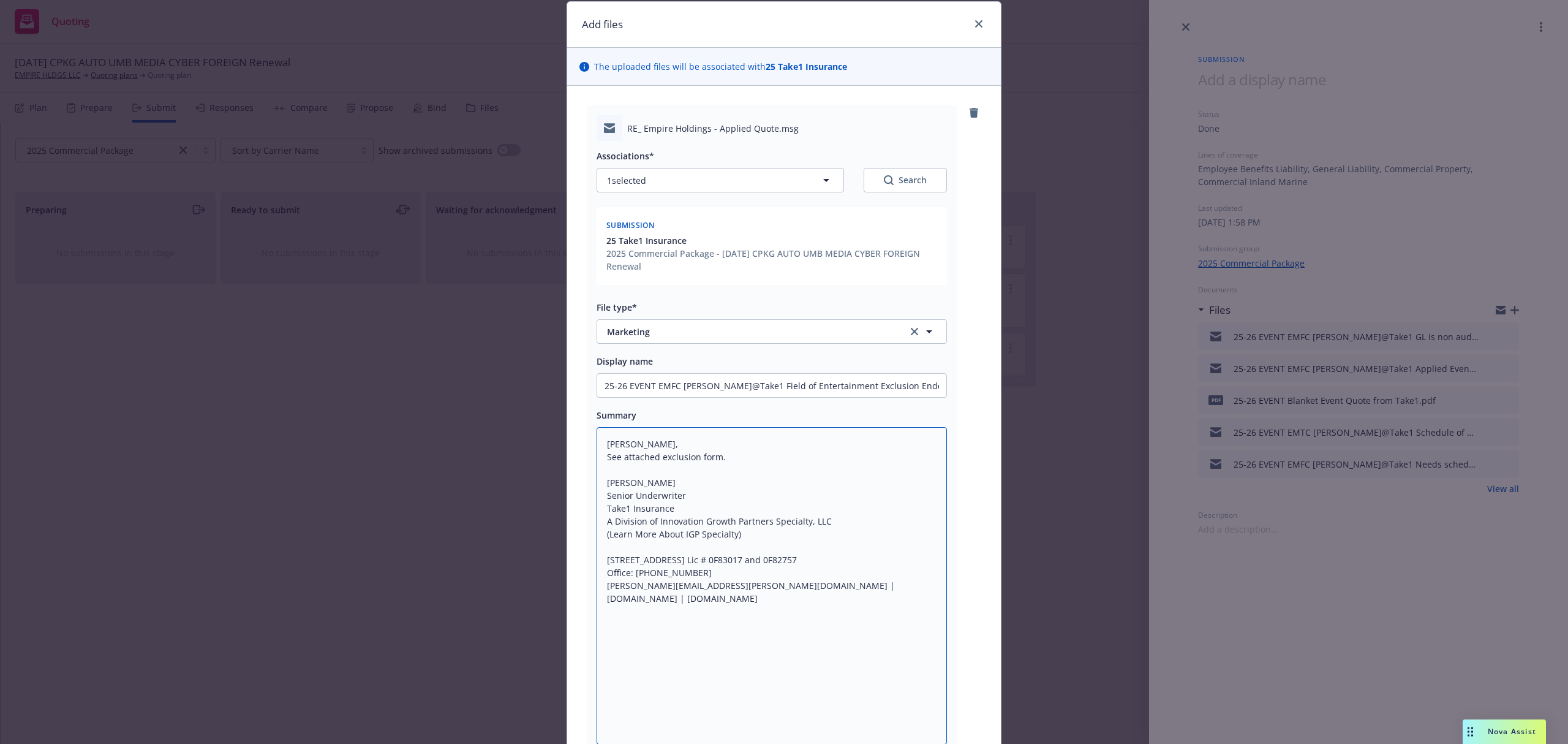
scroll to position [209, 0]
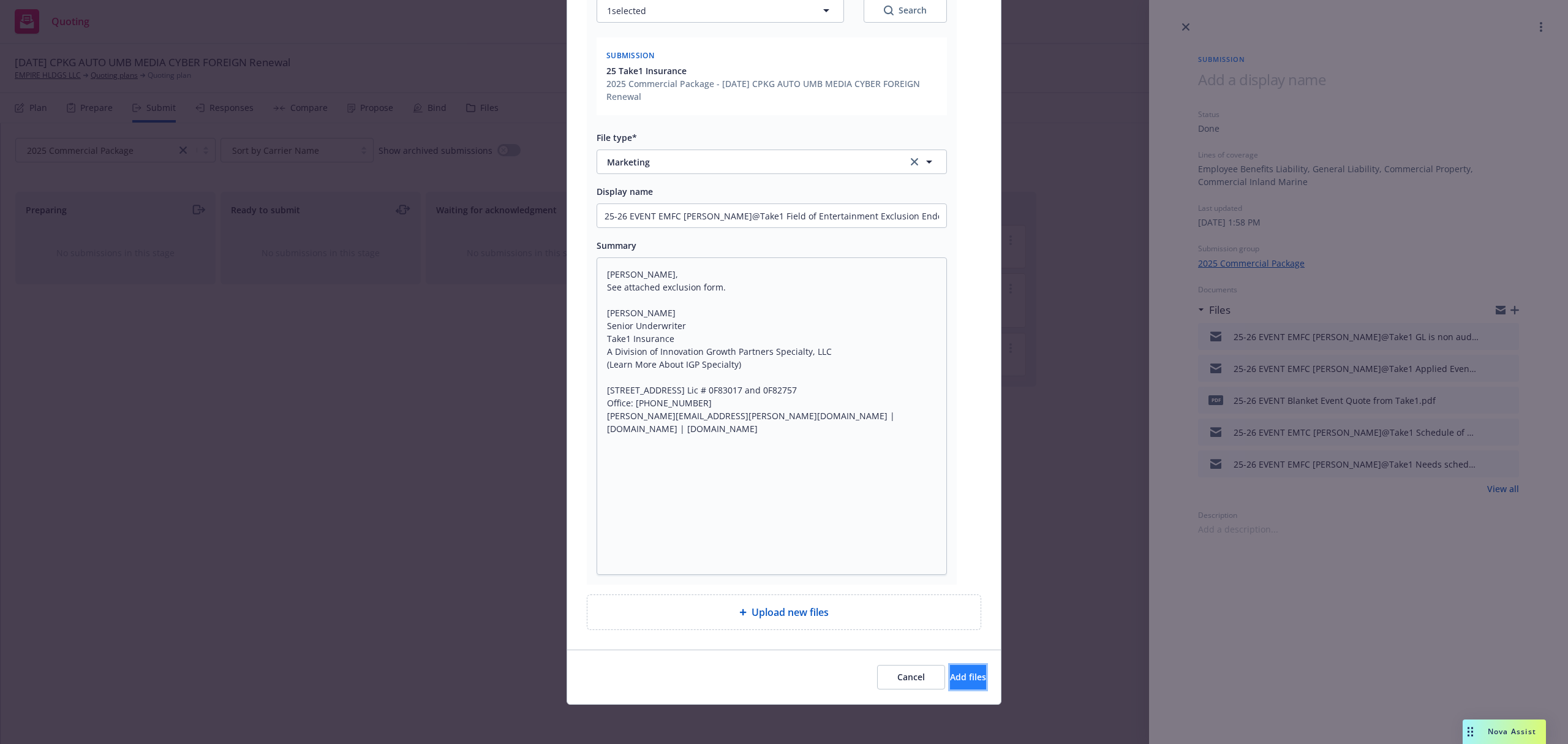
click at [950, 682] on button "Add files" at bounding box center [968, 677] width 36 height 24
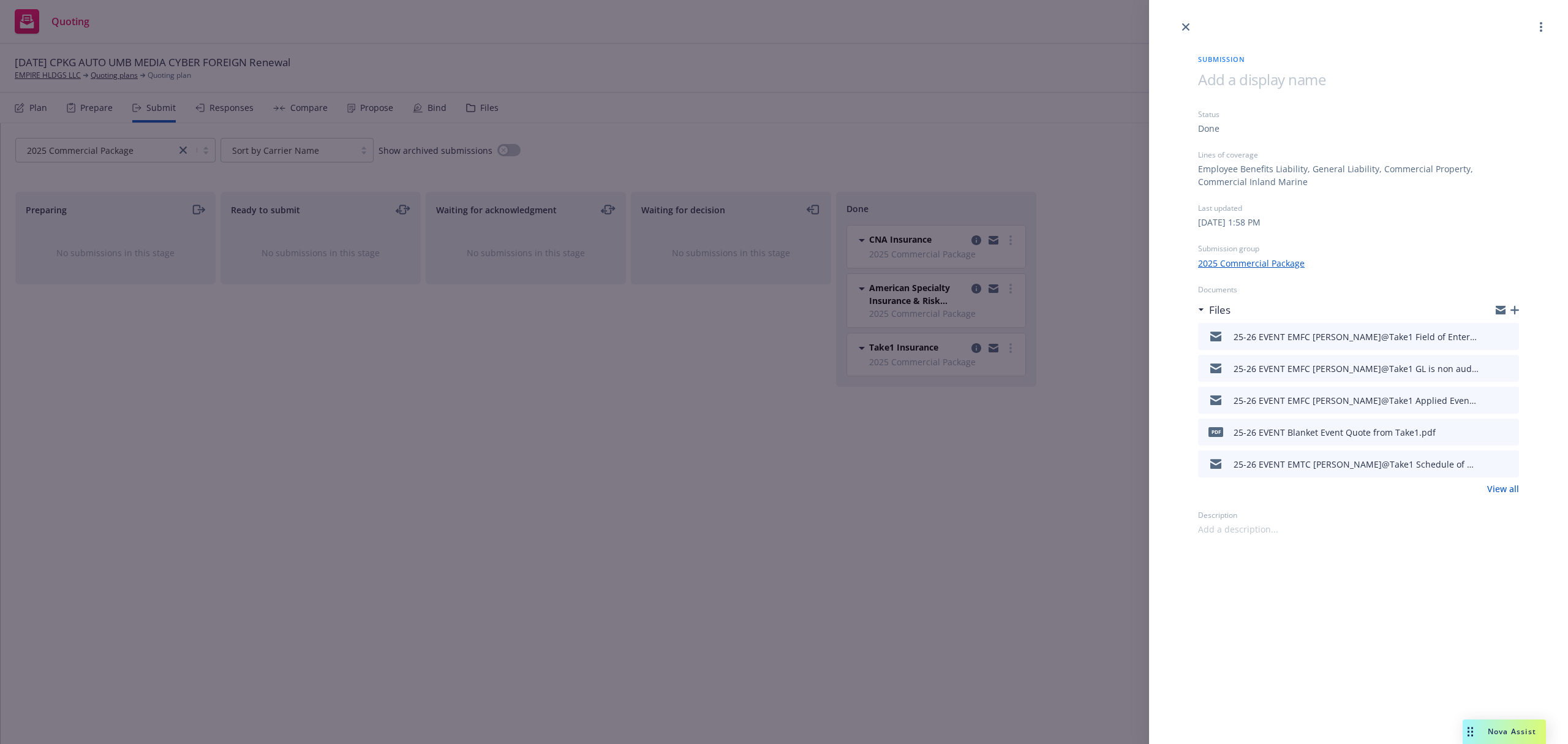
click at [1517, 311] on icon "button" at bounding box center [1515, 310] width 9 height 9
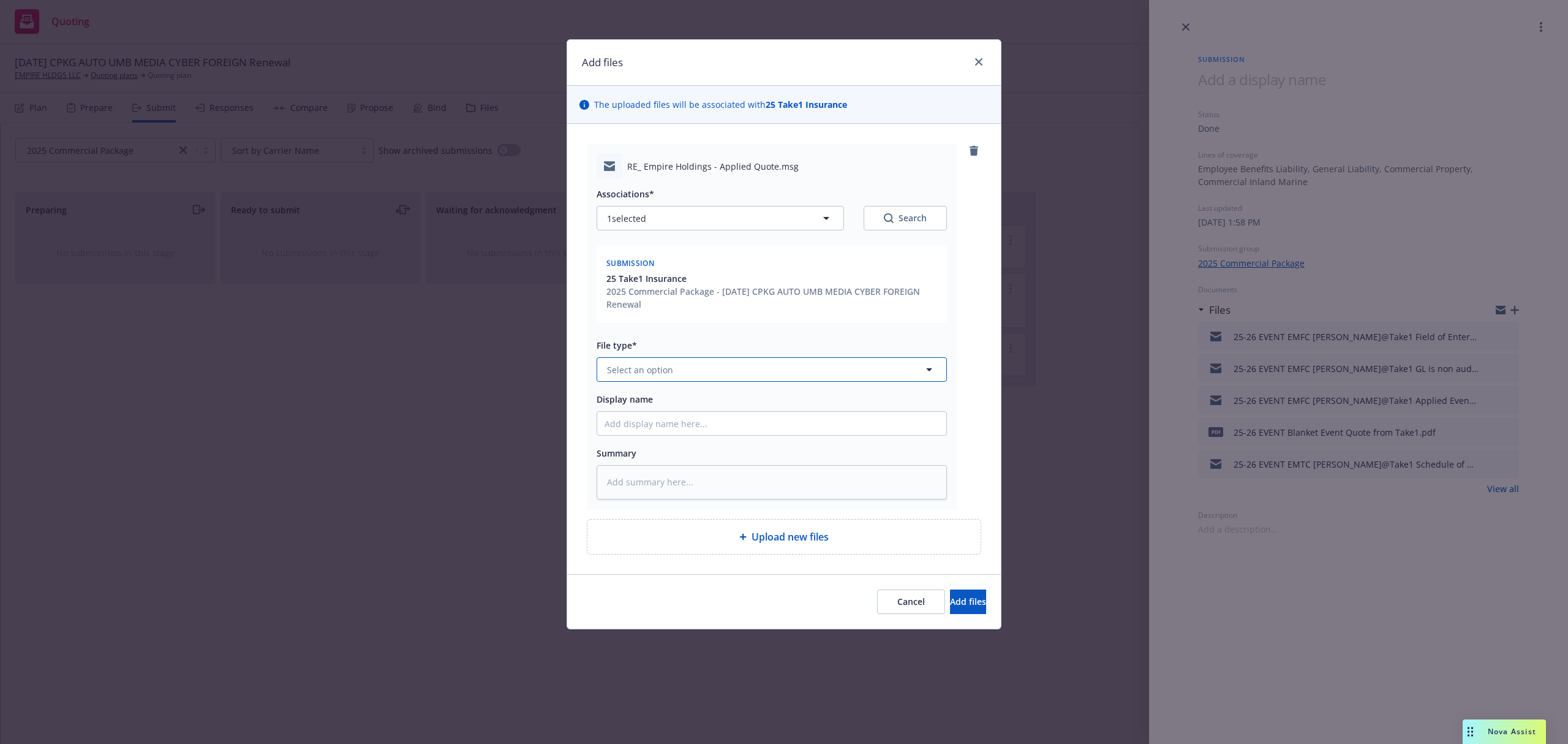
click at [670, 359] on button "Select an option" at bounding box center [771, 369] width 350 height 24
paste textarea "[PERSON_NAME], Most markets typically won’t provide [PERSON_NAME] but I’ll chec…"
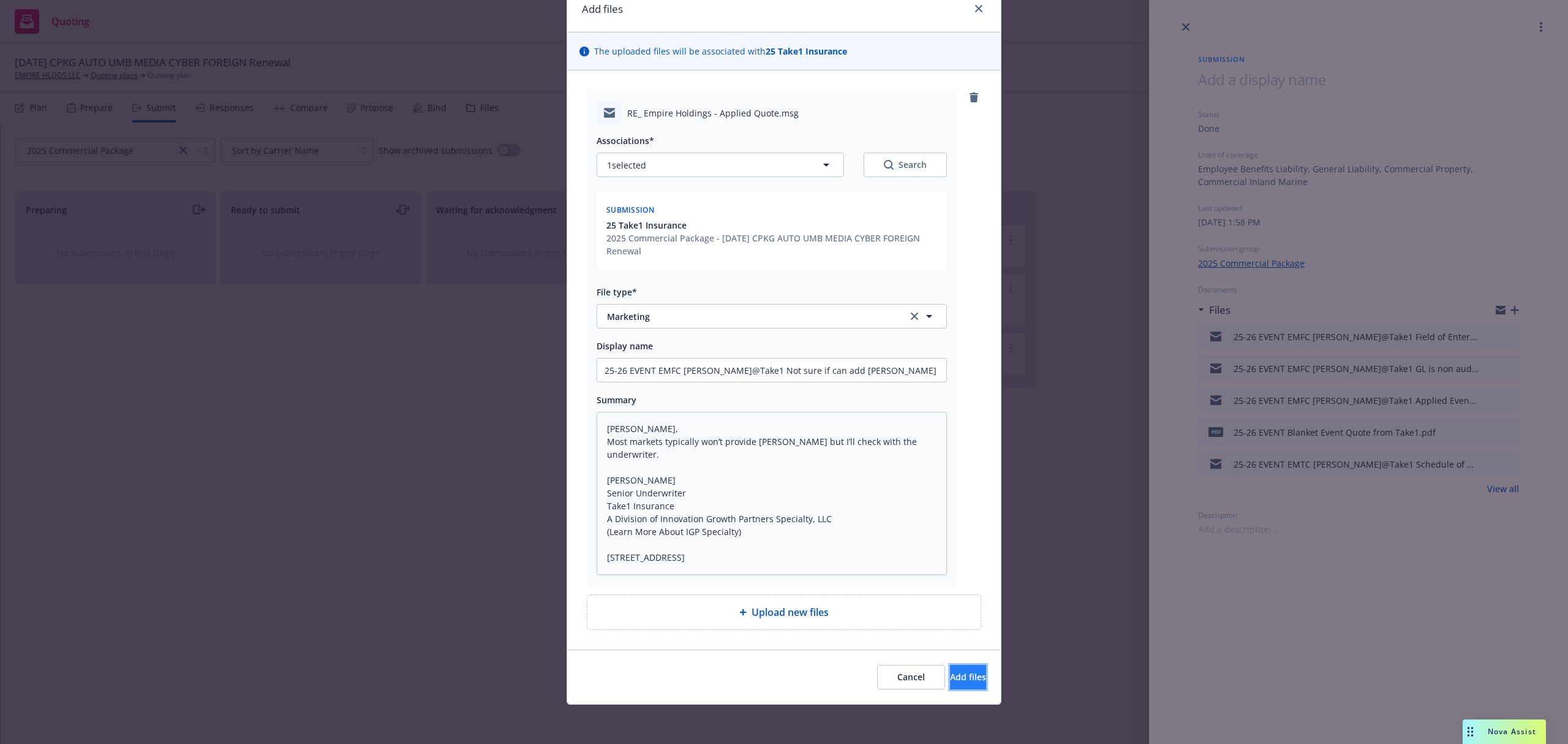
click at [950, 679] on span "Add files" at bounding box center [968, 677] width 36 height 12
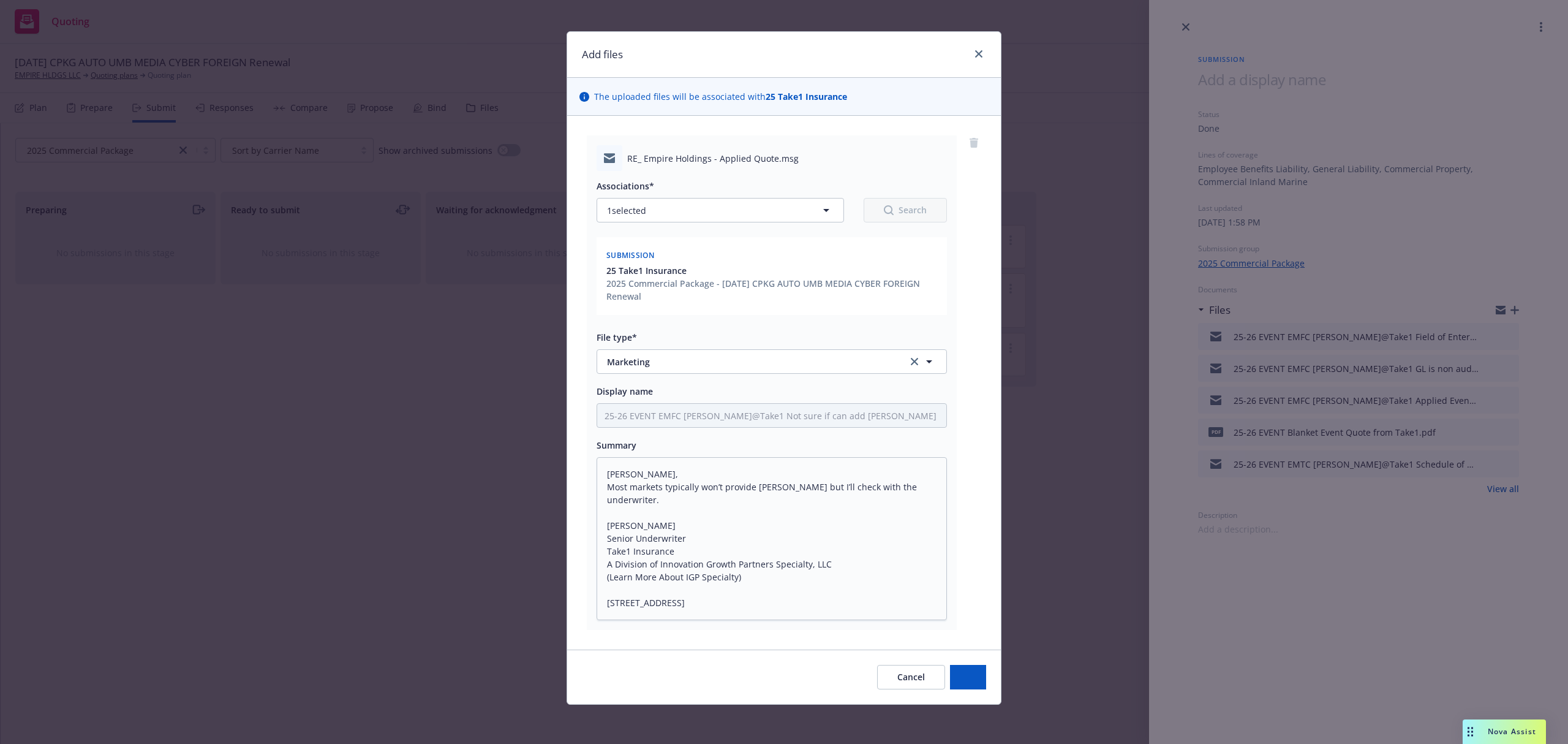
scroll to position [9, 0]
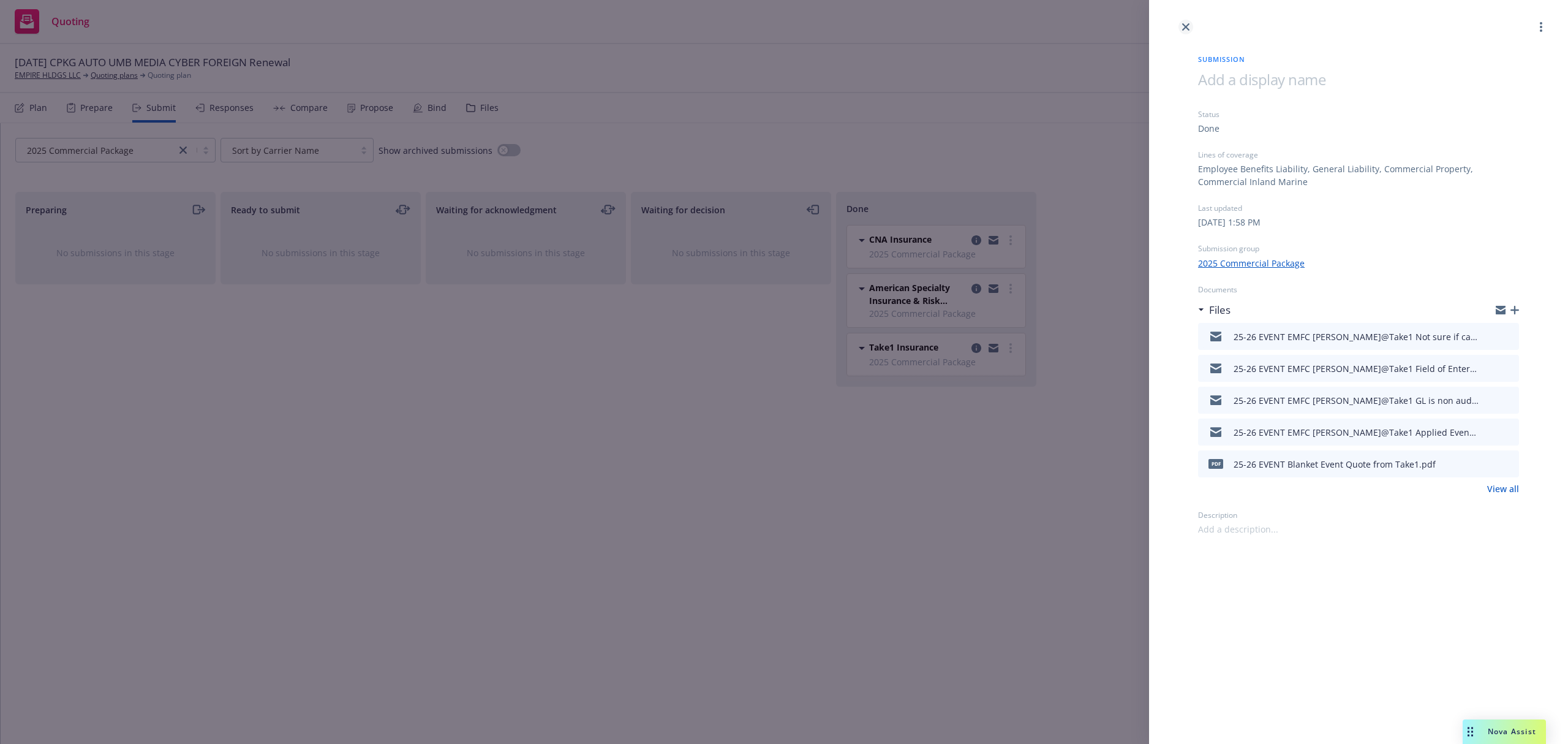
click at [1184, 30] on icon "close" at bounding box center [1186, 27] width 7 height 7
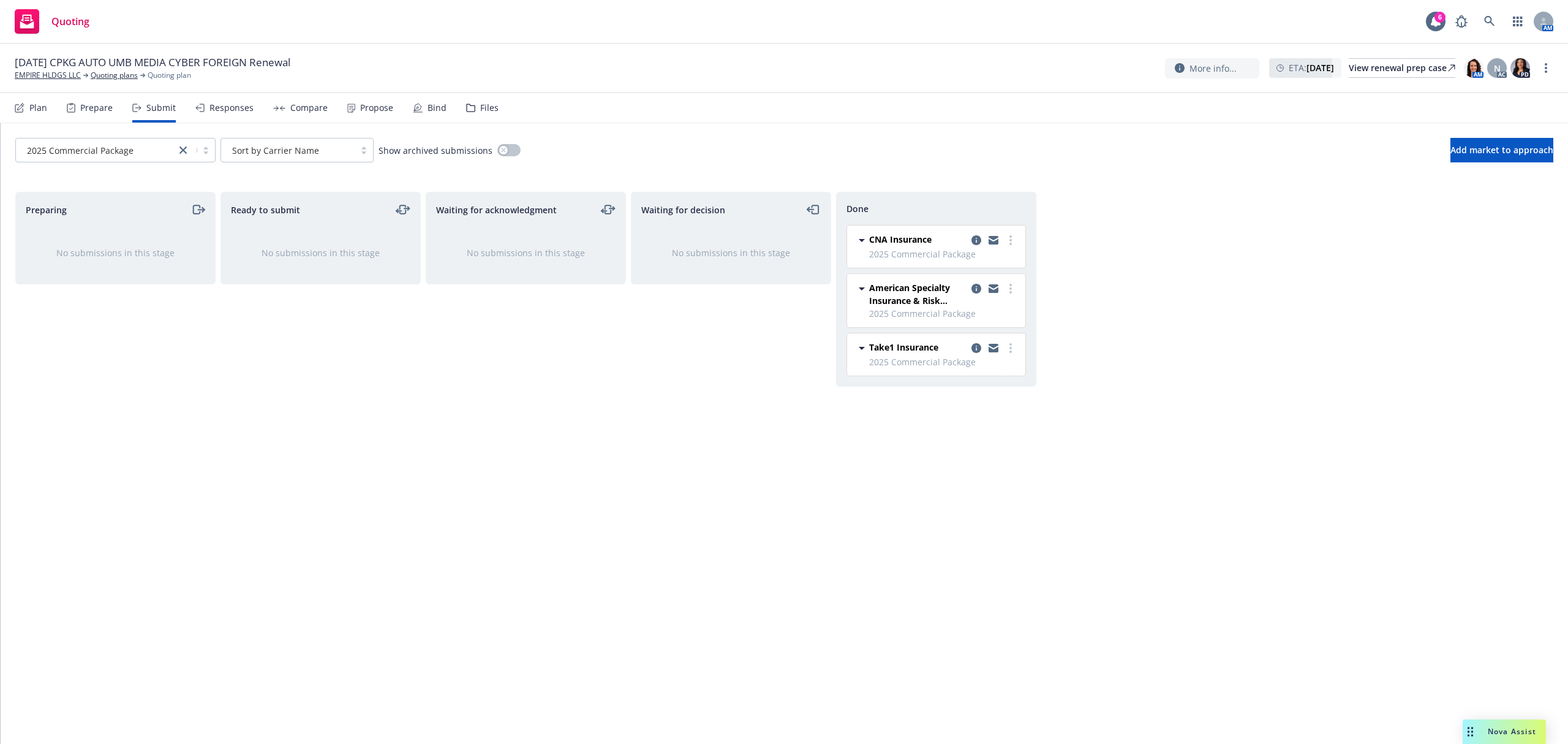
click at [228, 110] on div "Responses" at bounding box center [232, 107] width 44 height 10
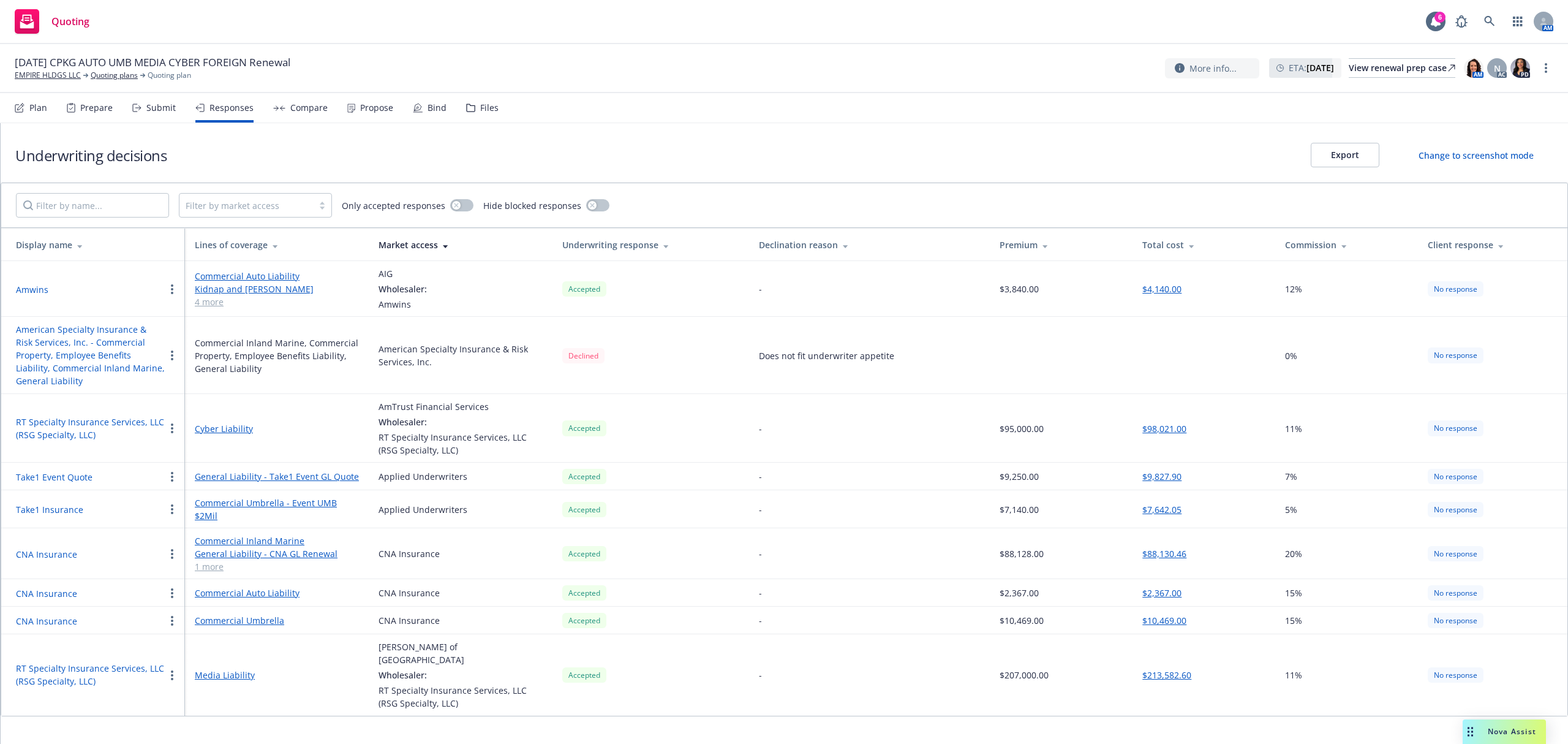
click at [1170, 547] on button "$88,130.46" at bounding box center [1164, 553] width 44 height 13
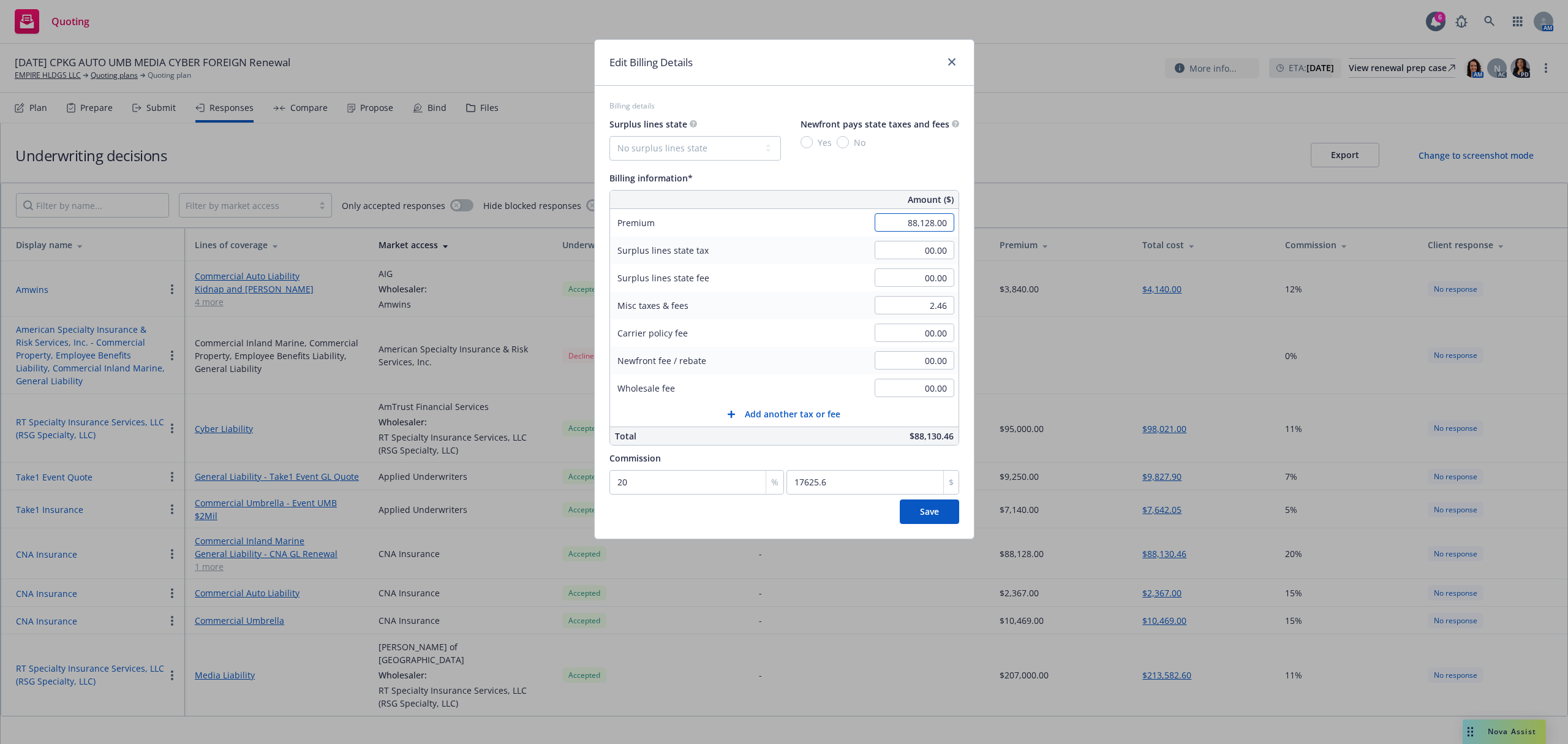
click at [898, 219] on input "88,128.00" at bounding box center [915, 222] width 80 height 19
click at [918, 305] on input "2.46" at bounding box center [915, 305] width 80 height 19
click at [916, 273] on input "00.00" at bounding box center [915, 277] width 80 height 19
click at [905, 229] on input "00.00" at bounding box center [915, 222] width 80 height 19
click at [900, 499] on button "Save" at bounding box center [930, 511] width 59 height 24
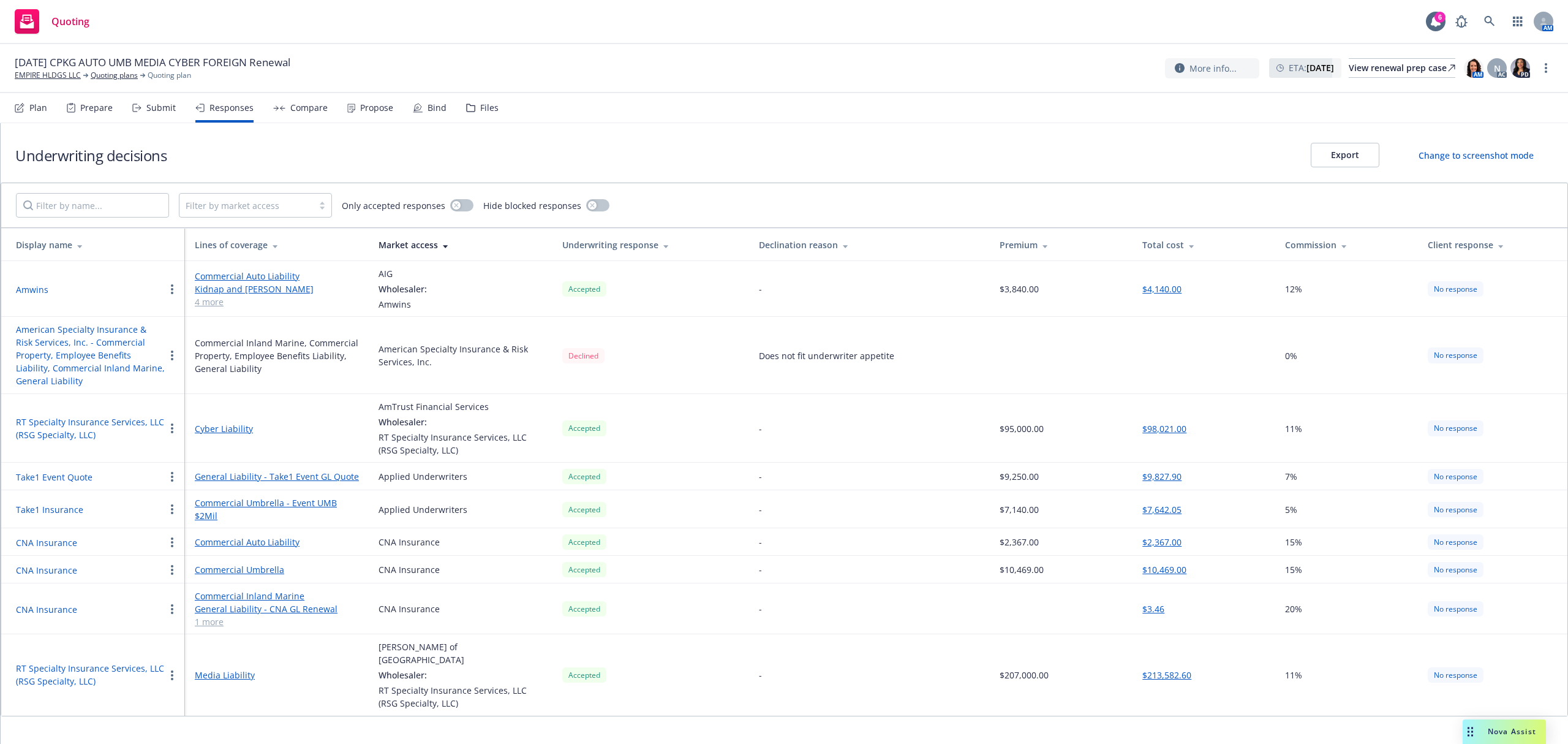
click at [1157, 602] on button "$3.46" at bounding box center [1153, 608] width 22 height 13
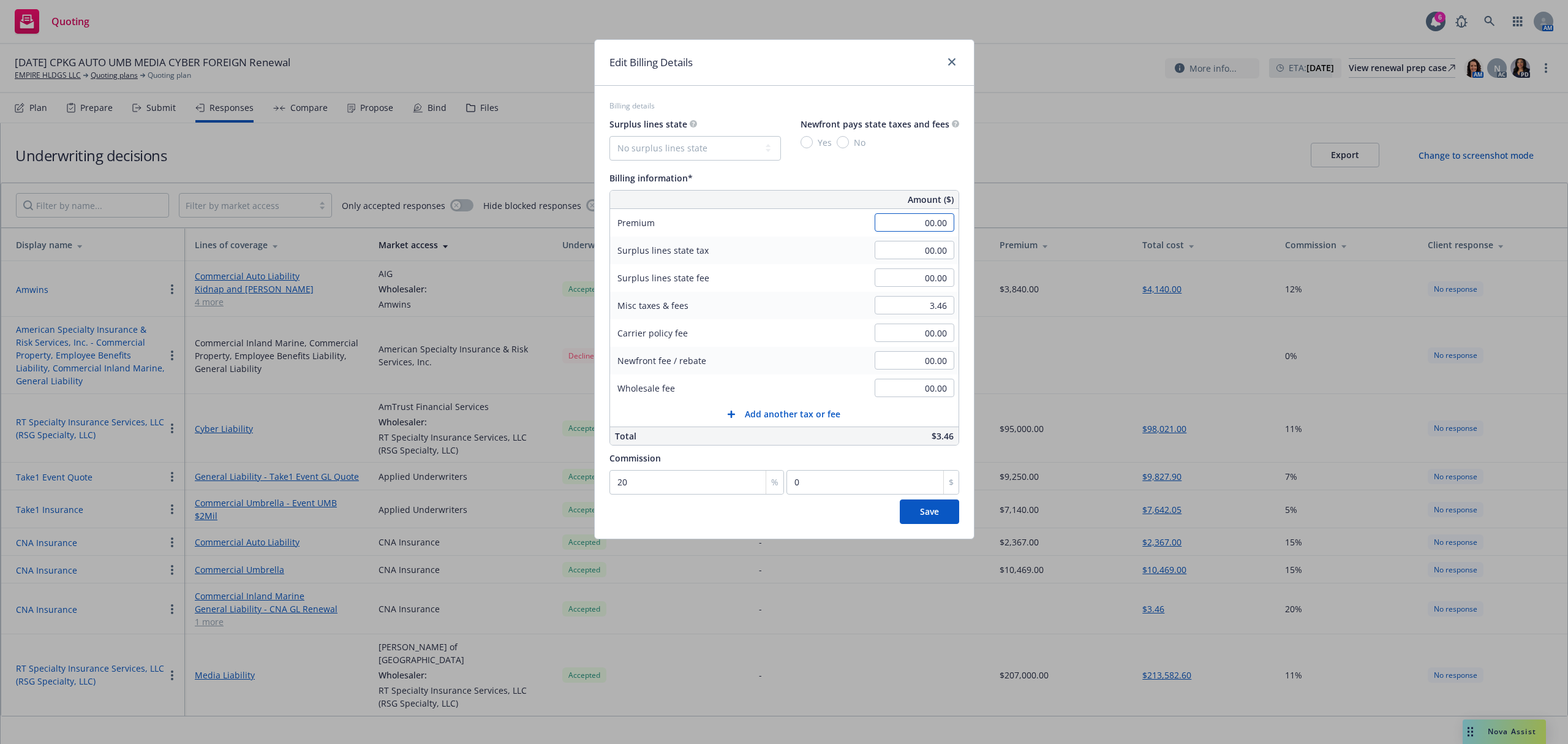
click at [898, 225] on input "00.00" at bounding box center [915, 222] width 80 height 19
click at [895, 257] on input "00.00" at bounding box center [915, 250] width 80 height 19
click at [920, 510] on span "Save" at bounding box center [930, 511] width 19 height 12
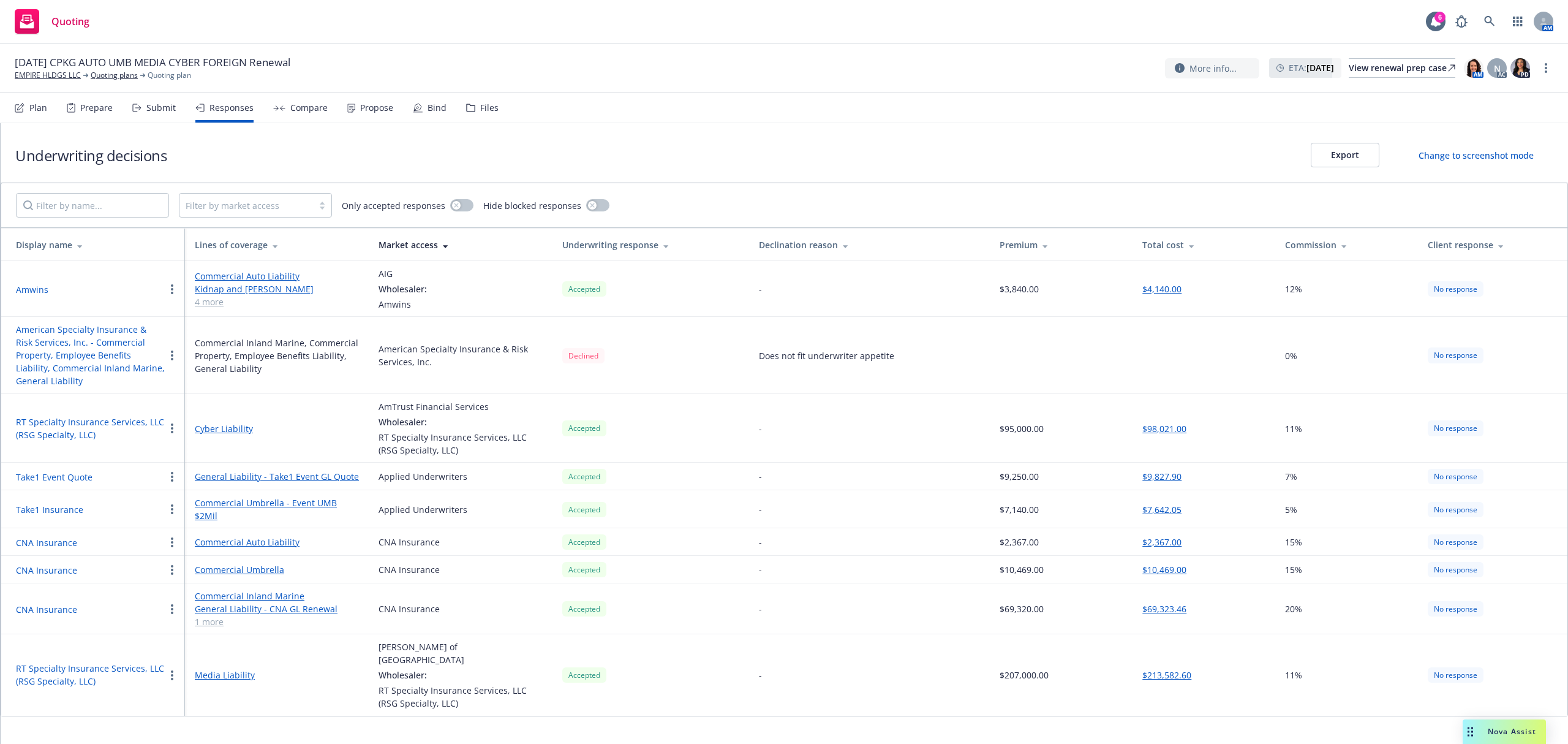
click at [212, 615] on link "1 more" at bounding box center [277, 621] width 164 height 13
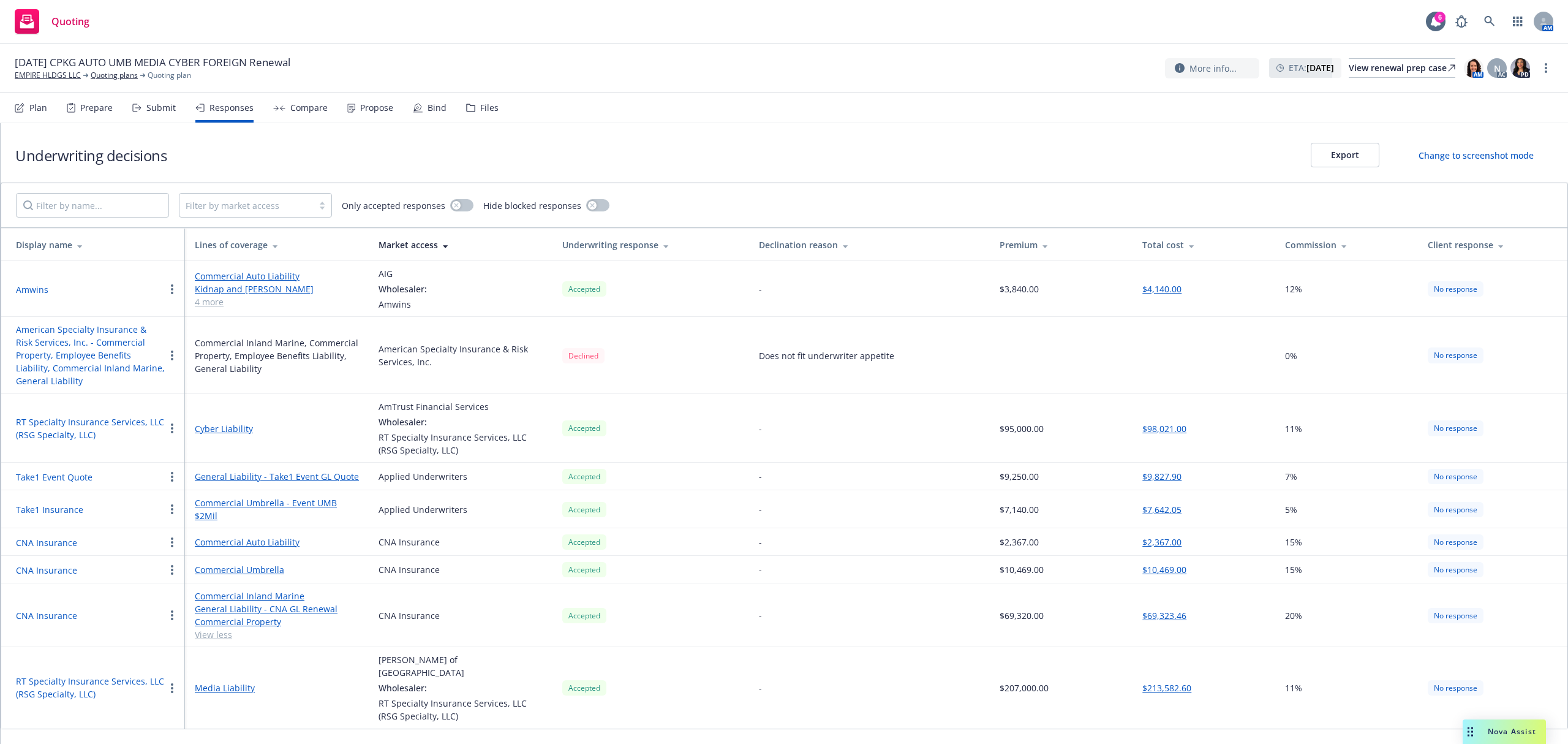
click at [212, 615] on link "Commercial Property" at bounding box center [277, 621] width 164 height 13
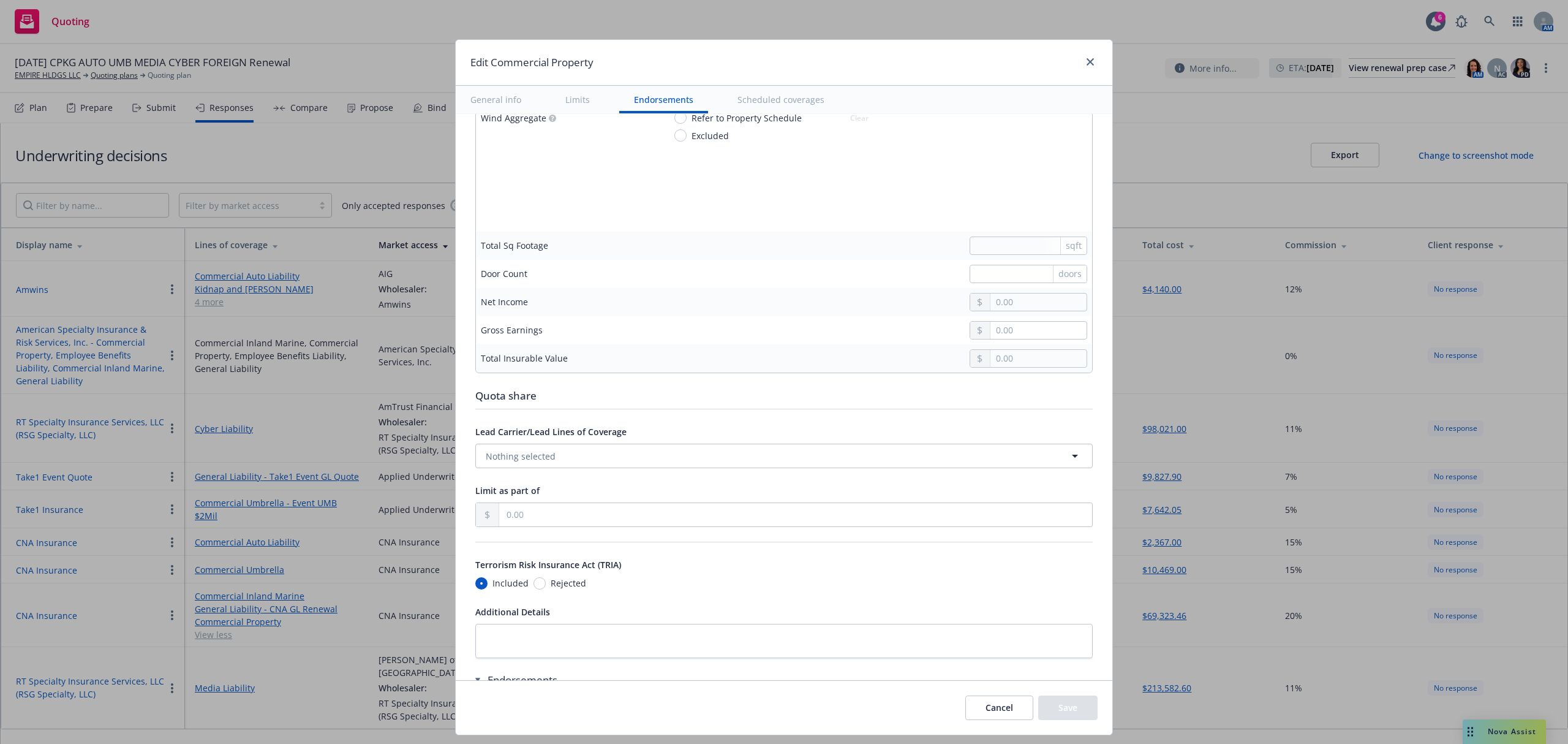
scroll to position [3852, 0]
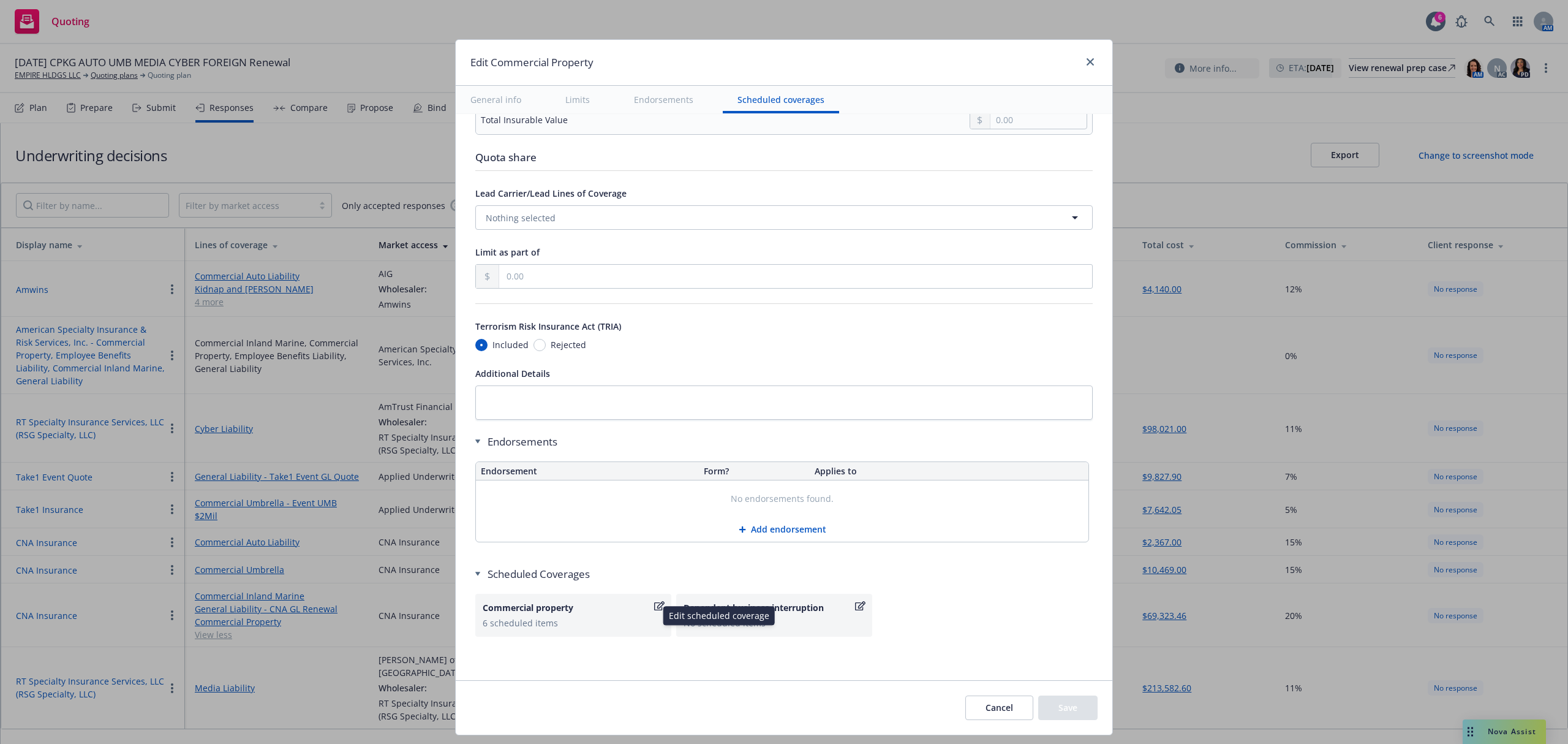
click at [579, 614] on div "Commercial property" at bounding box center [567, 607] width 169 height 13
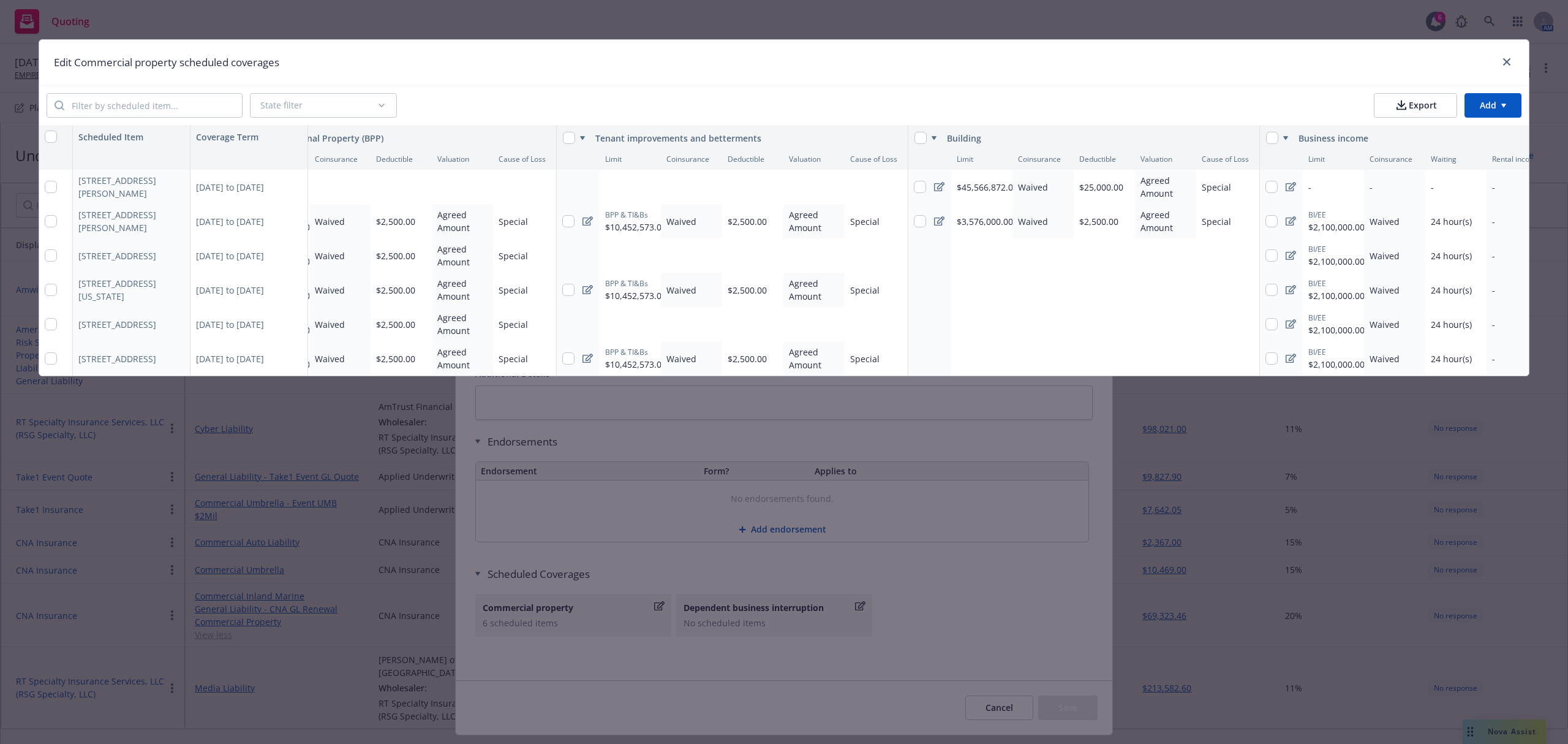
scroll to position [0, 155]
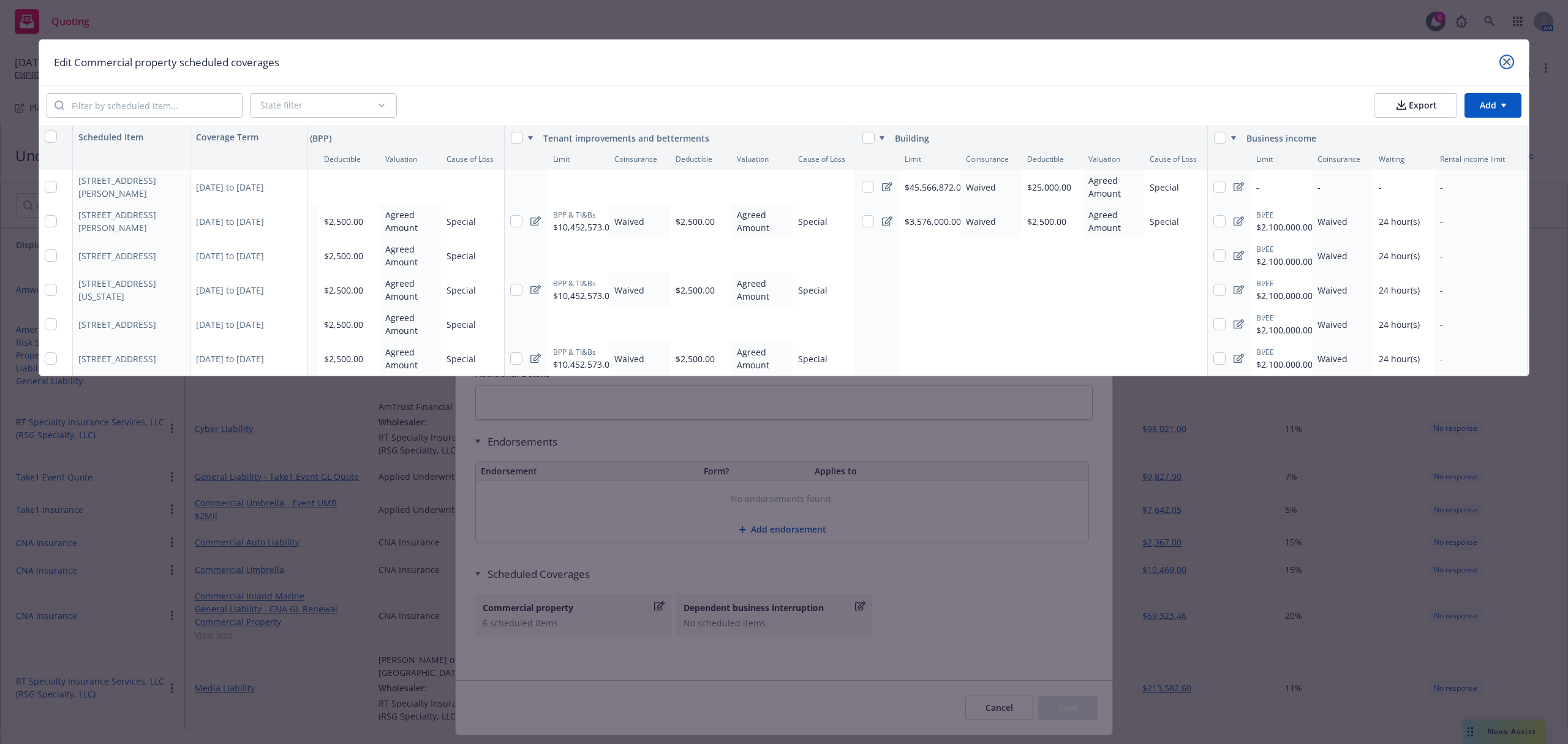
click at [1509, 64] on icon "close" at bounding box center [1507, 62] width 7 height 7
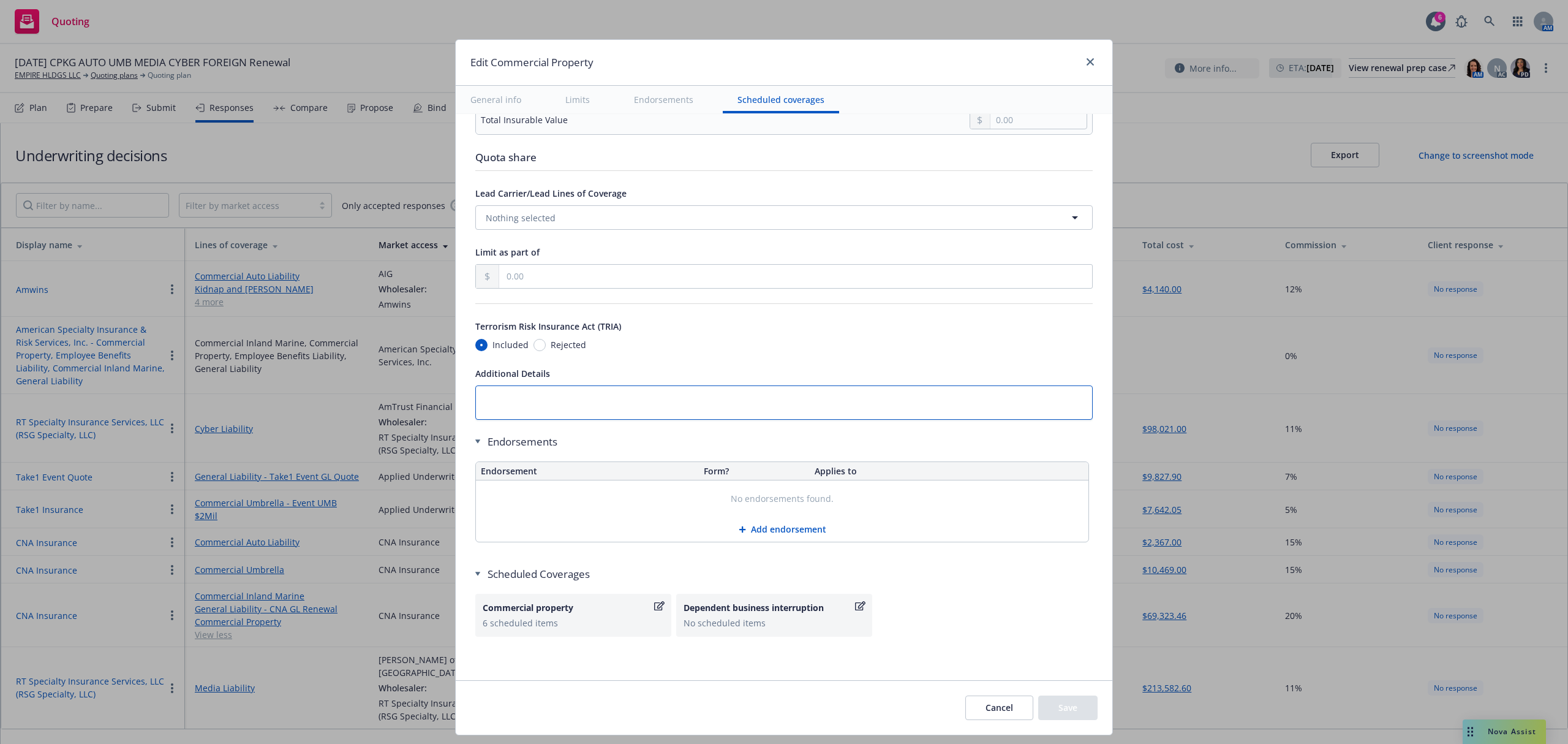
click at [501, 401] on textarea at bounding box center [784, 402] width 618 height 34
click at [1068, 714] on button "Save" at bounding box center [1068, 708] width 59 height 24
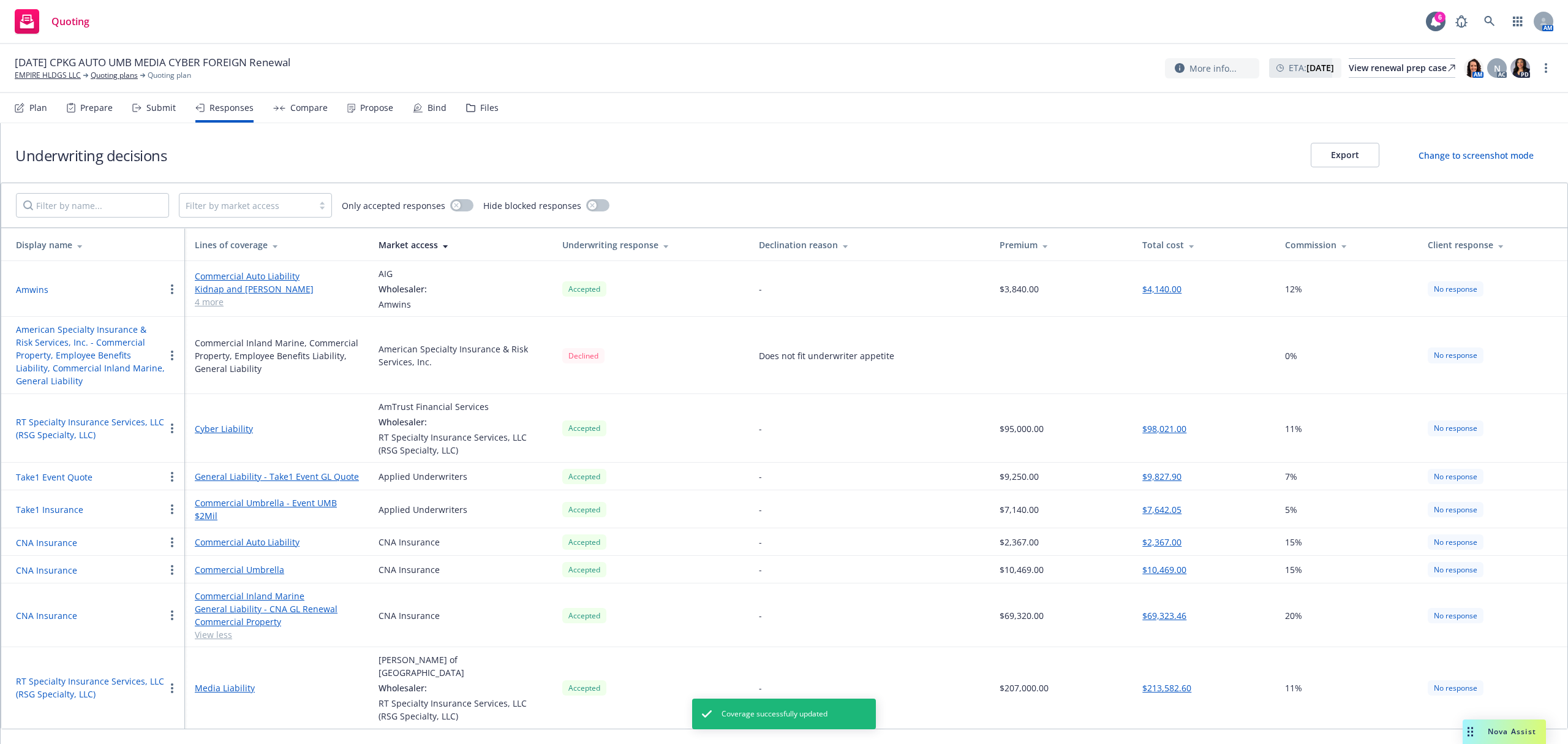
click at [164, 116] on div "Submit" at bounding box center [154, 108] width 44 height 30
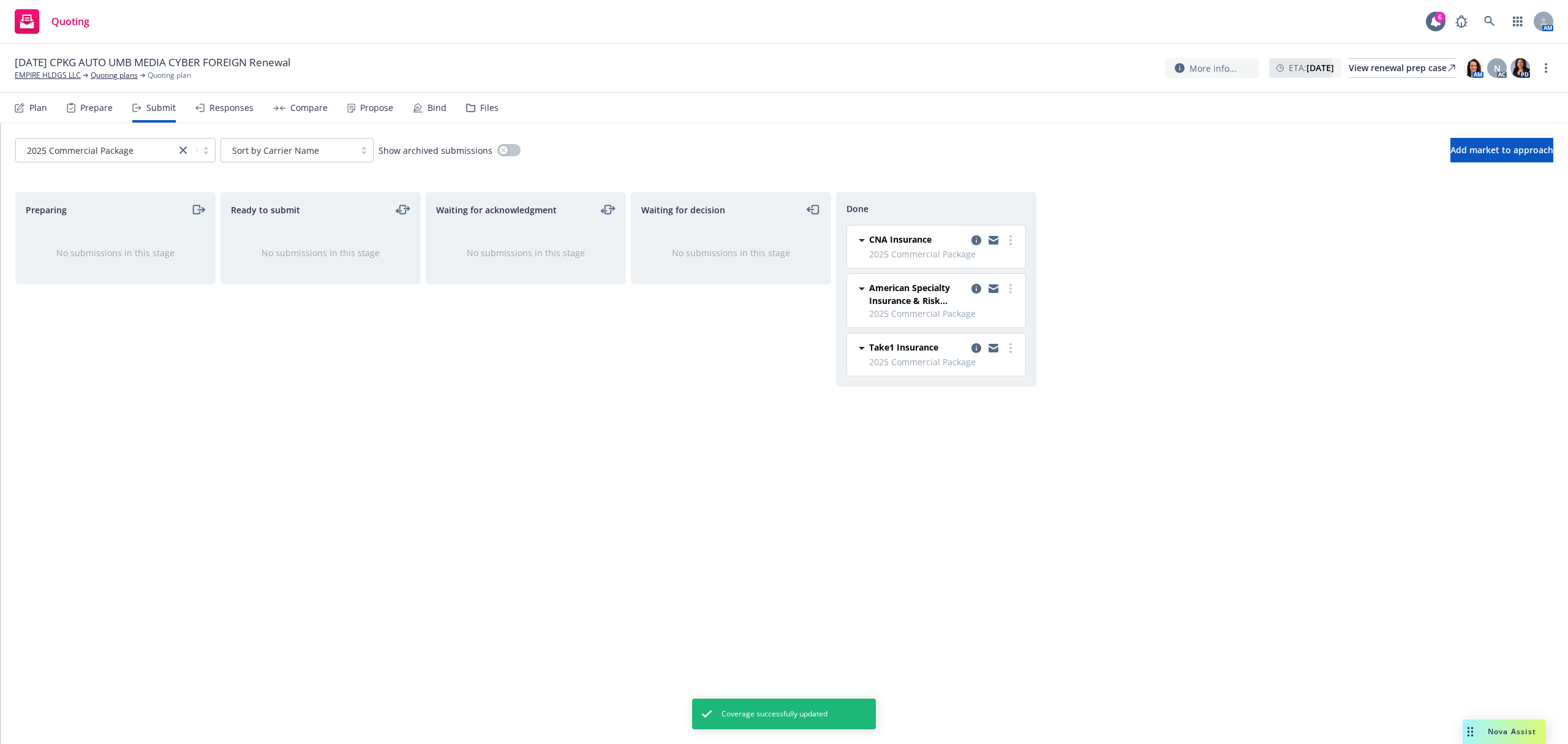
click at [976, 244] on icon "copy logging email" at bounding box center [976, 240] width 10 height 10
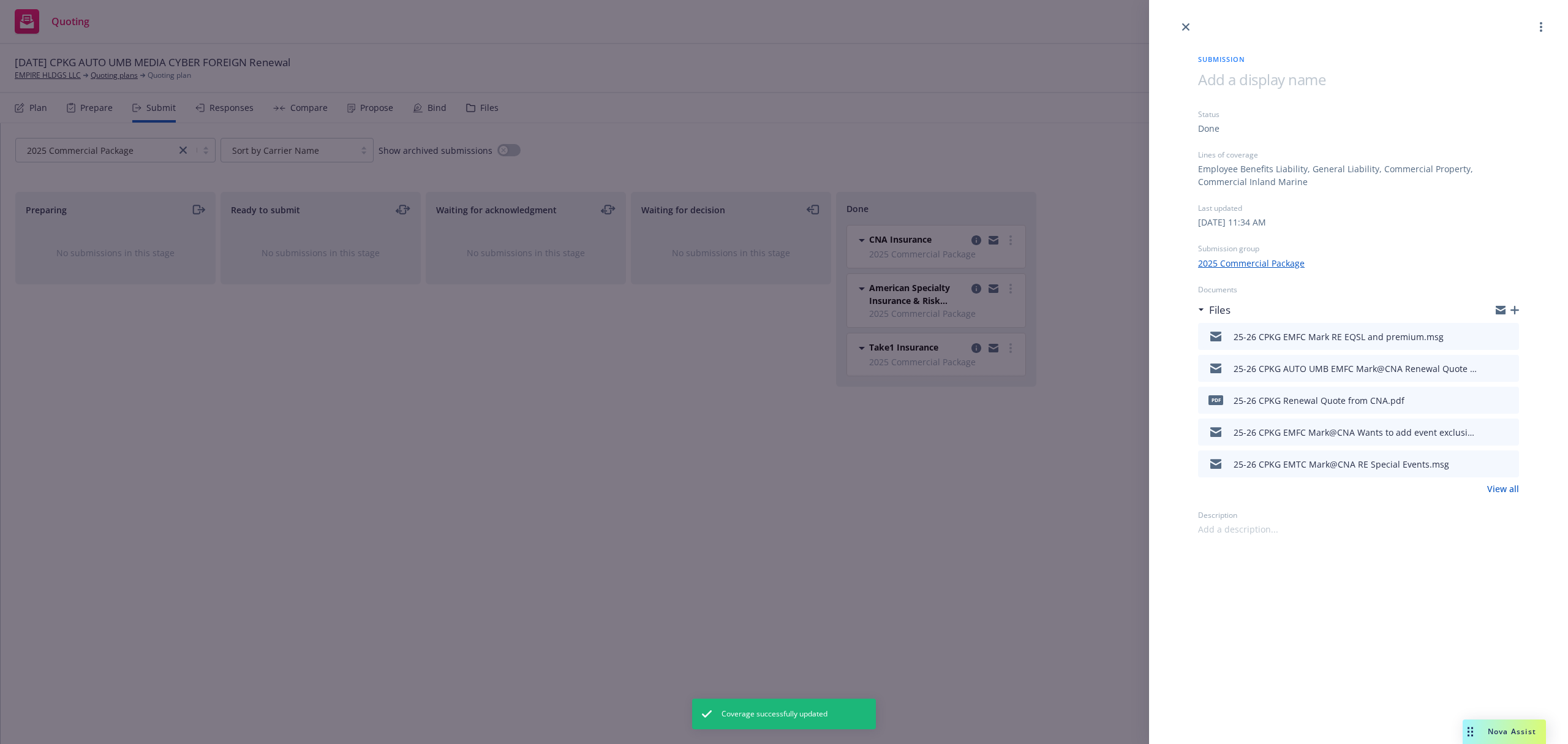
click at [1512, 310] on icon "button" at bounding box center [1515, 310] width 9 height 9
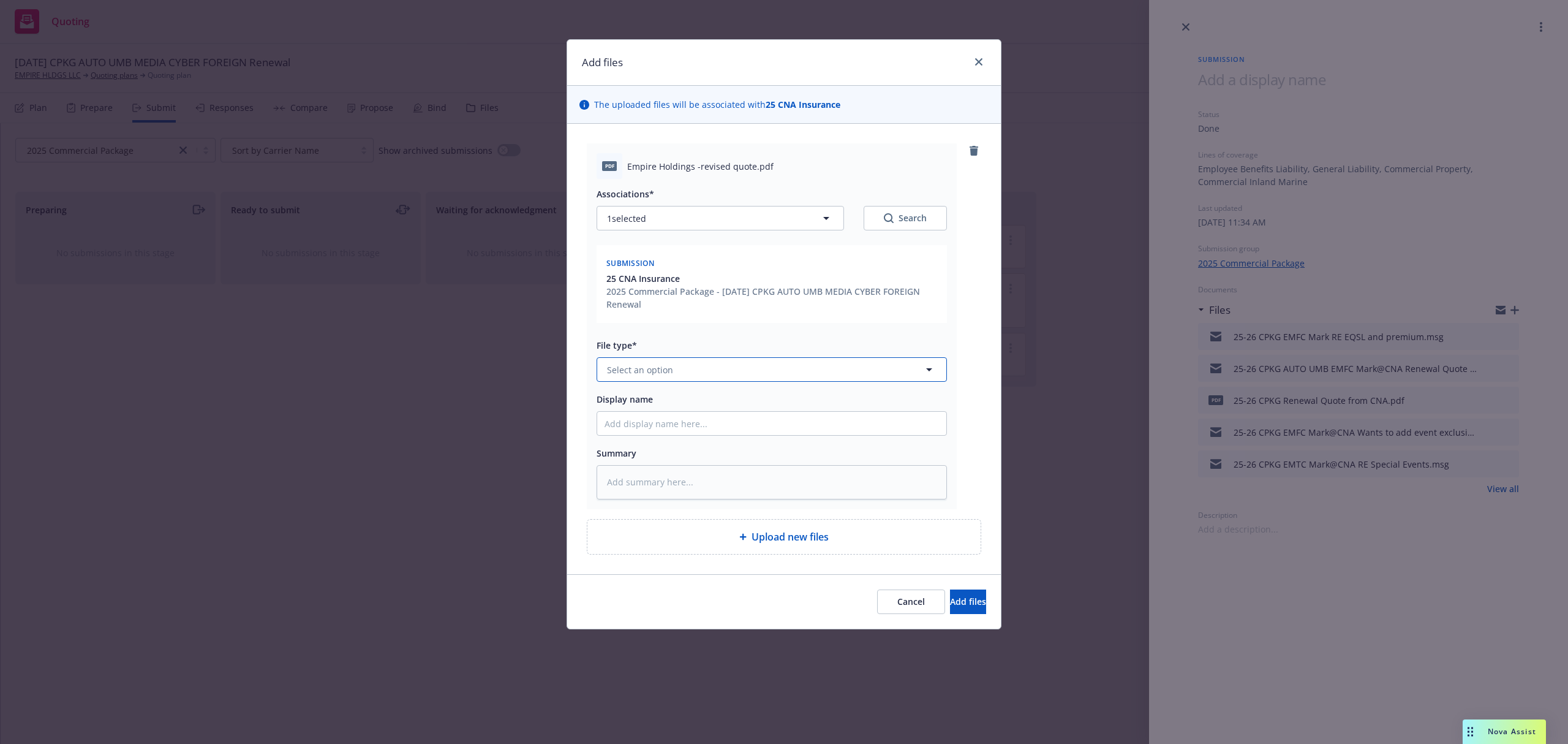
click at [687, 376] on button "Select an option" at bounding box center [771, 369] width 350 height 24
paste textarea "[PERSON_NAME], Most markets typically won’t provide [PERSON_NAME] but I’ll chec…"
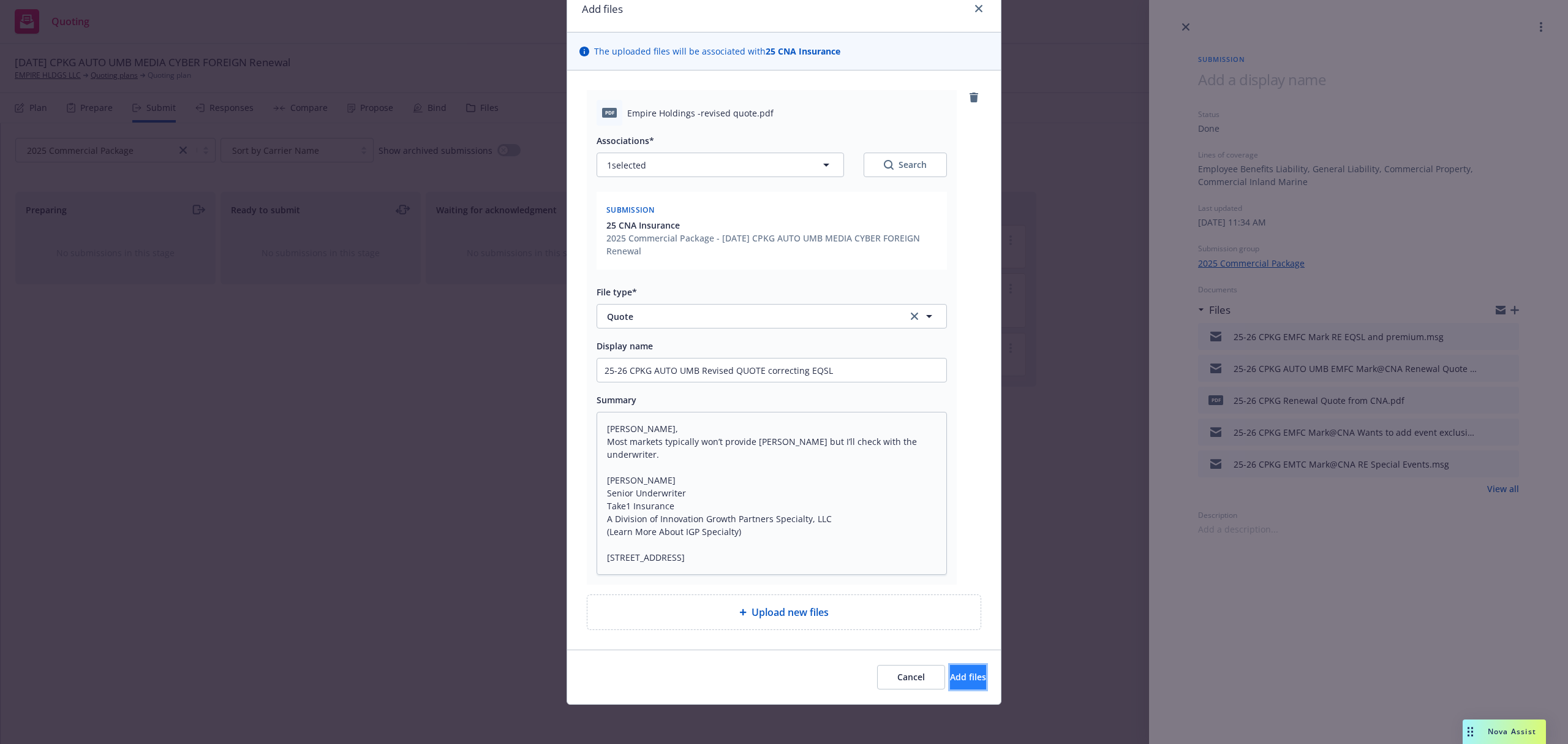
click at [950, 668] on button "Add files" at bounding box center [968, 677] width 36 height 24
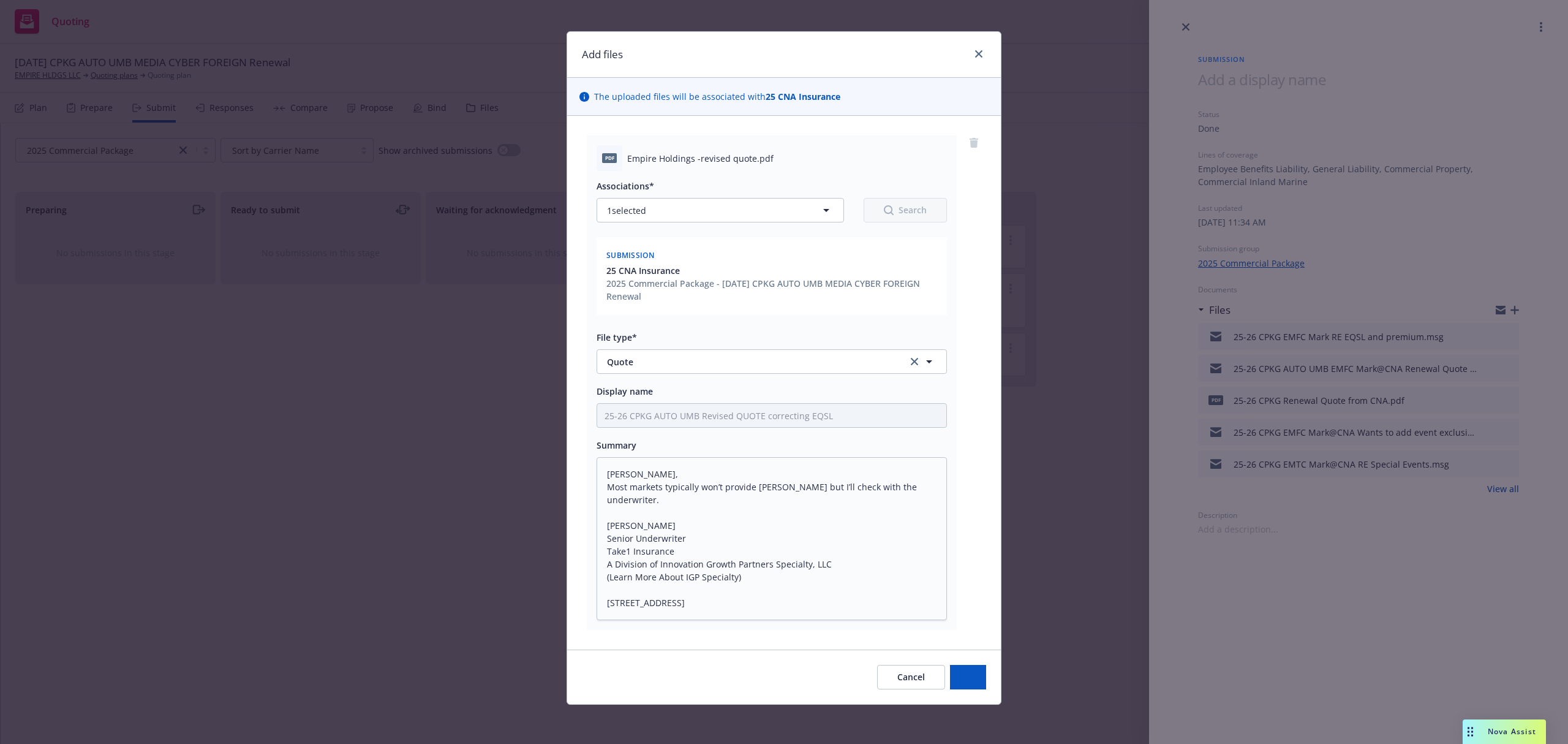
scroll to position [9, 0]
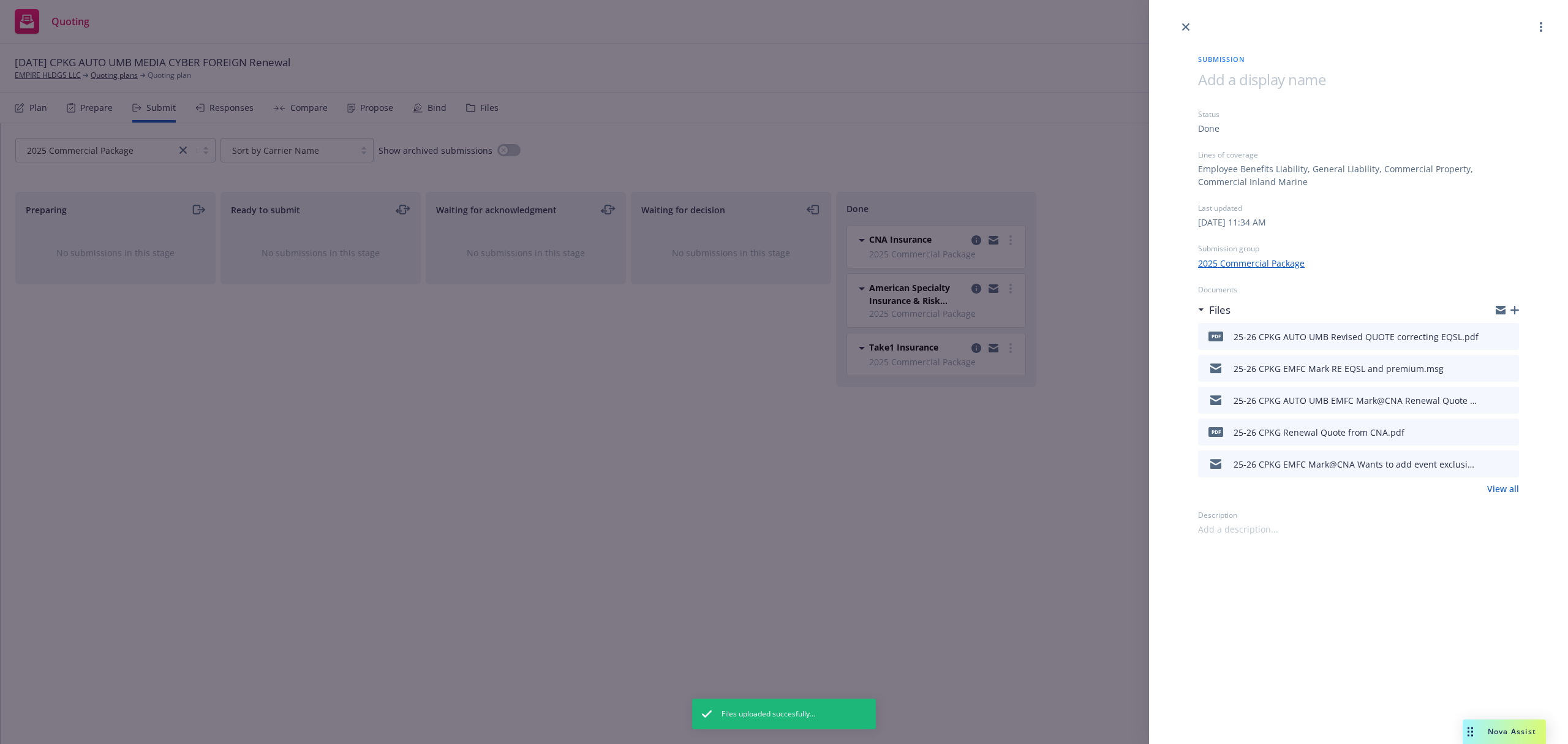
click at [1517, 487] on link "View all" at bounding box center [1503, 488] width 32 height 13
drag, startPoint x: 119, startPoint y: 150, endPoint x: 174, endPoint y: 152, distance: 55.0
click at [127, 150] on div "Submission Status Done Lines of coverage Employee Benefits Liability, General L…" at bounding box center [784, 372] width 1568 height 744
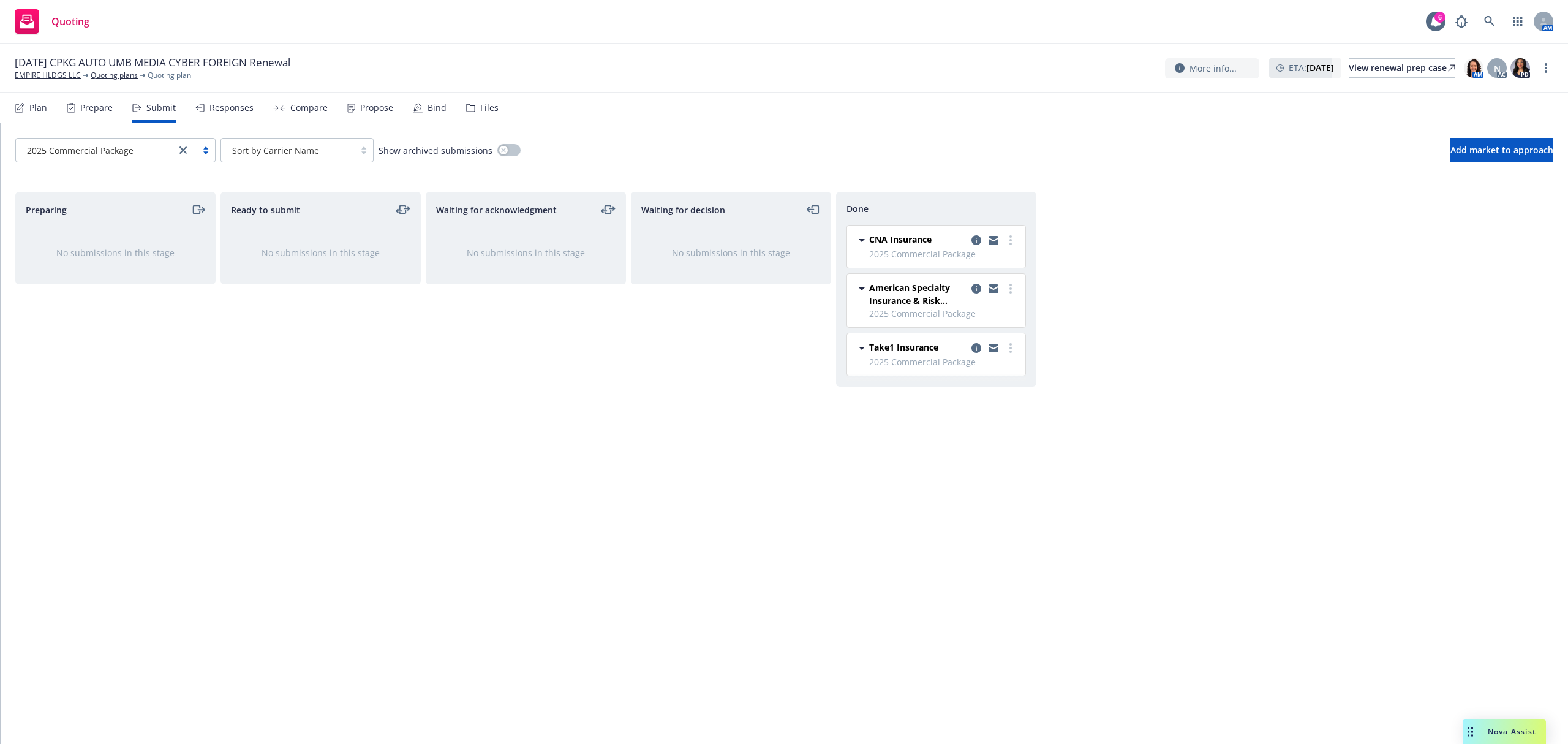
click at [233, 111] on div "Responses" at bounding box center [232, 107] width 44 height 10
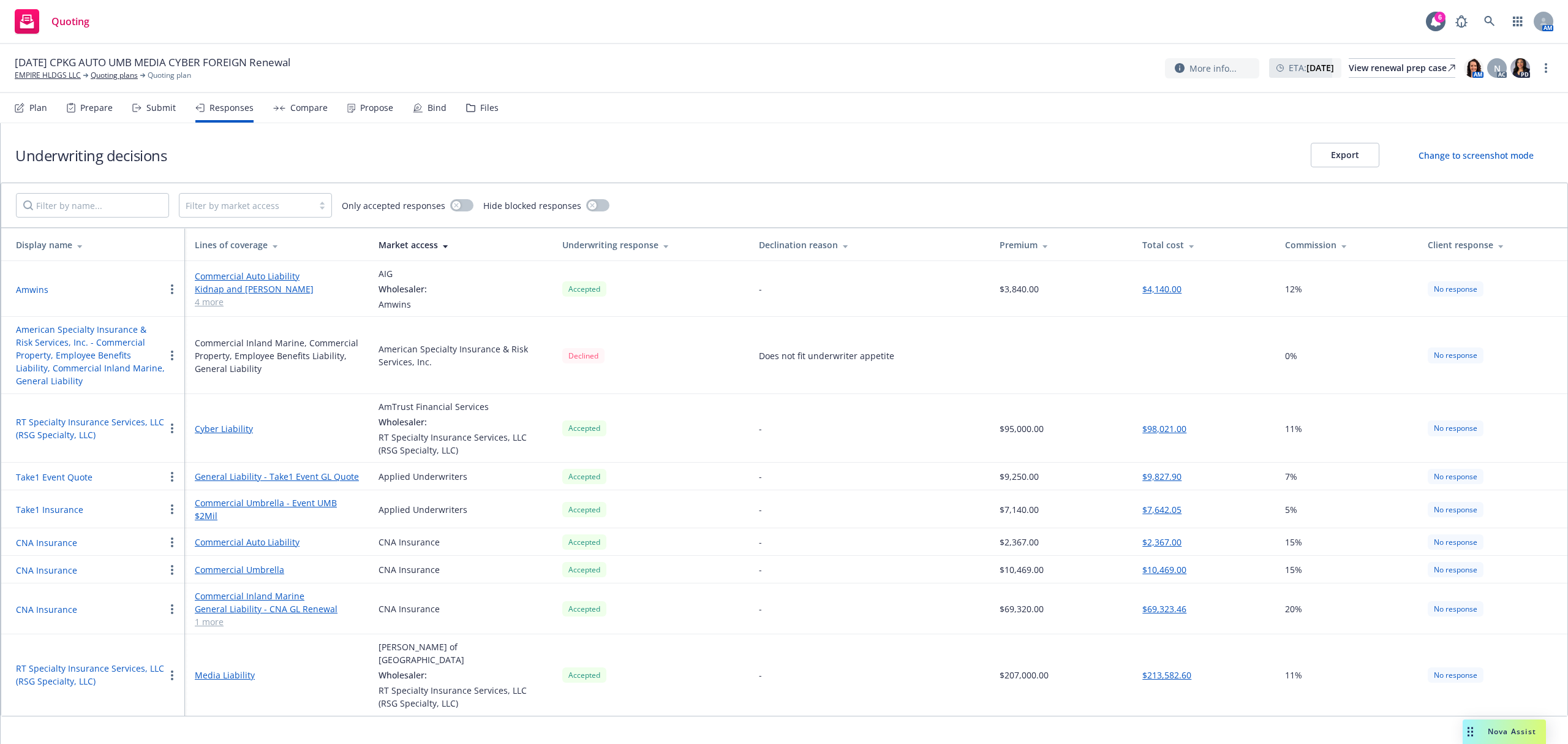
click at [299, 107] on div "Compare" at bounding box center [309, 107] width 37 height 10
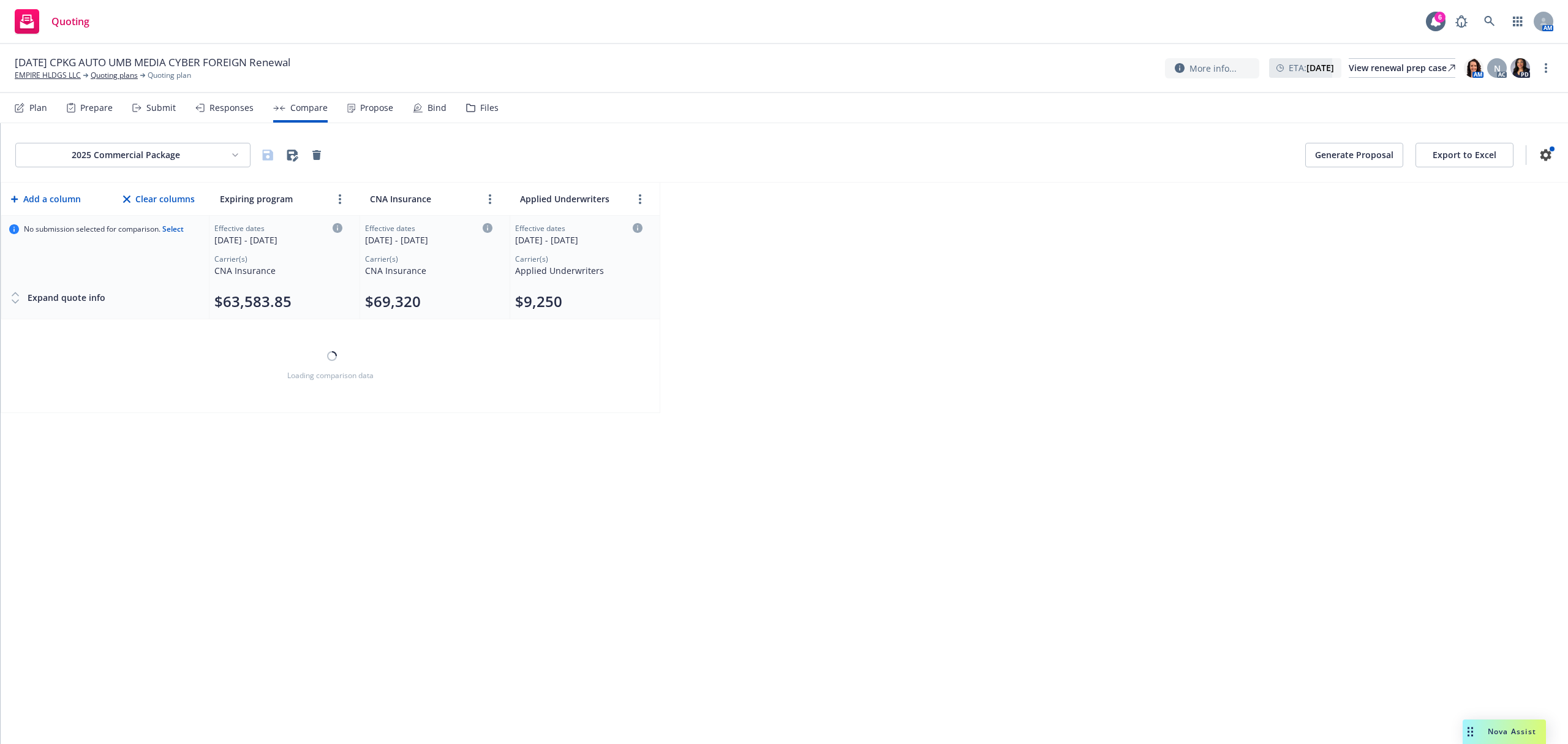
click at [144, 157] on html "Quoting 6 AM [DATE] CPKG AUTO UMB MEDIA CYBER FOREIGN Renewal EMPIRE HLDGS LLC …" at bounding box center [784, 372] width 1568 height 744
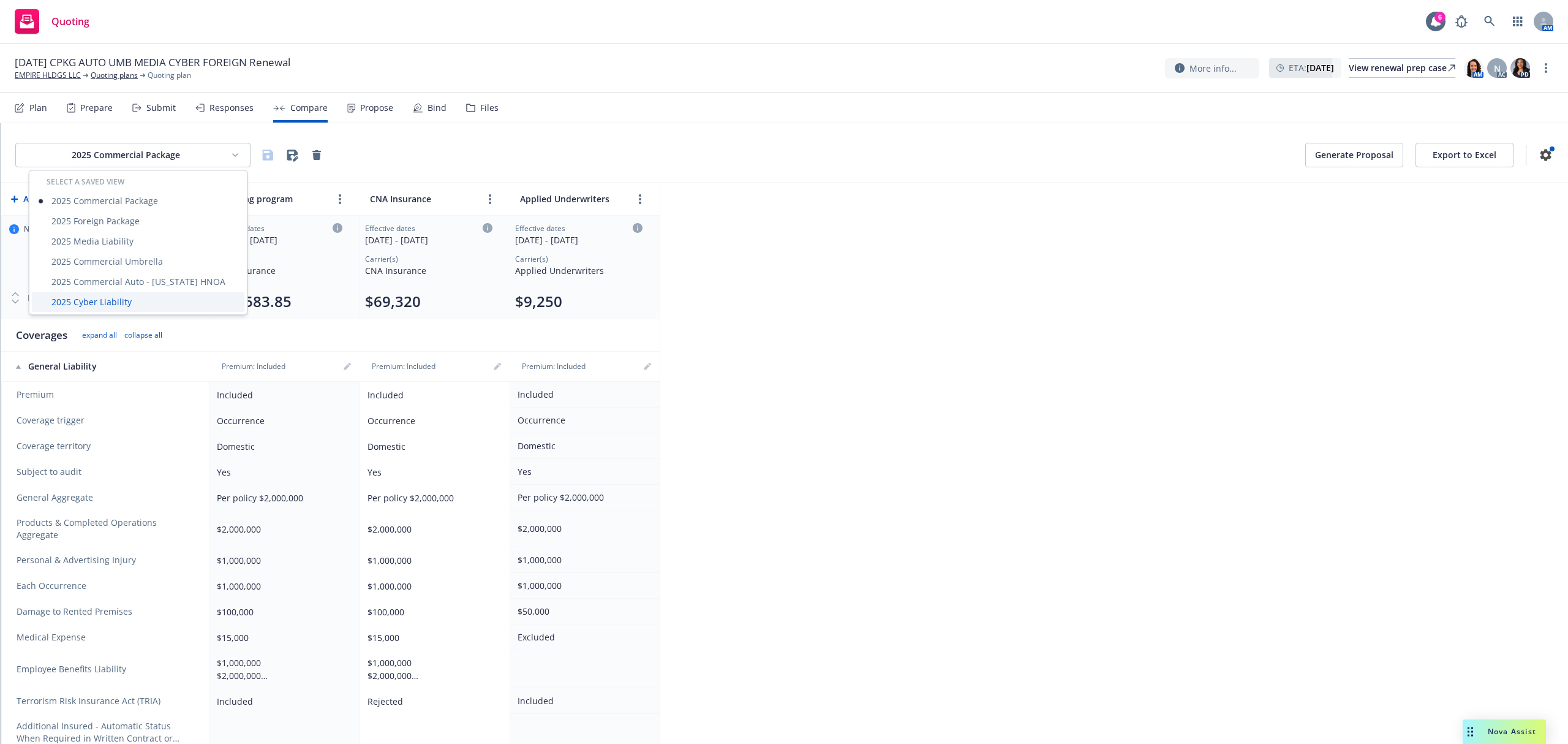
click at [119, 296] on div "2025 Cyber Liability" at bounding box center [139, 302] width 213 height 20
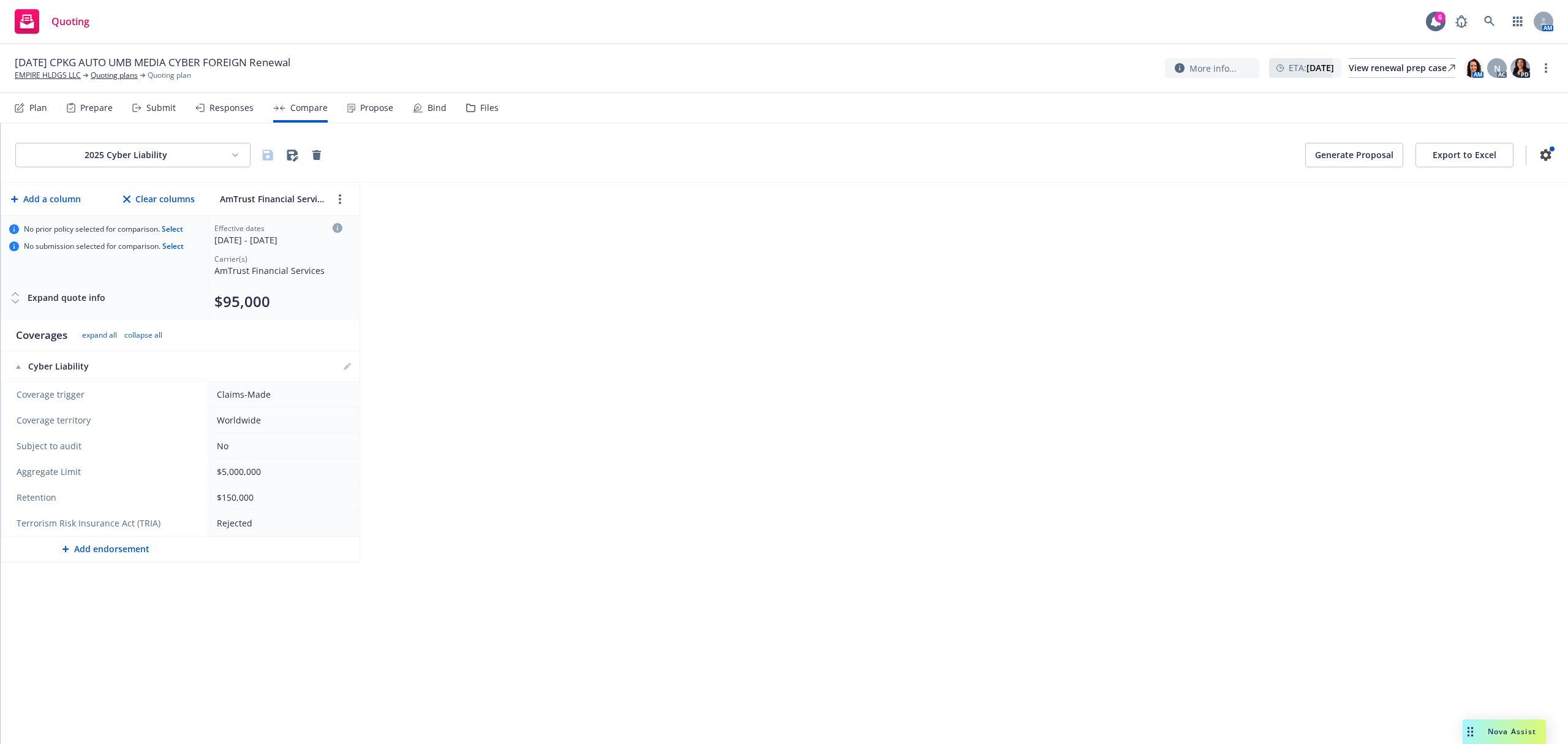
click at [47, 297] on div "Expand quote info" at bounding box center [57, 297] width 96 height 24
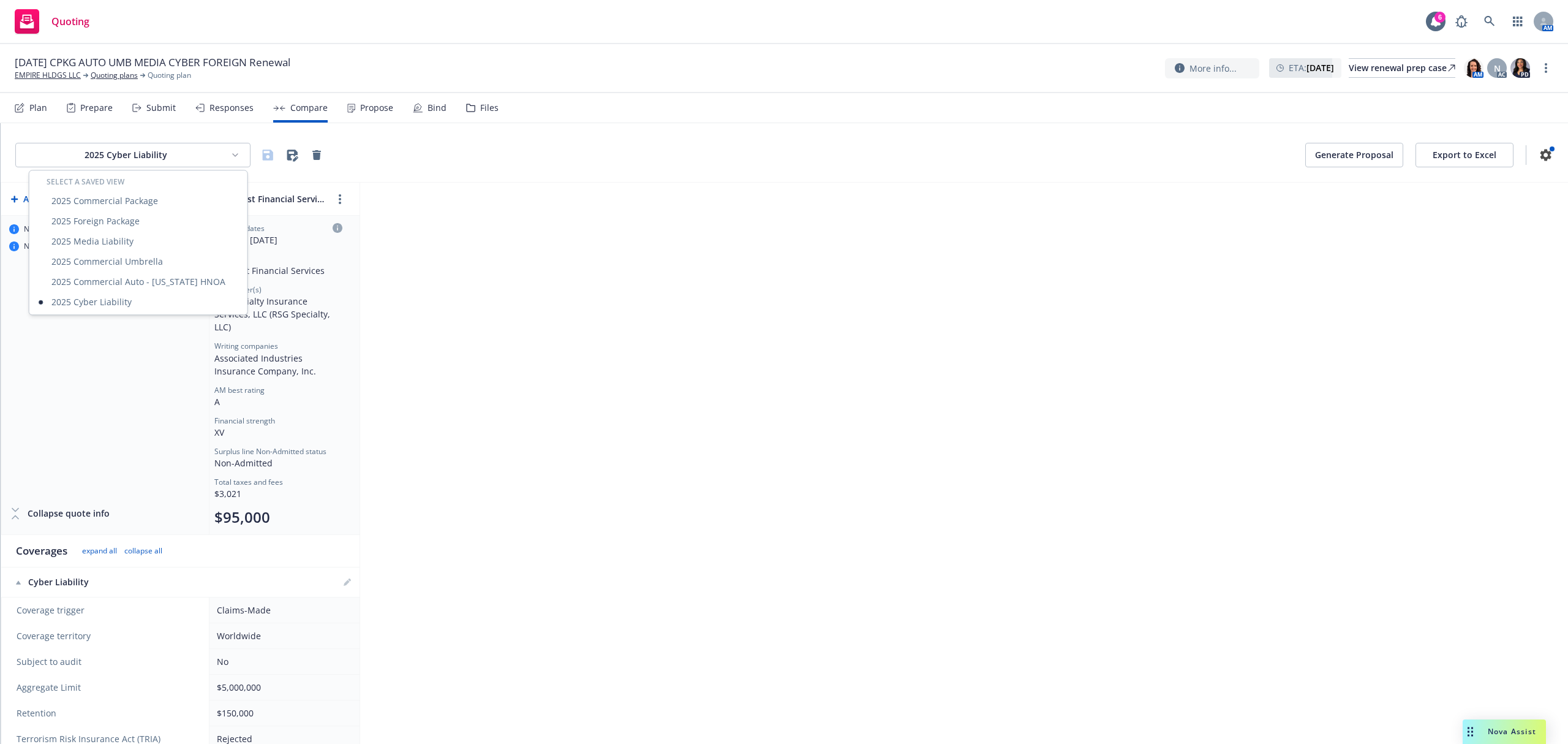
click at [216, 153] on html "Quoting 6 AM [DATE] CPKG AUTO UMB MEDIA CYBER FOREIGN Renewal EMPIRE HLDGS LLC …" at bounding box center [784, 372] width 1568 height 744
click at [176, 244] on div "2025 Media Liability" at bounding box center [139, 241] width 213 height 20
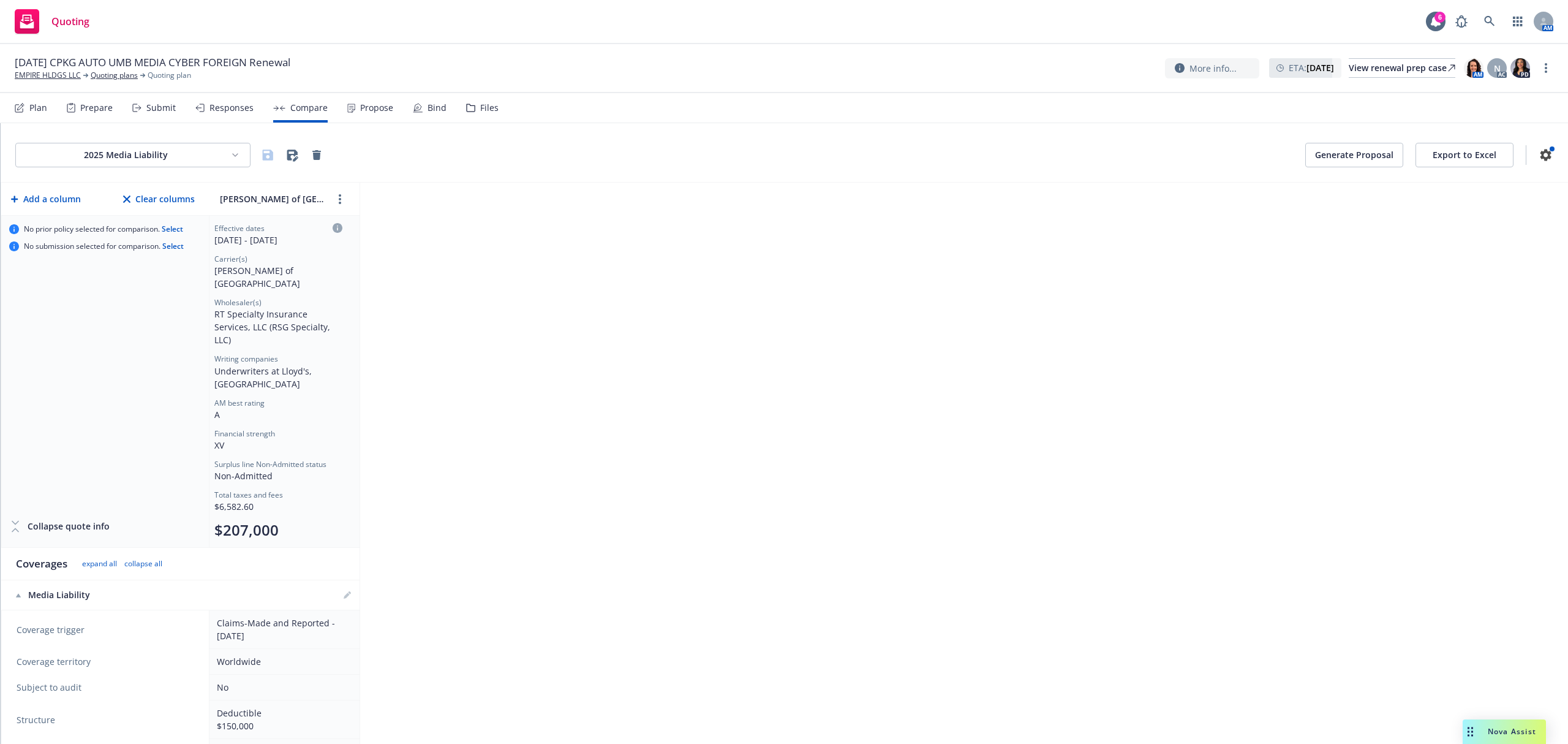
click at [230, 150] on html "Quoting 6 AM [DATE] CPKG AUTO UMB MEDIA CYBER FOREIGN Renewal EMPIRE HLDGS LLC …" at bounding box center [784, 372] width 1568 height 744
click at [135, 300] on div "2025 Cyber Liability" at bounding box center [139, 302] width 213 height 20
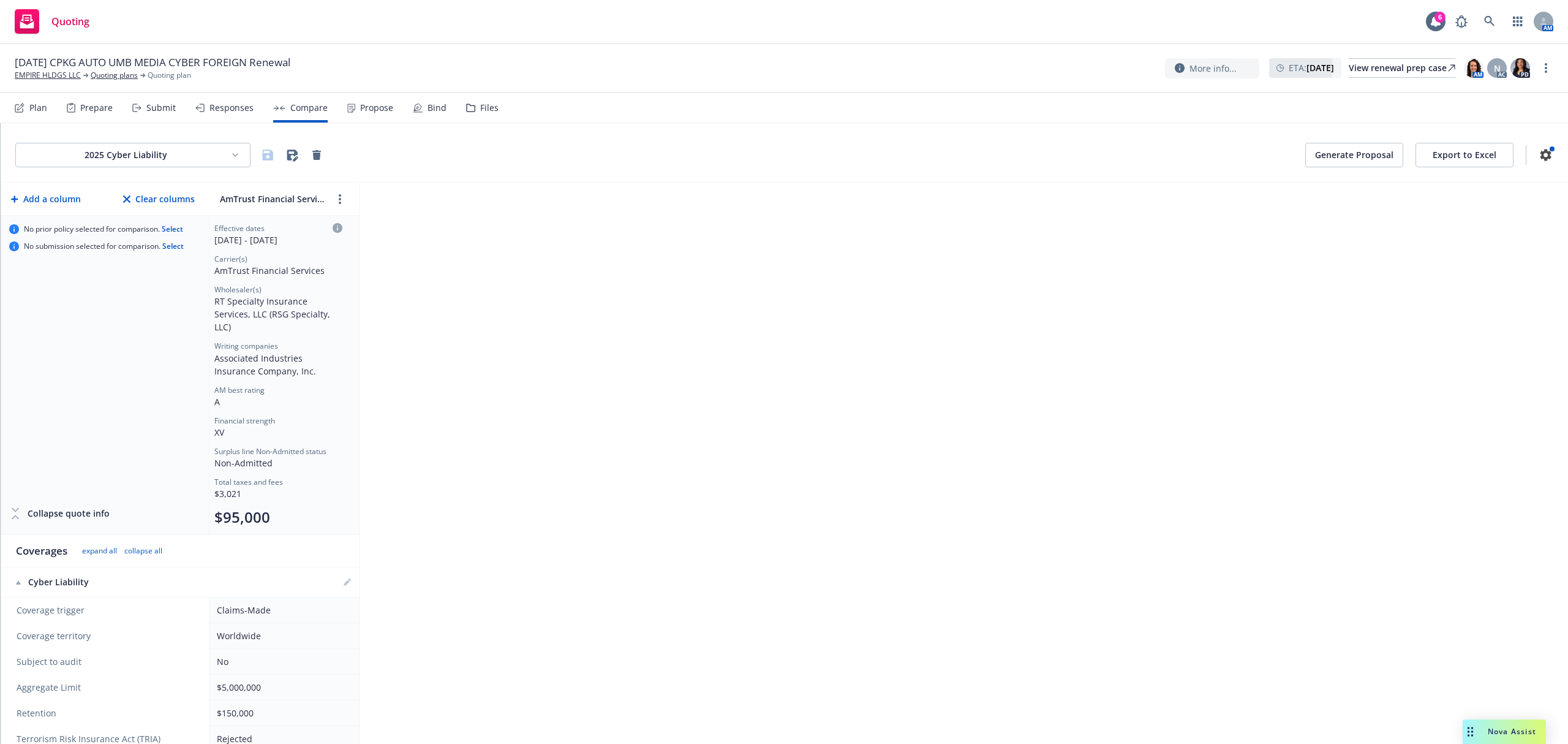
click at [216, 150] on html "Quoting 6 AM [DATE] CPKG AUTO UMB MEDIA CYBER FOREIGN Renewal EMPIRE HLDGS LLC …" at bounding box center [784, 372] width 1568 height 744
click at [150, 242] on div "2025 Media Liability" at bounding box center [139, 241] width 213 height 20
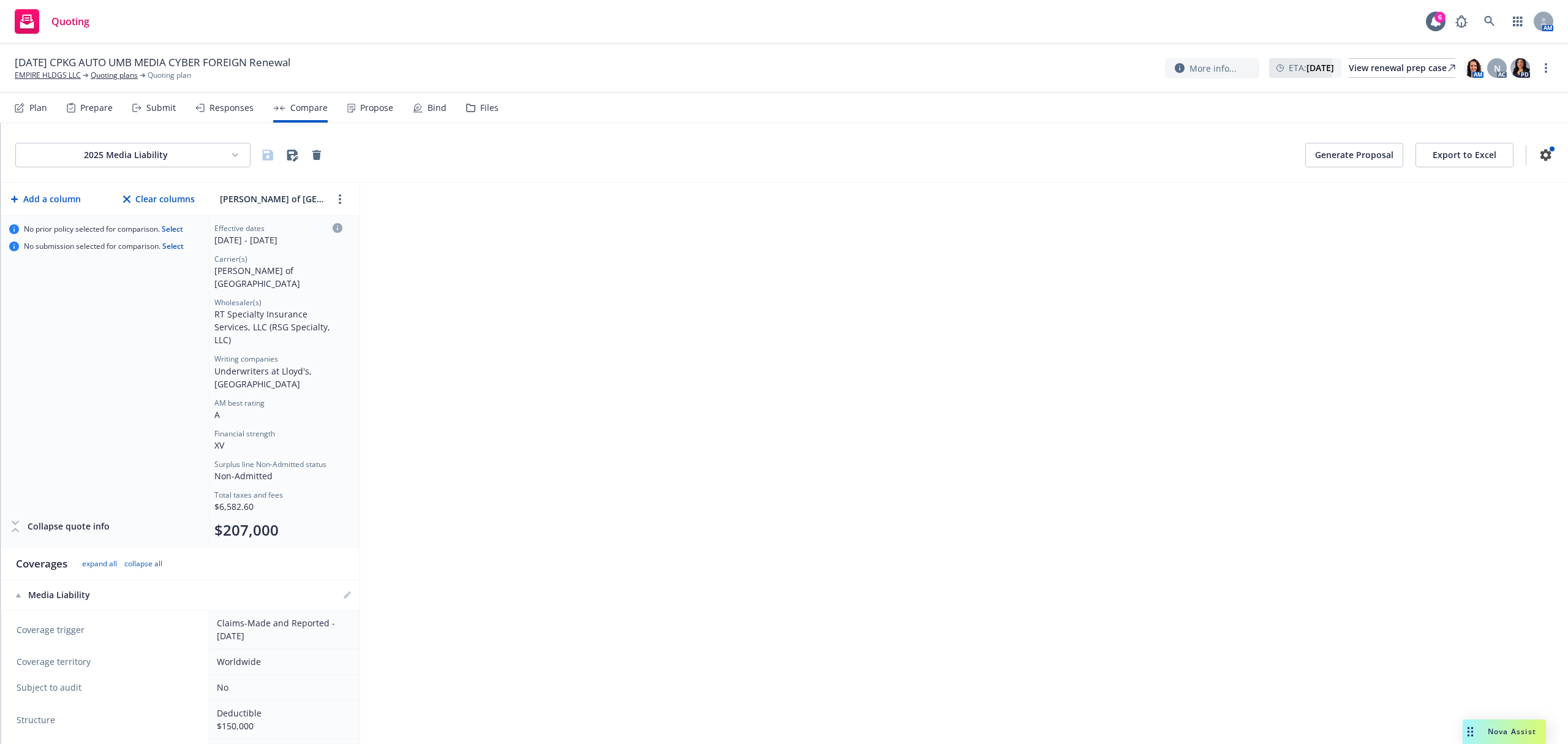
click at [155, 108] on div "Submit" at bounding box center [161, 107] width 30 height 10
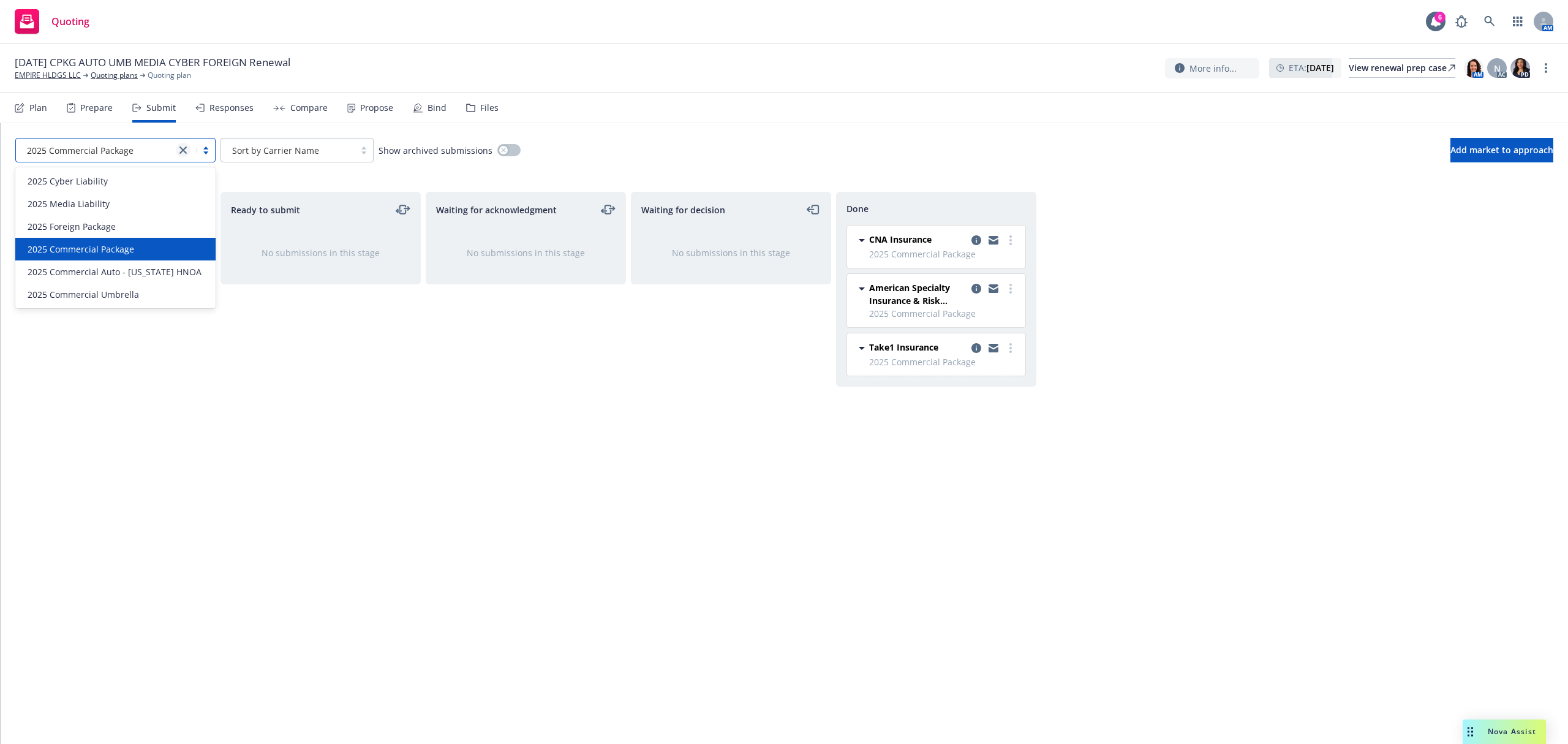
click at [187, 150] on link "close" at bounding box center [183, 150] width 15 height 15
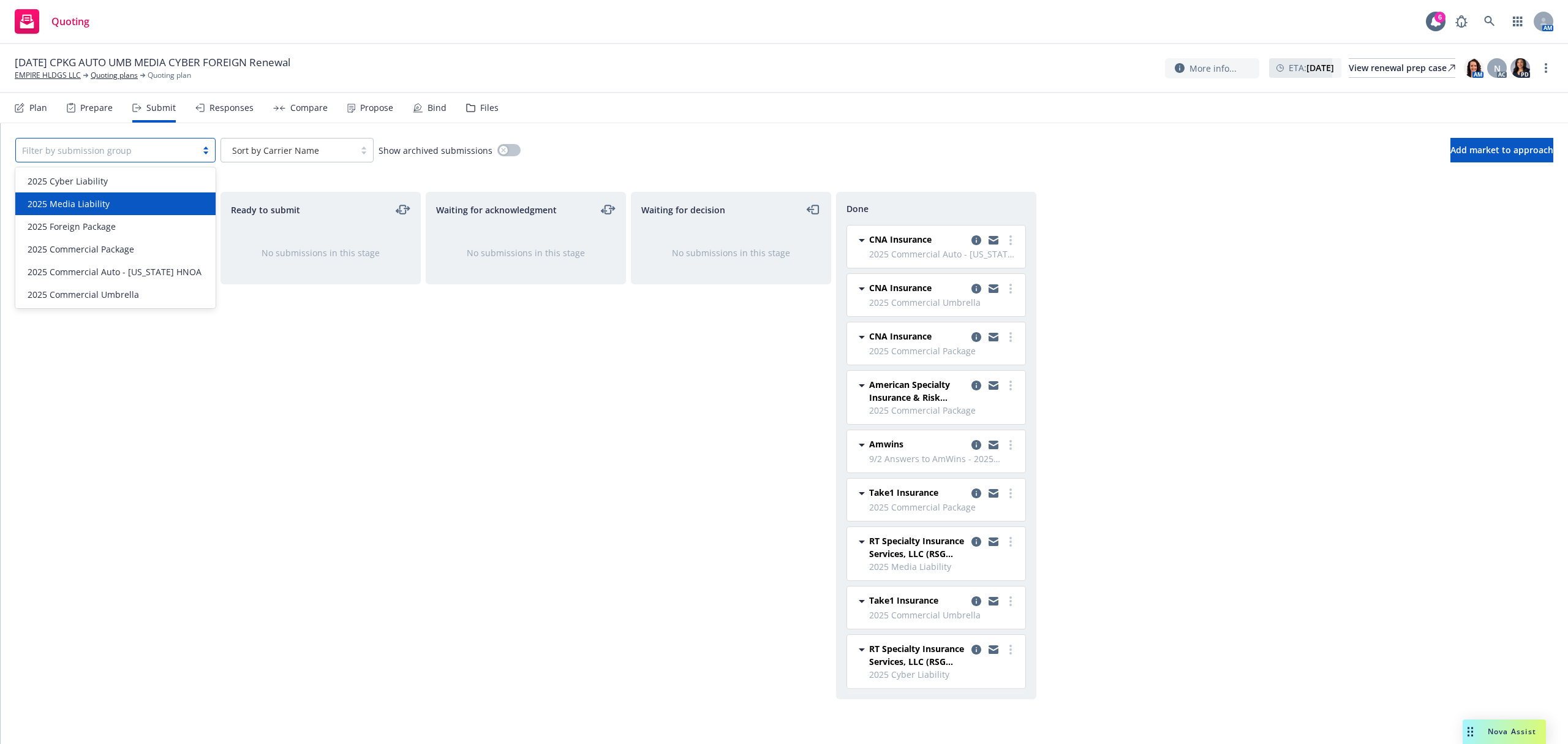
click at [153, 204] on div "2025 Media Liability" at bounding box center [116, 203] width 186 height 13
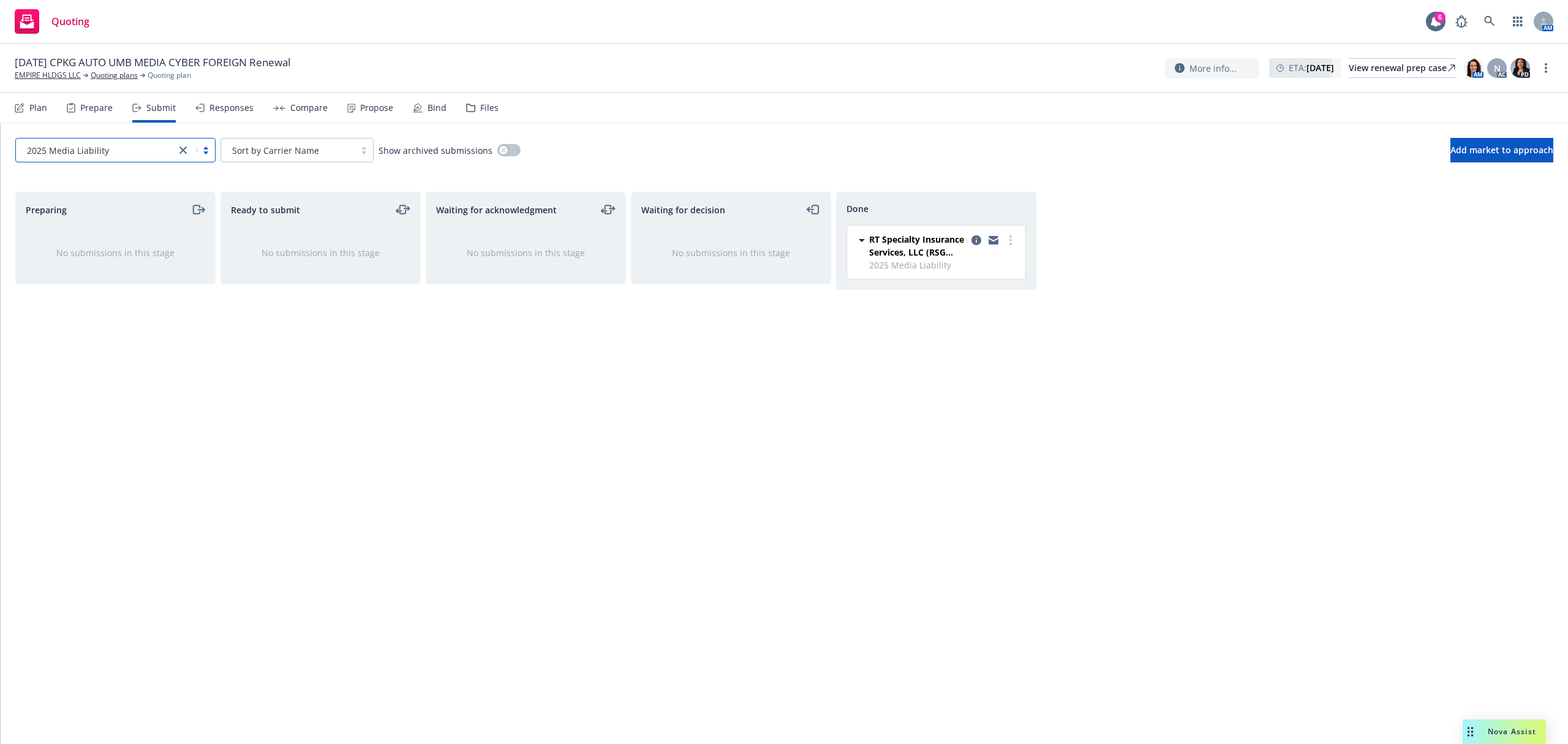
click at [973, 231] on div "RT Specialty Insurance Services, LLC (RSG Specialty, LLC) 2025 Media Liability …" at bounding box center [936, 252] width 179 height 53
click at [973, 240] on icon "copy logging email" at bounding box center [976, 240] width 10 height 10
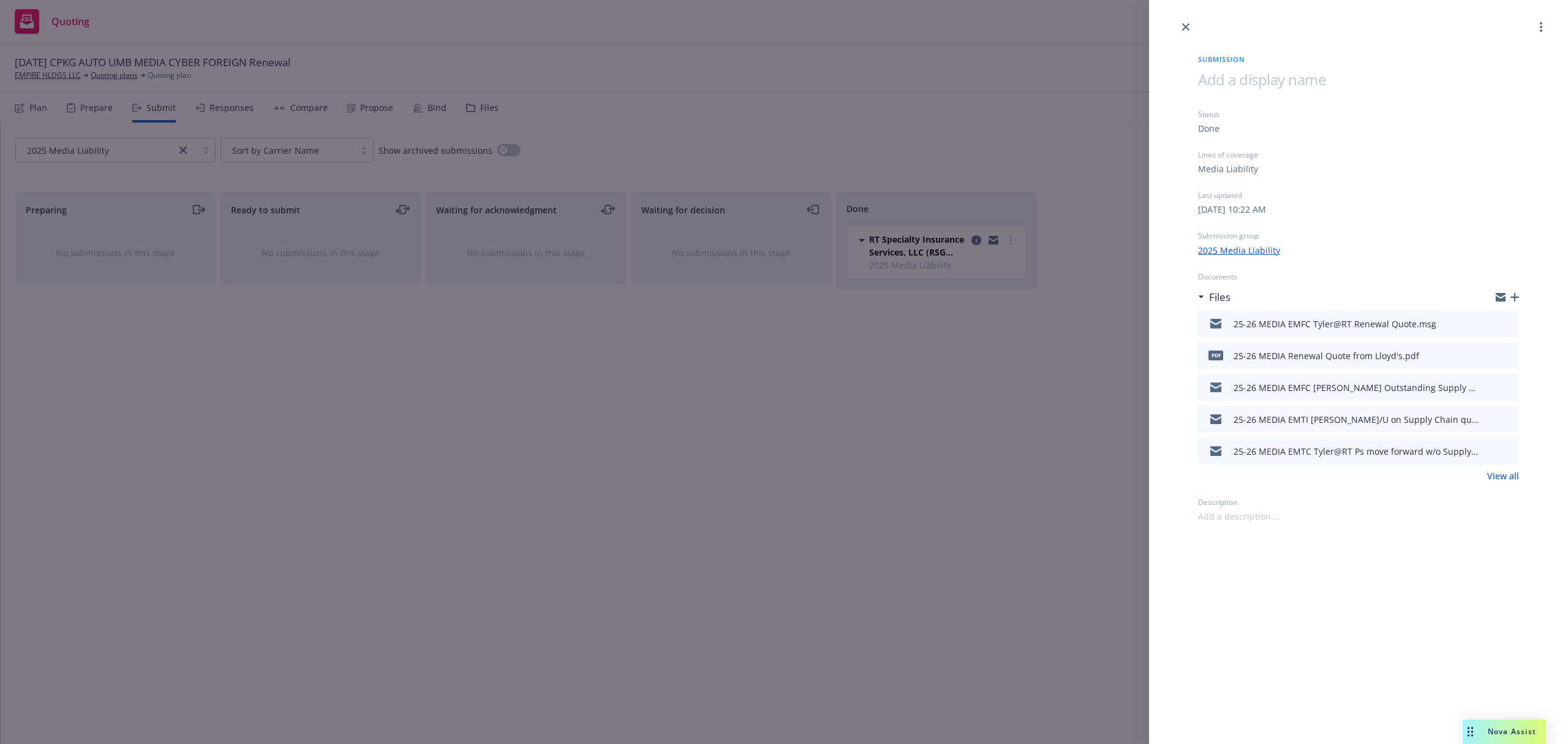
click at [1509, 351] on icon "preview file" at bounding box center [1507, 355] width 11 height 9
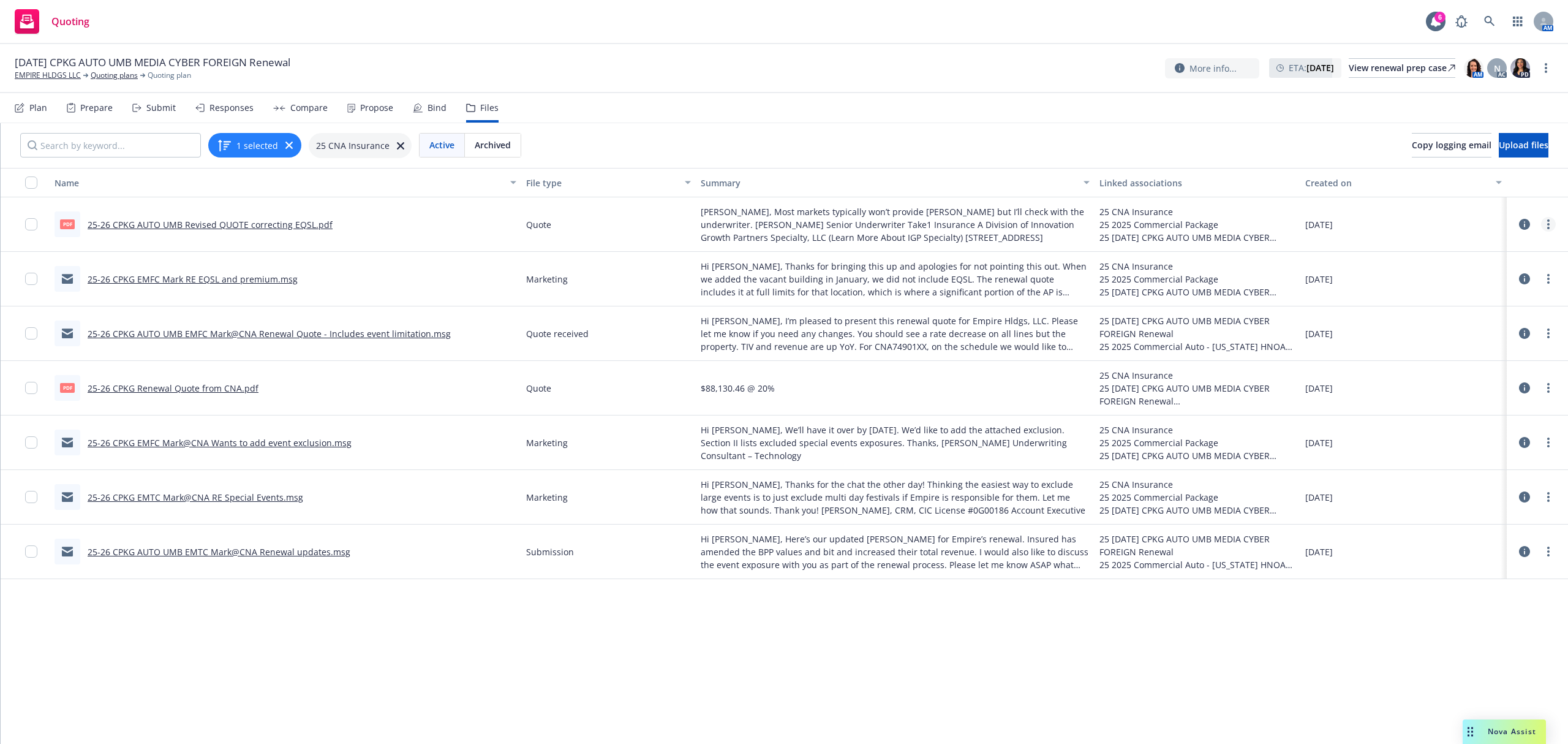
click at [1541, 227] on link "more" at bounding box center [1549, 225] width 15 height 15
click at [1478, 292] on link "Edit" at bounding box center [1482, 299] width 122 height 24
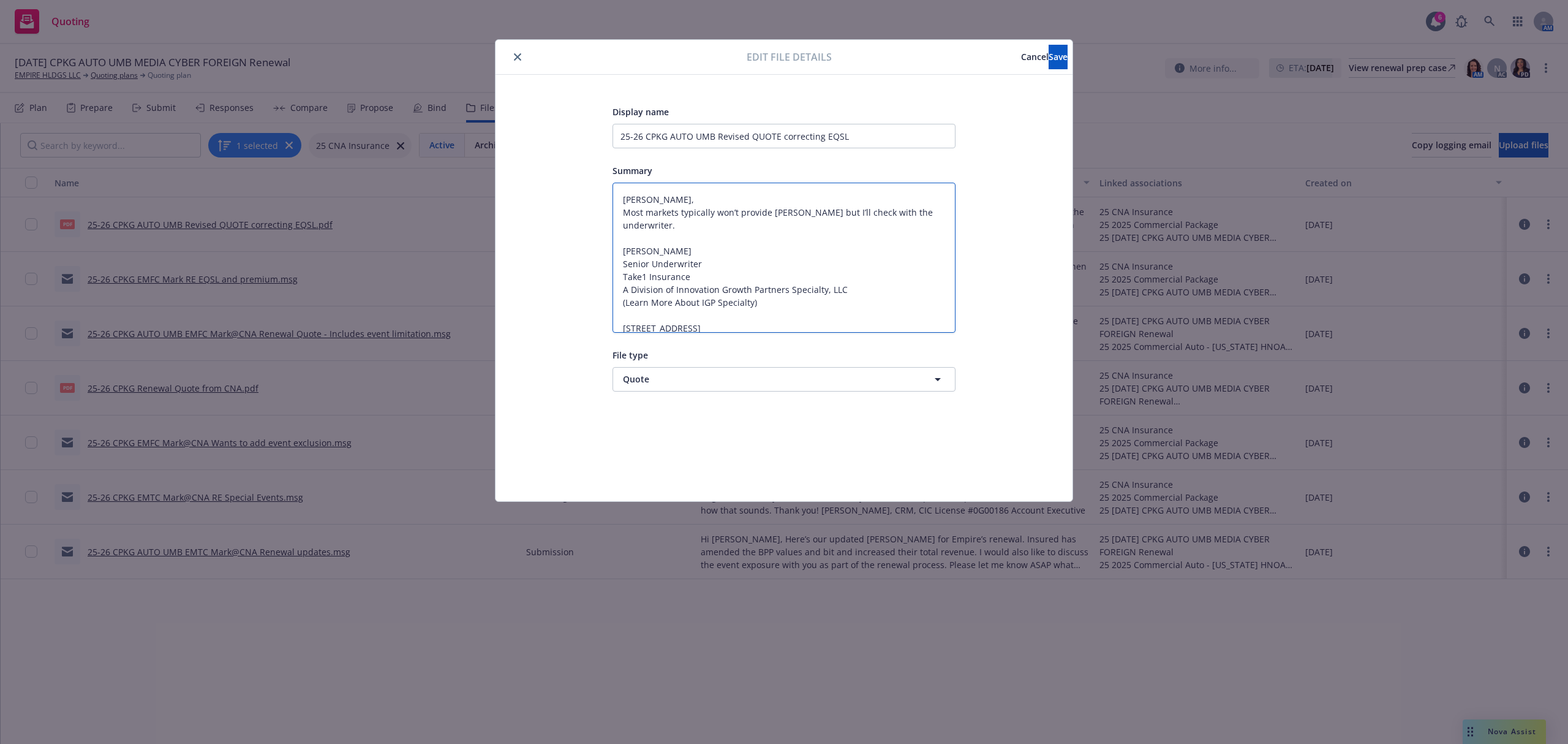
drag, startPoint x: 865, startPoint y: 319, endPoint x: 545, endPoint y: 184, distance: 347.3
click at [559, 193] on div "Display name 25-26 CPKG AUTO UMB Revised QUOTE correcting EQSL Summary Samantha…" at bounding box center [784, 288] width 528 height 368
type textarea "x"
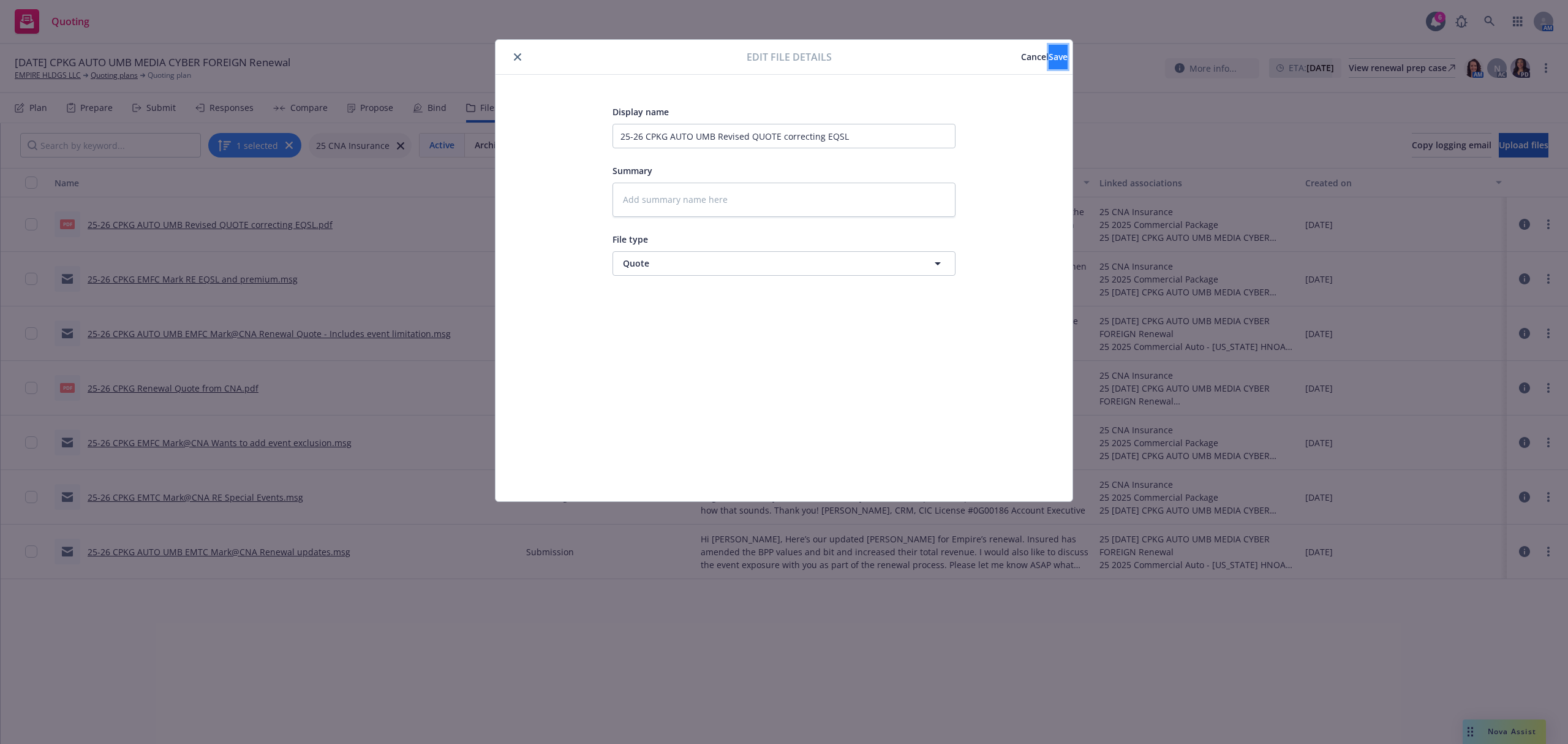
click at [1050, 51] on button "Save" at bounding box center [1058, 56] width 19 height 24
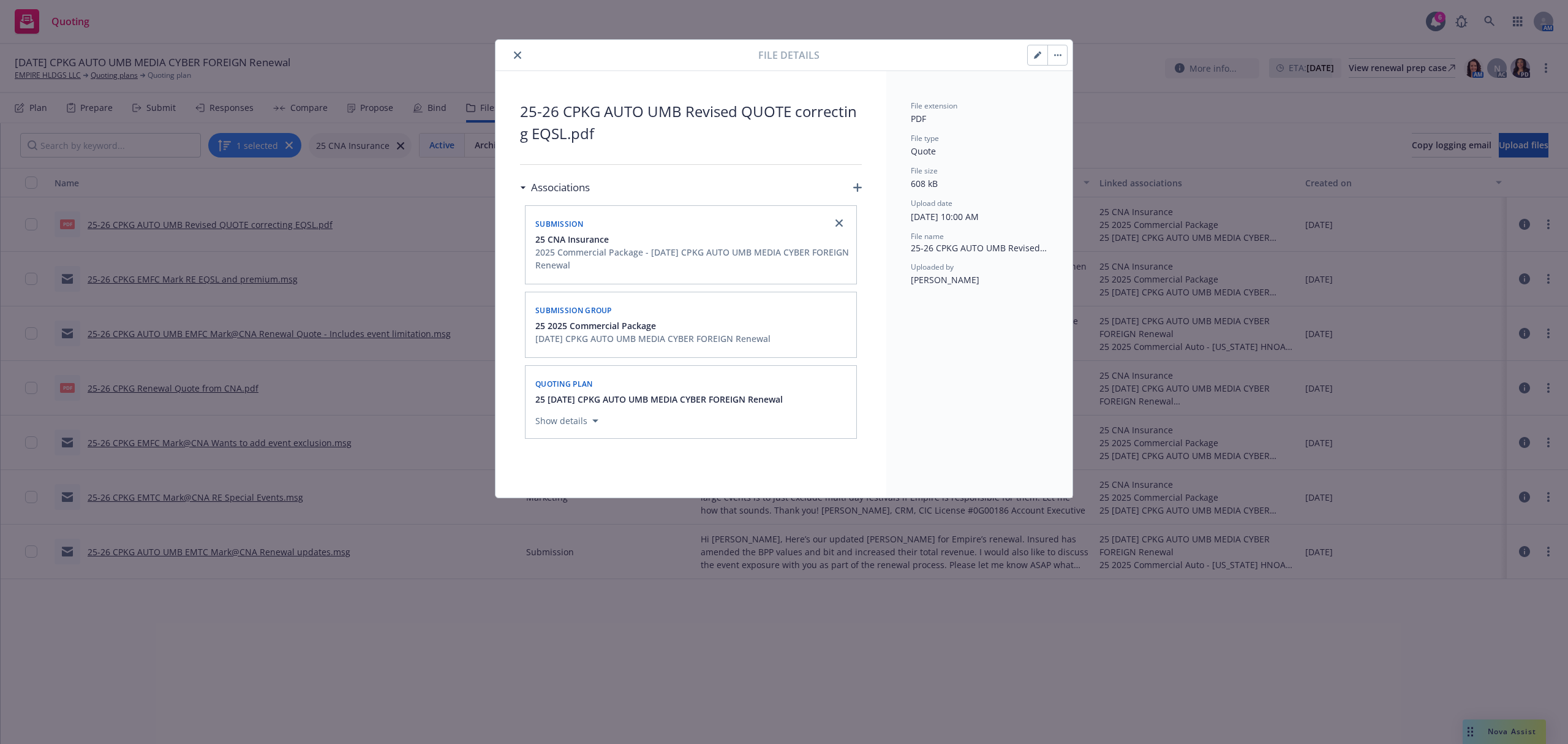
click at [517, 54] on icon "close" at bounding box center [518, 55] width 7 height 7
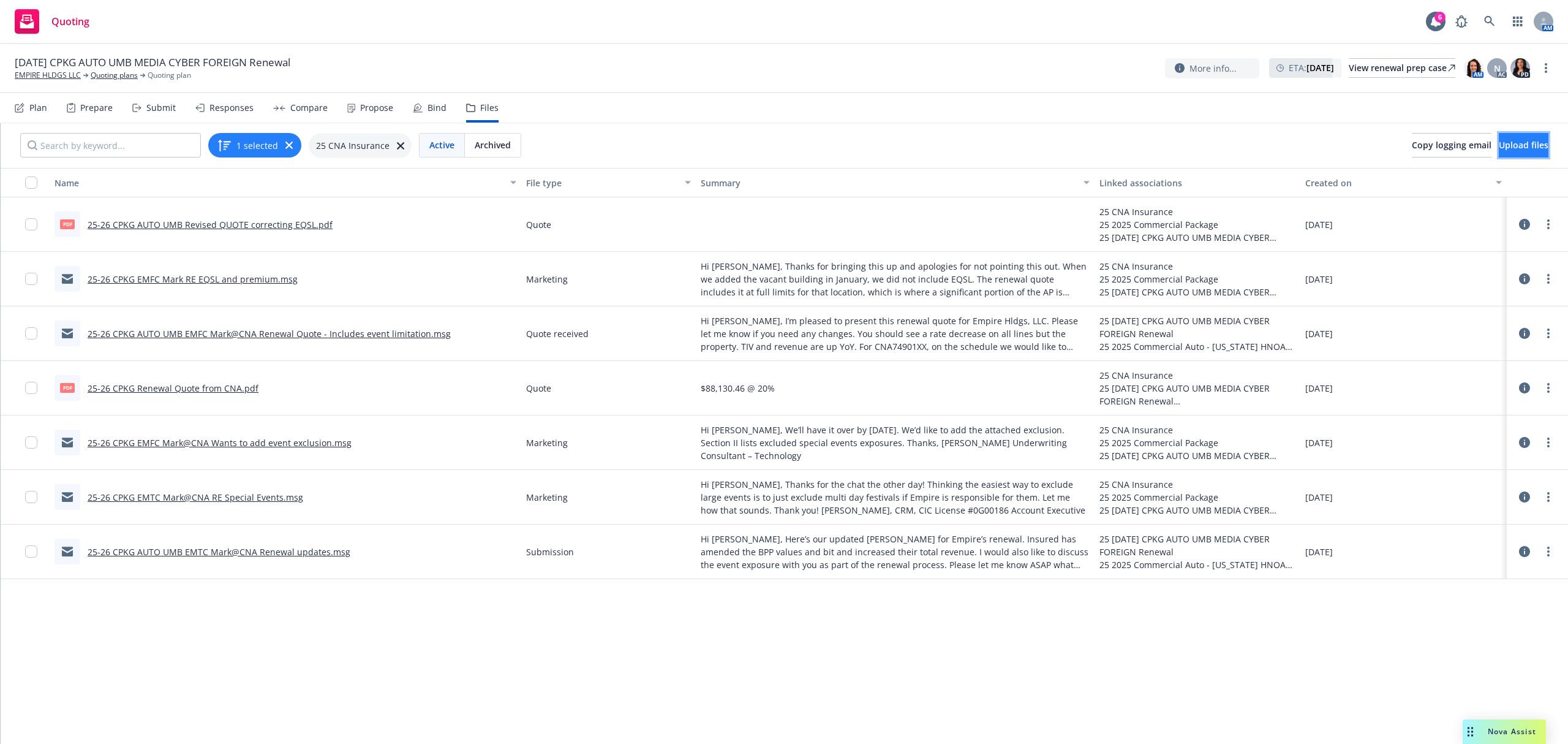
click at [1499, 144] on span "Upload files" at bounding box center [1524, 145] width 50 height 12
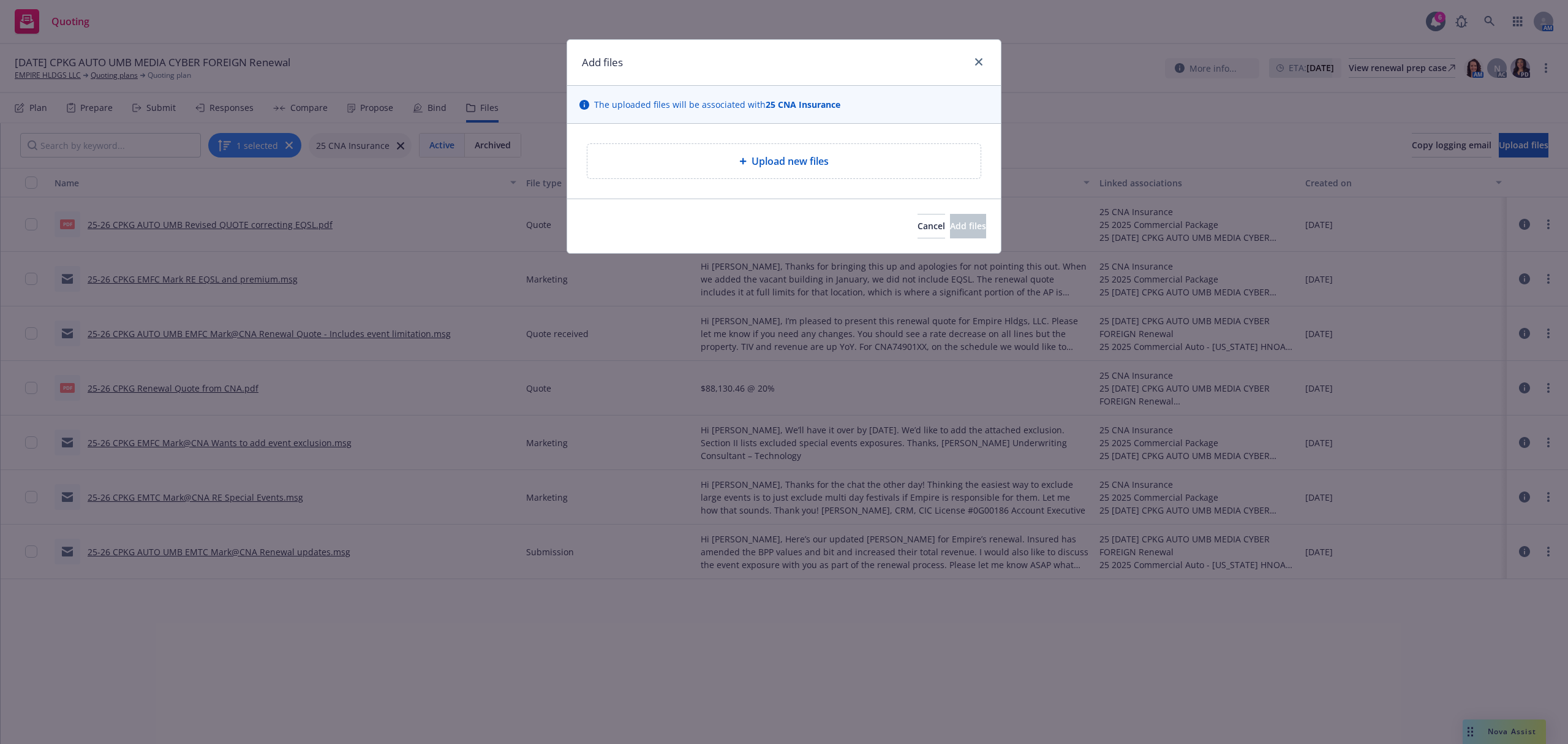
type textarea "x"
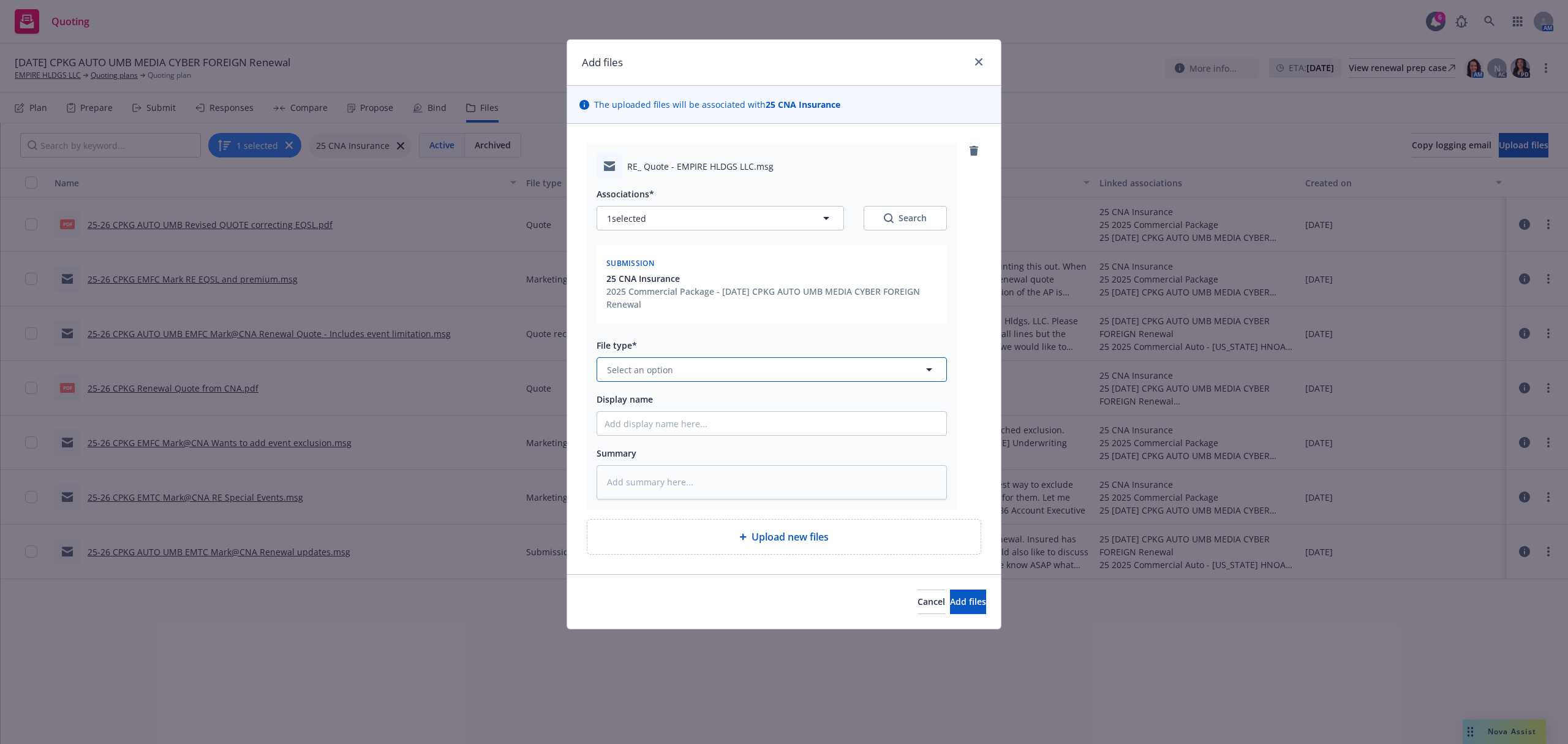
click at [632, 361] on button "Select an option" at bounding box center [771, 369] width 350 height 24
type input "quote"
type textarea "x"
type input "2"
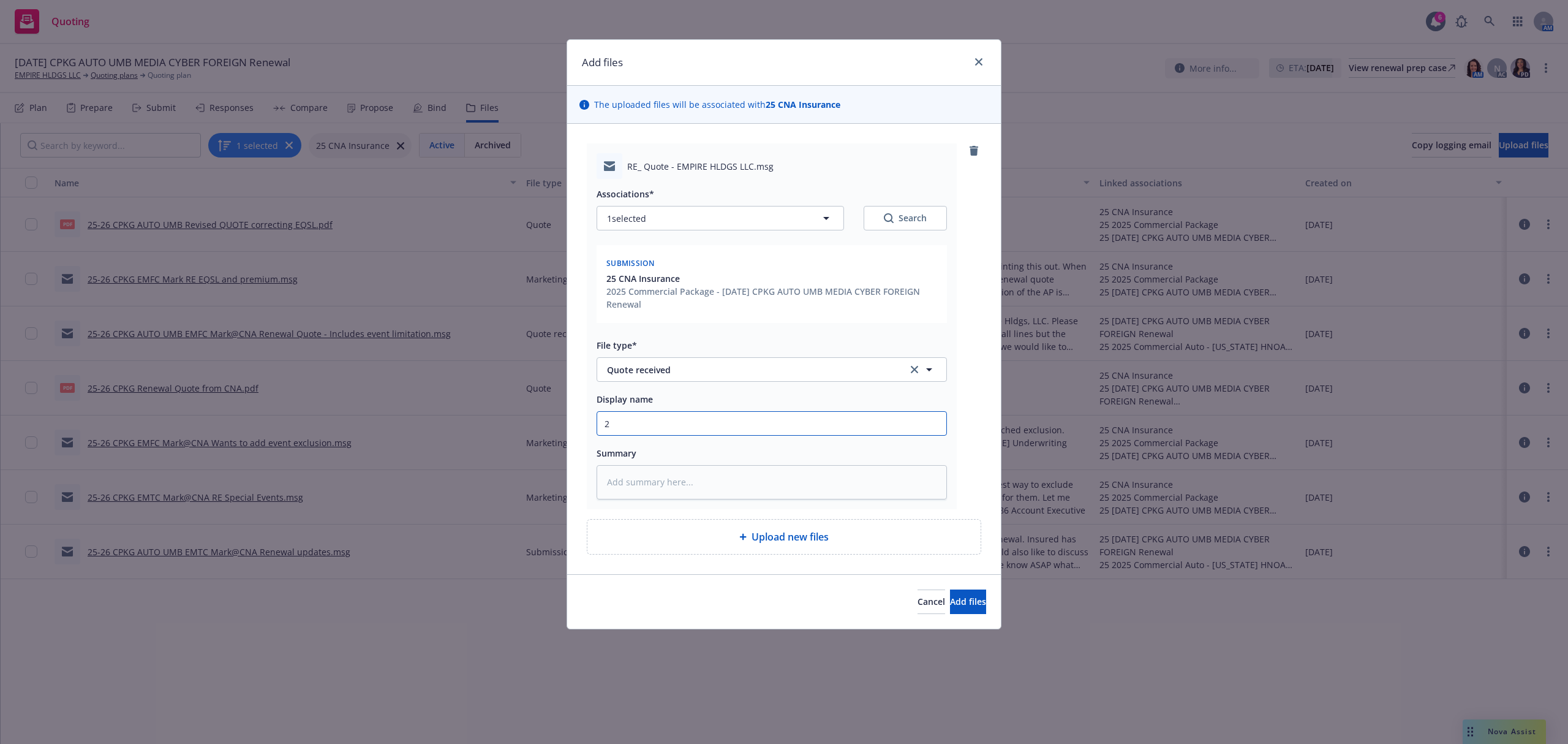
type textarea "x"
type input "25"
type textarea "x"
type input "25-"
type textarea "x"
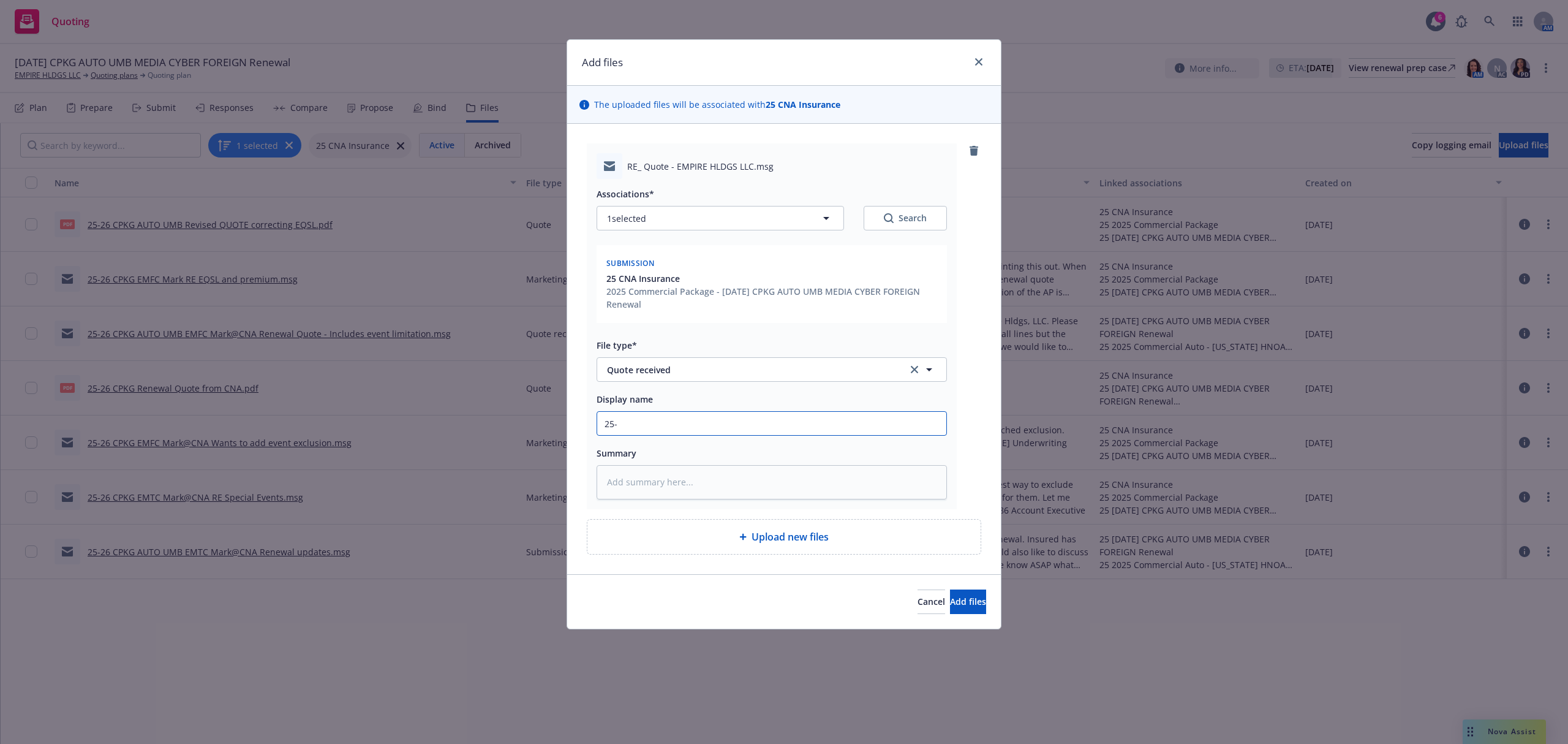
type input "25-2"
type textarea "x"
type input "25-26"
type textarea "x"
type input "25-26"
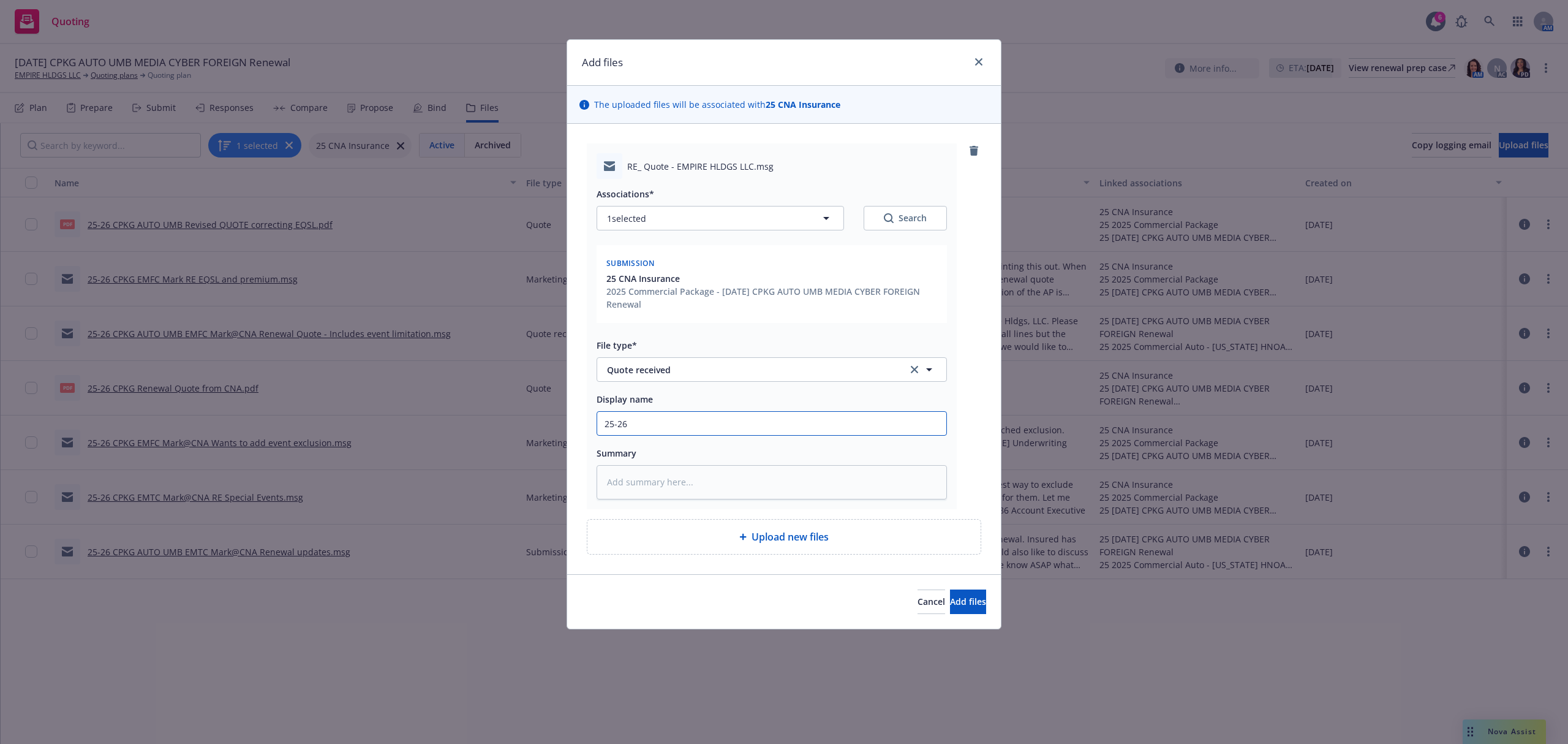
type textarea "x"
type input "25-26 C"
type textarea "x"
type input "25-26 CP"
type textarea "x"
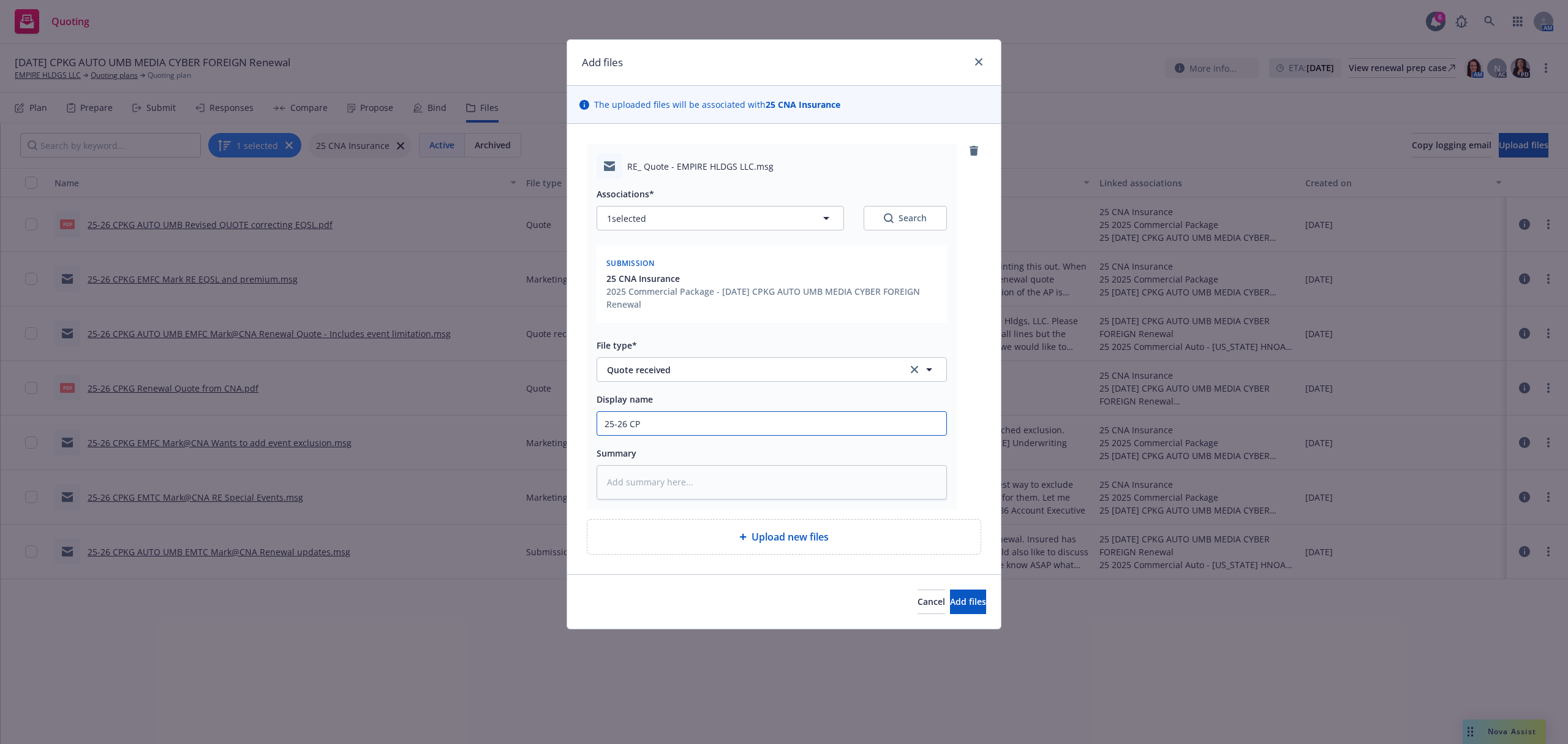
type input "25-26 CPK"
type textarea "x"
type input "25-26 CPKG"
type textarea "x"
type input "25-26 CPKG"
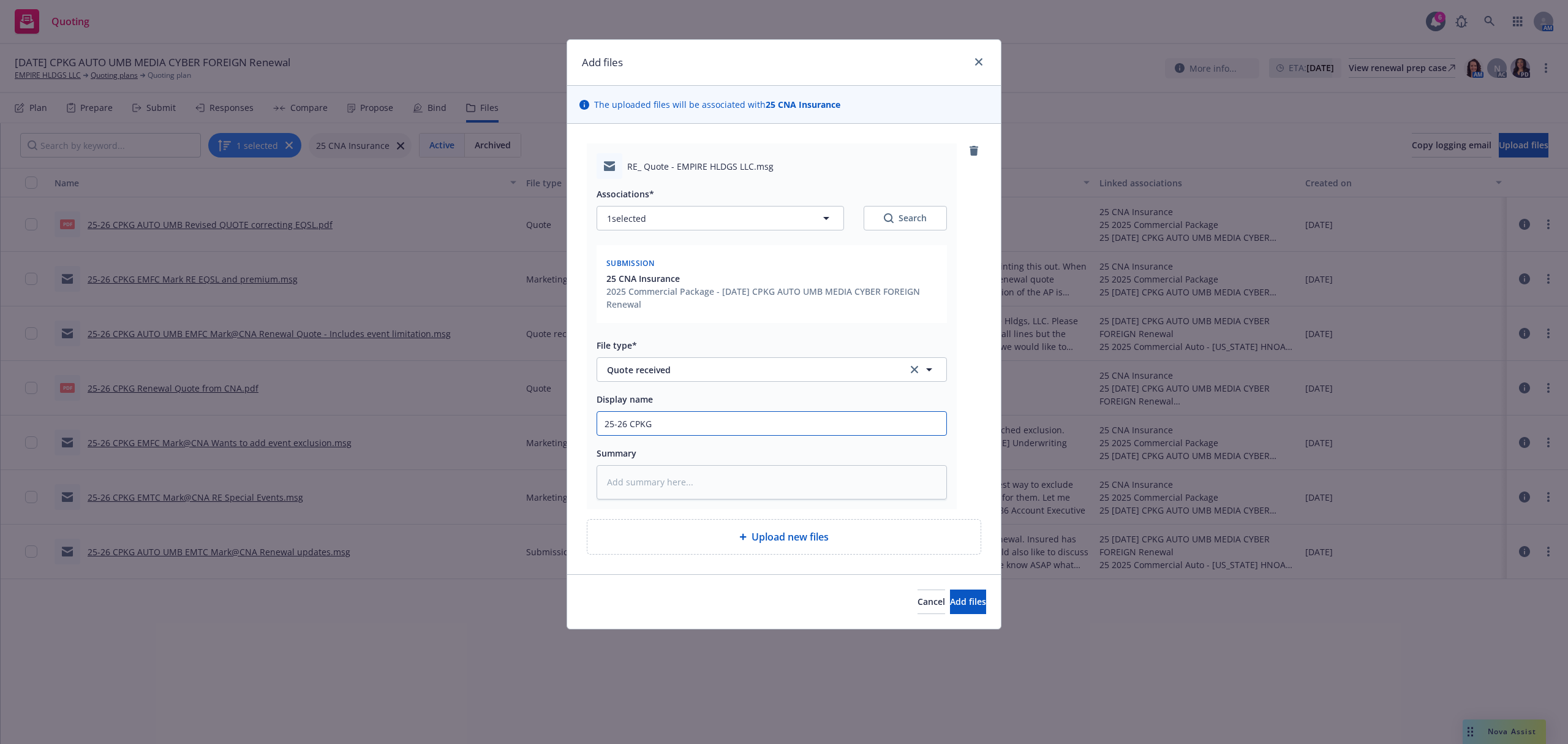
type textarea "x"
type input "25-26 CPKG E"
type textarea "x"
type input "25-26 CPKG EM"
type textarea "x"
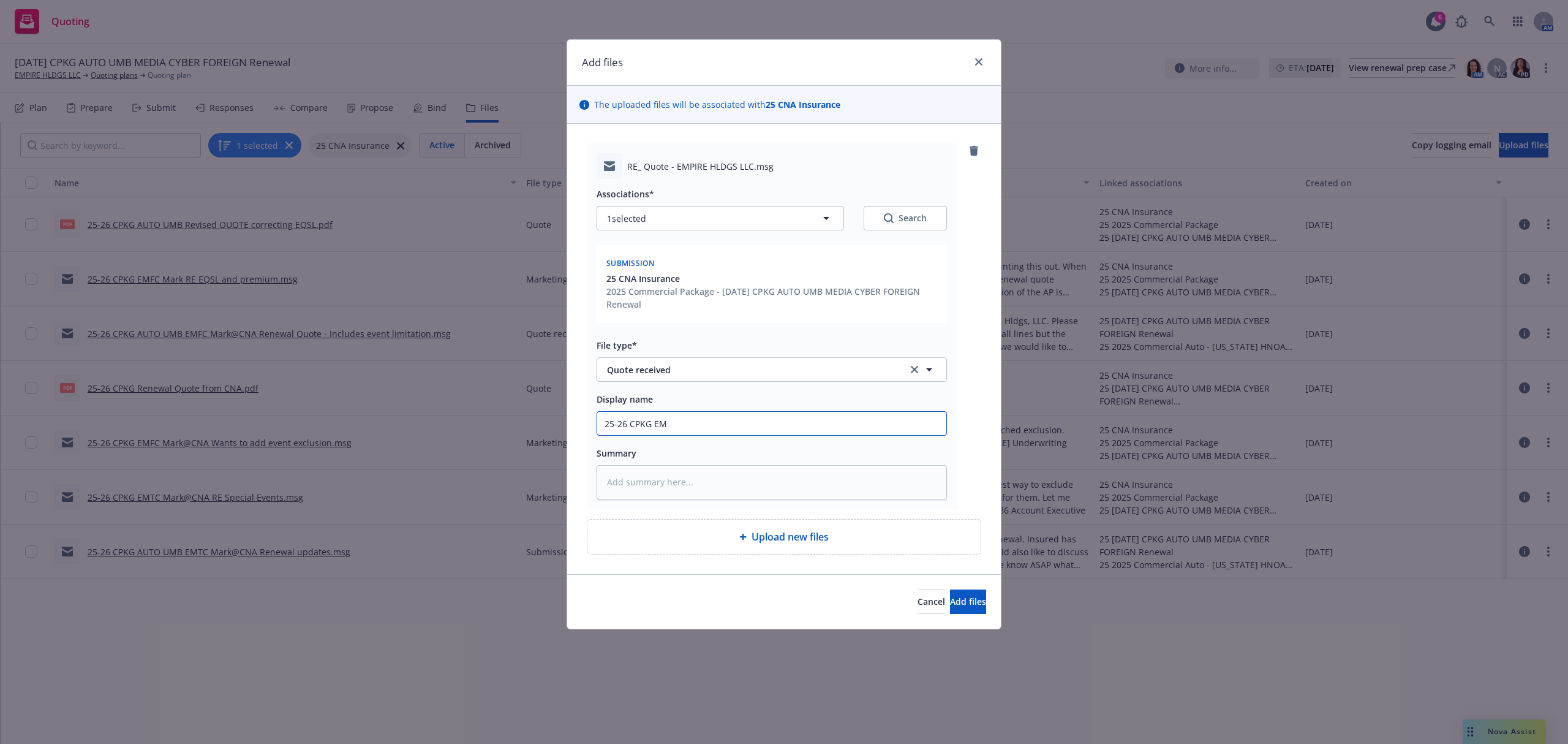
type input "25-26 CPKG EMF"
type textarea "x"
type input "25-26 CPKG EMFC"
type textarea "x"
type input "25-26 CPKG EMFC"
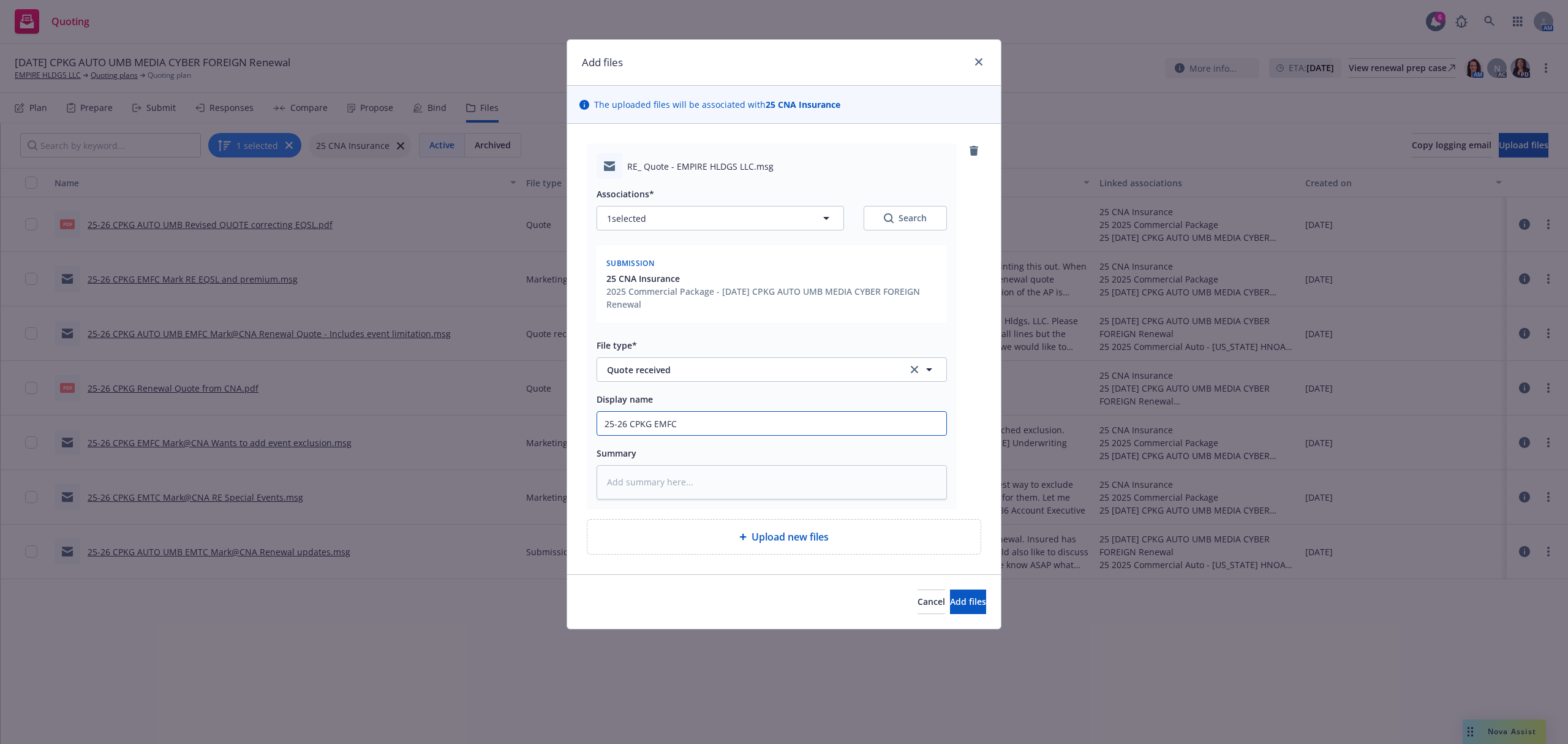
type textarea "x"
type input "25-26 CPKG EMFC M"
type textarea "x"
type input "25-26 CPKG EMFC Ma"
type textarea "x"
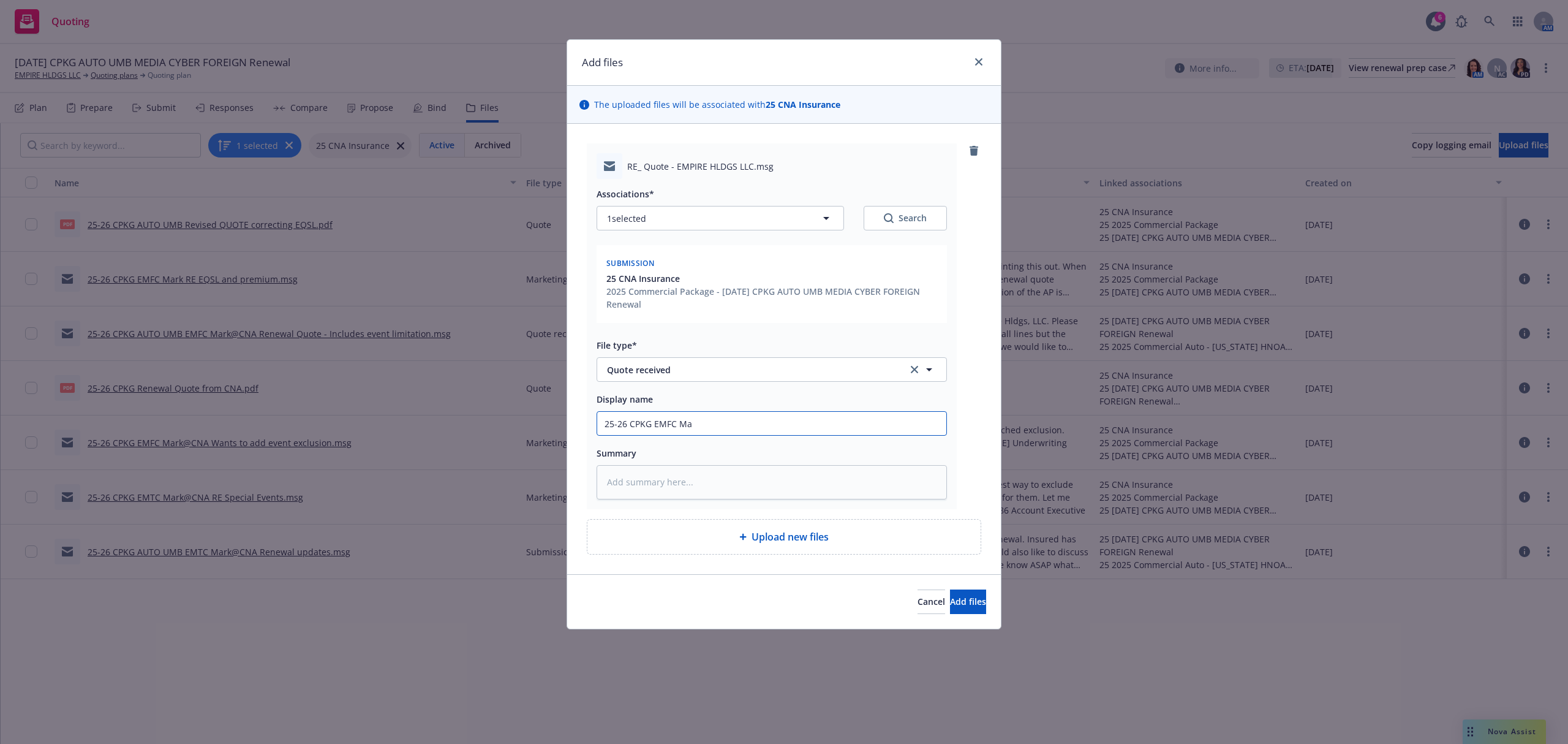
type input "25-26 CPKG EMFC Mar"
type textarea "x"
type input "25-26 CPKG EMFC Mark"
type textarea "x"
type input "25-26 CPKG EMFC Mark@"
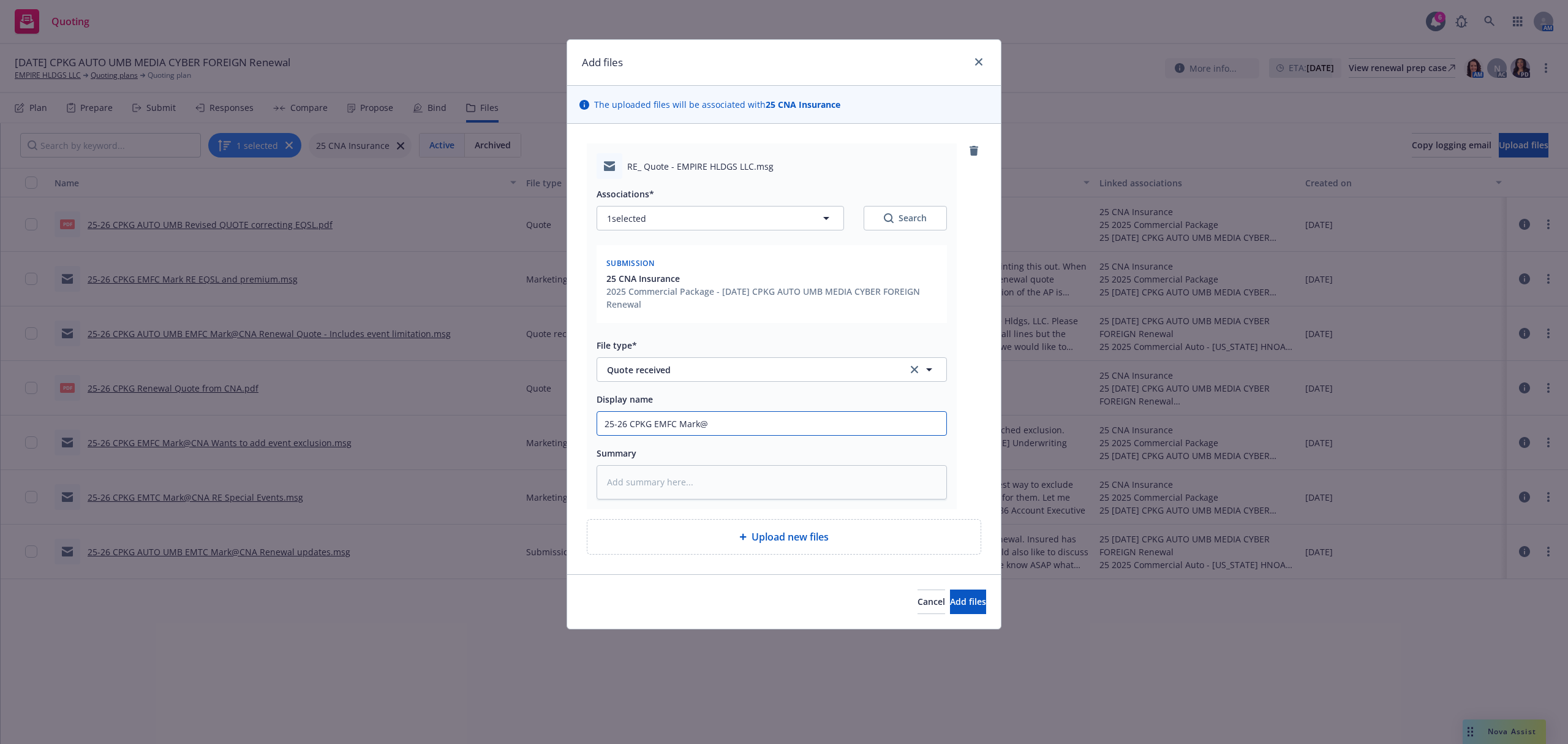
type textarea "x"
type input "25-26 CPKG EMFC Mark@C"
type textarea "x"
type input "25-26 CPKG EMFC Mark@CN"
type textarea "x"
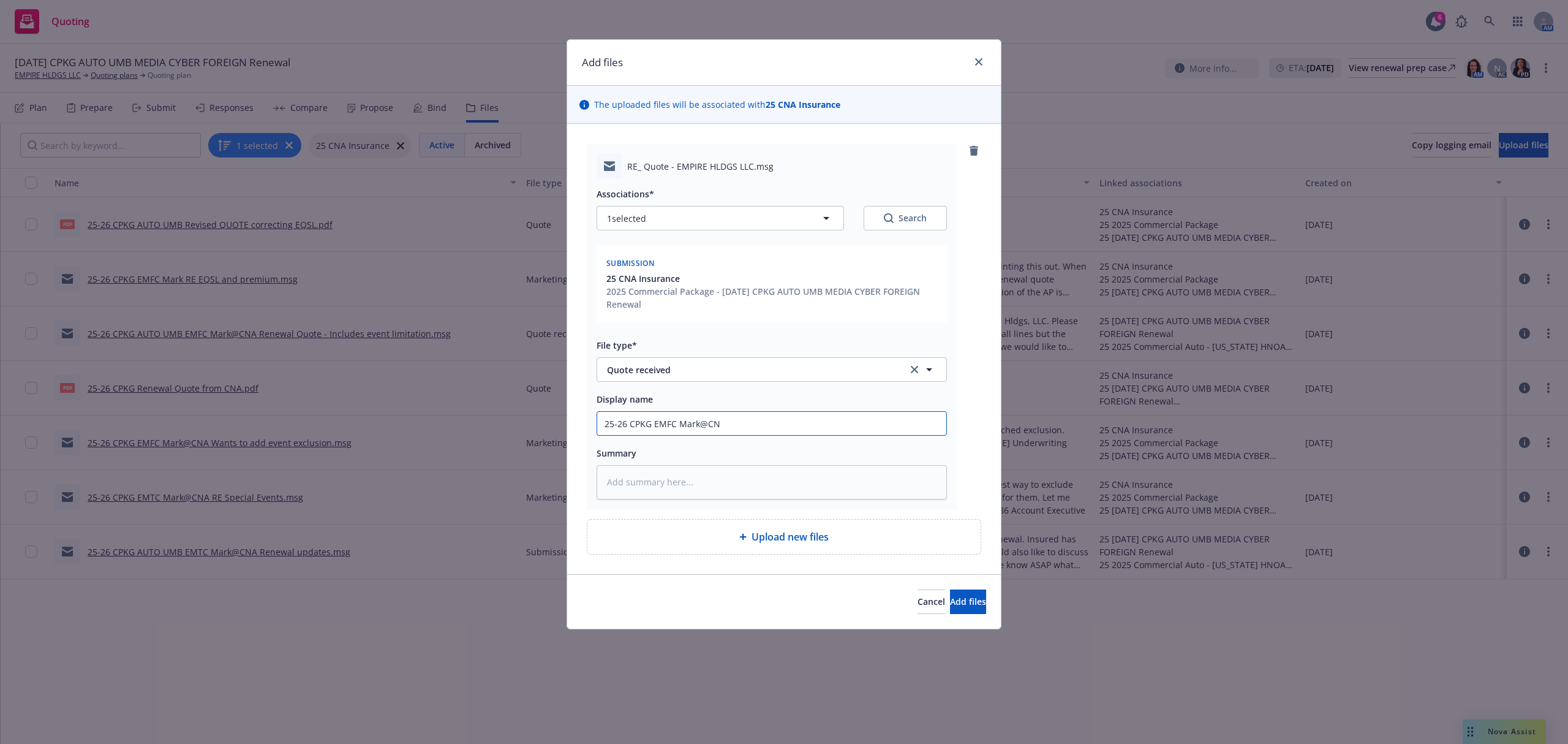
type input "25-26 CPKG EMFC Mark@CNA"
type textarea "x"
type input "25-26 CPKG EMFC Mark@CNA"
type textarea "x"
type input "25-26 CPKG EMFC Mark@CNA R"
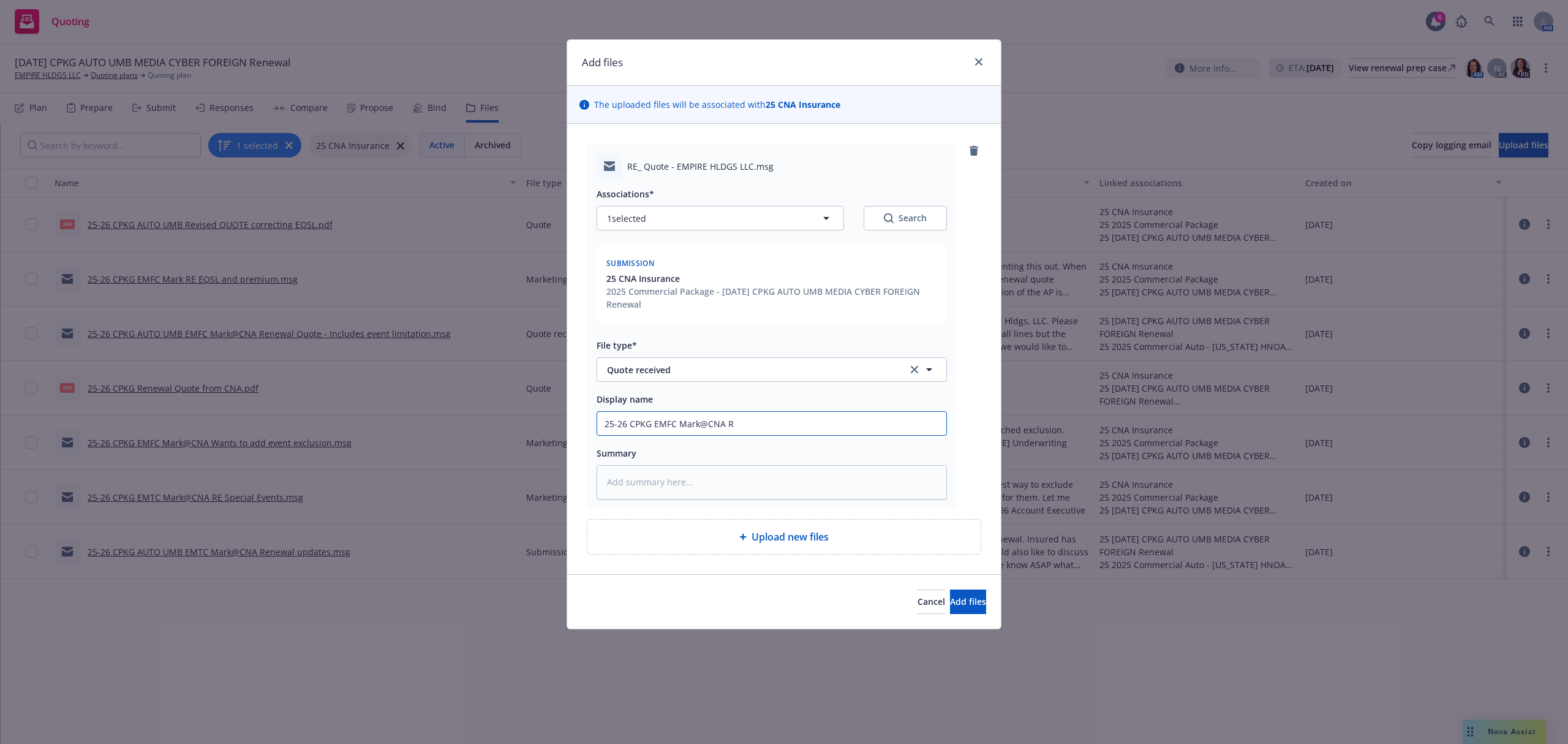
type textarea "x"
type input "25-26 CPKG EMFC Mark@CNA Re"
type textarea "x"
type input "25-26 CPKG EMFC Mark@CNA Rev"
type textarea "x"
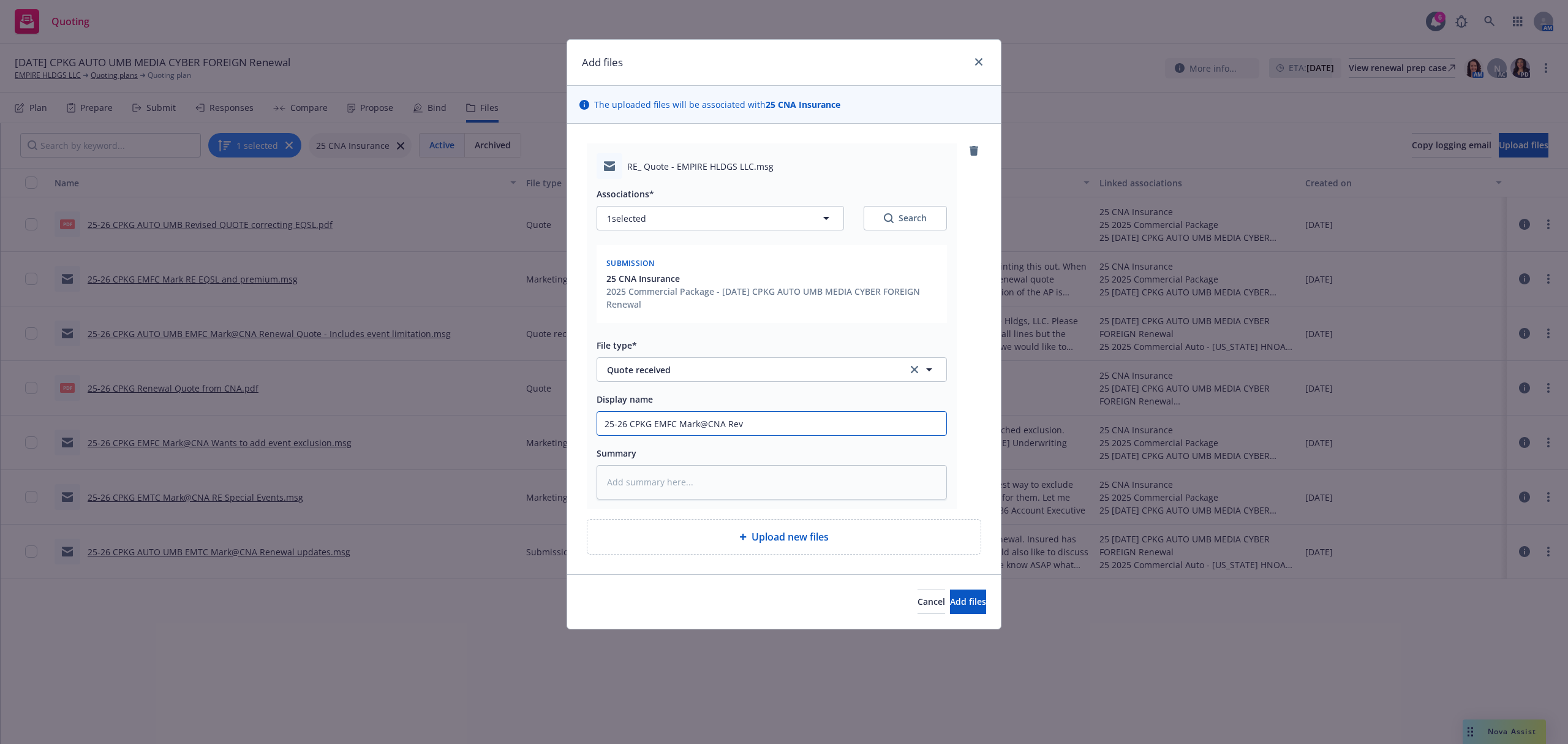
type input "25-26 CPKG EMFC Mark@CNA Revi"
type textarea "x"
type input "25-26 CPKG EMFC Mark@CNA Revis"
type textarea "x"
type input "25-26 CPKG EMFC Mark@CNA Revise"
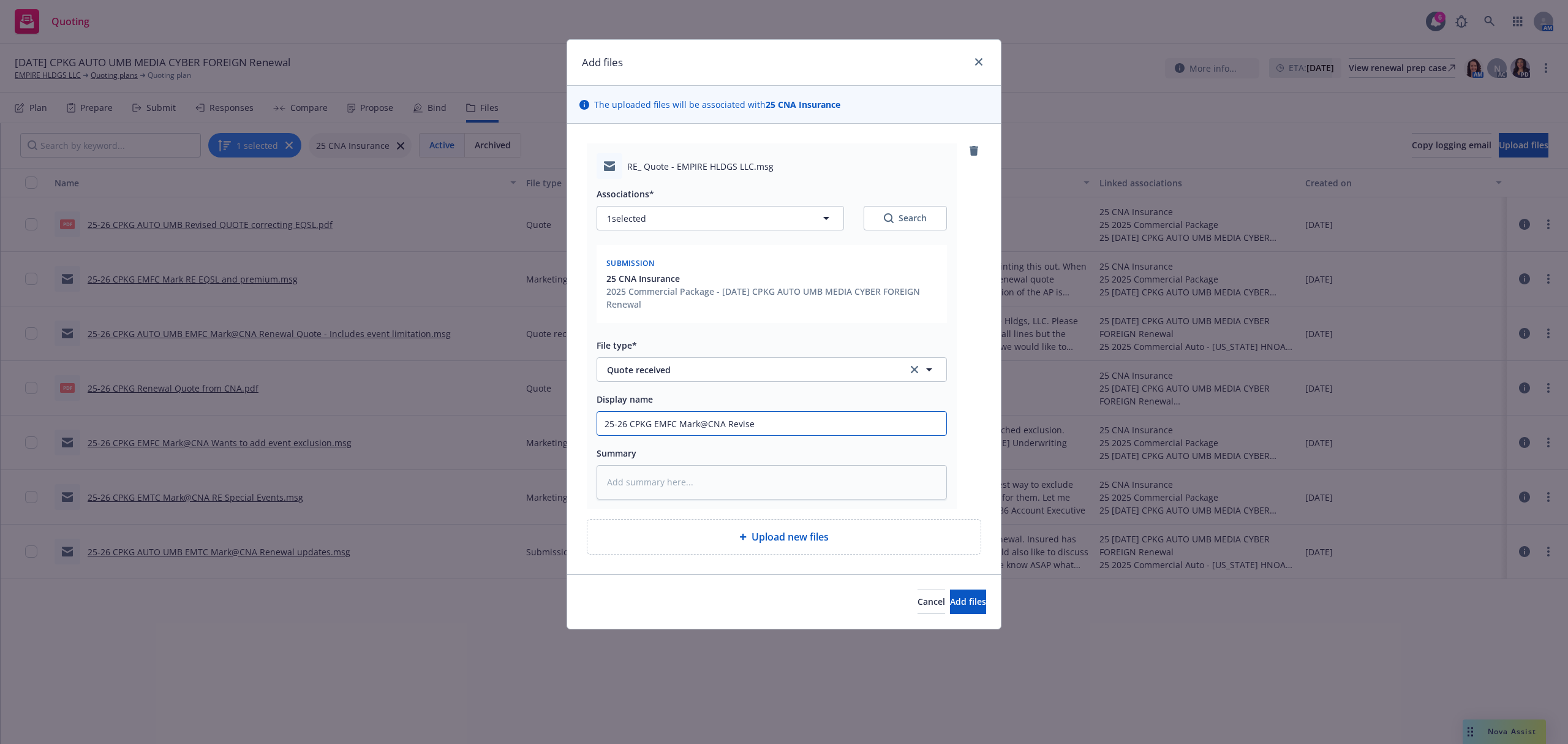
type textarea "x"
type input "25-26 CPKG EMFC Mark@CNA Revised"
type textarea "x"
type input "25-26 CPKG EMFC Mark@CNA Revised"
type textarea "x"
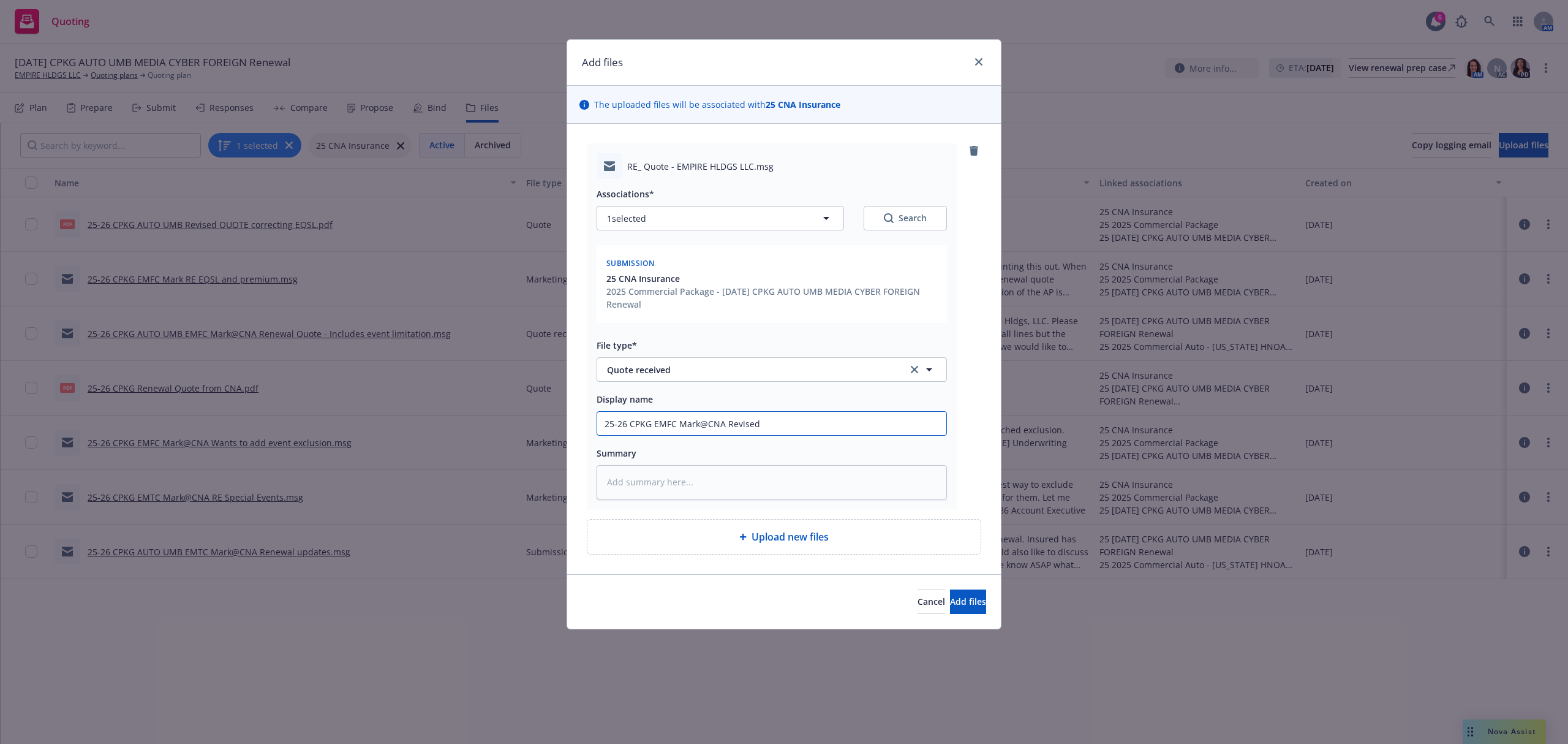
type input "25-26 CPKG EMFC Mark@CNA Revised Q"
type textarea "x"
type input "25-26 CPKG EMFC Mark@CNA Revised Qu"
type textarea "x"
type input "25-26 CPKG EMFC Mark@CNA Revised Quo"
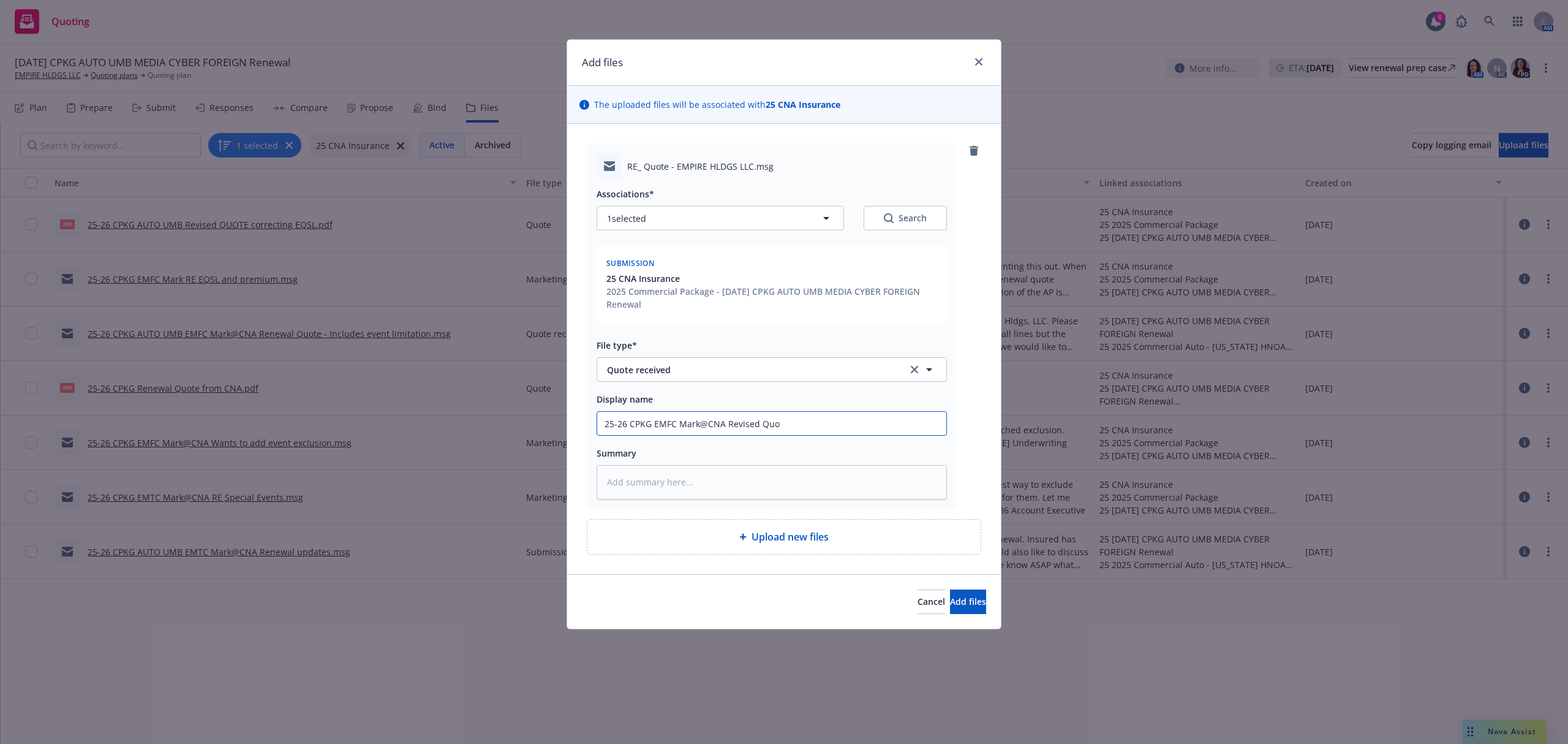
type textarea "x"
type input "25-26 CPKG EMFC Mark@CNA Revised Quot"
type textarea "x"
type input "25-26 CPKG EMFC Mark@CNA Revised Quote"
paste textarea "Hi Samantha, I went ahead and created a new quote with updated eqsl limits at 1…"
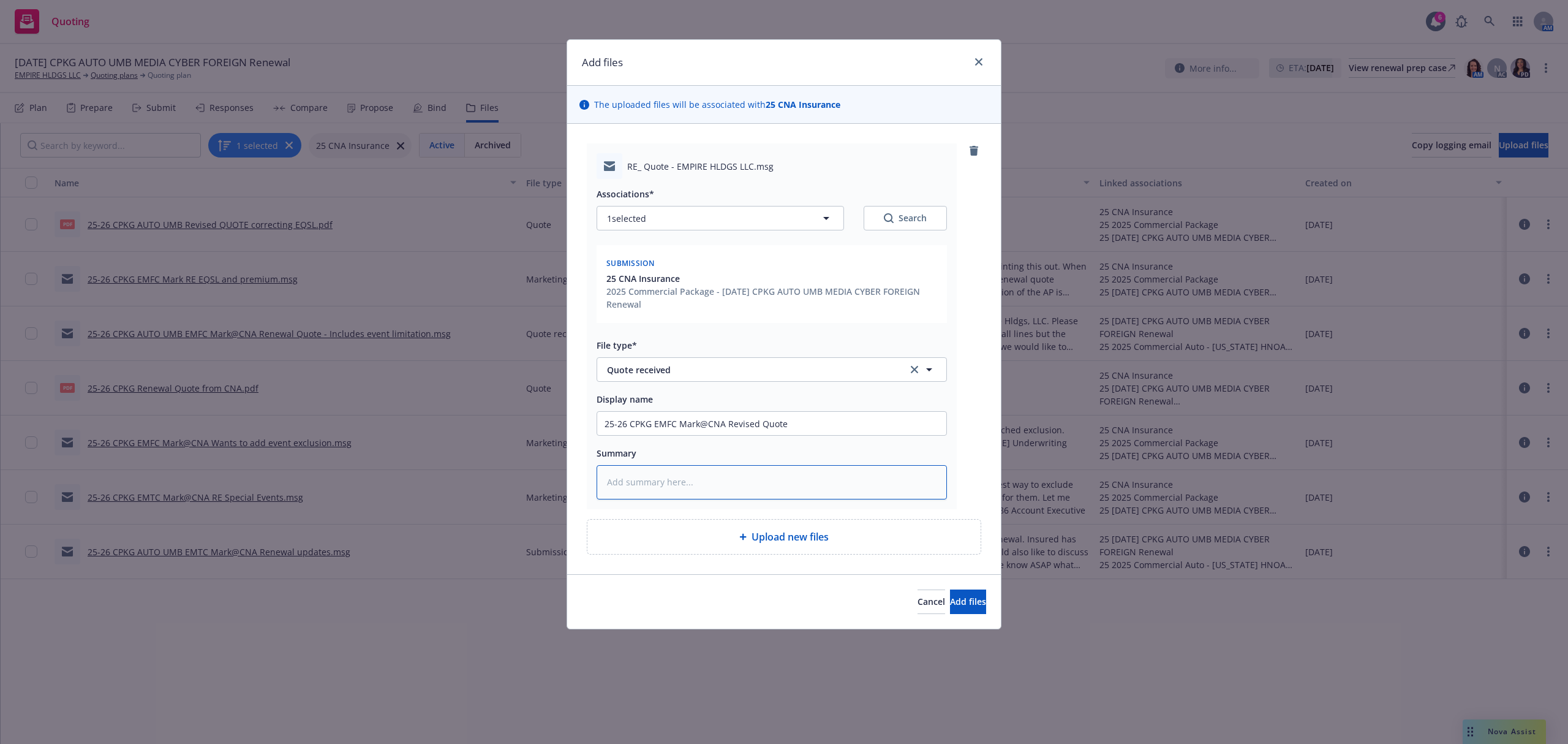
type textarea "x"
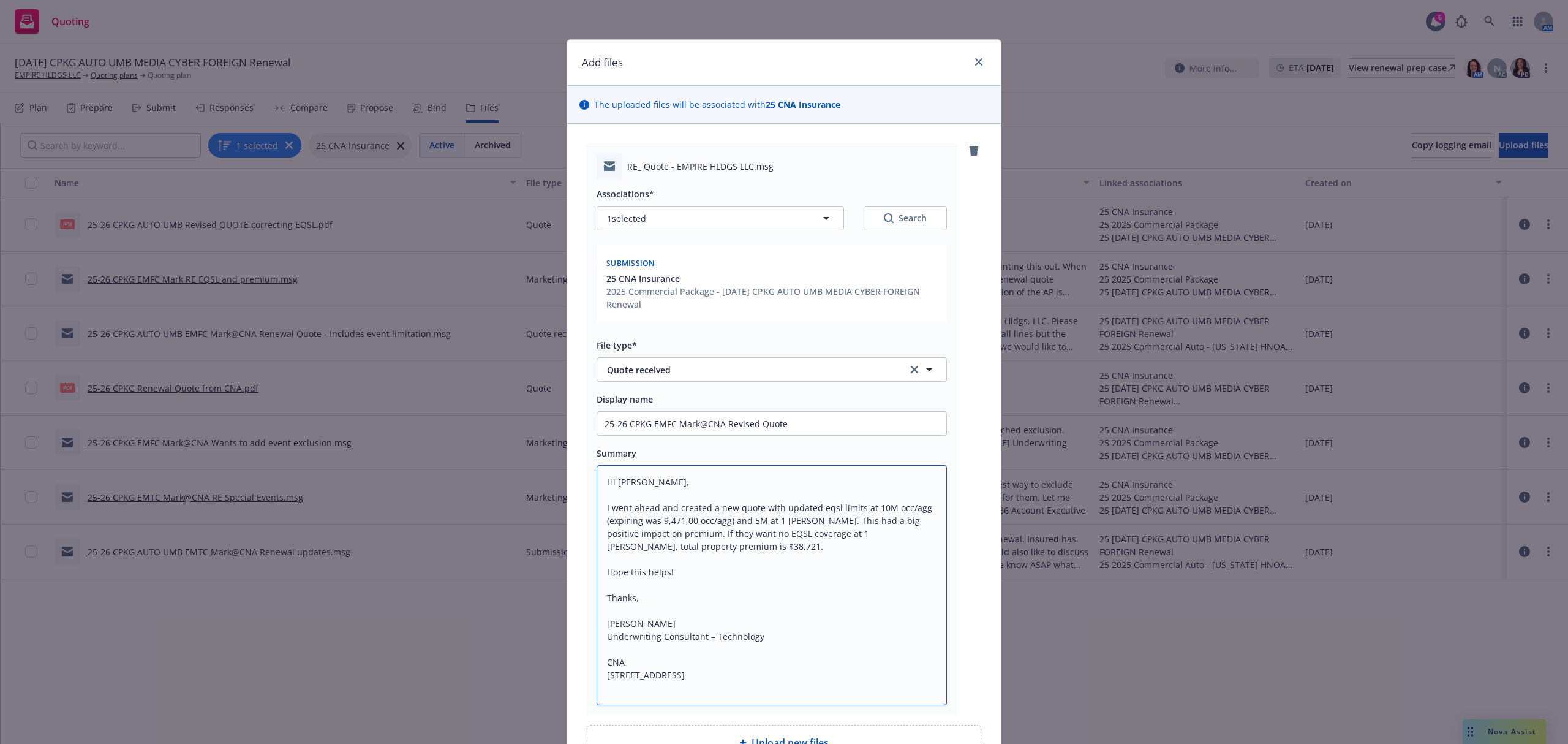
type textarea "Hi Samantha, I went ahead and created a new quote with updated eqsl limits at 1…"
click at [819, 423] on input "25-26 CPKG EMFC Mark@CNA Revised Quote" at bounding box center [771, 423] width 349 height 23
type textarea "x"
type input "25-26 CPKG EMFC Mark@CNA Revised Quote"
type textarea "x"
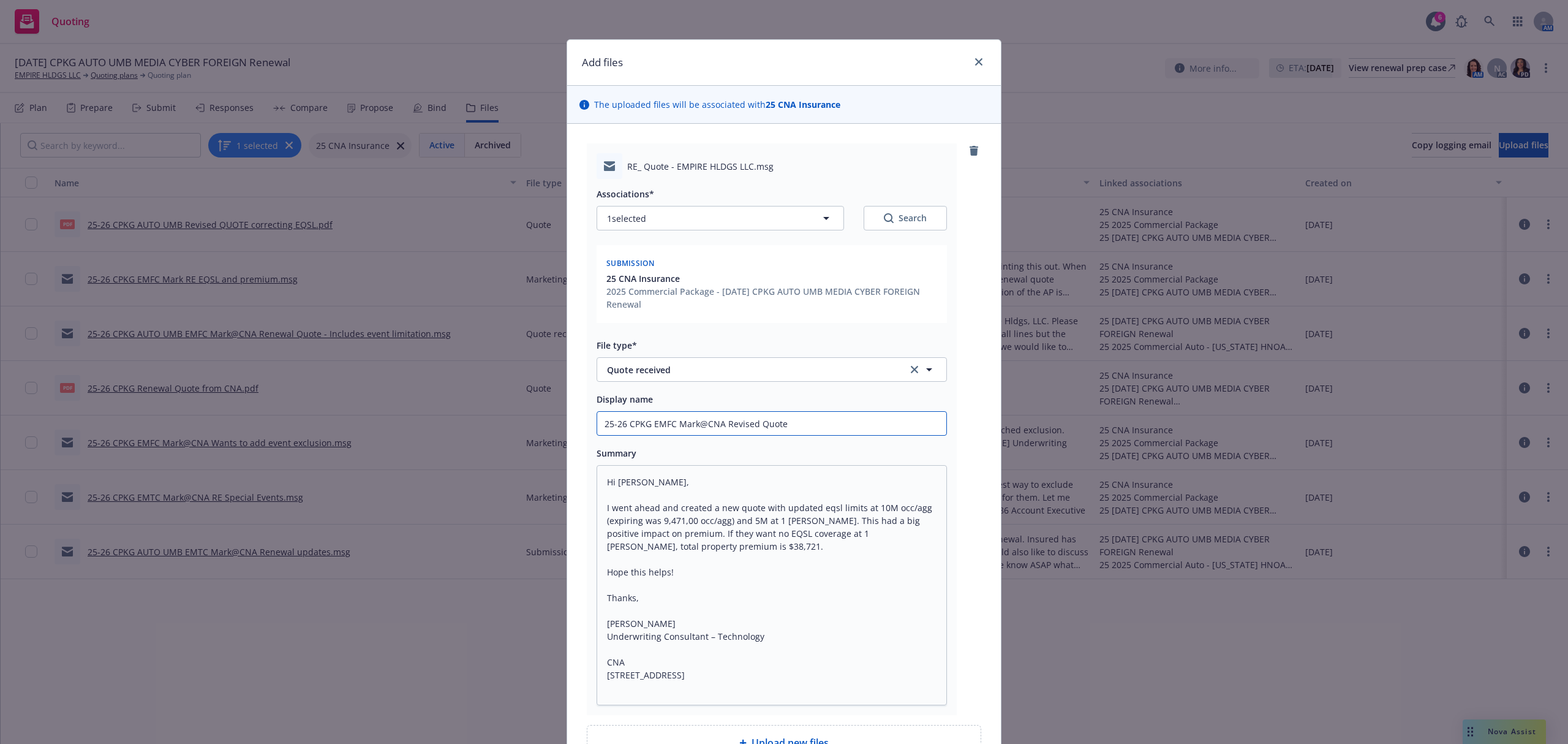
type input "25-26 CPKG EMFC Mark@CNA Revised Quote c"
type textarea "x"
type input "25-26 CPKG EMFC Mark@CNA Revised Quote co"
type textarea "x"
type input "25-26 CPKG EMFC Mark@CNA Revised Quote cor"
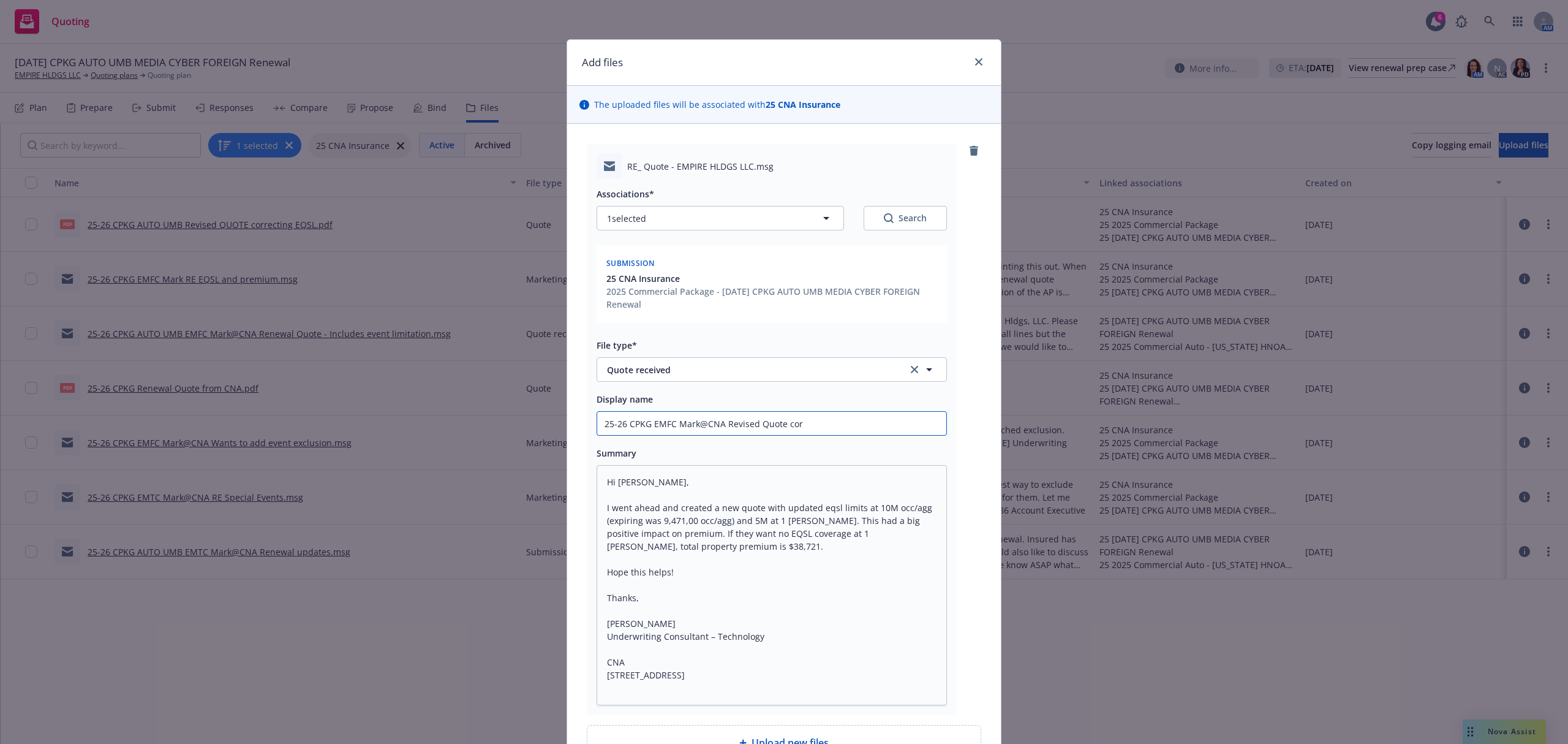
type textarea "x"
type input "25-26 CPKG EMFC Mark@CNA Revised Quote corr"
type textarea "x"
type input "25-26 CPKG EMFC Mark@CNA Revised Quote corre"
type textarea "x"
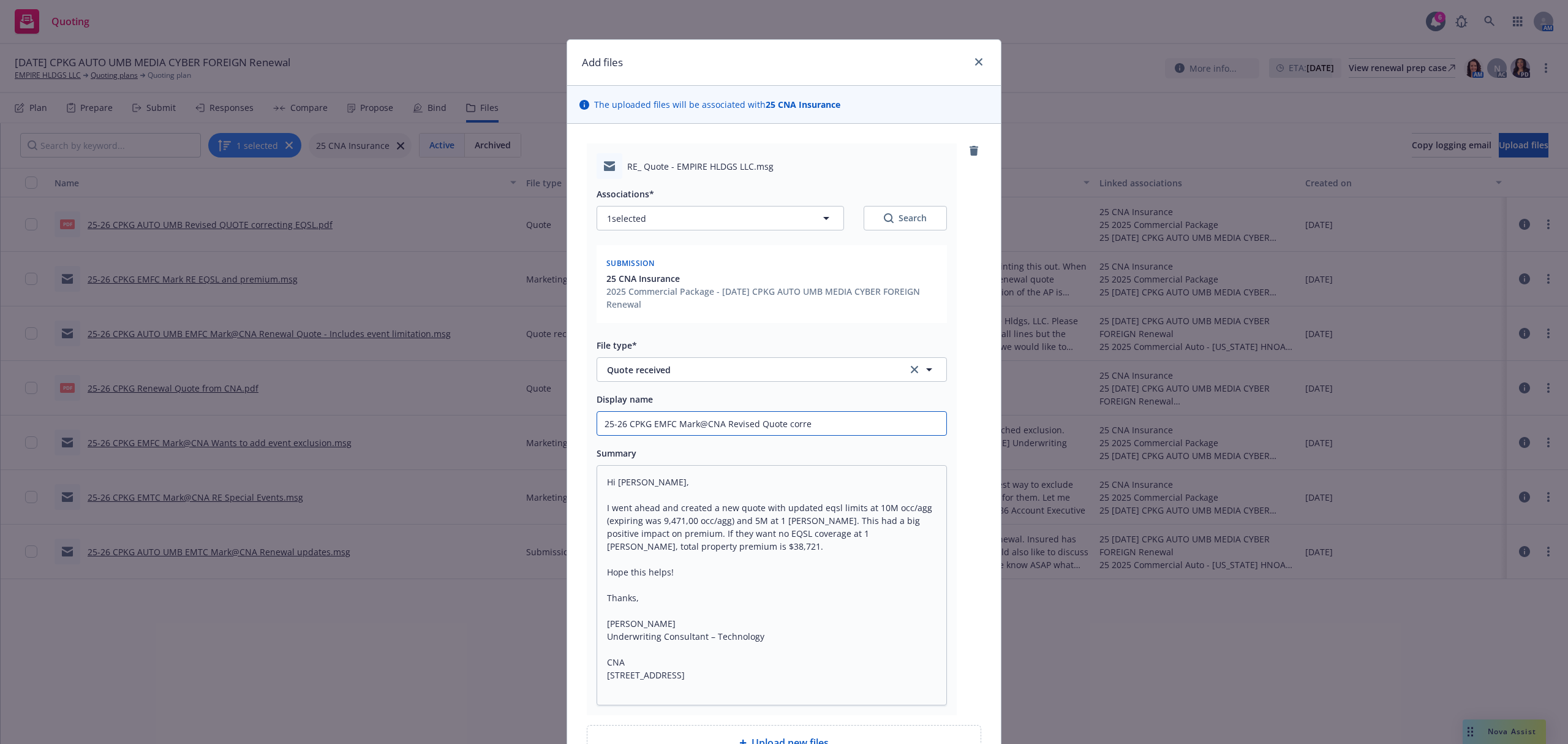
type input "25-26 CPKG EMFC Mark@CNA Revised Quote correc"
type textarea "x"
type input "25-26 CPKG EMFC Mark@CNA Revised Quote correci"
type textarea "x"
type input "25-26 CPKG EMFC Mark@CNA Revised Quote correcit"
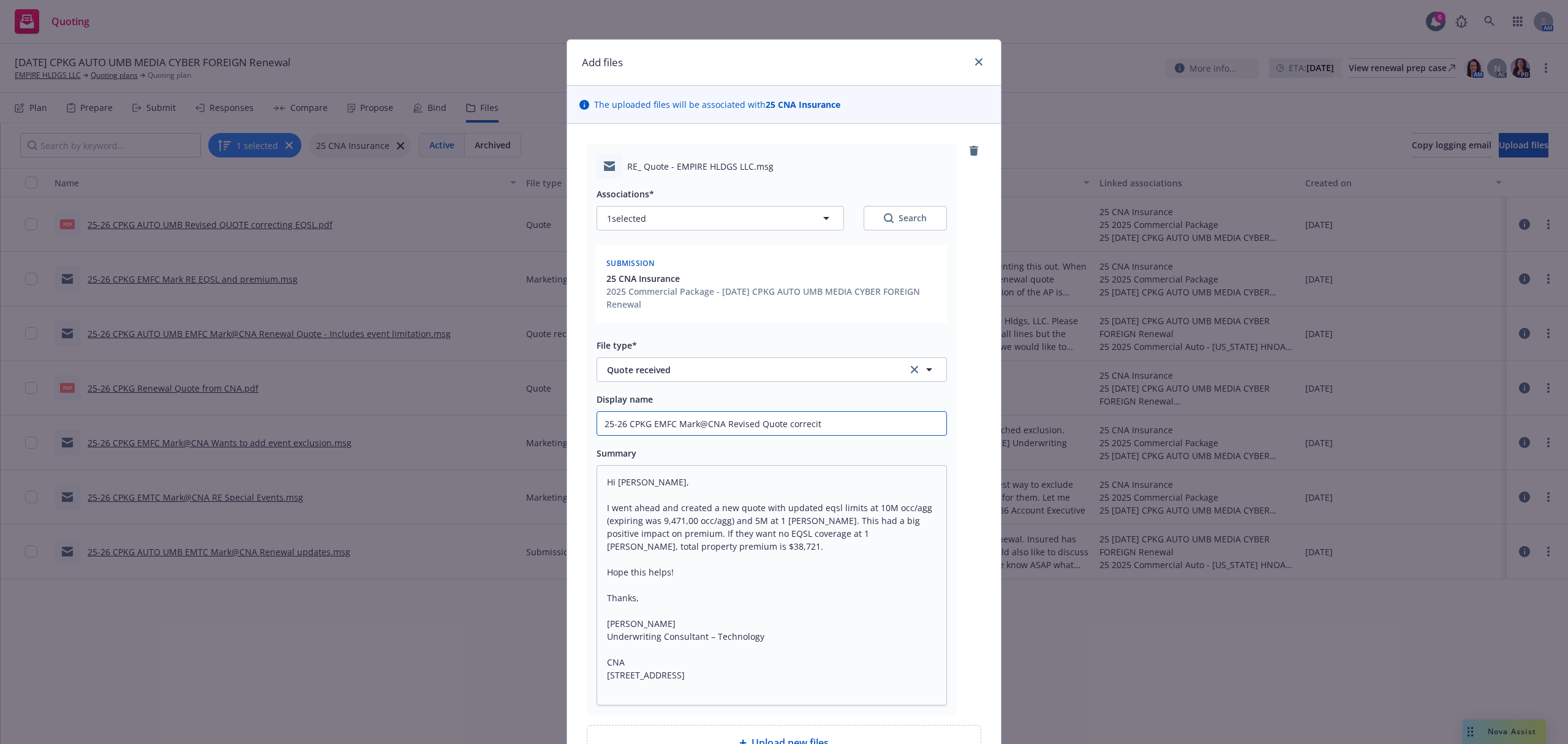
type textarea "x"
type input "25-26 CPKG EMFC Mark@CNA Revised Quote correcitn"
type textarea "x"
type input "25-26 CPKG EMFC Mark@CNA Revised Quote correcitng"
type textarea "x"
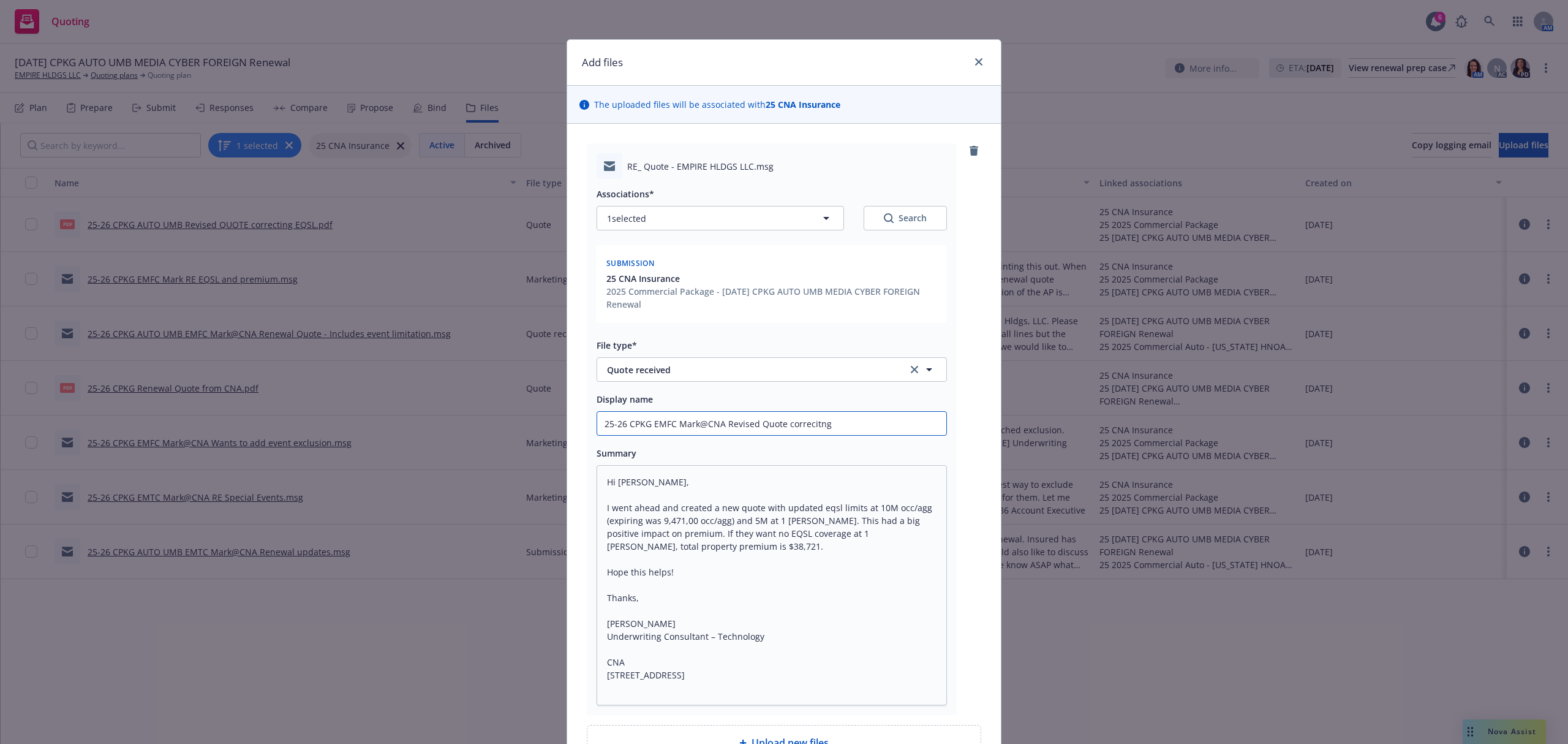
type input "25-26 CPKG EMFC Mark@CNA Revised Quote correcitng"
type textarea "x"
type input "25-26 CPKG EMFC Mark@CNA Revised Quote correcitng"
type textarea "x"
type input "25-26 CPKG EMFC Mark@CNA Revised Quote correcitn"
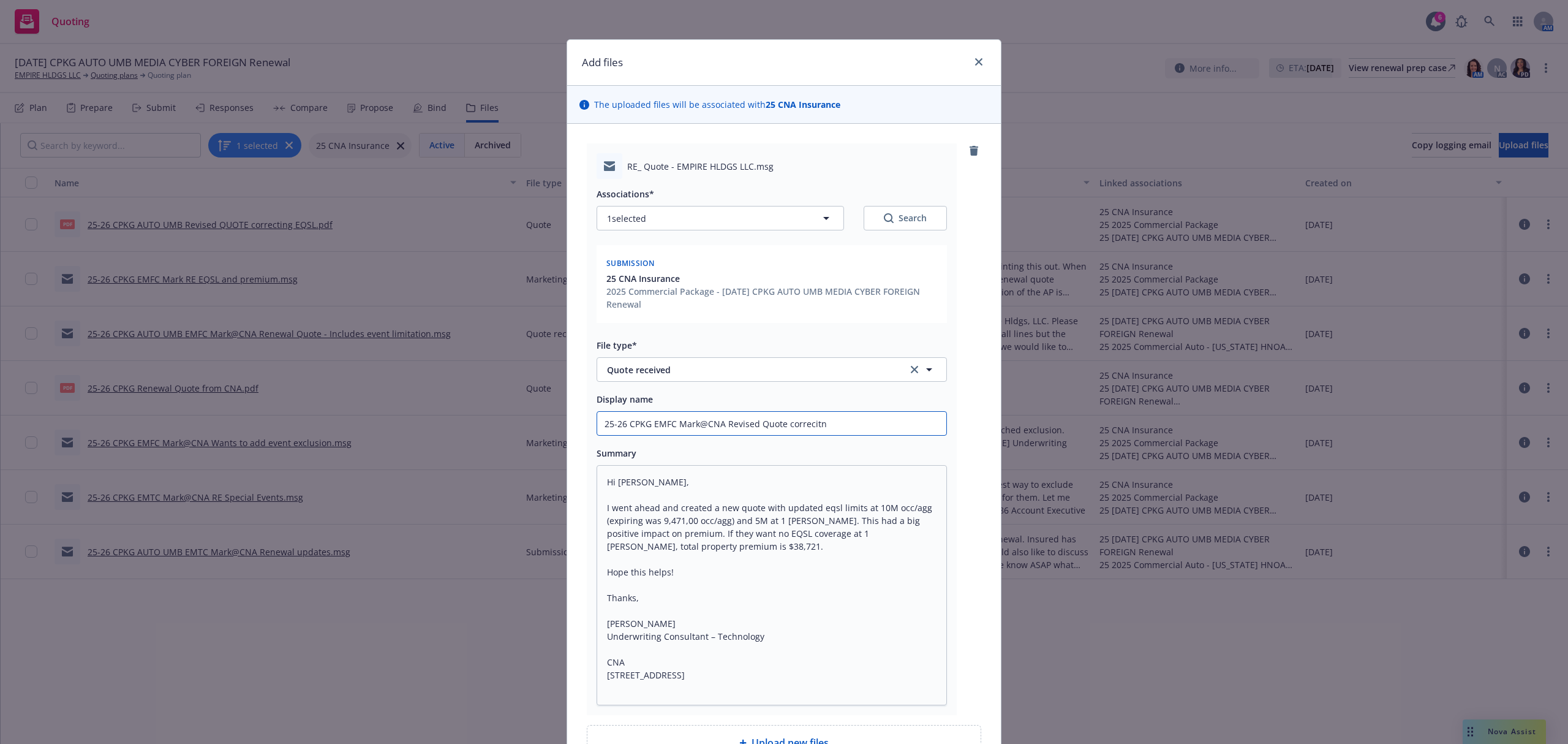
type textarea "x"
type input "25-26 CPKG EMFC Mark@CNA Revised Quote correcit"
type textarea "x"
type input "25-26 CPKG EMFC Mark@CNA Revised Quote correci"
type textarea "x"
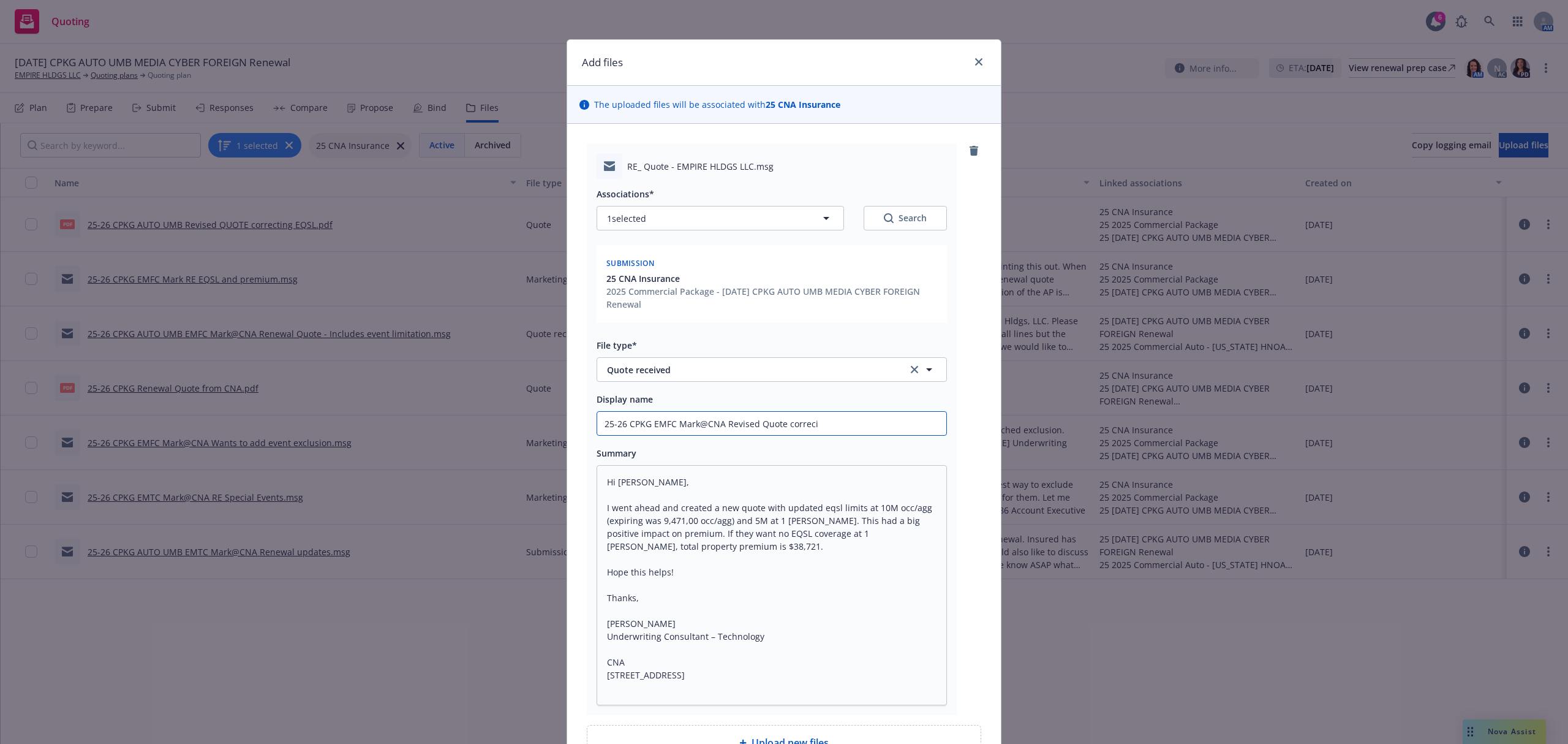
type input "25-26 CPKG EMFC Mark@CNA Revised Quote correc"
type textarea "x"
type input "25-26 CPKG EMFC Mark@CNA Revised Quote corre"
type textarea "x"
type input "25-26 CPKG EMFC Mark@CNA Revised Quote corr"
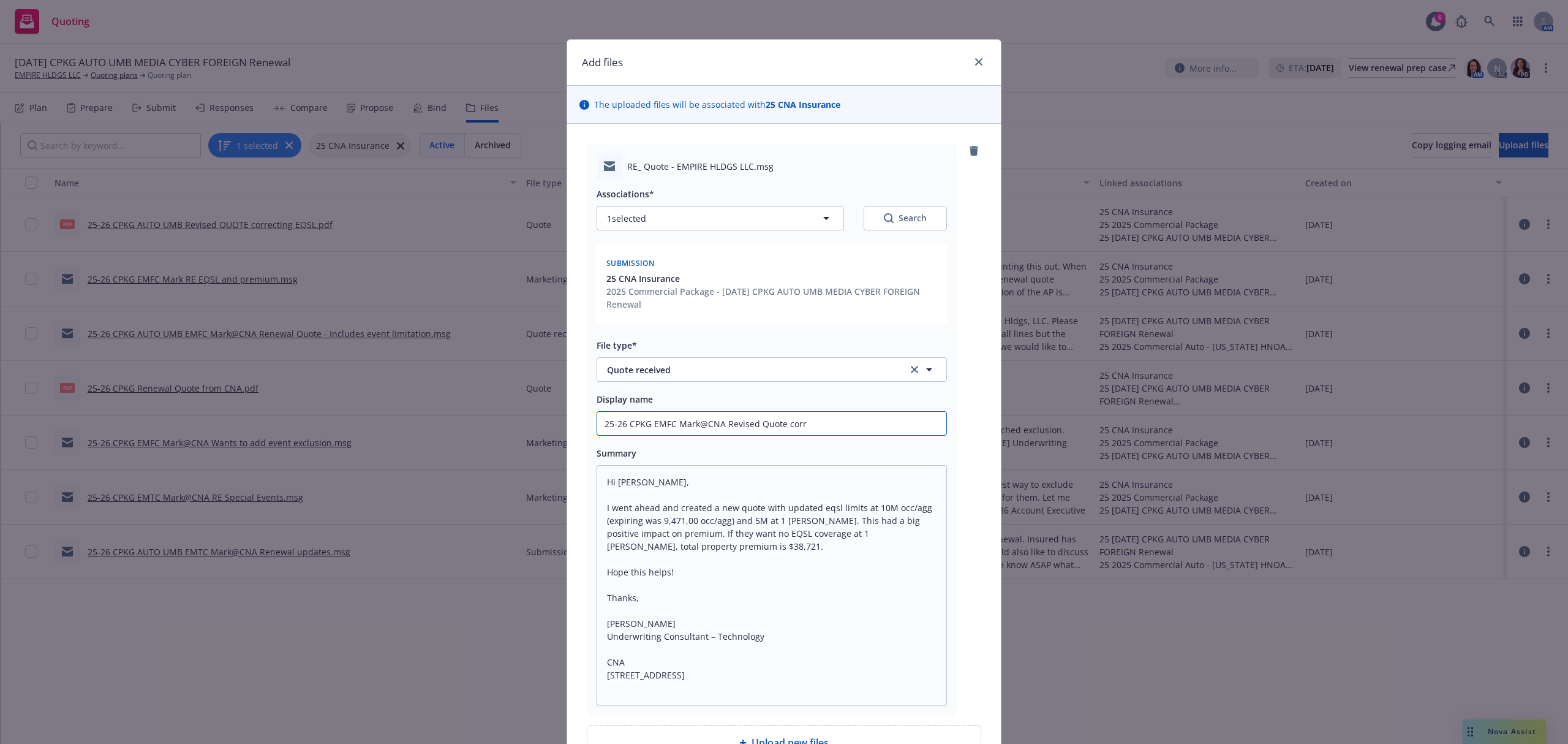
type textarea "x"
type input "25-26 CPKG EMFC Mark@CNA Revised Quote corre"
type textarea "x"
type input "25-26 CPKG EMFC Mark@CNA Revised Quote correc"
type textarea "x"
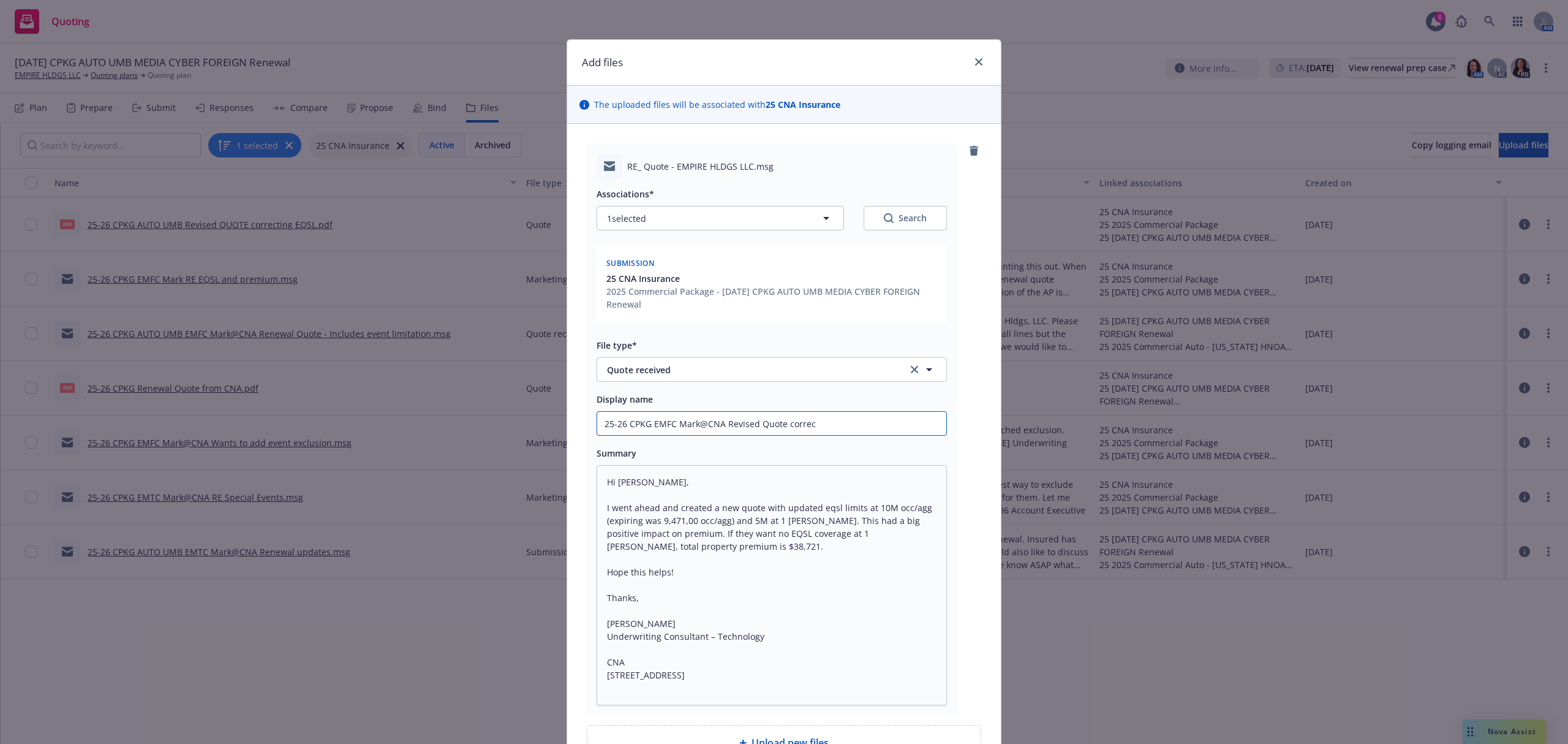
type input "25-26 CPKG EMFC Mark@CNA Revised Quote correct"
type textarea "x"
type input "25-26 CPKG EMFC Mark@CNA Revised Quote correcti"
type textarea "x"
type input "25-26 CPKG EMFC Mark@CNA Revised Quote correctin"
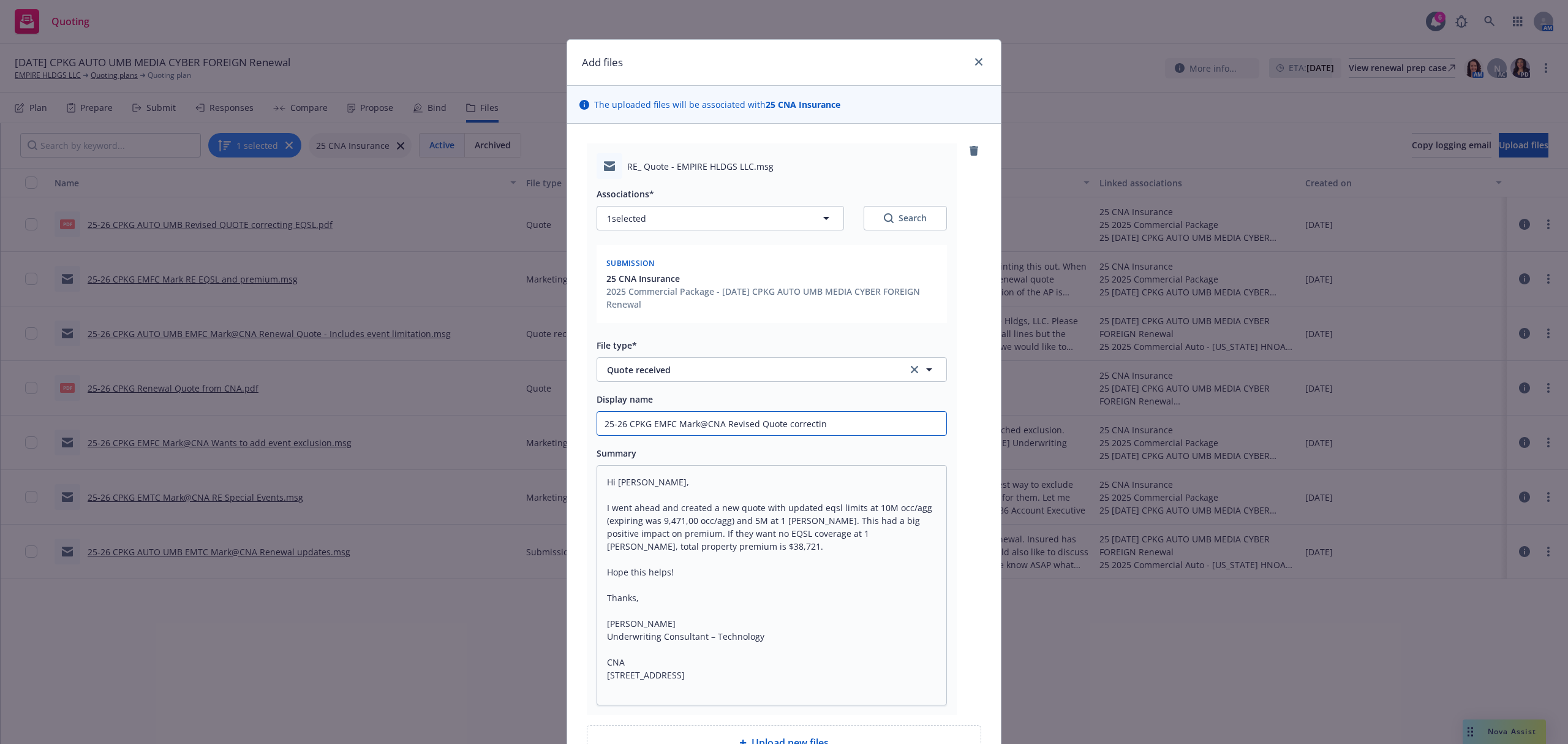
type textarea "x"
type input "25-26 CPKG EMFC Mark@CNA Revised Quote correcting"
type textarea "x"
type input "25-26 CPKG EMFC Mark@CNA Revised Quote correcting"
type textarea "x"
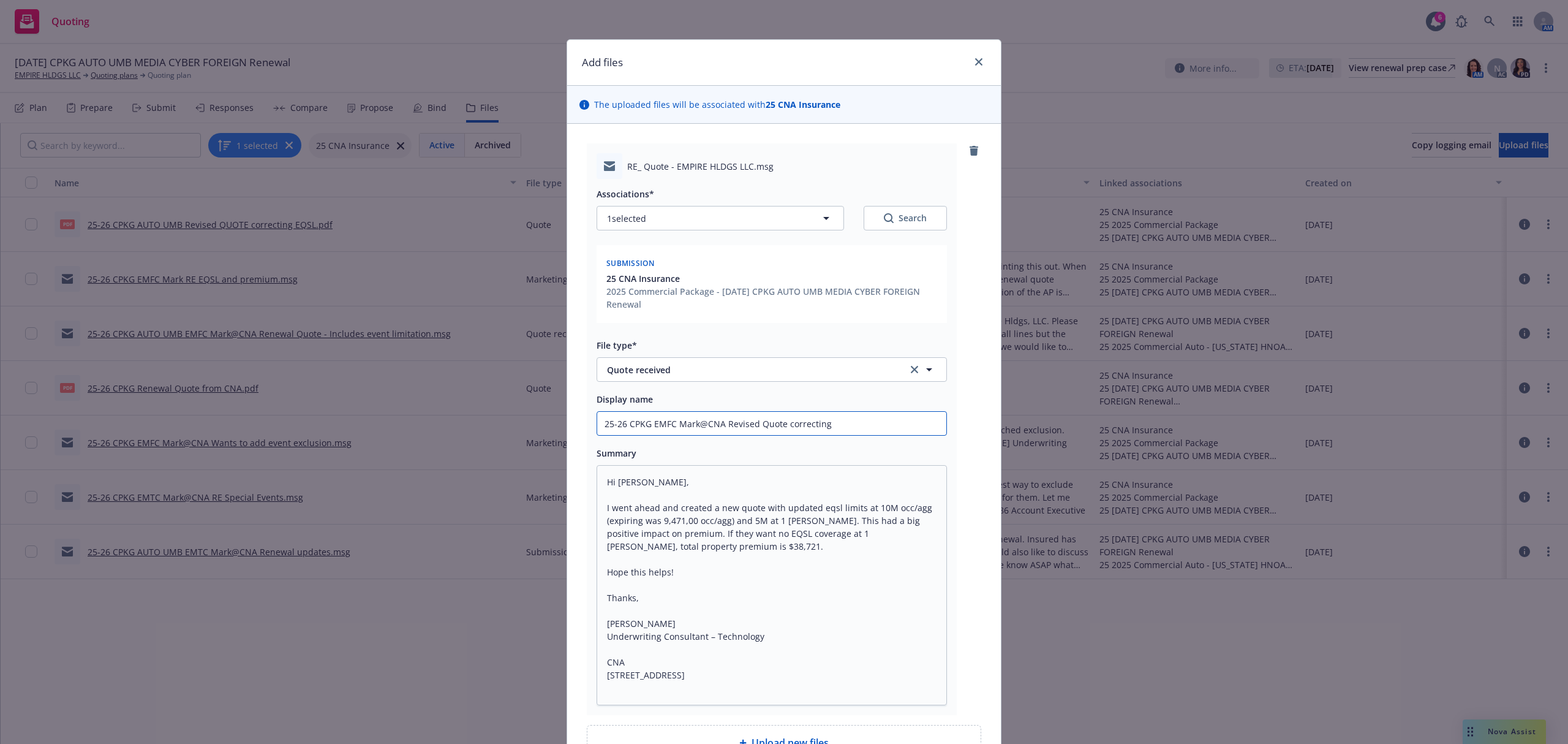
type input "25-26 CPKG EMFC Mark@CNA Revised Quote correcting E"
type textarea "x"
type input "25-26 CPKG EMFC Mark@CNA Revised Quote correcting EQ"
type textarea "x"
type input "25-26 CPKG EMFC Mark@CNA Revised Quote correcting EQS"
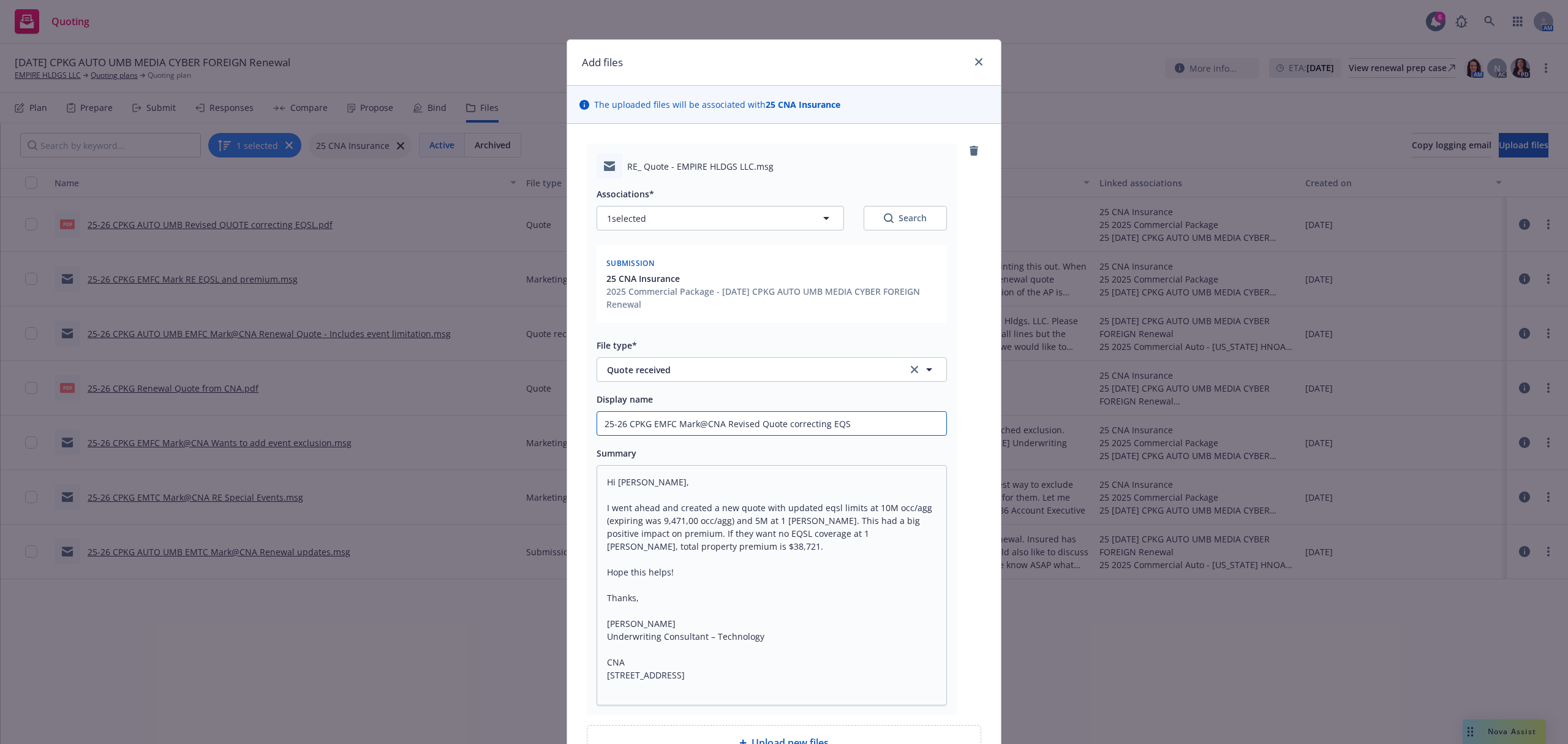
type textarea "x"
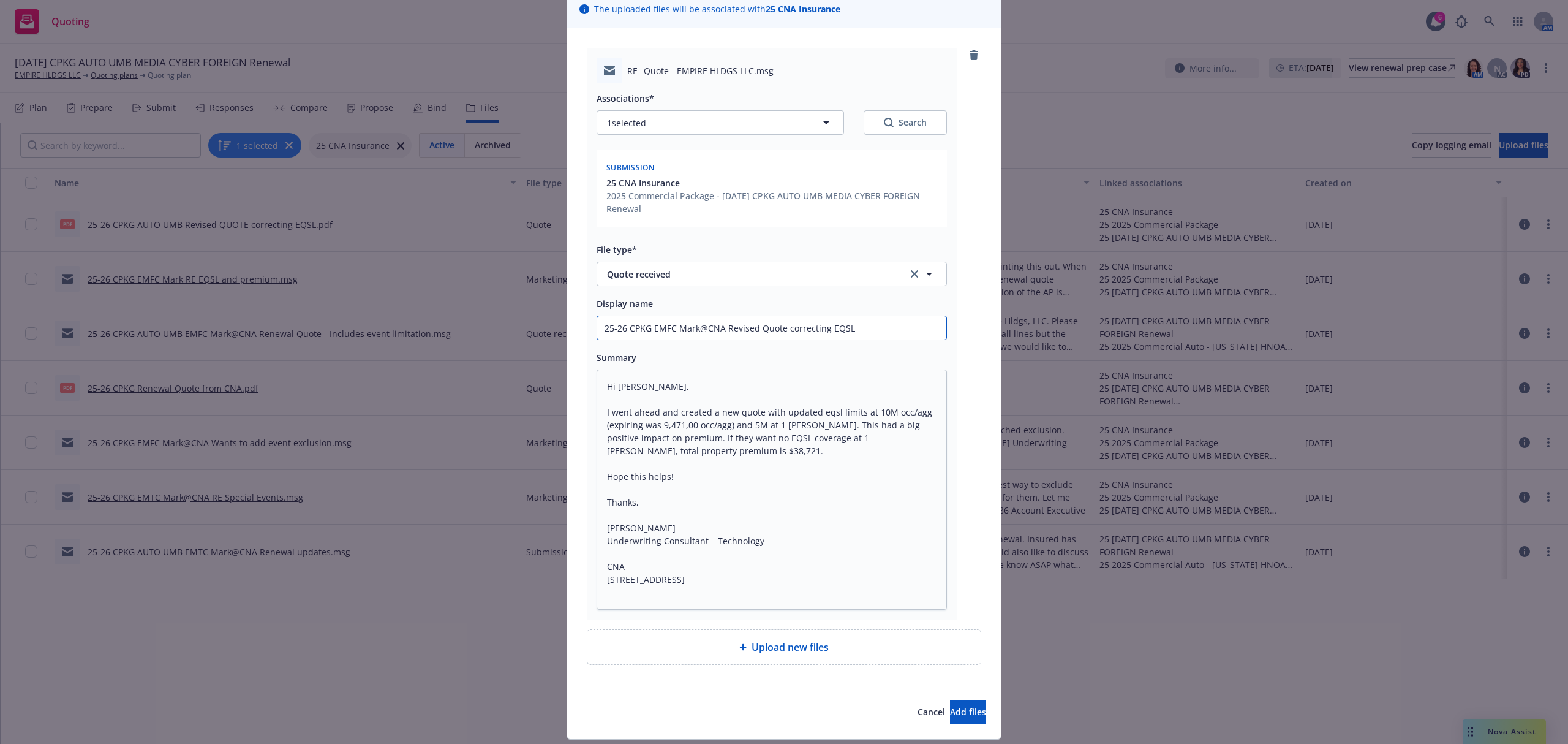
scroll to position [131, 0]
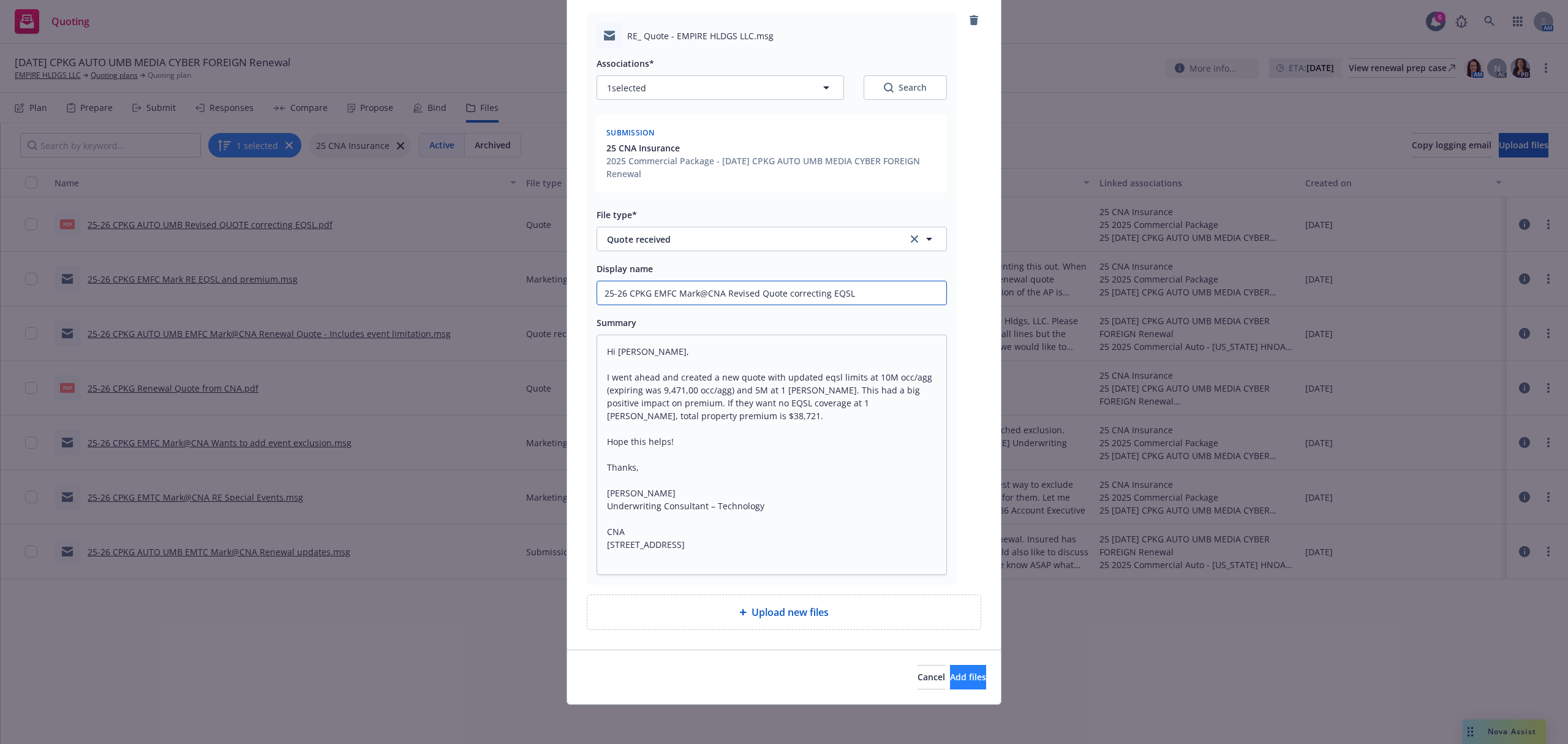
type input "25-26 CPKG EMFC Mark@CNA Revised Quote correcting EQSL"
click at [950, 680] on span "Add files" at bounding box center [968, 677] width 36 height 12
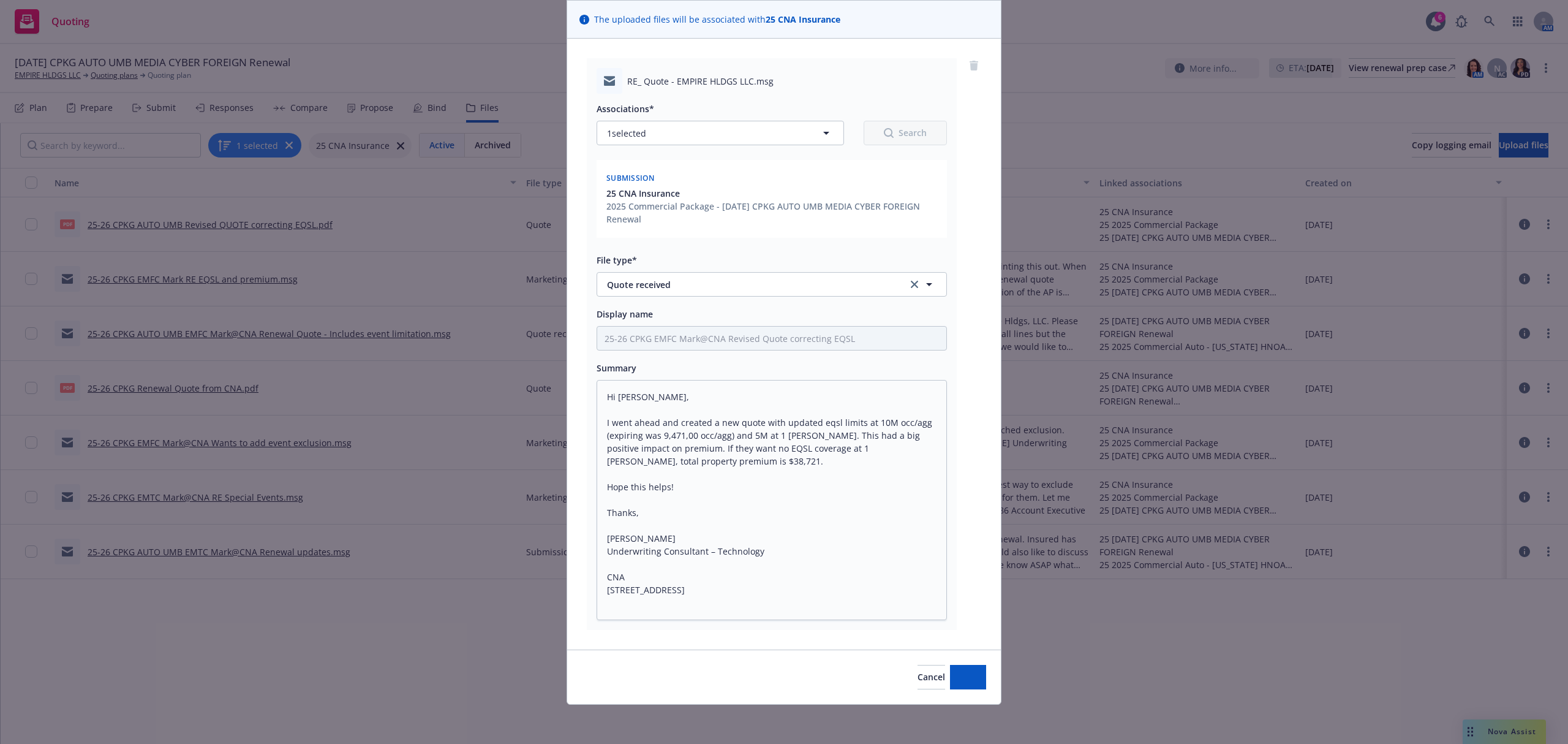
scroll to position [86, 0]
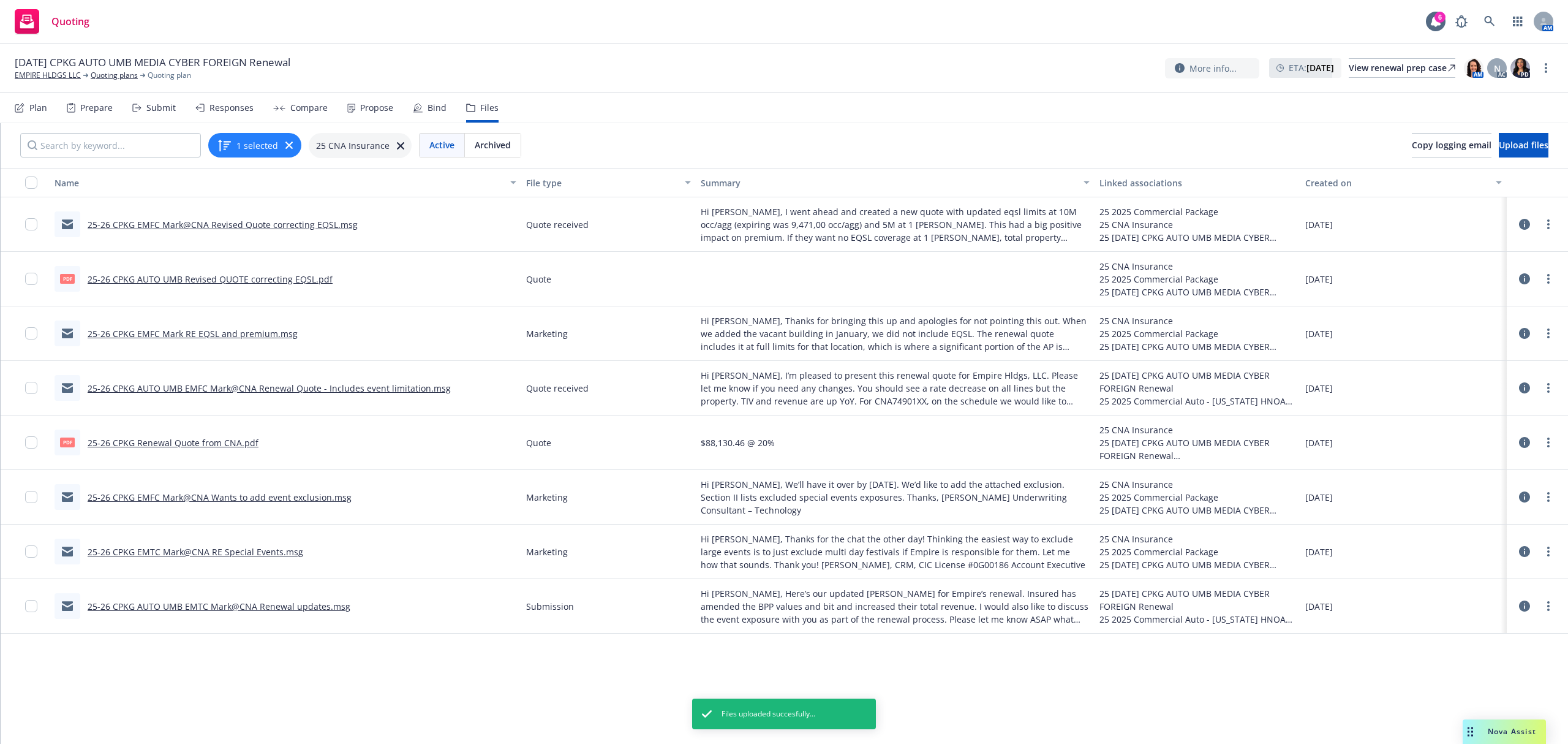
click at [144, 109] on div "Submit" at bounding box center [154, 108] width 44 height 30
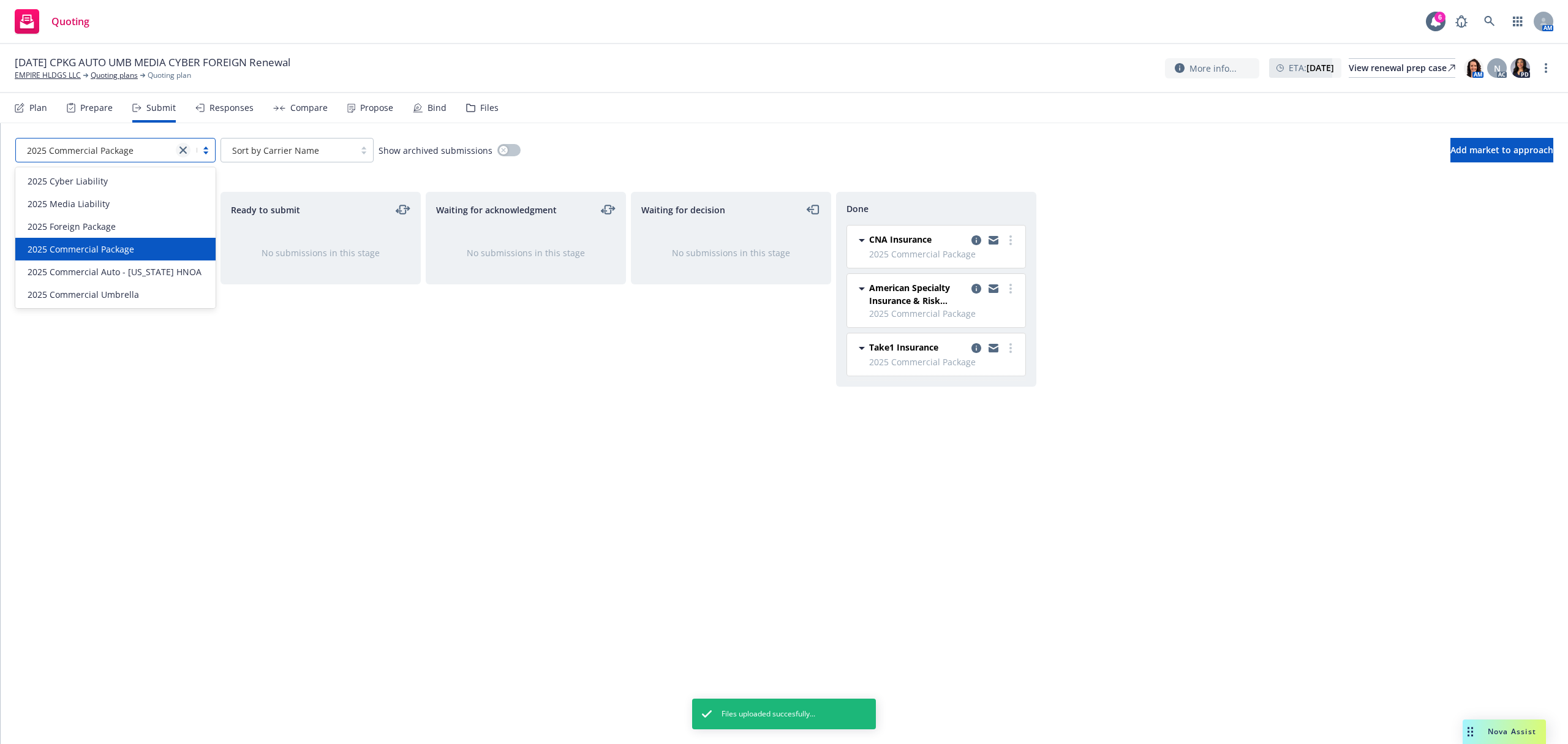
click at [182, 147] on icon "close" at bounding box center [183, 150] width 7 height 7
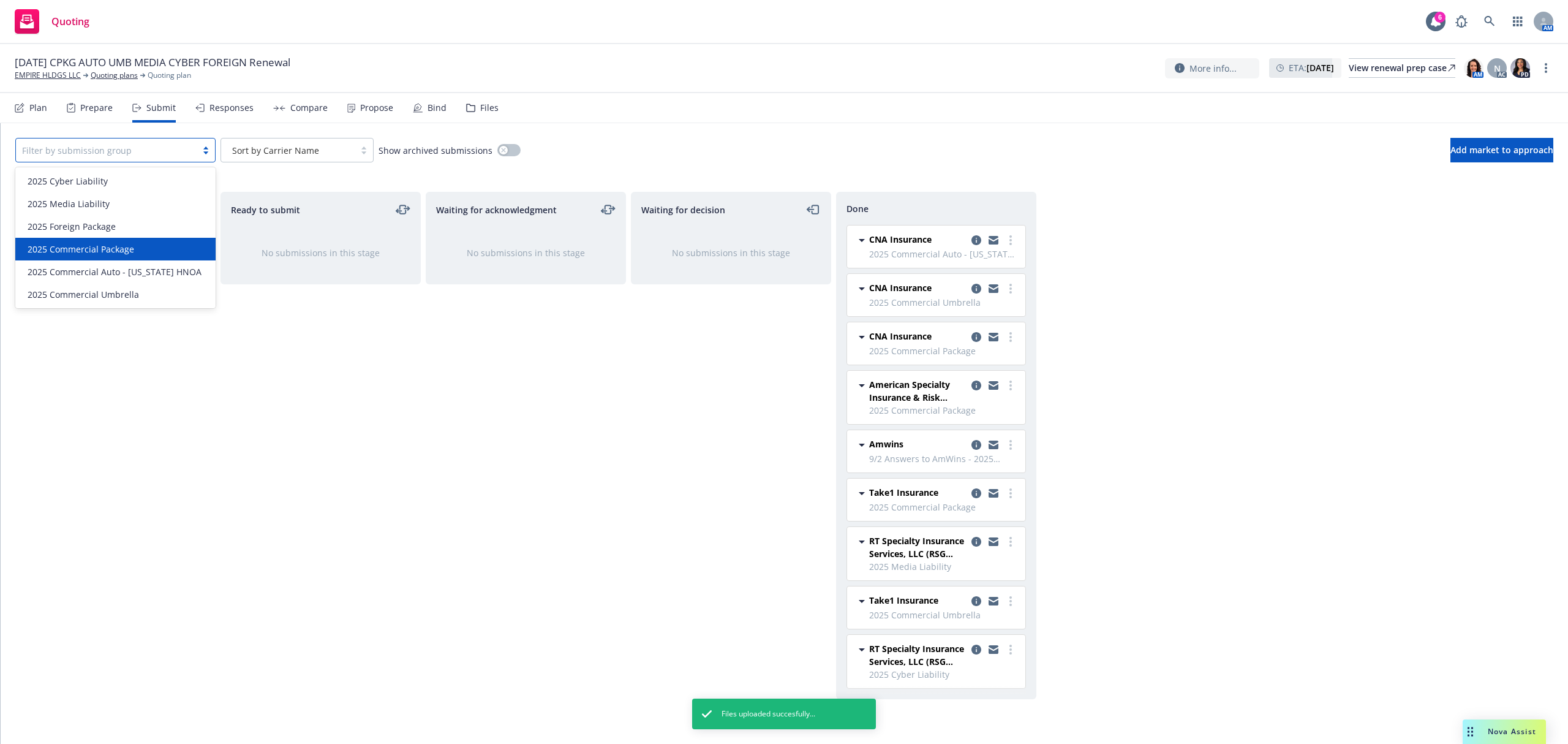
click at [136, 251] on div "2025 Commercial Package" at bounding box center [116, 248] width 186 height 13
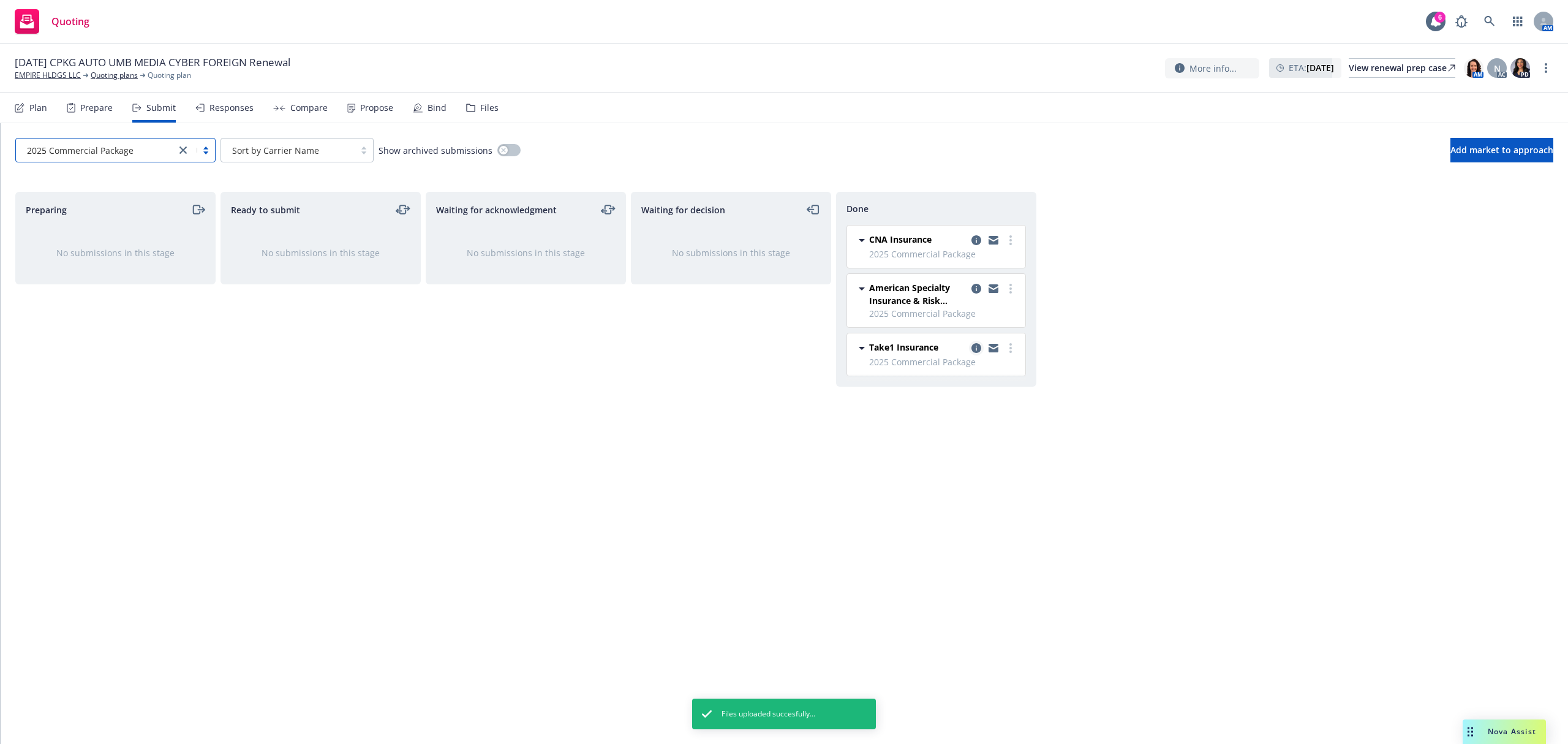
click at [973, 348] on icon "copy logging email" at bounding box center [976, 348] width 10 height 10
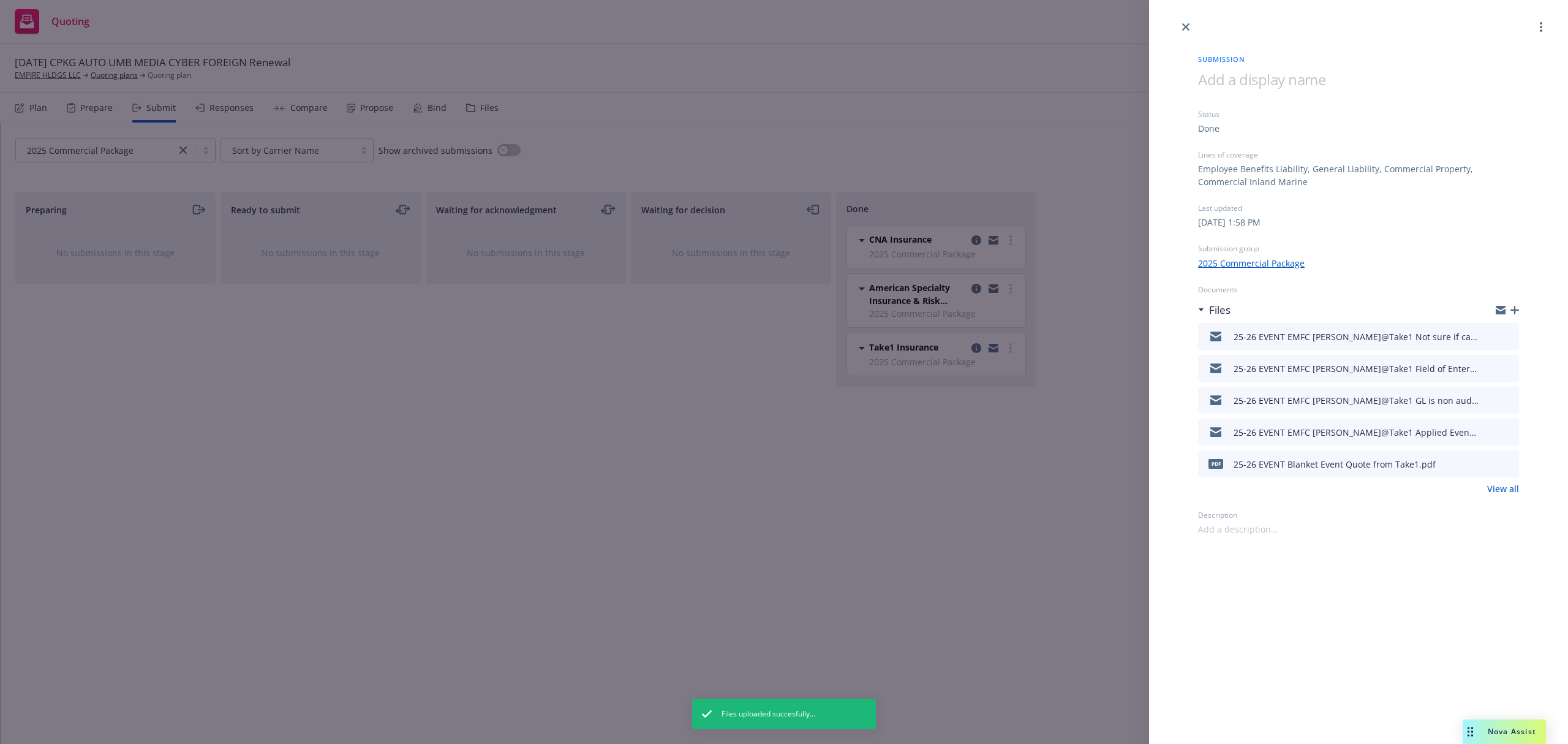
click at [1512, 306] on icon "button" at bounding box center [1515, 310] width 9 height 9
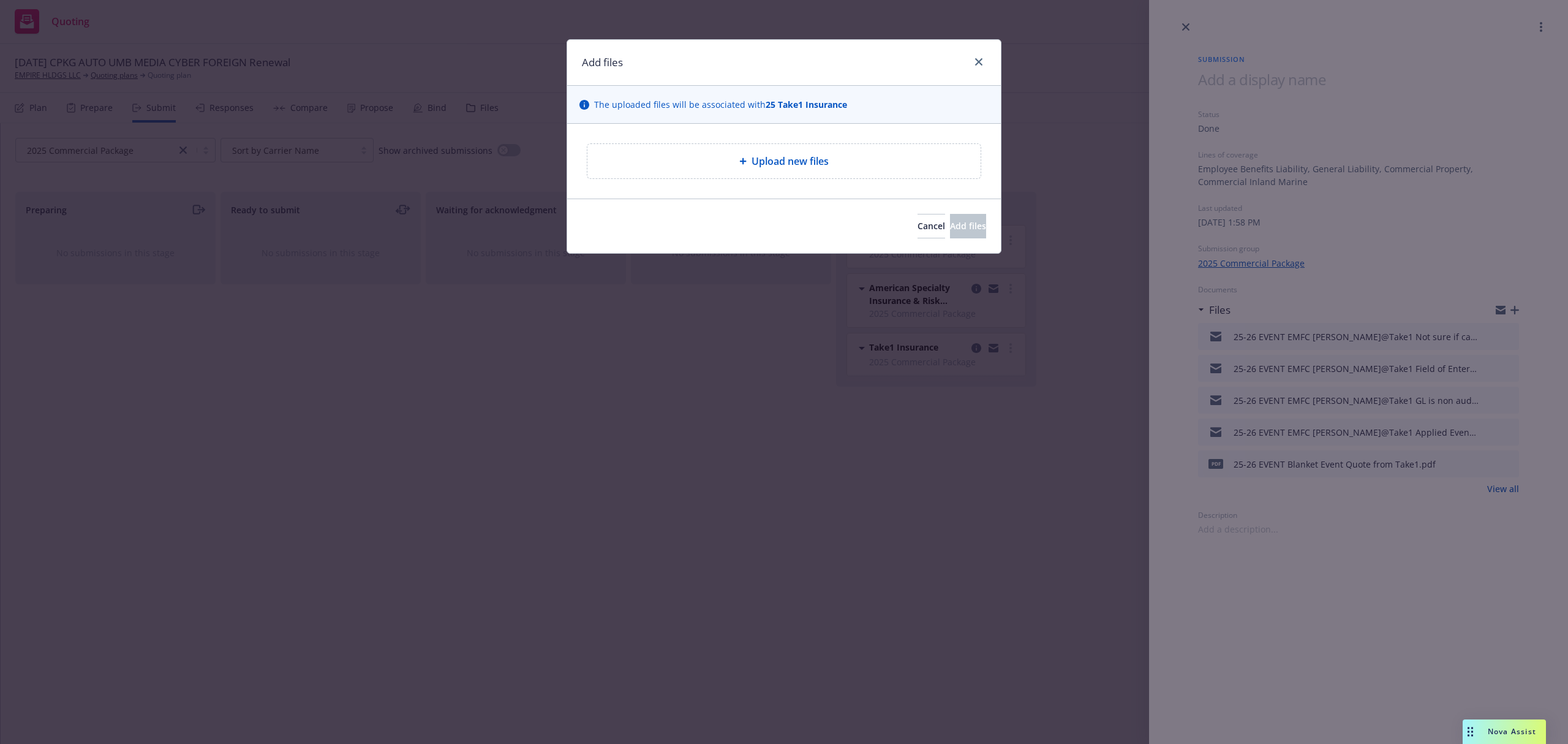
type textarea "x"
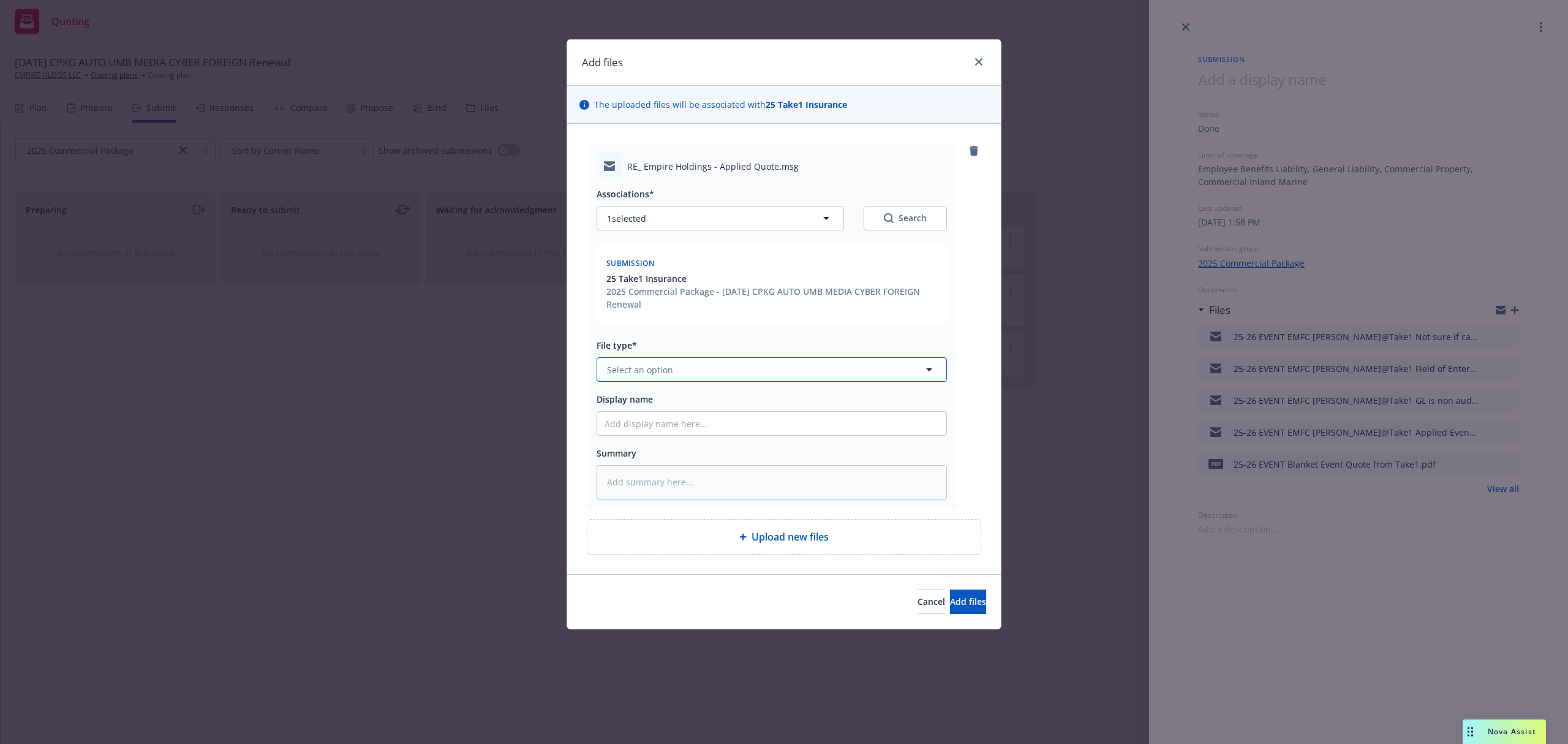
click at [687, 373] on button "Select an option" at bounding box center [771, 369] width 350 height 24
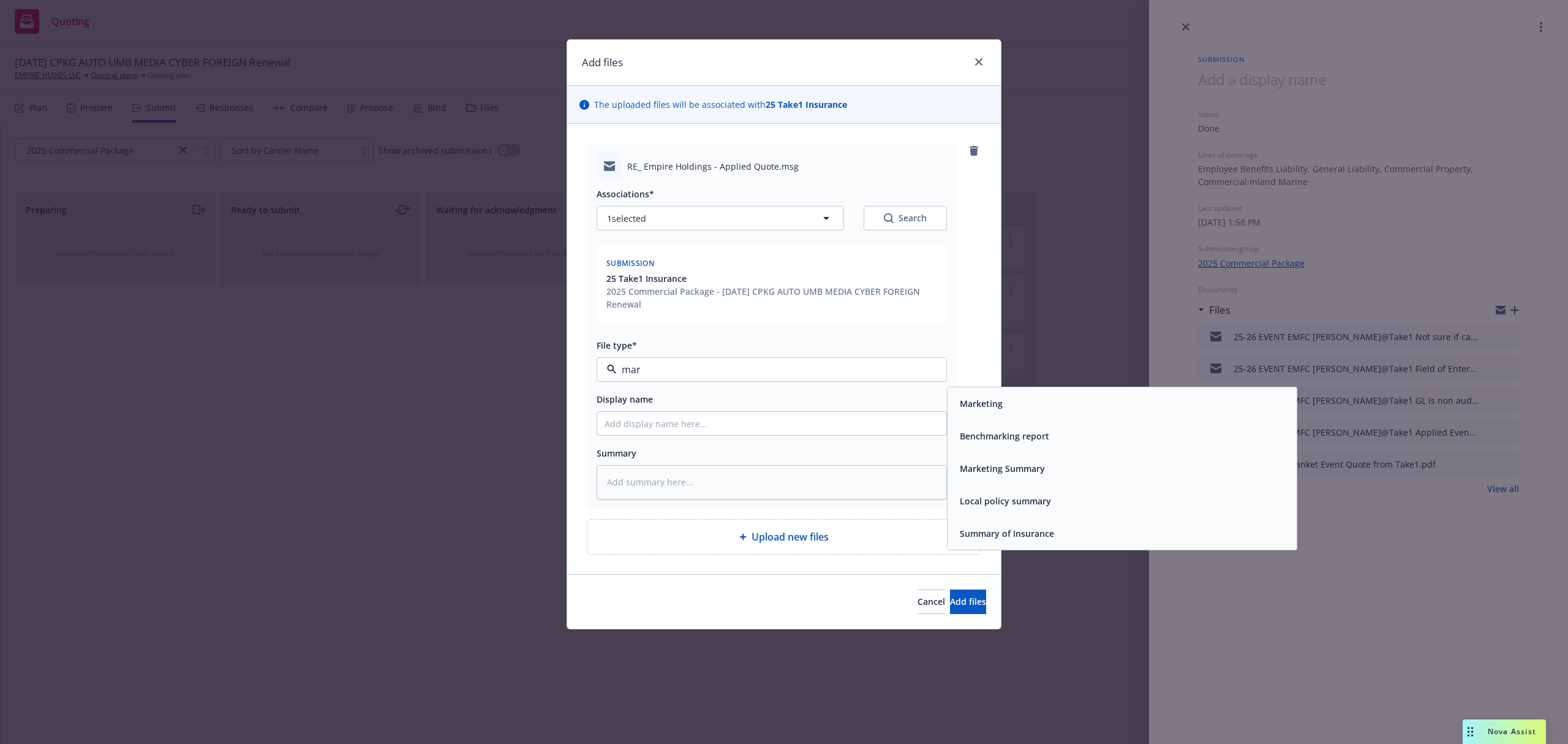
type input "mark"
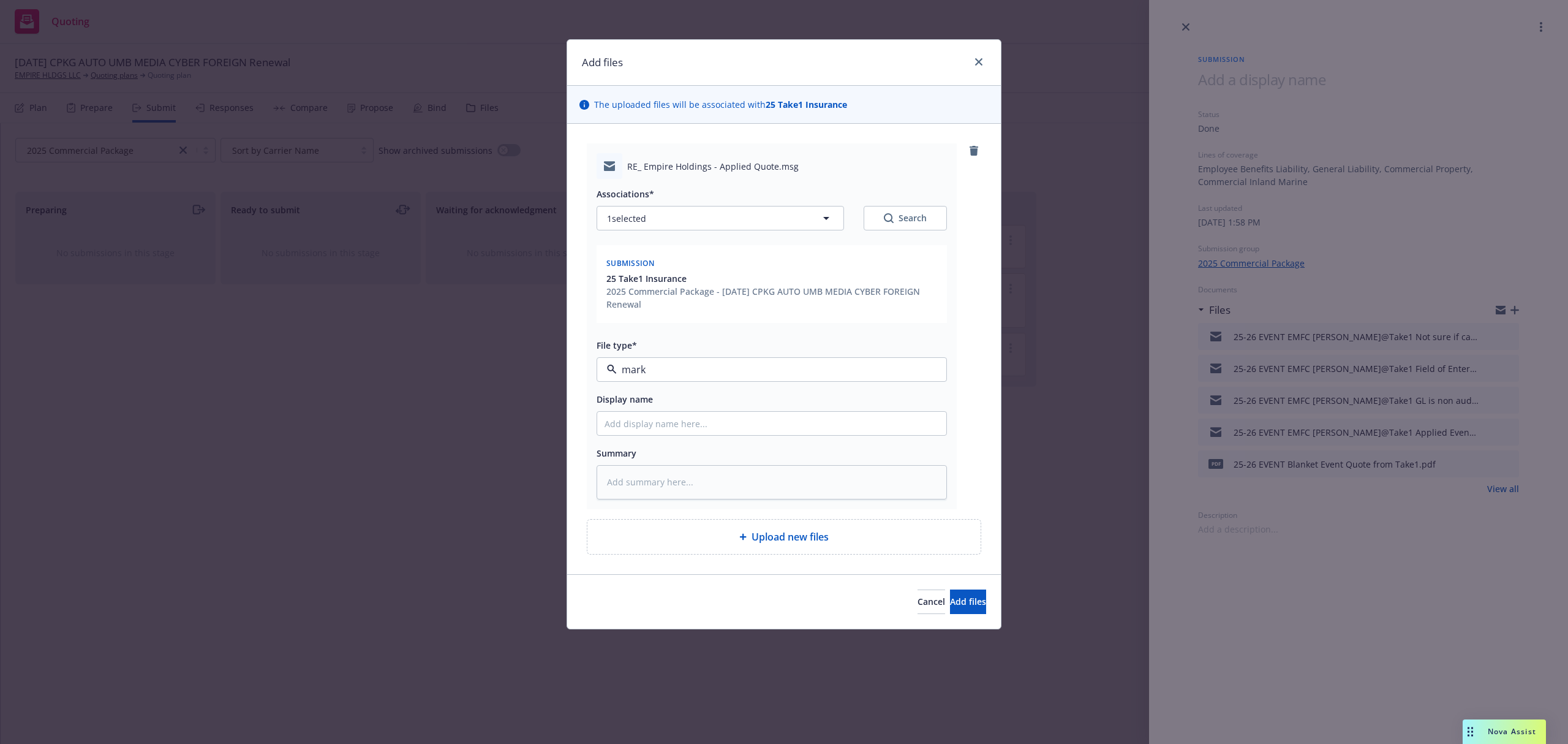
type textarea "x"
type input "2"
type textarea "x"
type input "25"
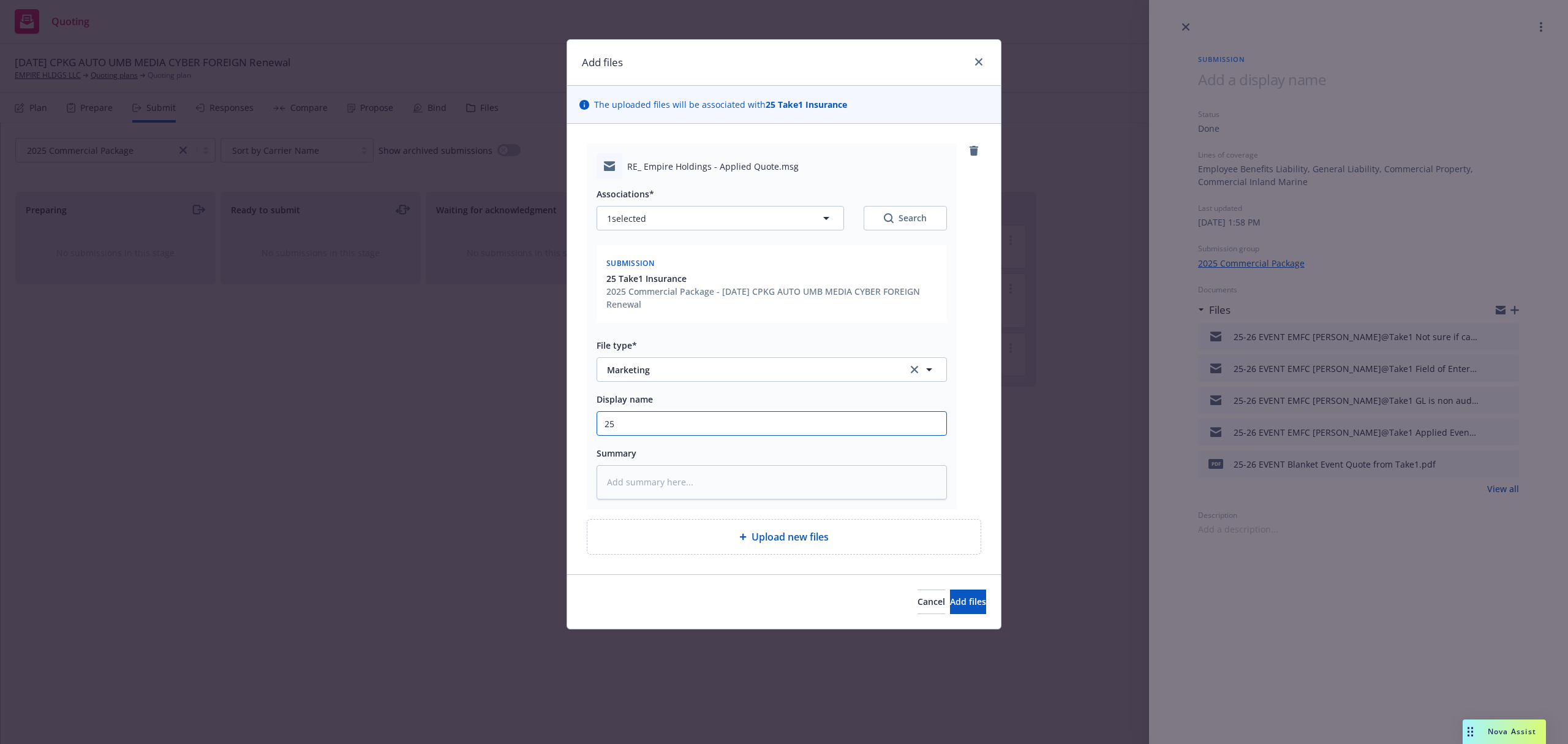
type textarea "x"
type input "25-"
type textarea "x"
type input "25-2"
type textarea "x"
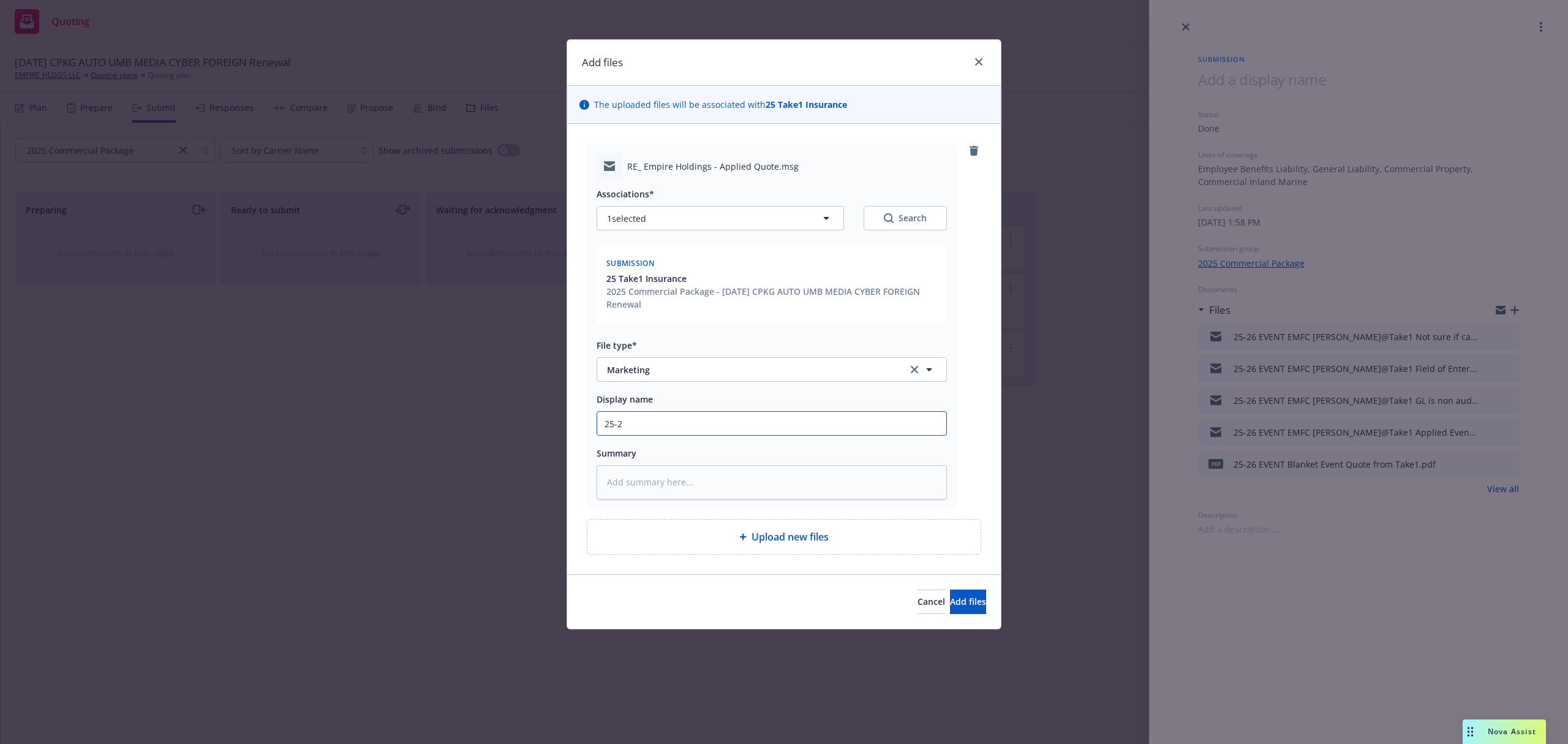
type input "25-26"
type textarea "x"
type input "25-26"
type textarea "x"
type input "25-26 E"
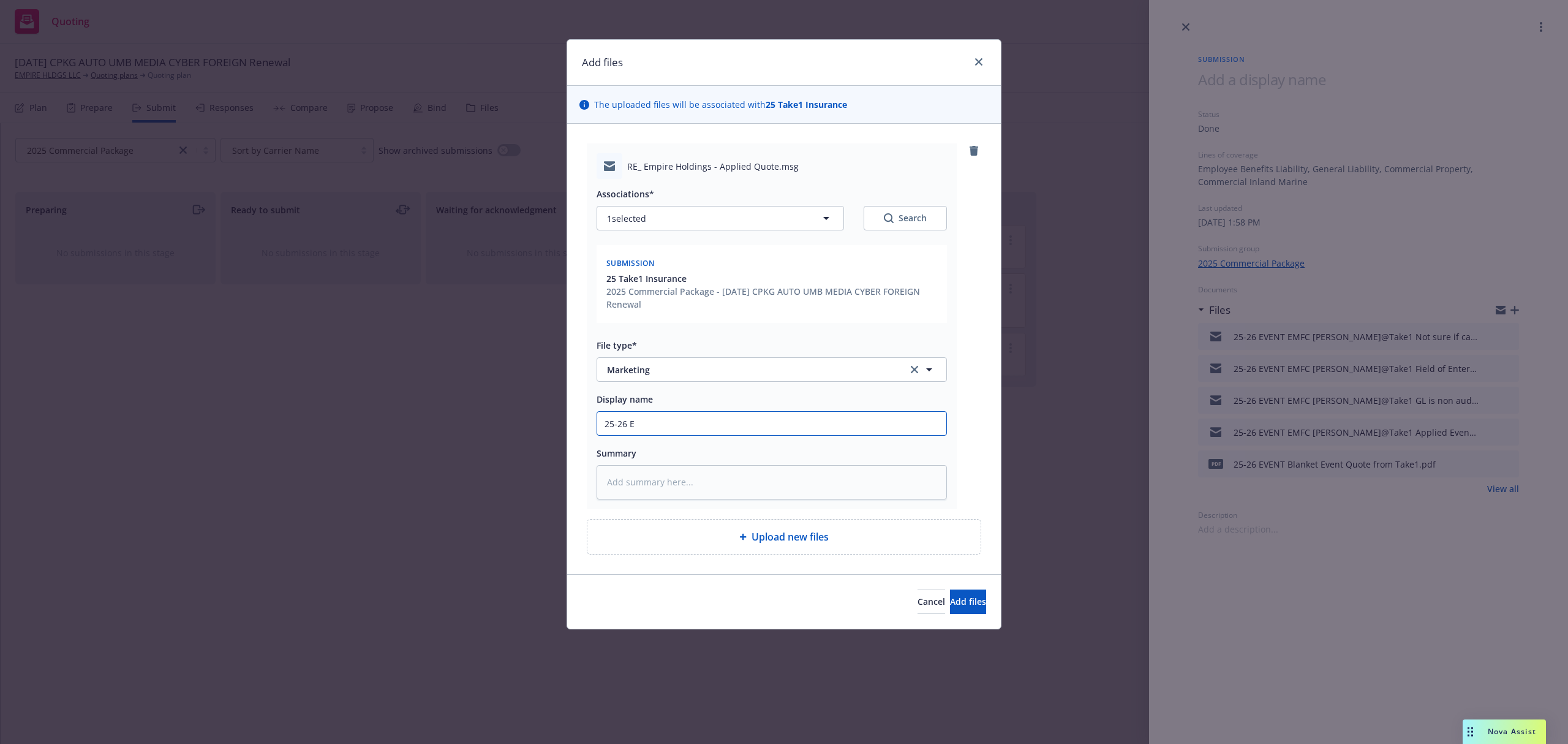
type textarea "x"
type input "25-26 EV"
type textarea "x"
type input "25-26 EVE"
type textarea "x"
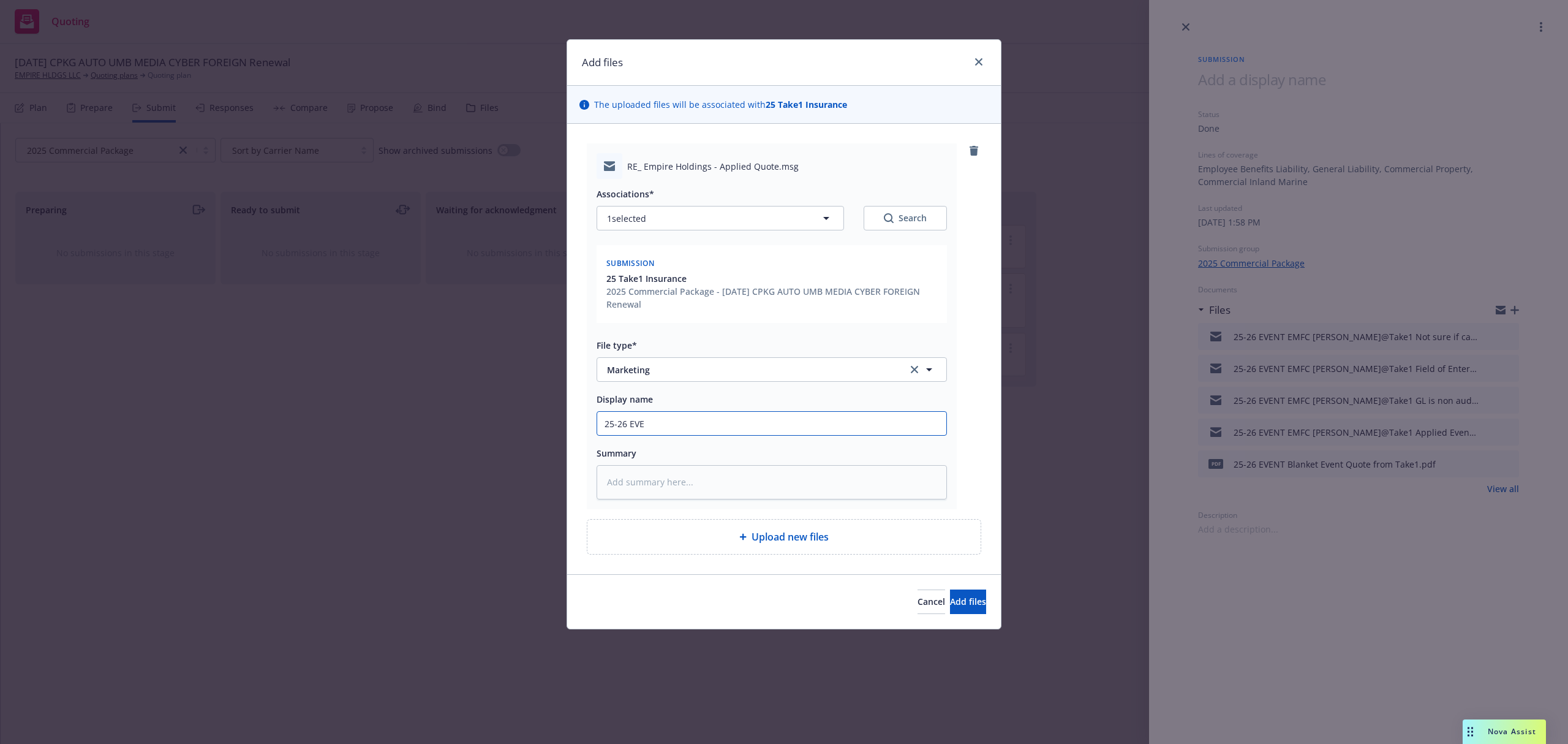
type input "25-26 EVEN"
type textarea "x"
type input "25-26 EVENT"
type textarea "x"
type input "25-26 EVENT"
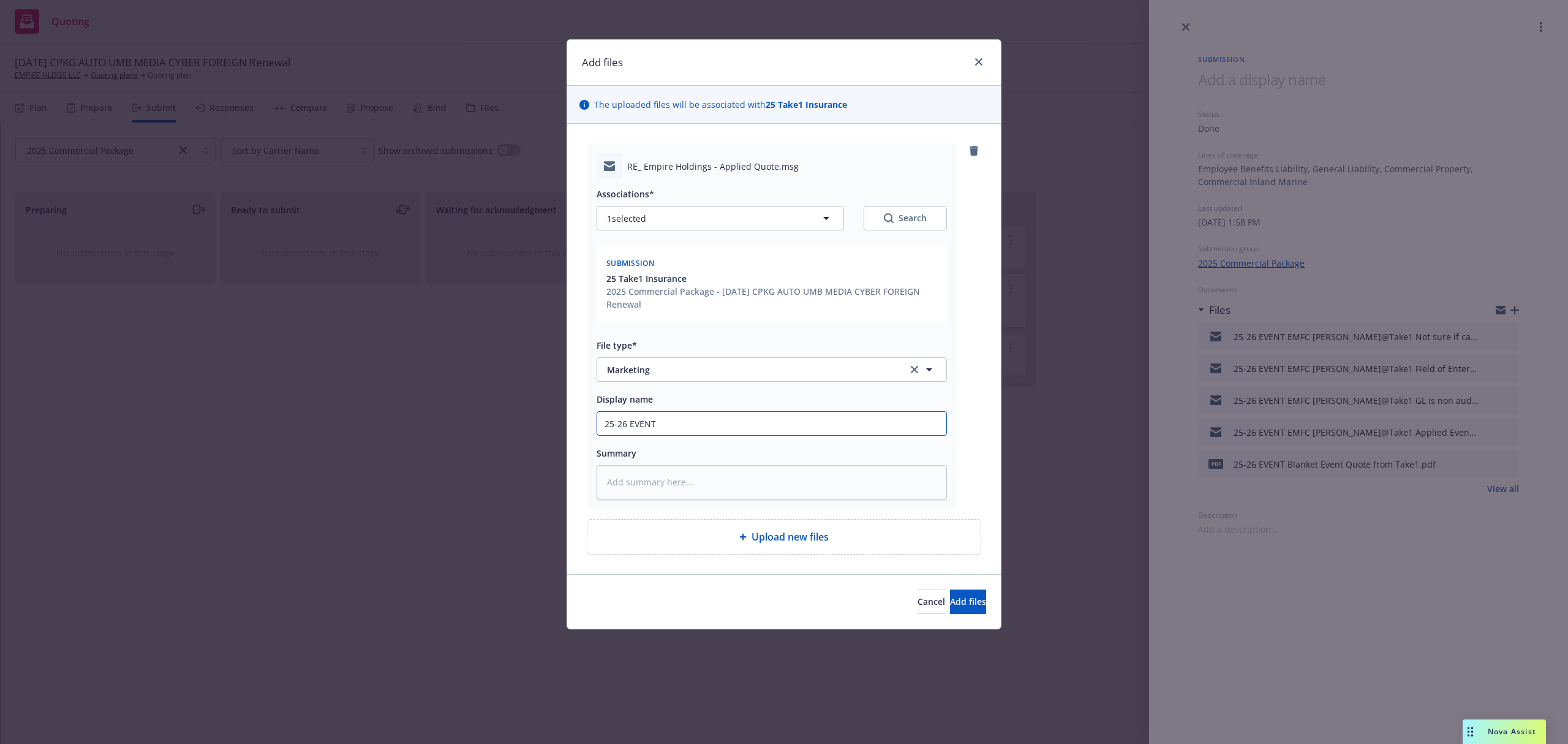
type textarea "x"
type input "25-26 EVENT Ch"
type textarea "x"
type input "25-26 EVENT C"
type textarea "x"
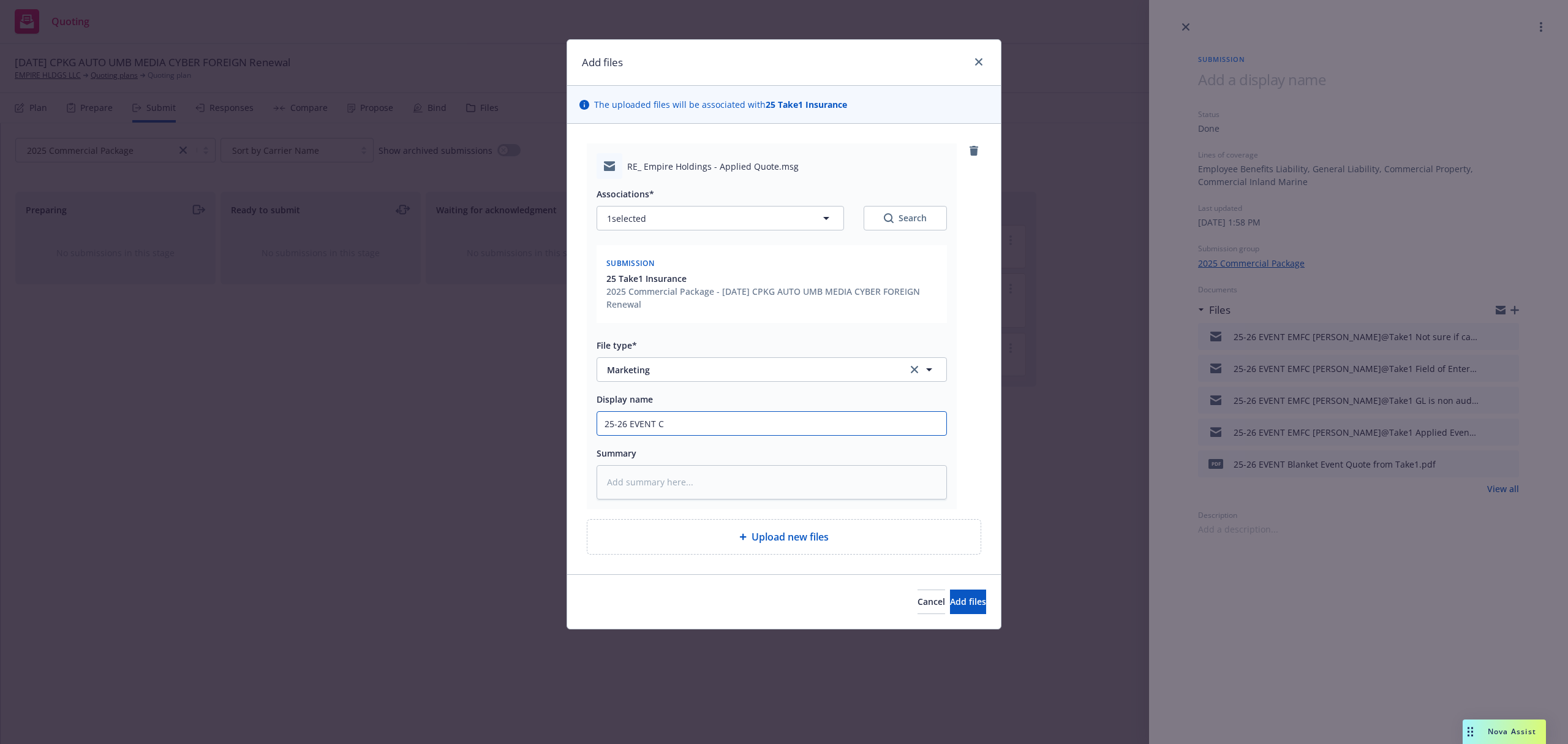
type input "25-26 EVENT"
type textarea "x"
type input "25-26 EVENT E"
type textarea "x"
type input "25-26 EVENT EM"
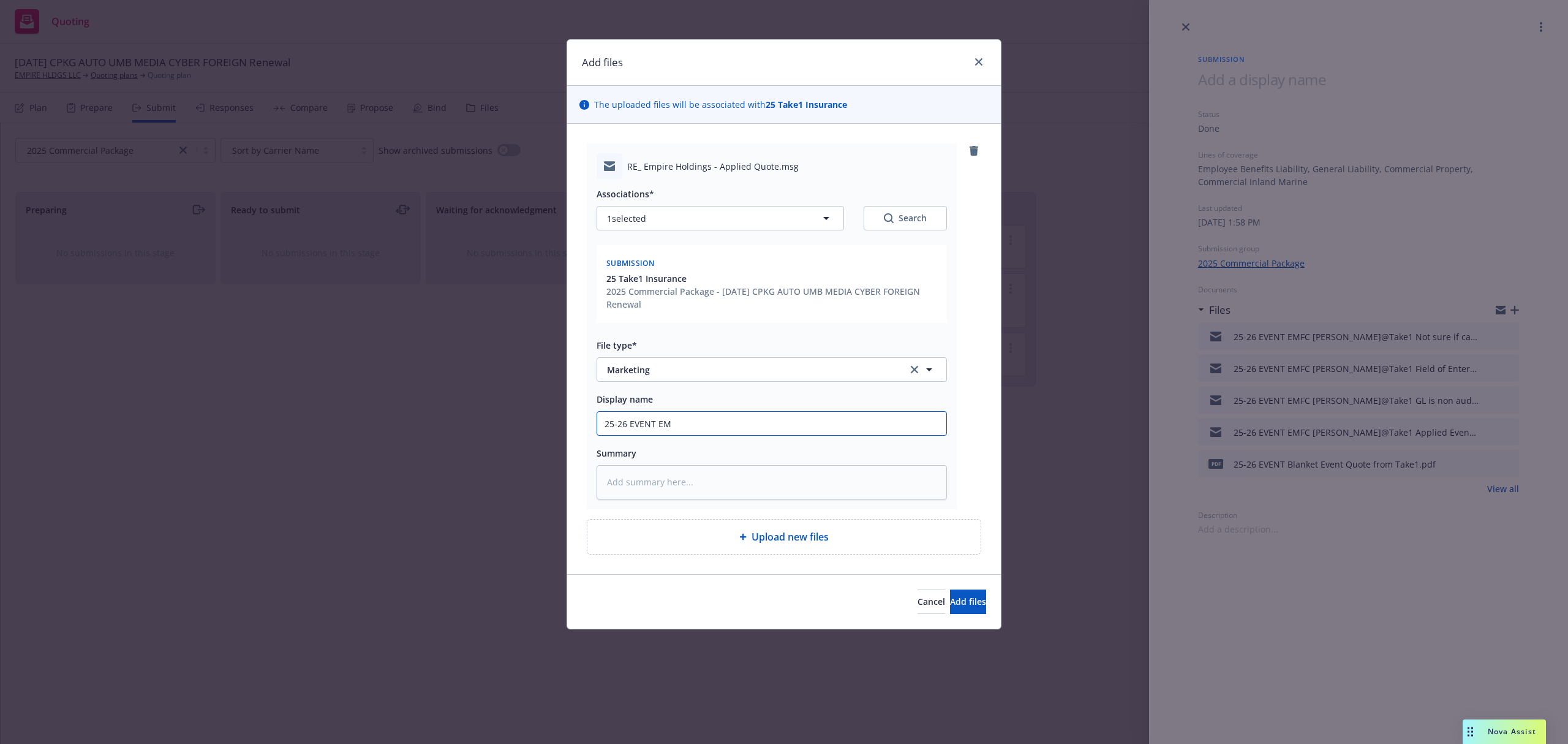
type textarea "x"
type input "25-26 EVENT EMF"
type textarea "x"
type input "25-26 EVENT EMFC"
type textarea "x"
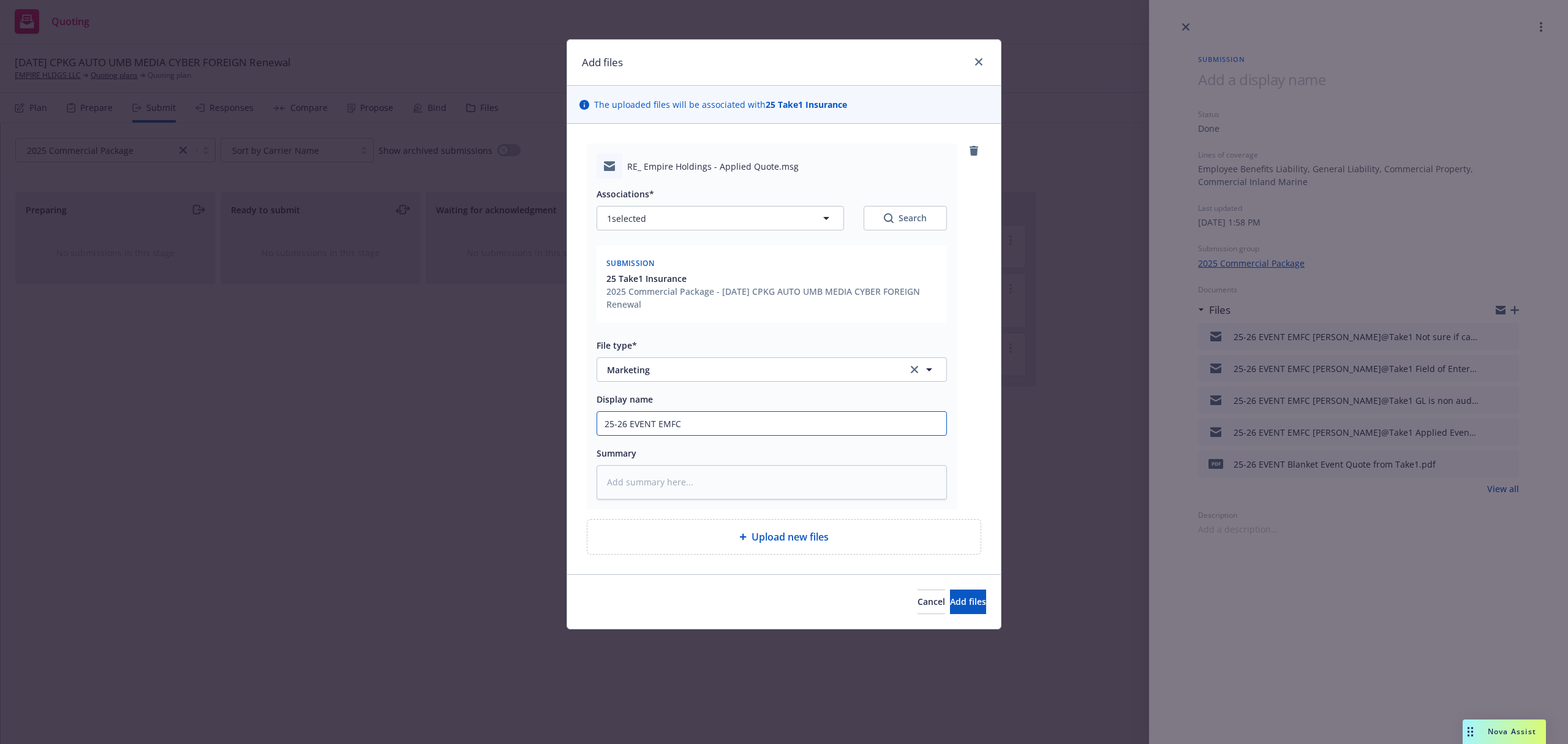
type input "25-26 EVENT EMFC"
type textarea "x"
type input "25-26 EVENT EMFC C"
type textarea "x"
type input "25-26 EVENT EMFC Ch"
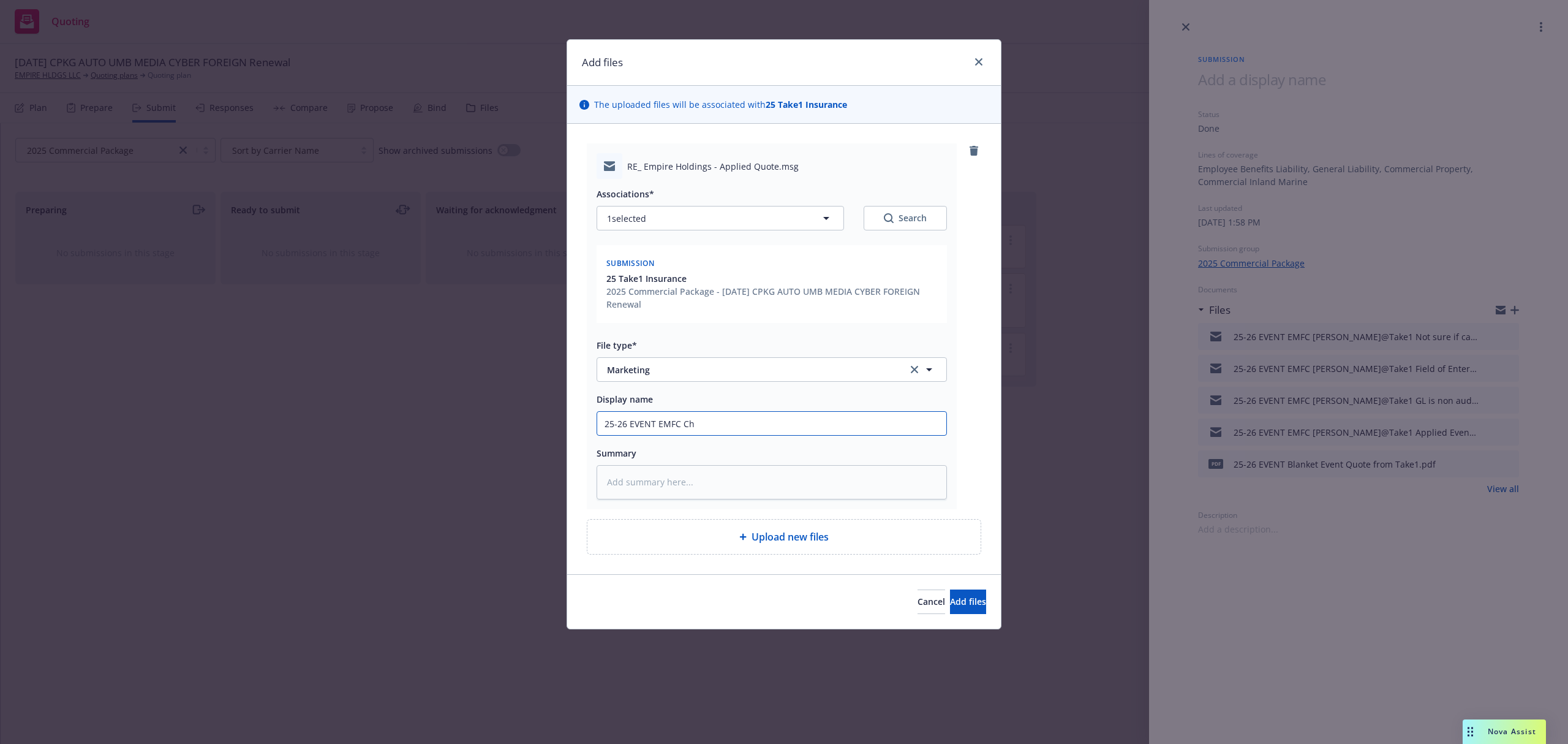
type textarea "x"
type input "25-26 EVENT EMFC Che"
type textarea "x"
type input "25-26 EVENT EMFC [PERSON_NAME]"
type textarea "x"
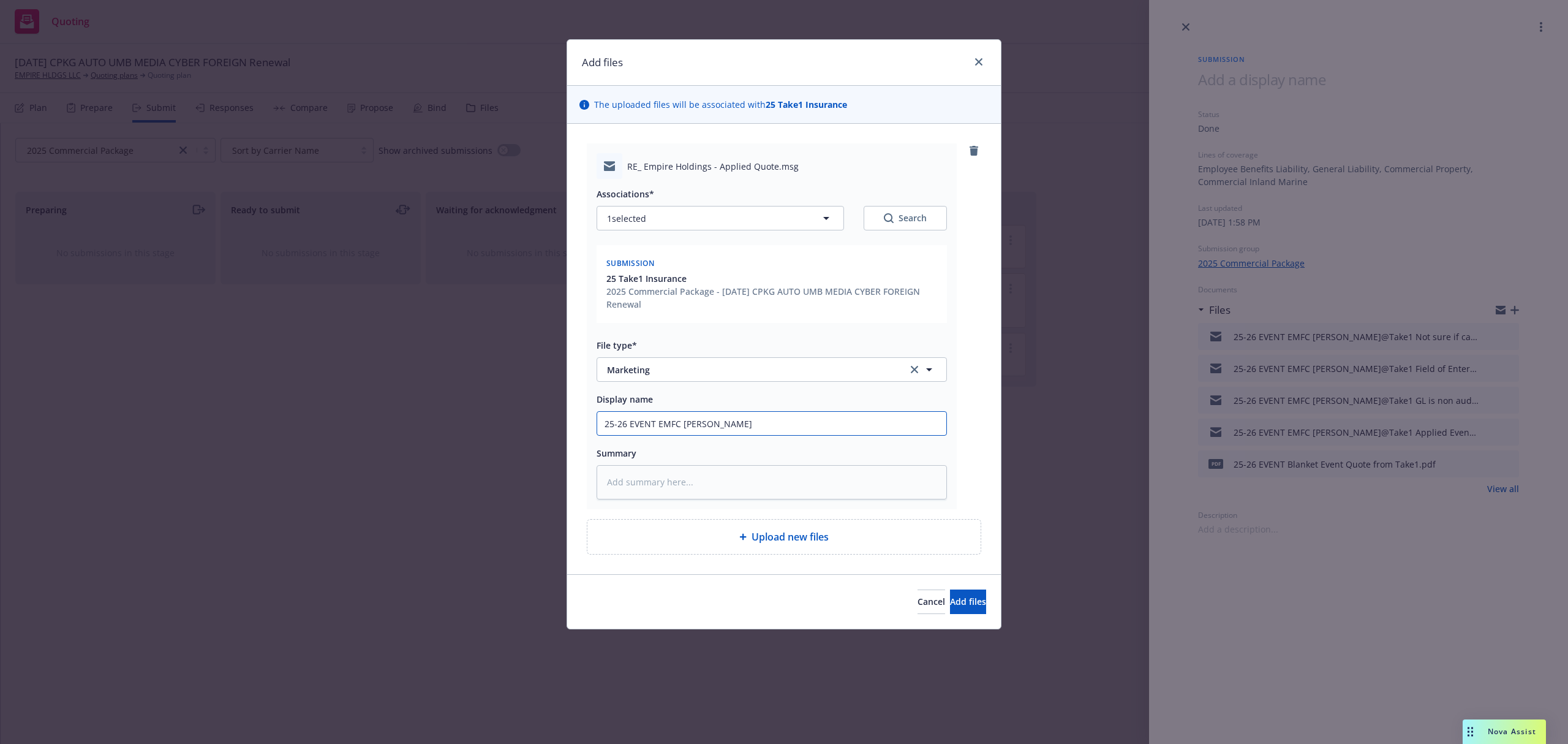
type input "25-26 EVENT EMFC Chery"
type textarea "x"
type input "25-26 EVENT EMFC [PERSON_NAME]"
paste textarea "Samantha, The underwriter has declined the SAM request. We wouldn’t want to inc…"
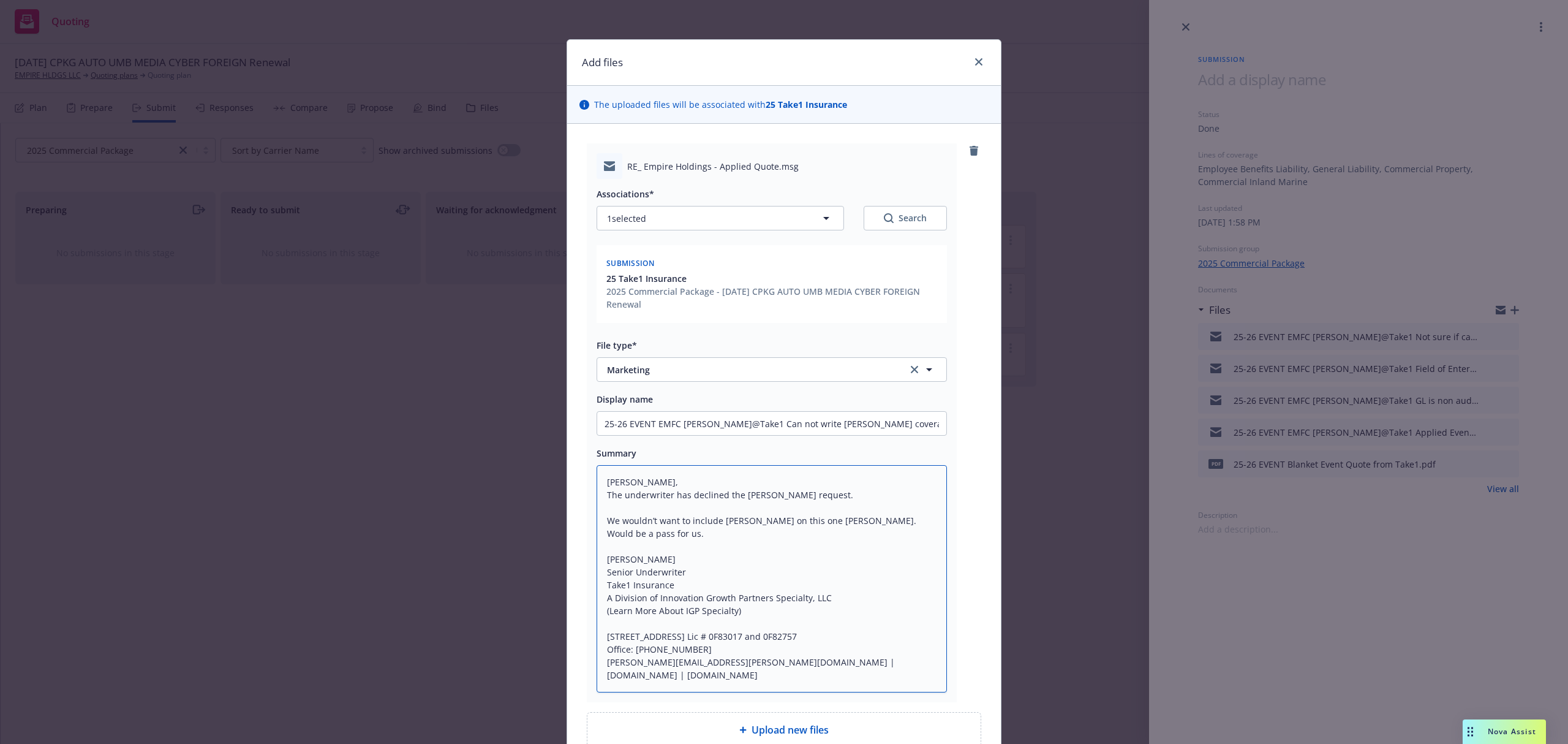
scroll to position [13, 0]
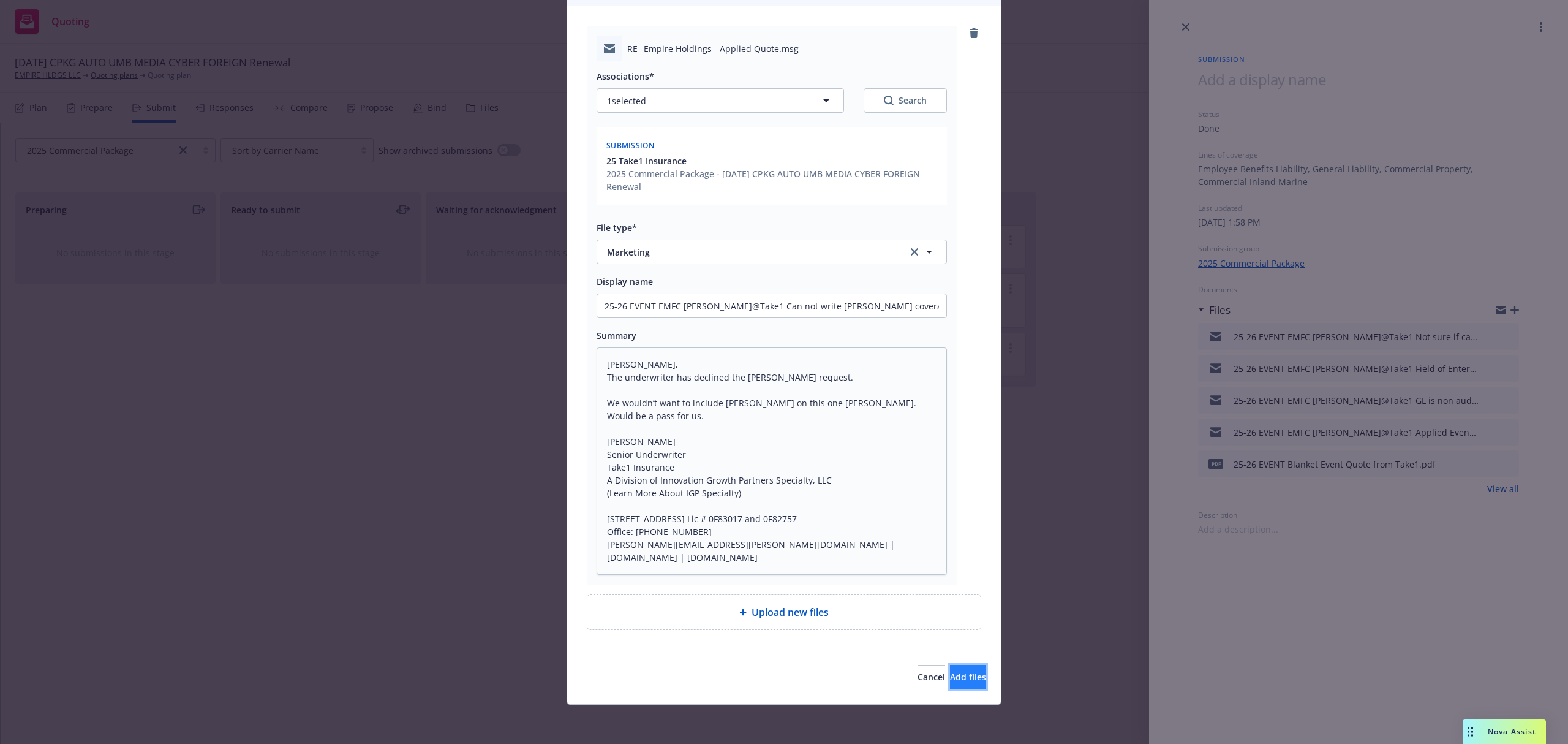
click at [950, 682] on span "Add files" at bounding box center [968, 677] width 36 height 12
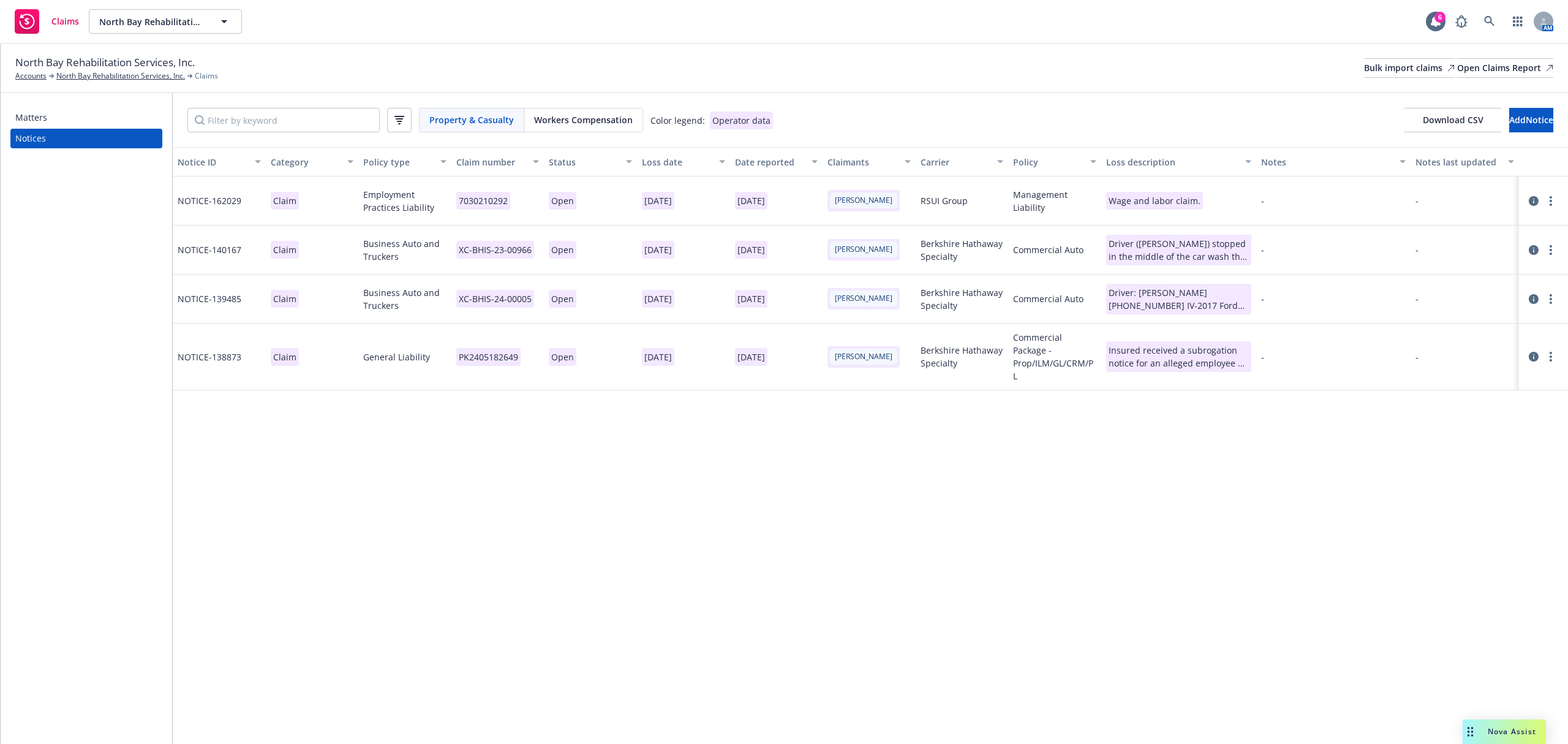
click at [72, 116] on div "Matters" at bounding box center [87, 118] width 142 height 19
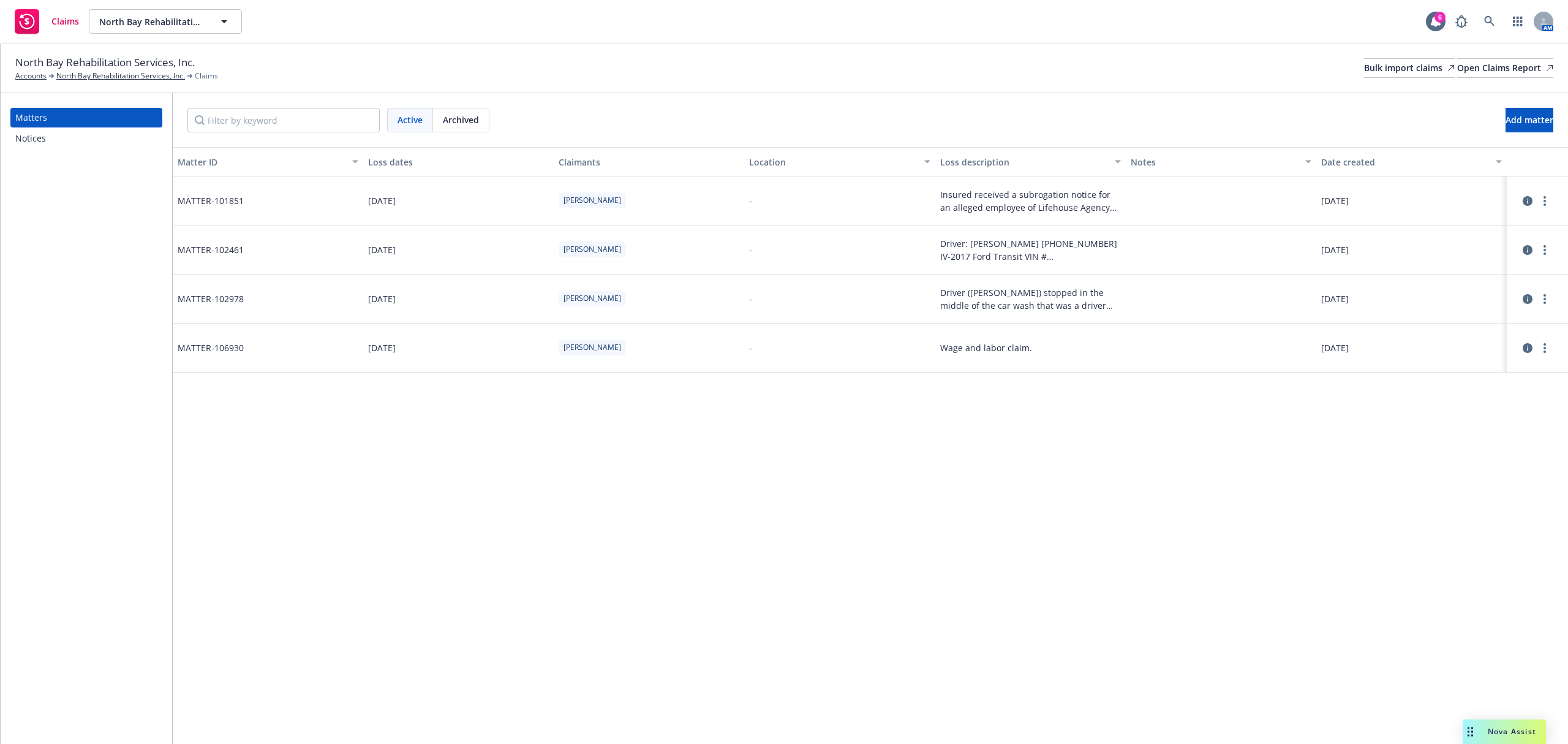
click at [55, 139] on div "Notices" at bounding box center [87, 139] width 142 height 19
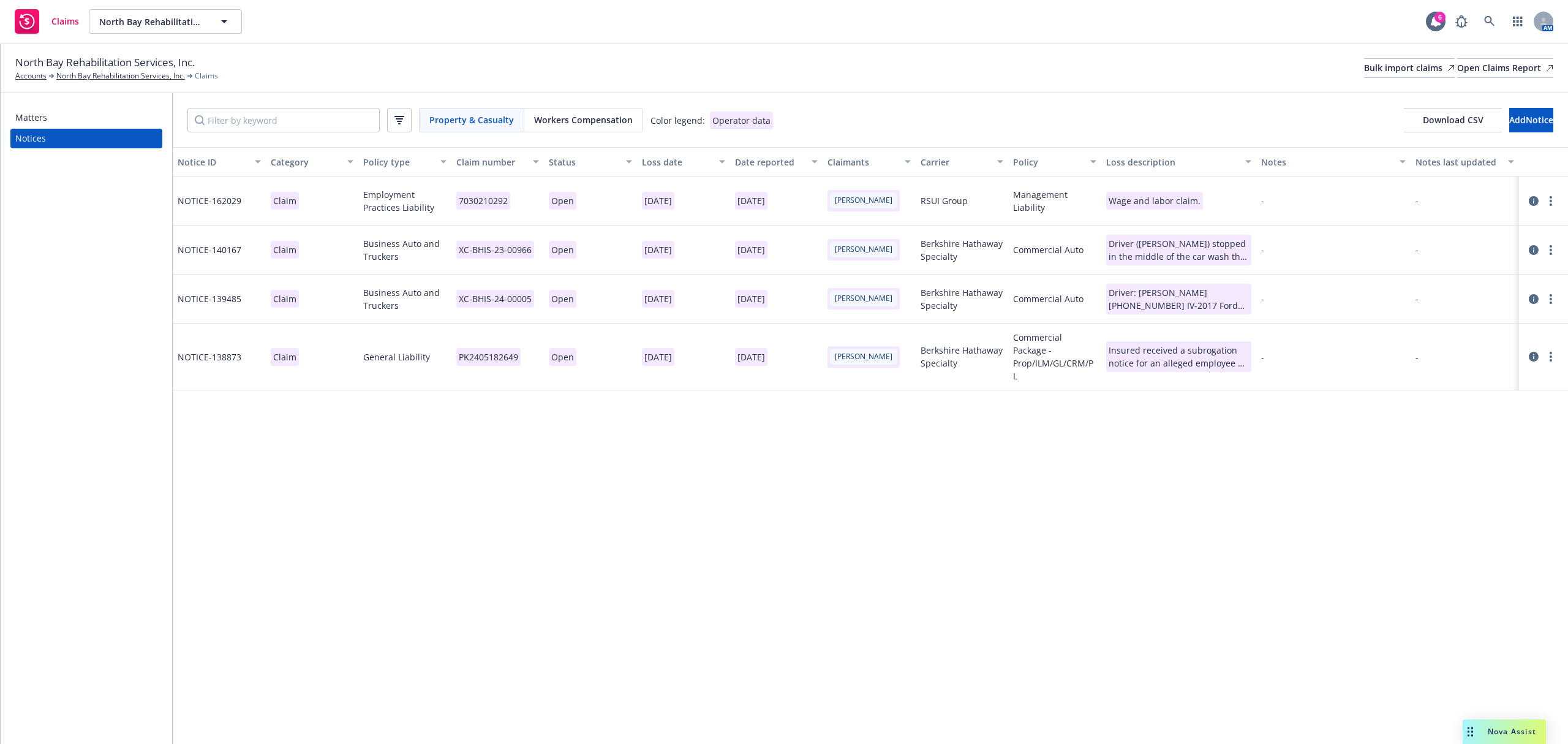
click at [1534, 205] on icon at bounding box center [1533, 201] width 10 height 10
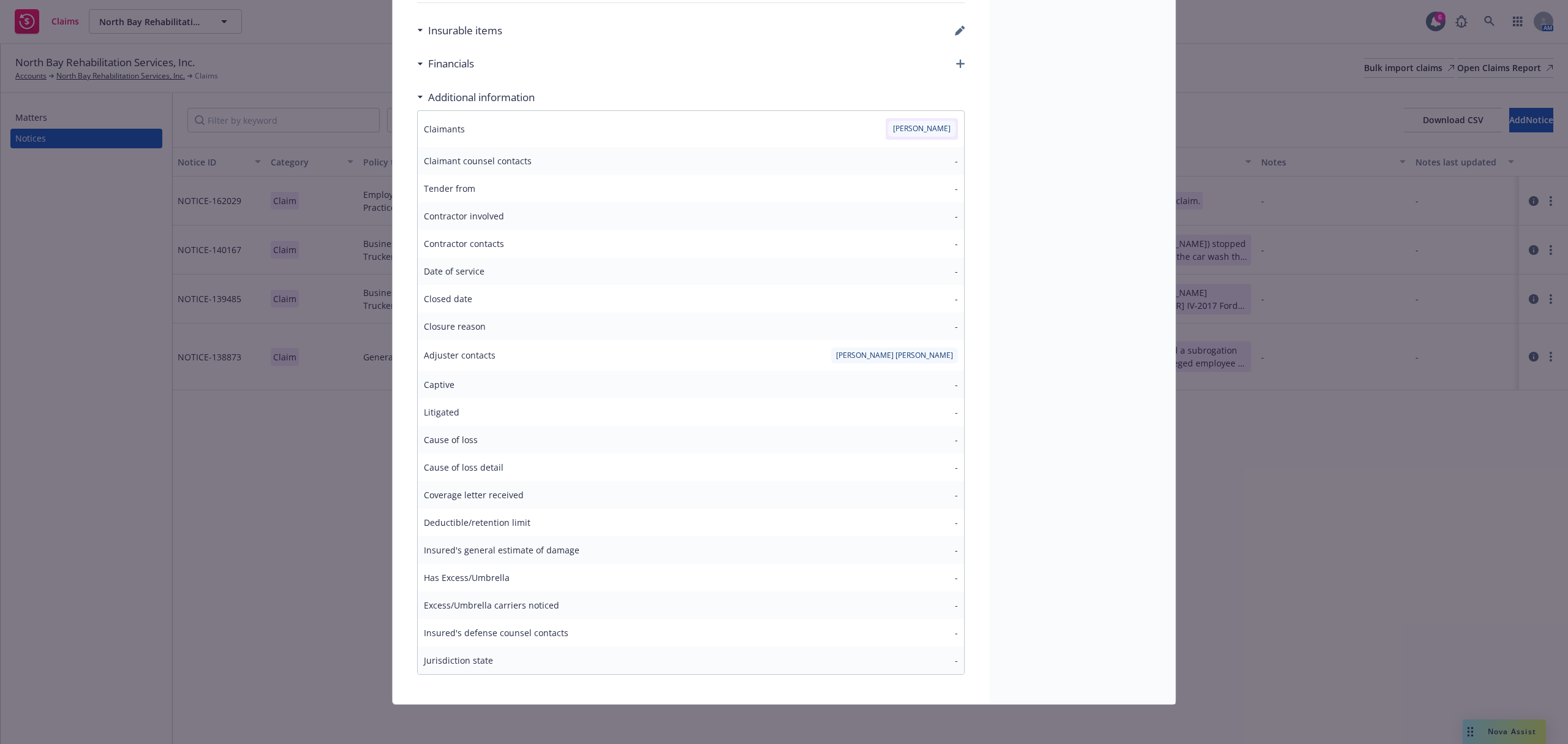
scroll to position [111, 0]
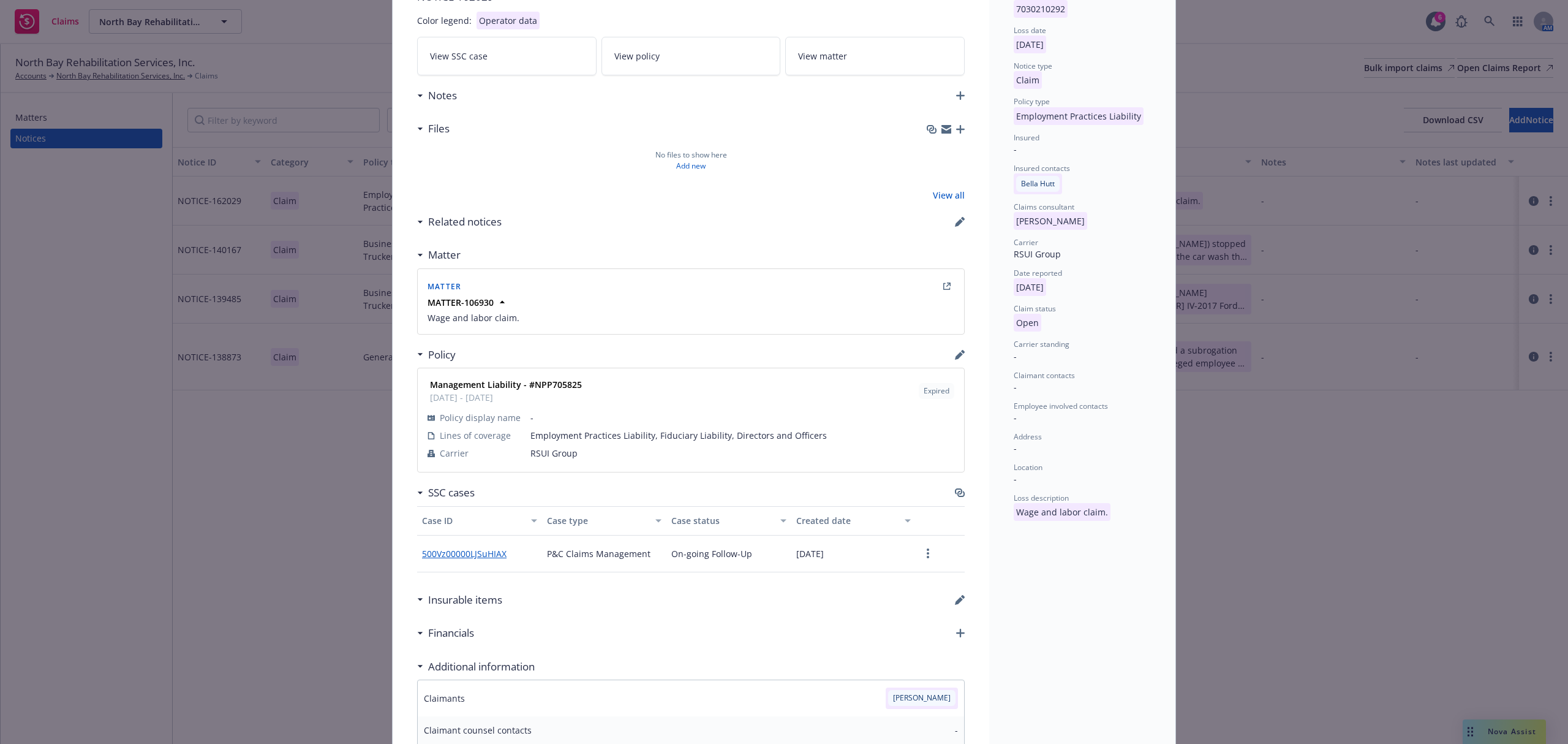
click at [451, 555] on link "500Vz00000LJSuHIAX" at bounding box center [469, 553] width 94 height 13
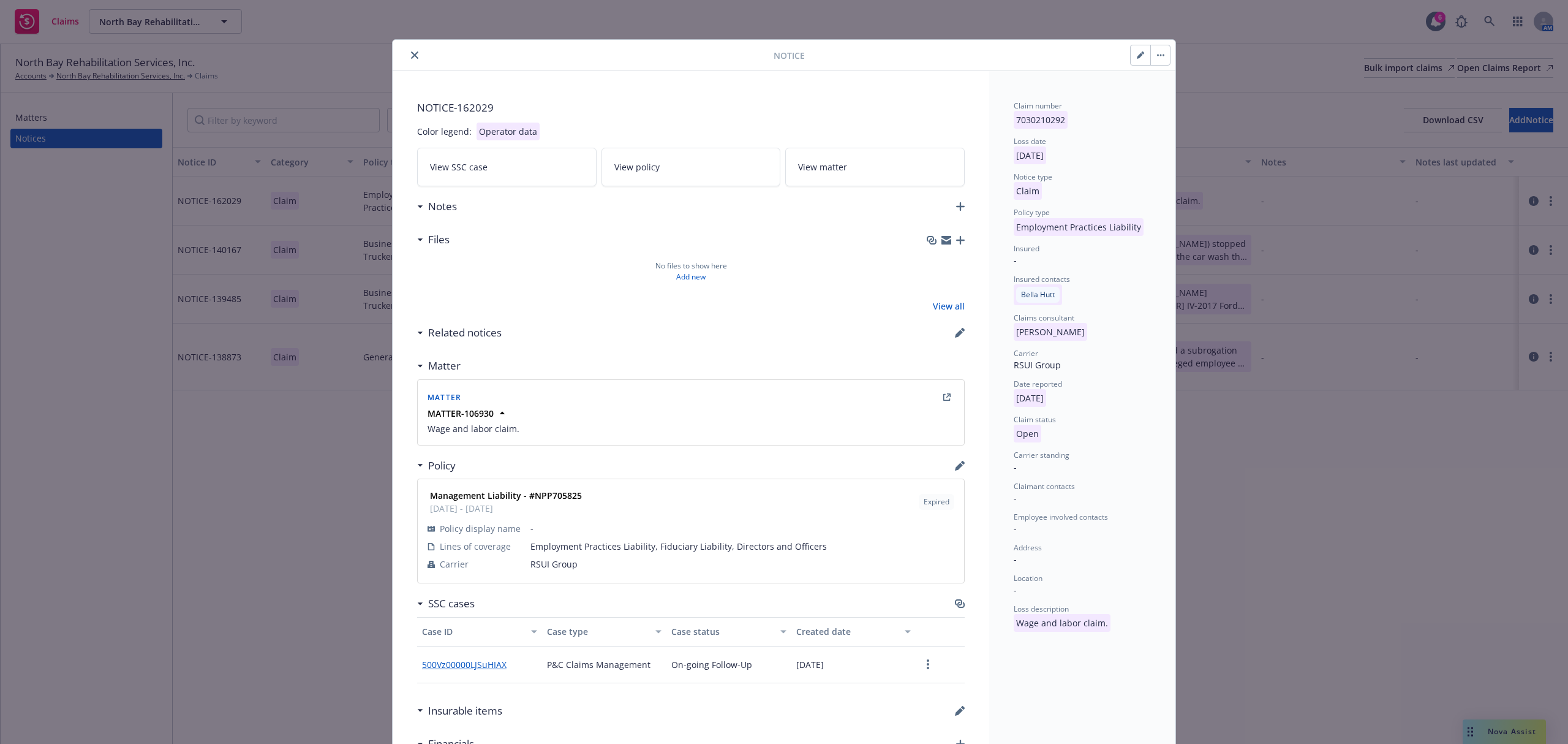
click at [411, 55] on icon "close" at bounding box center [415, 55] width 7 height 7
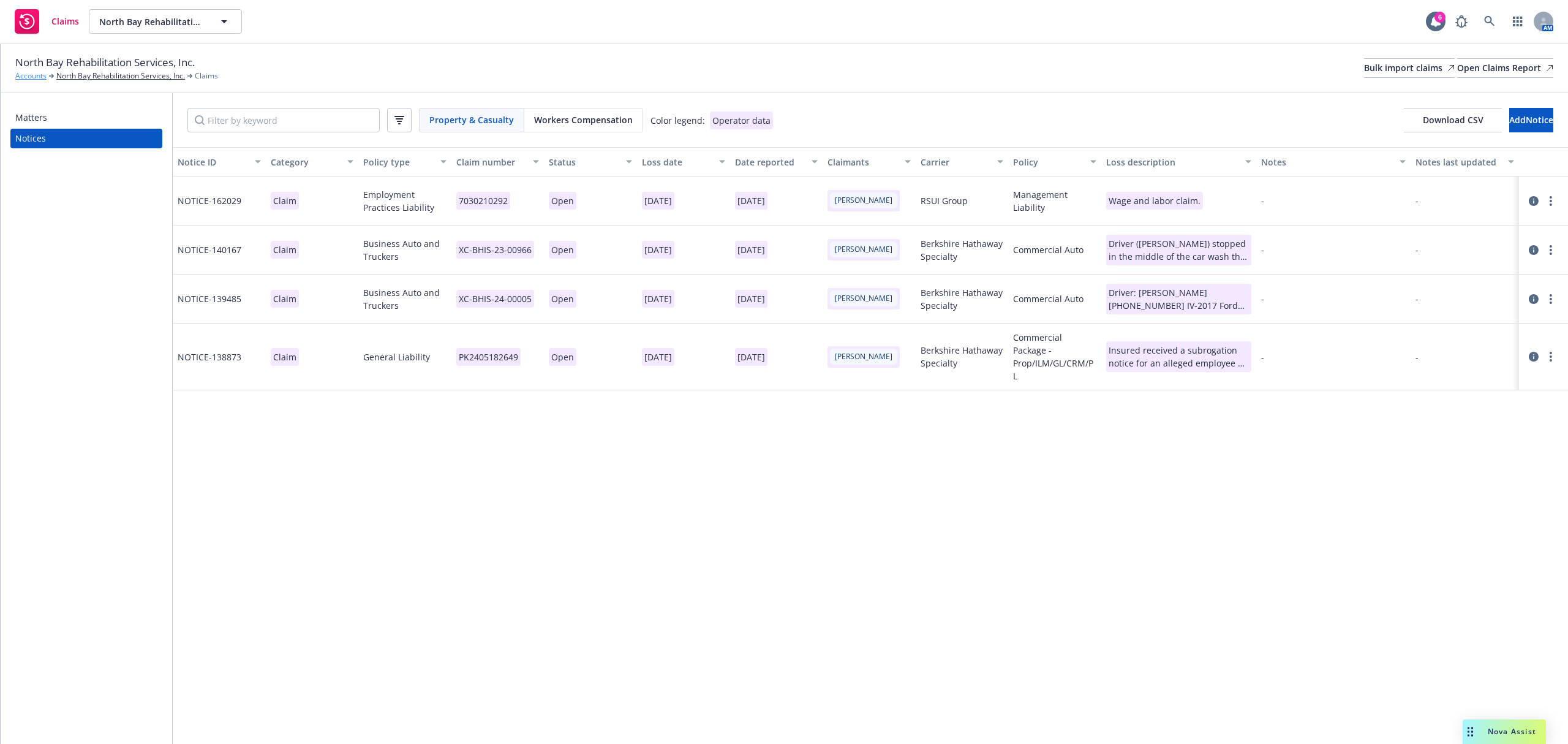
click at [28, 73] on link "Accounts" at bounding box center [31, 76] width 31 height 11
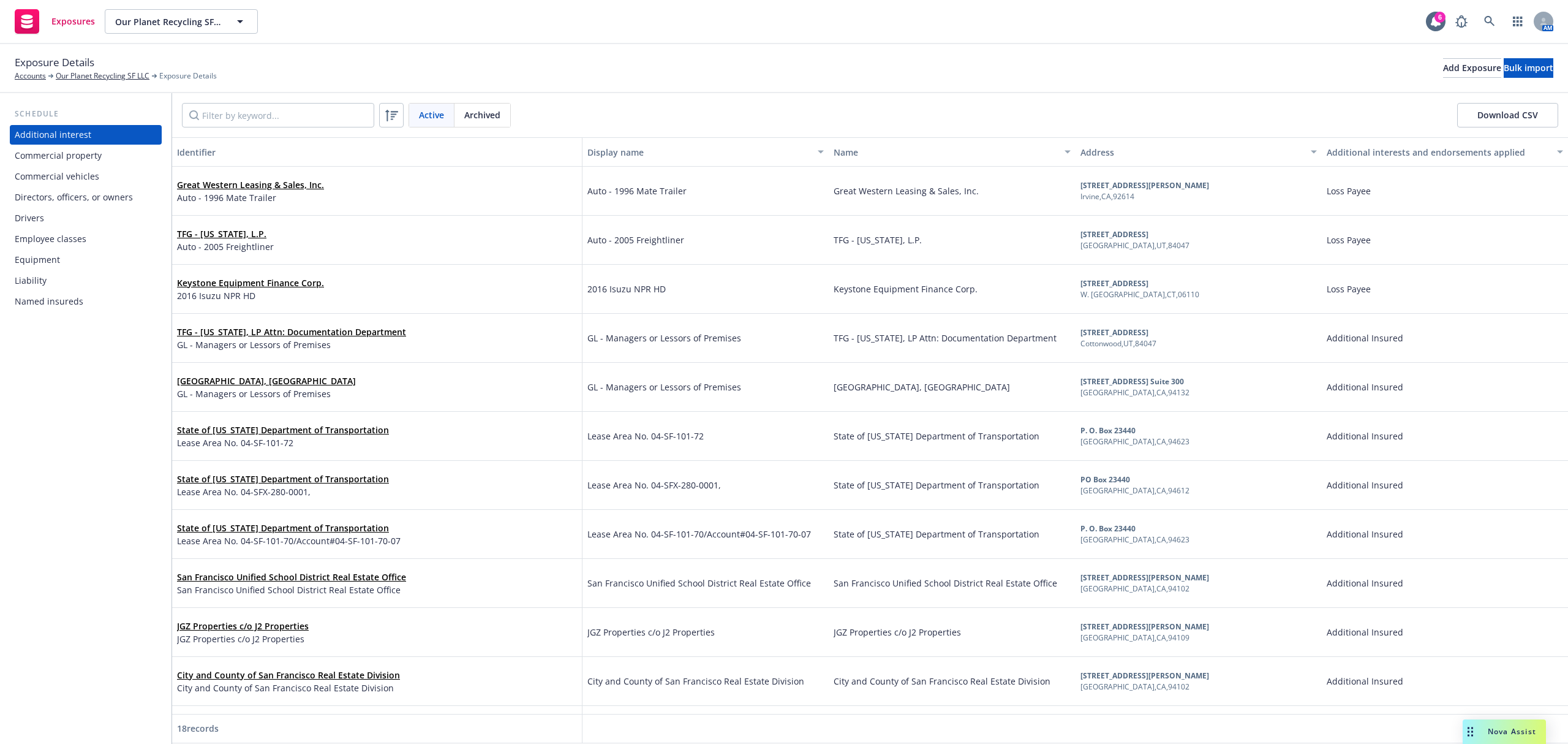
click at [83, 302] on div "Named insureds" at bounding box center [86, 302] width 142 height 19
